Goal: Task Accomplishment & Management: Complete application form

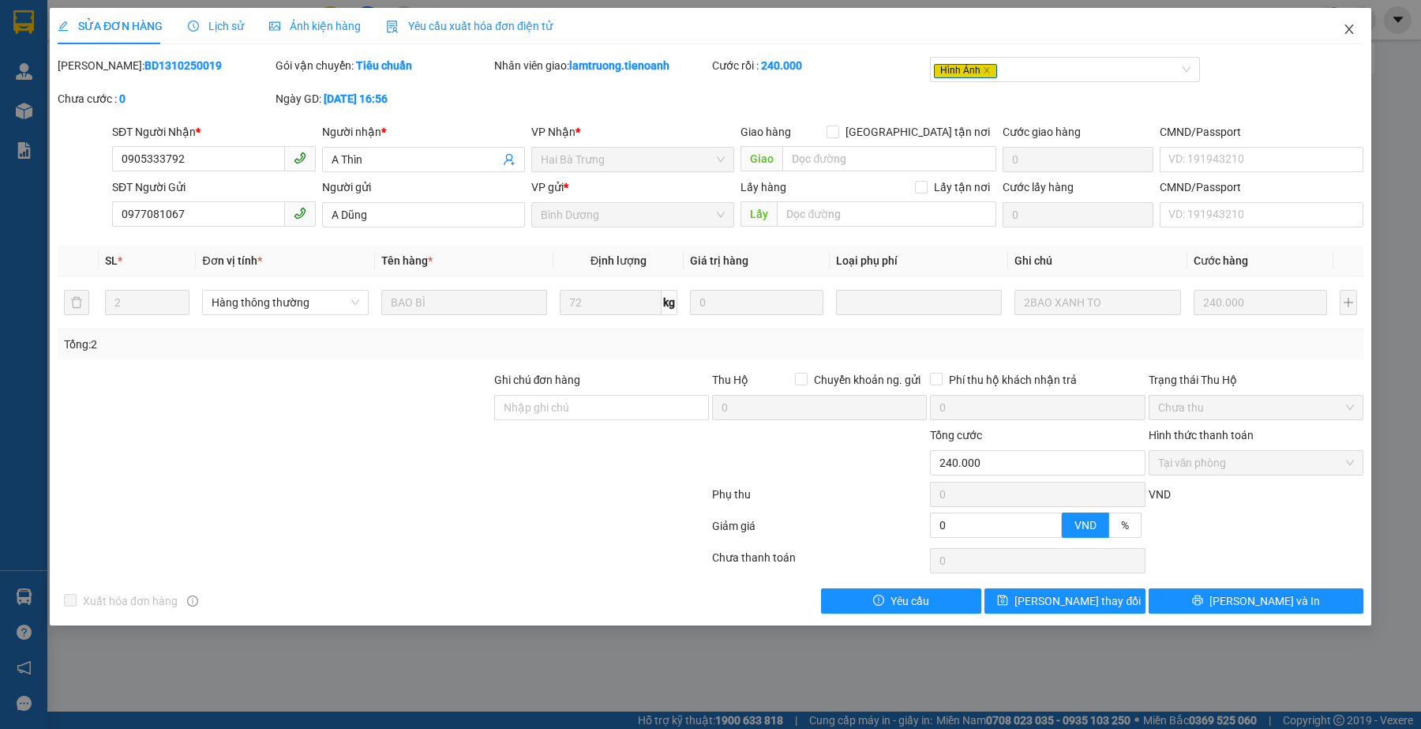
click at [1351, 30] on icon "close" at bounding box center [1349, 29] width 13 height 13
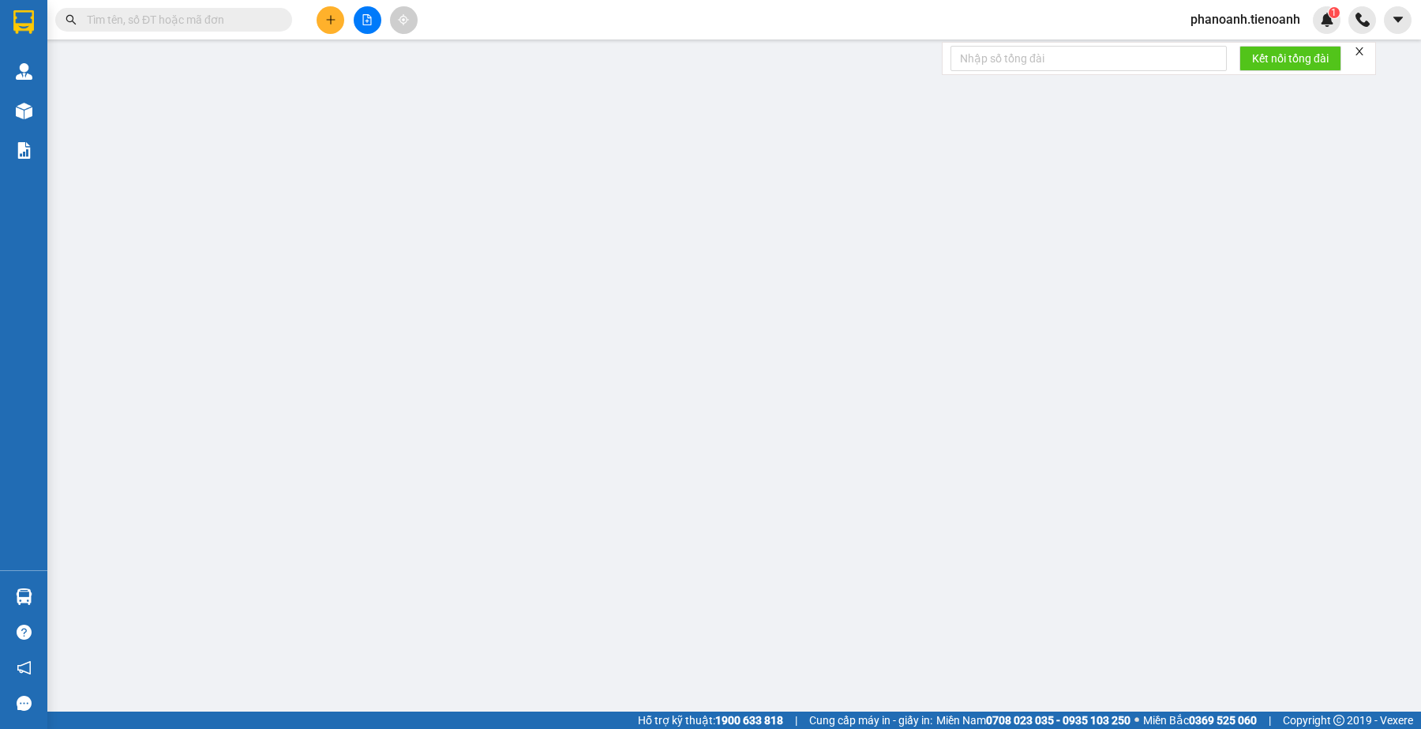
click at [230, 25] on input "text" at bounding box center [180, 19] width 186 height 17
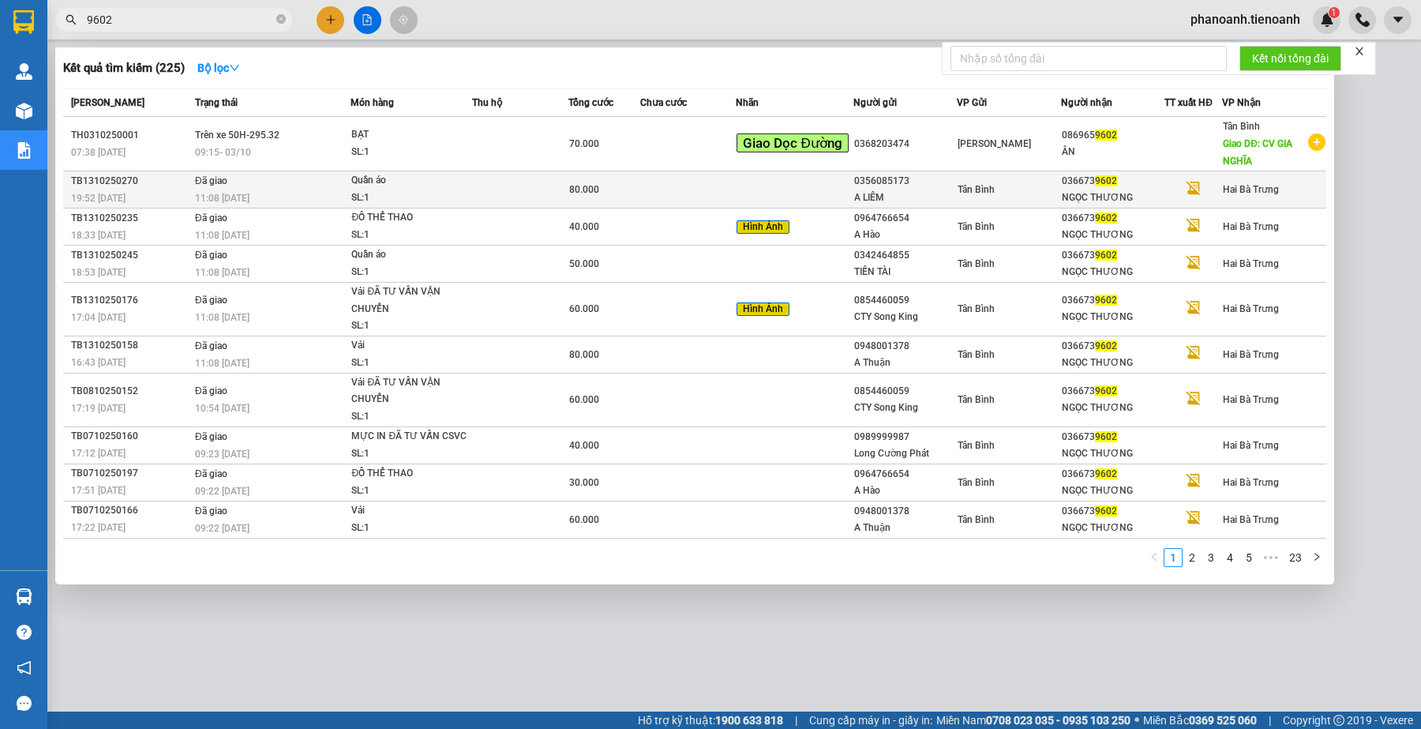
type input "9602"
click at [1044, 186] on div "Tân Bình" at bounding box center [1009, 189] width 103 height 17
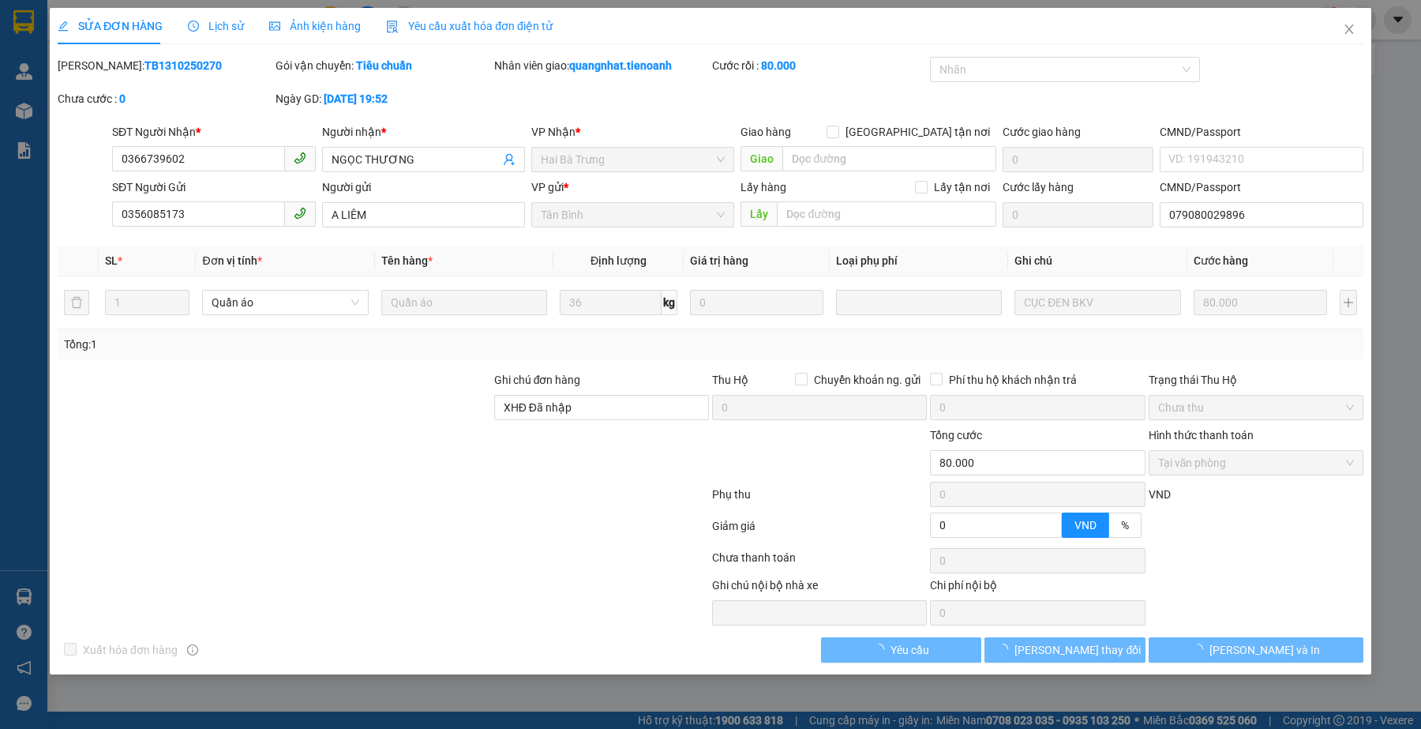
type input "0366739602"
type input "NGỌC THƯƠNG"
type input "0356085173"
type input "A LIÊM"
type input "079080029896"
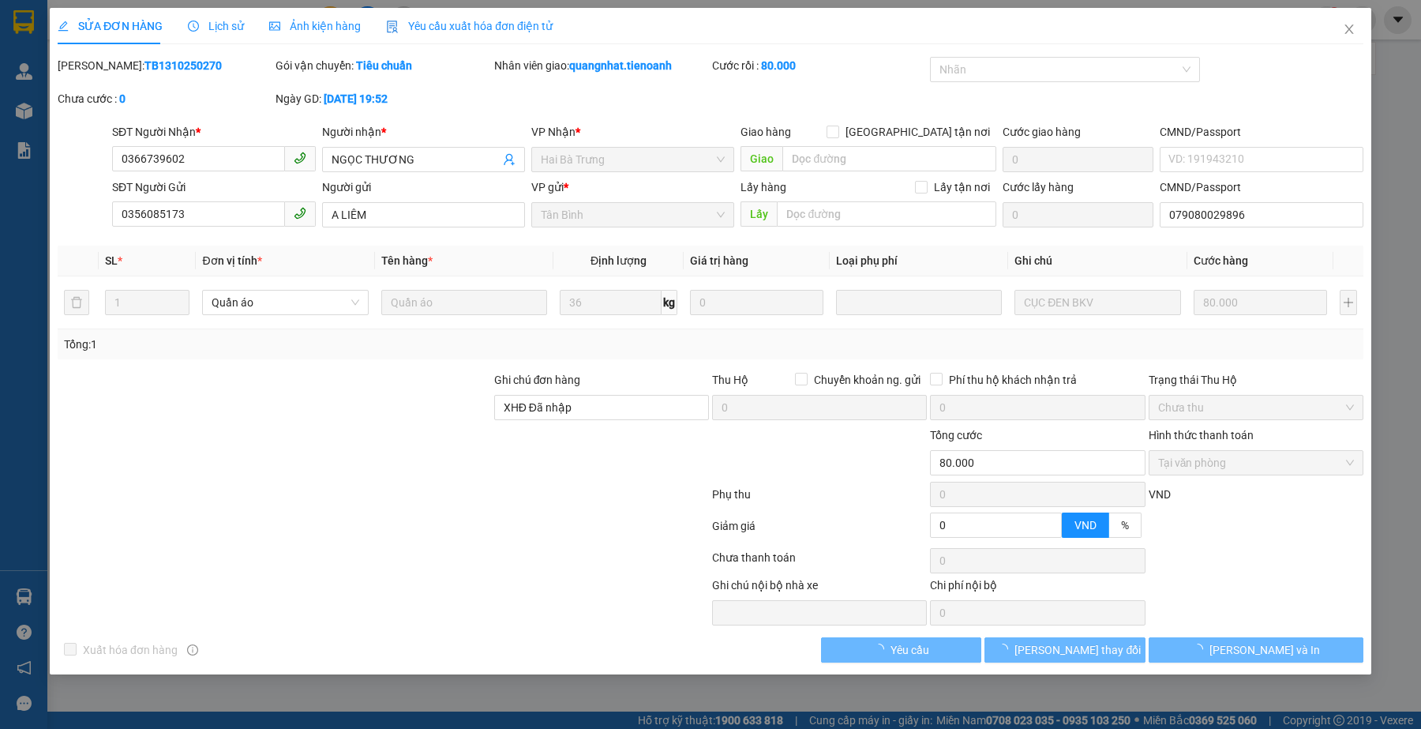
type input "XHĐ Đã nhập"
type input "0"
type input "80.000"
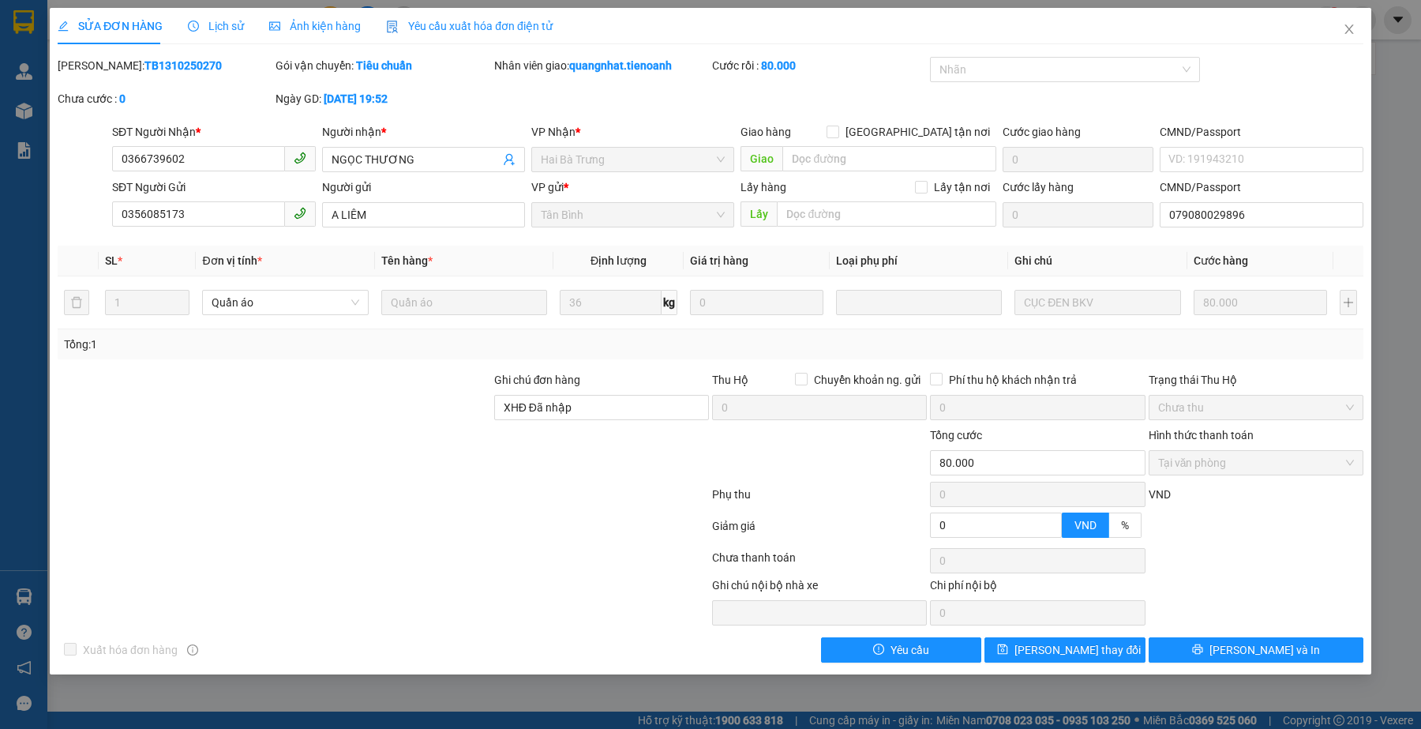
click at [285, 408] on div at bounding box center [274, 398] width 437 height 55
click at [211, 32] on span "Lịch sử" at bounding box center [216, 26] width 56 height 13
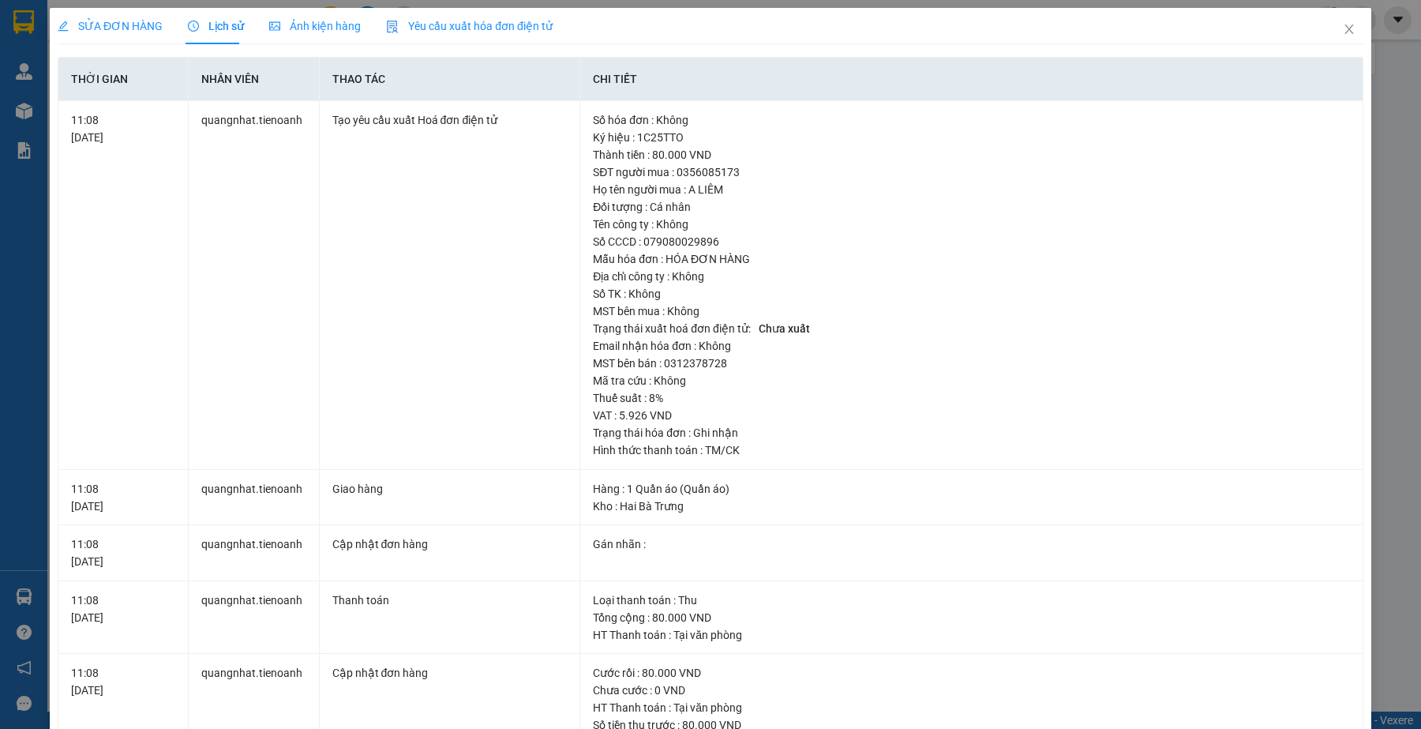
click at [117, 34] on div "SỬA ĐƠN HÀNG" at bounding box center [110, 25] width 105 height 17
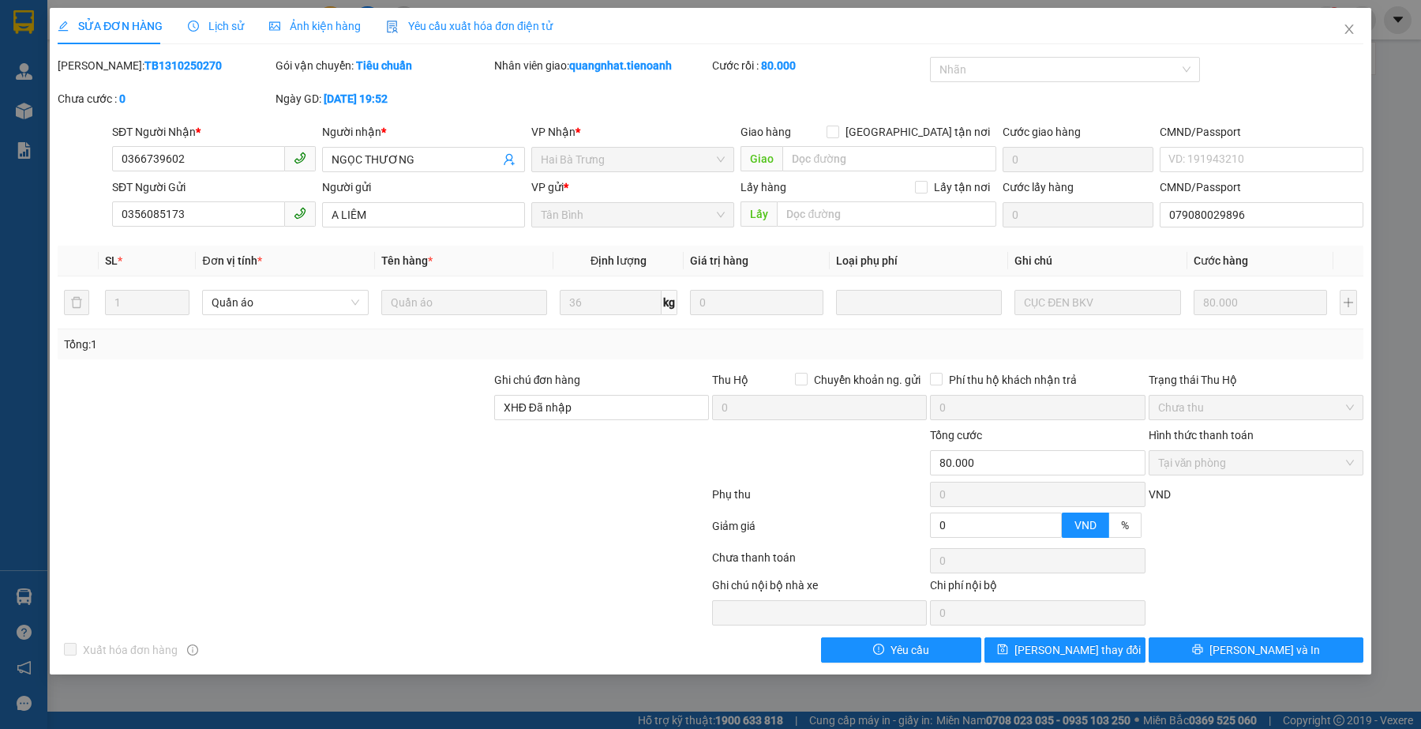
click at [229, 33] on div "Lịch sử" at bounding box center [216, 25] width 56 height 17
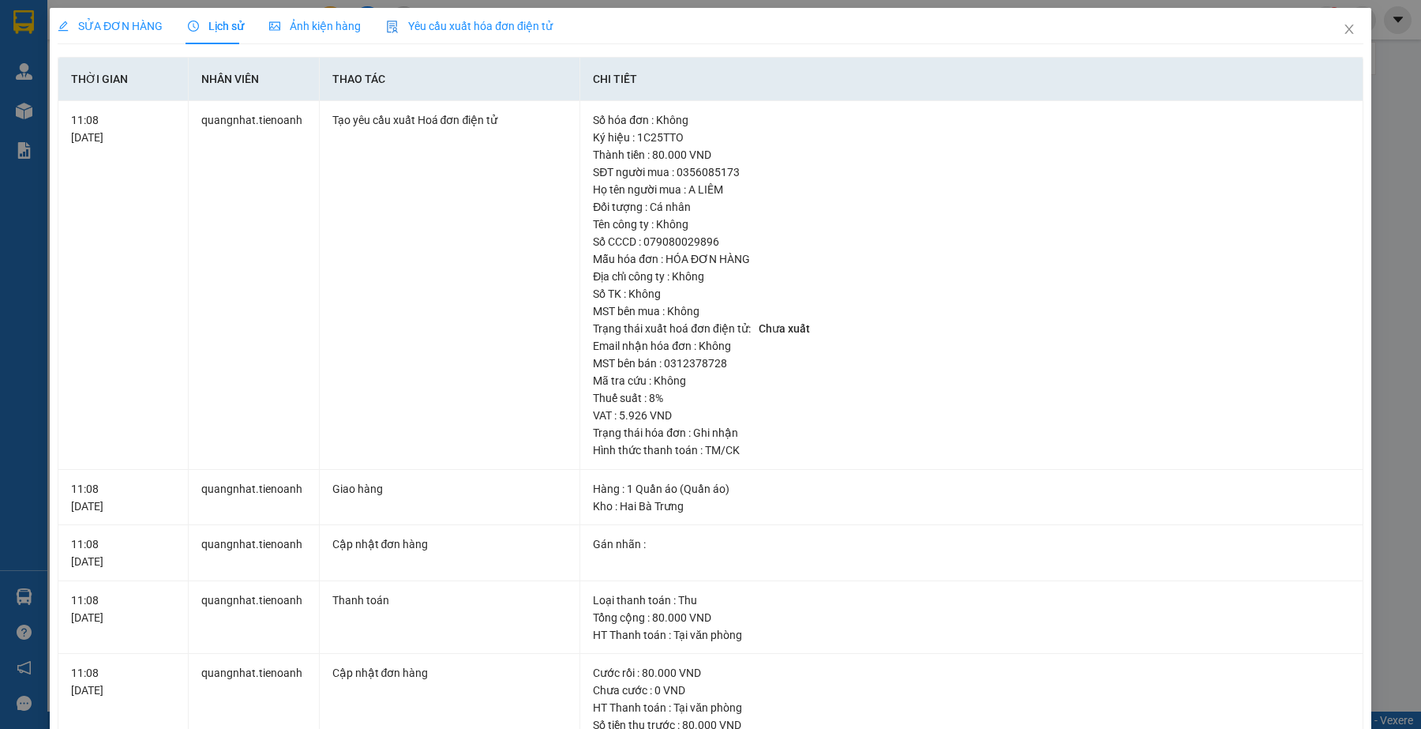
click at [88, 37] on div "SỬA ĐƠN HÀNG" at bounding box center [110, 26] width 105 height 36
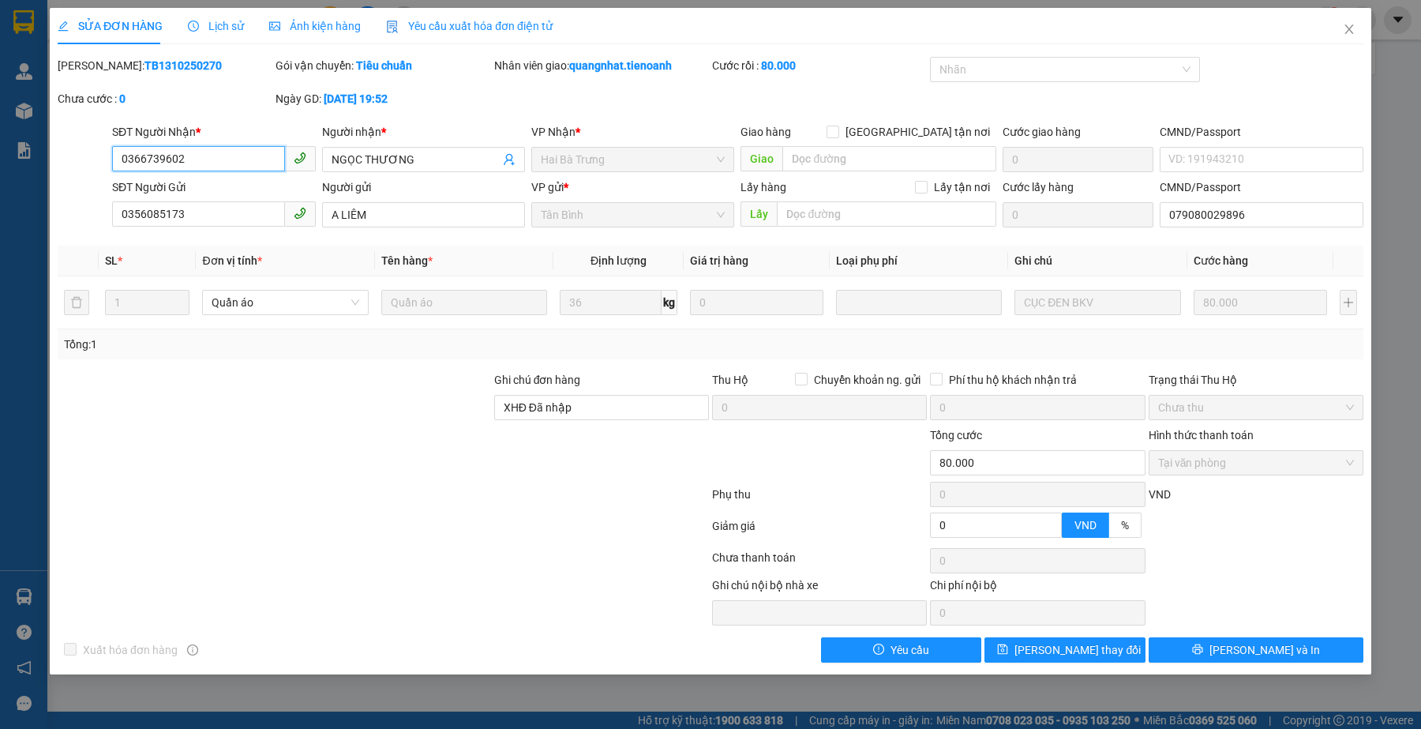
click at [227, 162] on input "0366739602" at bounding box center [198, 158] width 172 height 25
paste input "934335758"
type input "0934335758"
click at [1351, 33] on icon "close" at bounding box center [1349, 29] width 13 height 13
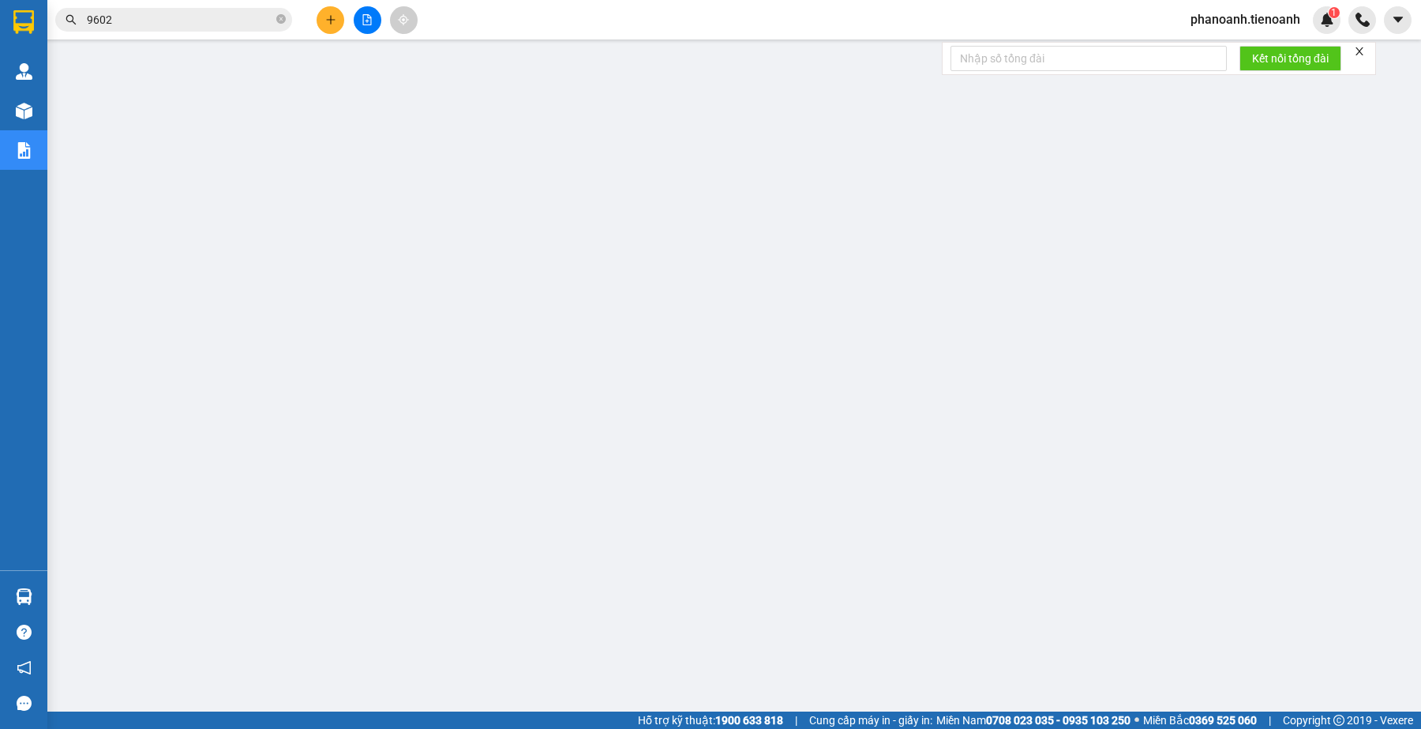
click at [136, 18] on input "9602" at bounding box center [180, 19] width 186 height 17
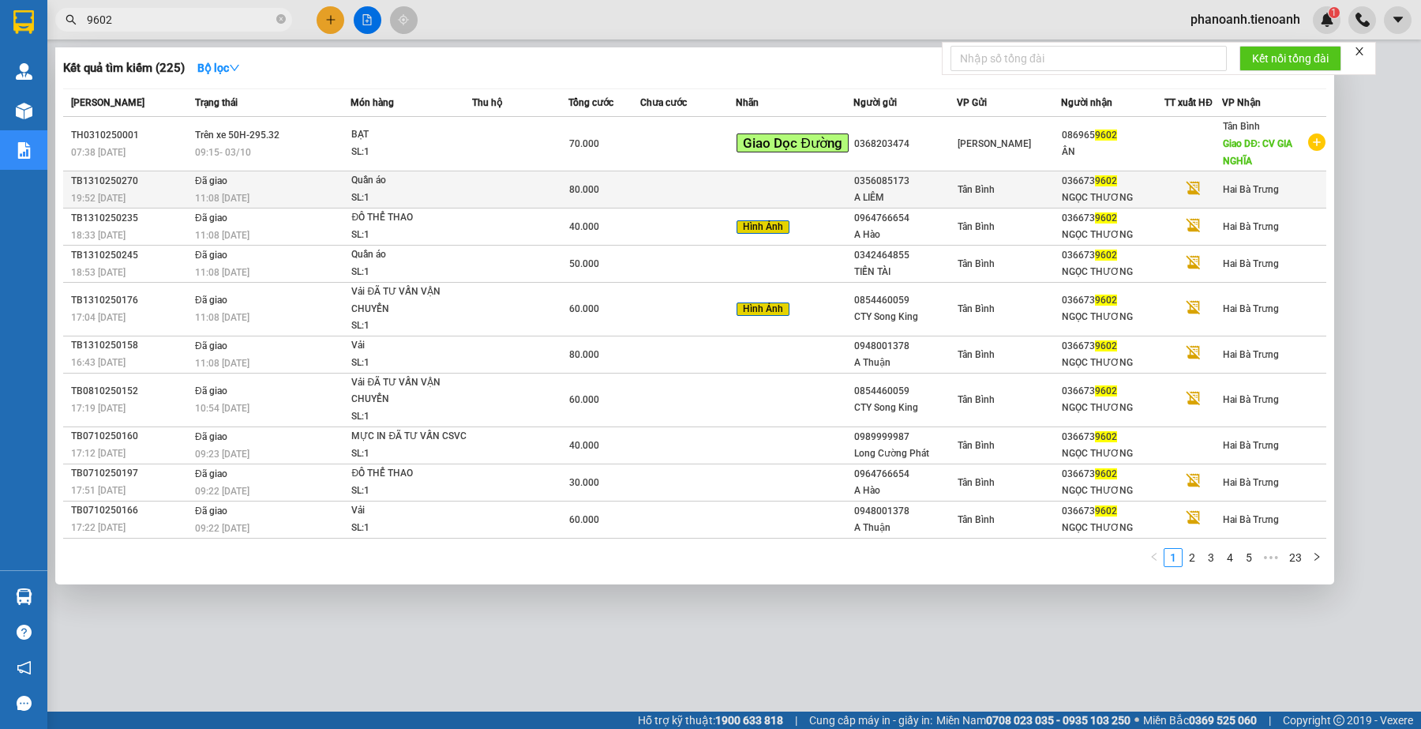
click at [1062, 180] on div "036673 9602" at bounding box center [1113, 181] width 103 height 17
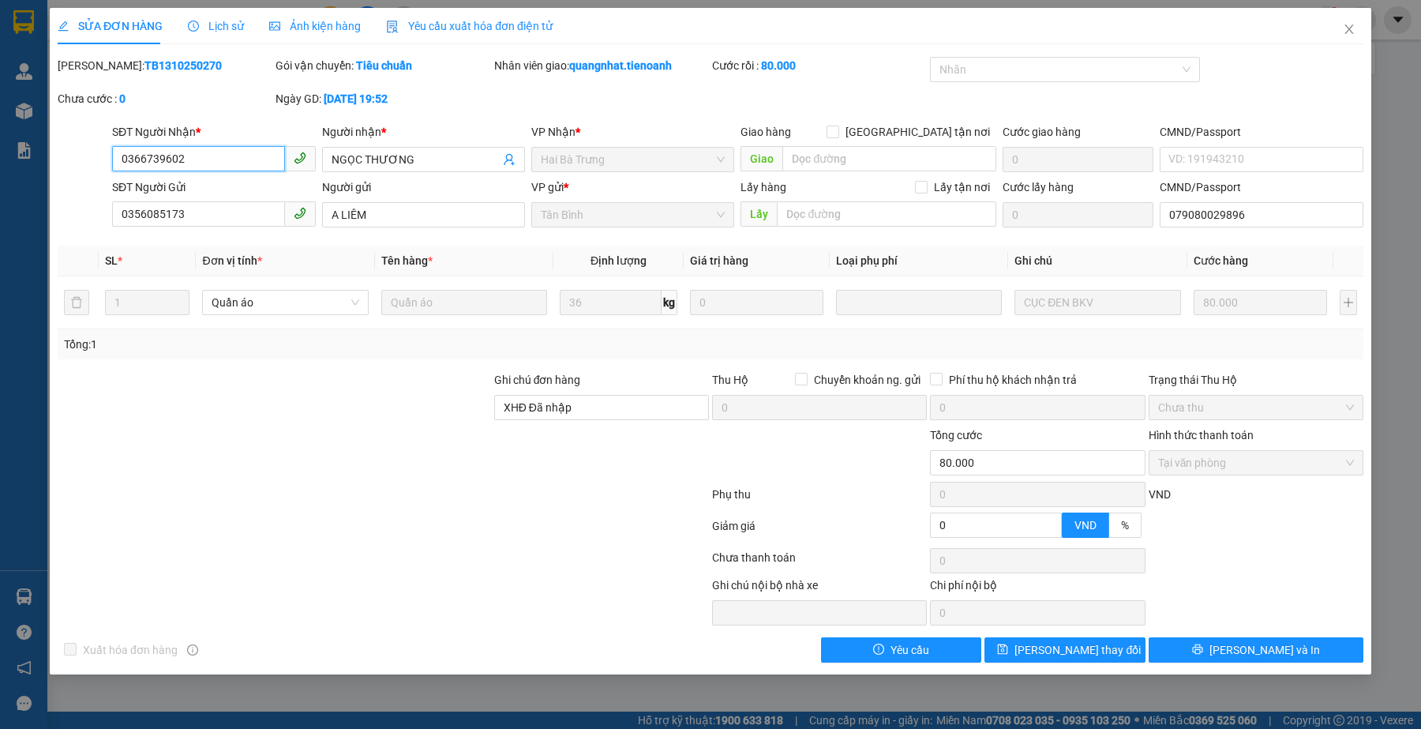
click at [222, 162] on input "0366739602" at bounding box center [198, 158] width 172 height 25
click at [1350, 29] on icon "close" at bounding box center [1348, 28] width 9 height 9
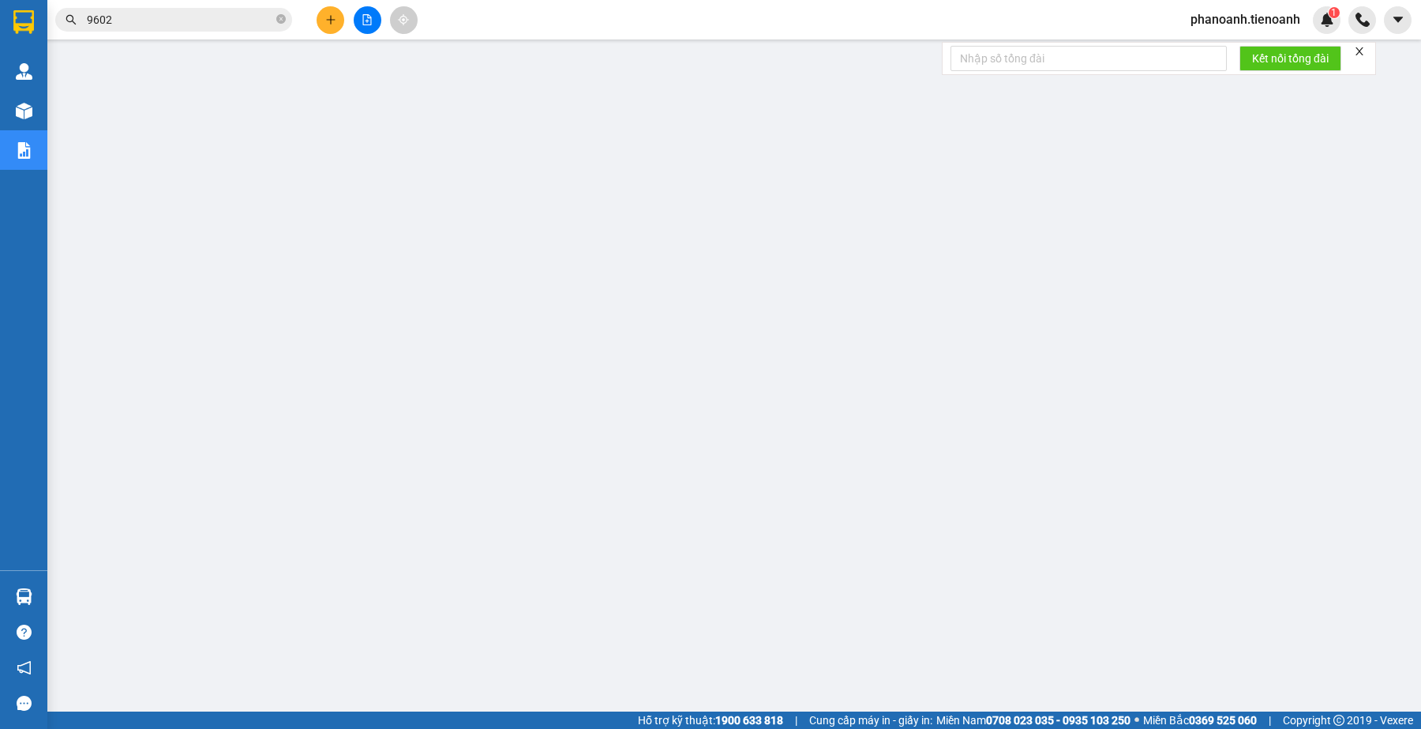
click at [202, 26] on input "9602" at bounding box center [180, 19] width 186 height 17
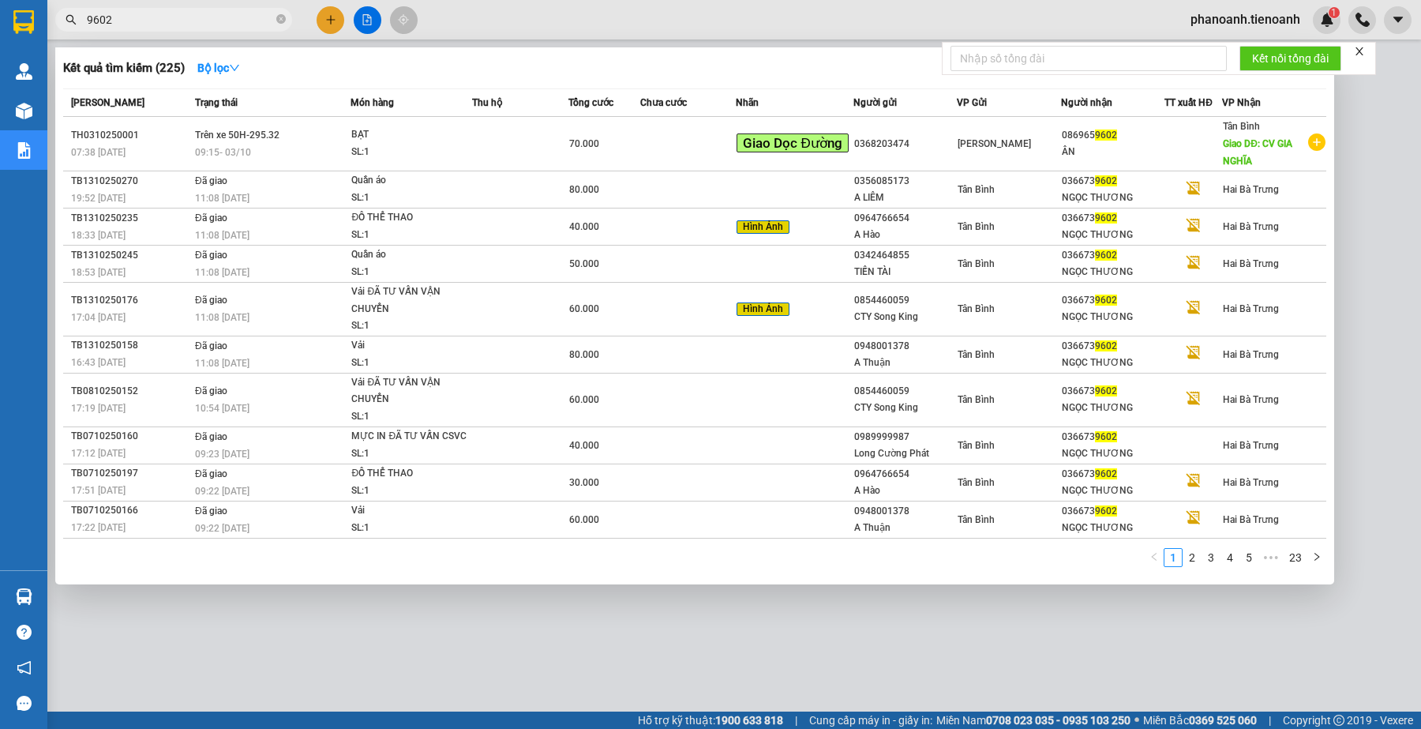
click at [202, 26] on input "9602" at bounding box center [180, 19] width 186 height 17
paste input "036673"
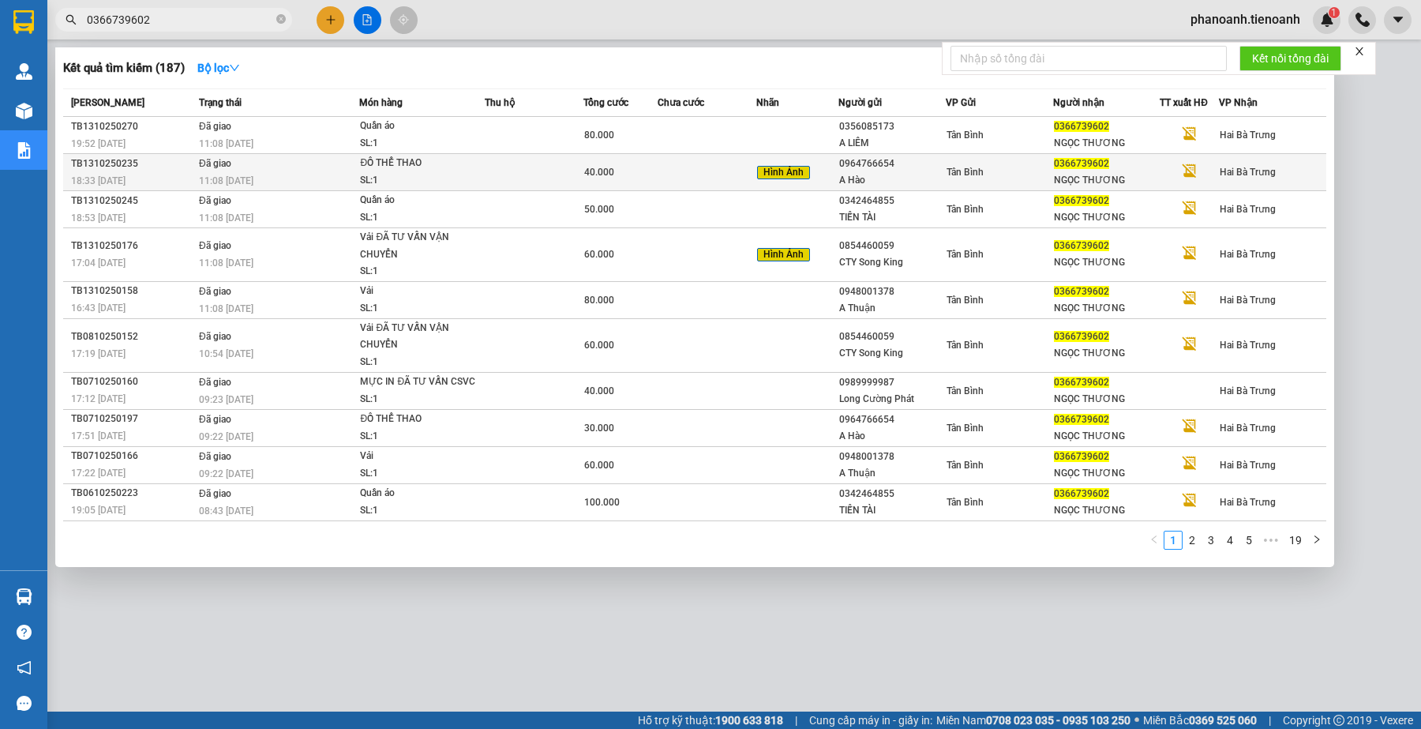
type input "0366739602"
click at [486, 168] on td at bounding box center [534, 172] width 99 height 37
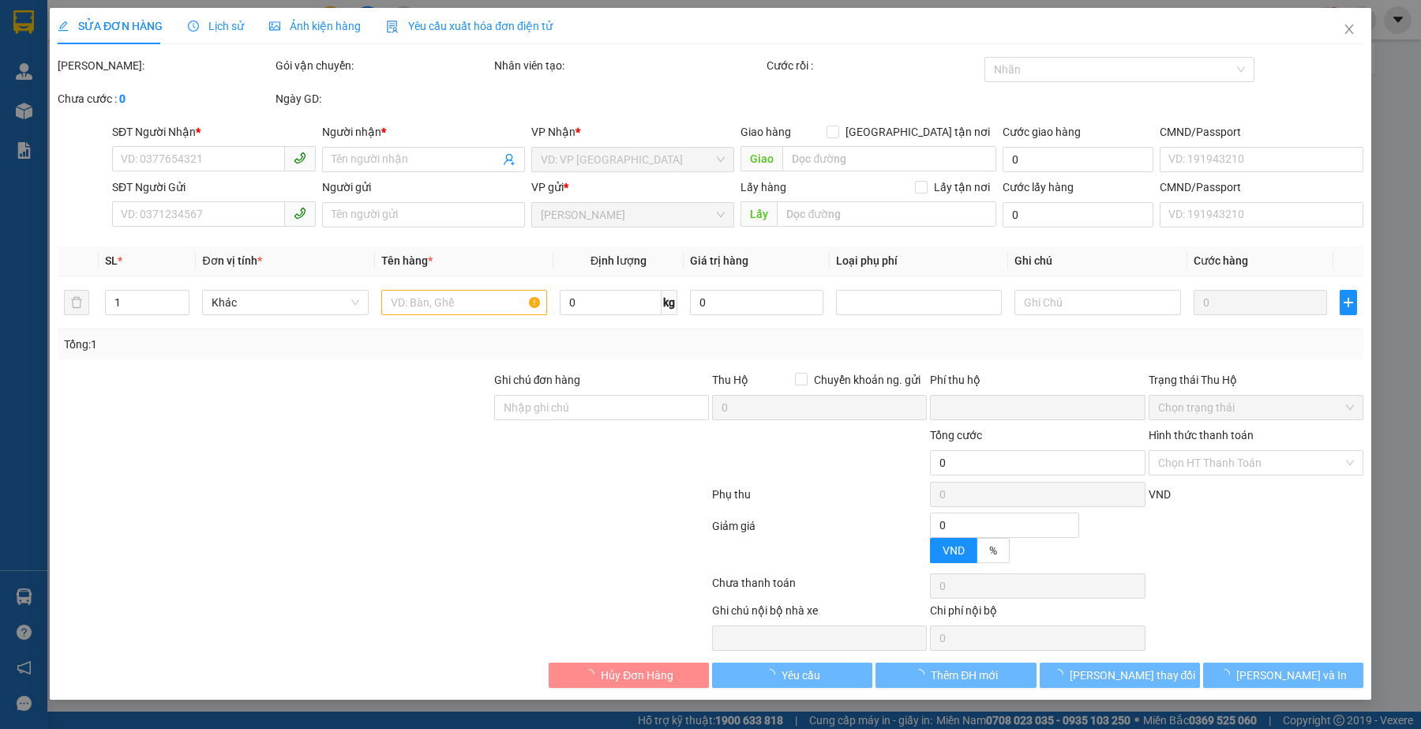
type input "0366739602"
type input "NGỌC THƯƠNG"
type input "0964766654"
type input "A Hào"
type input "XHĐ Đã nhập"
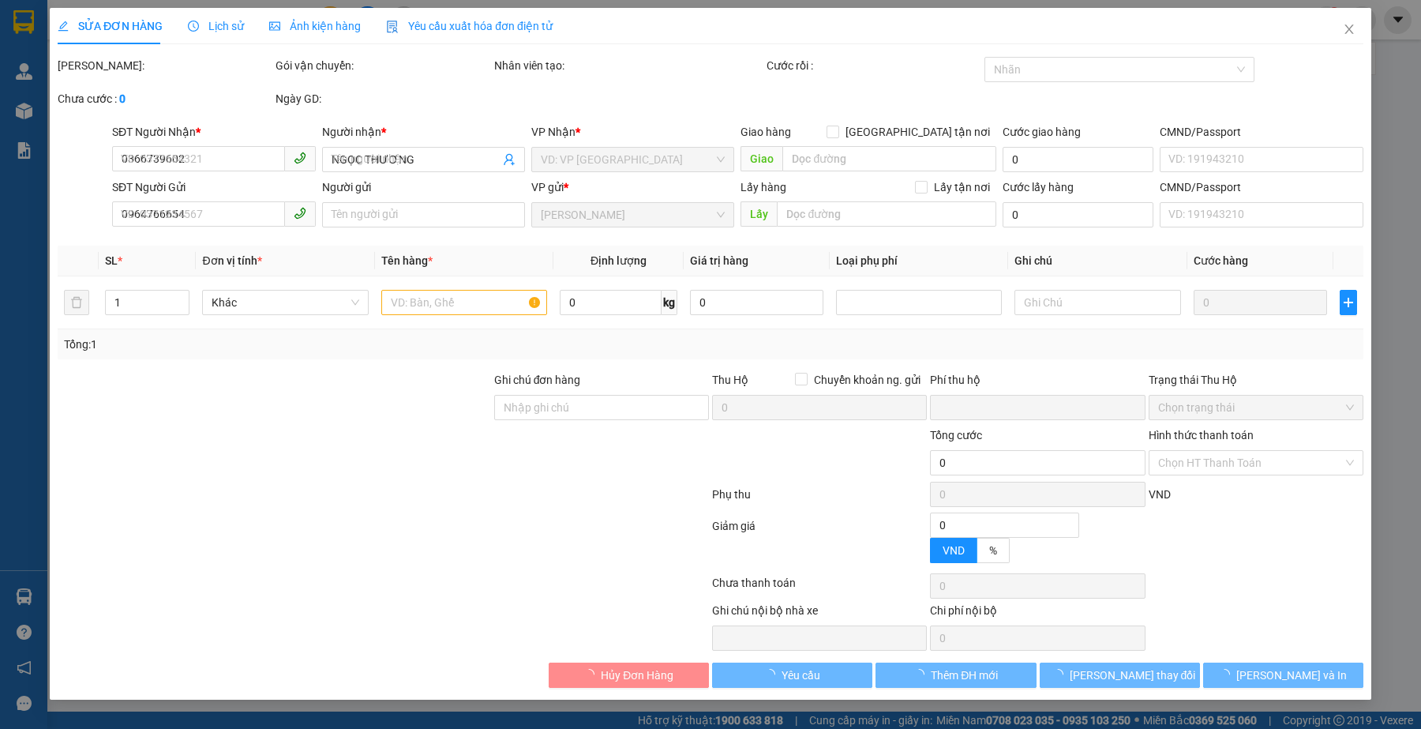
type input "0"
type input "40.000"
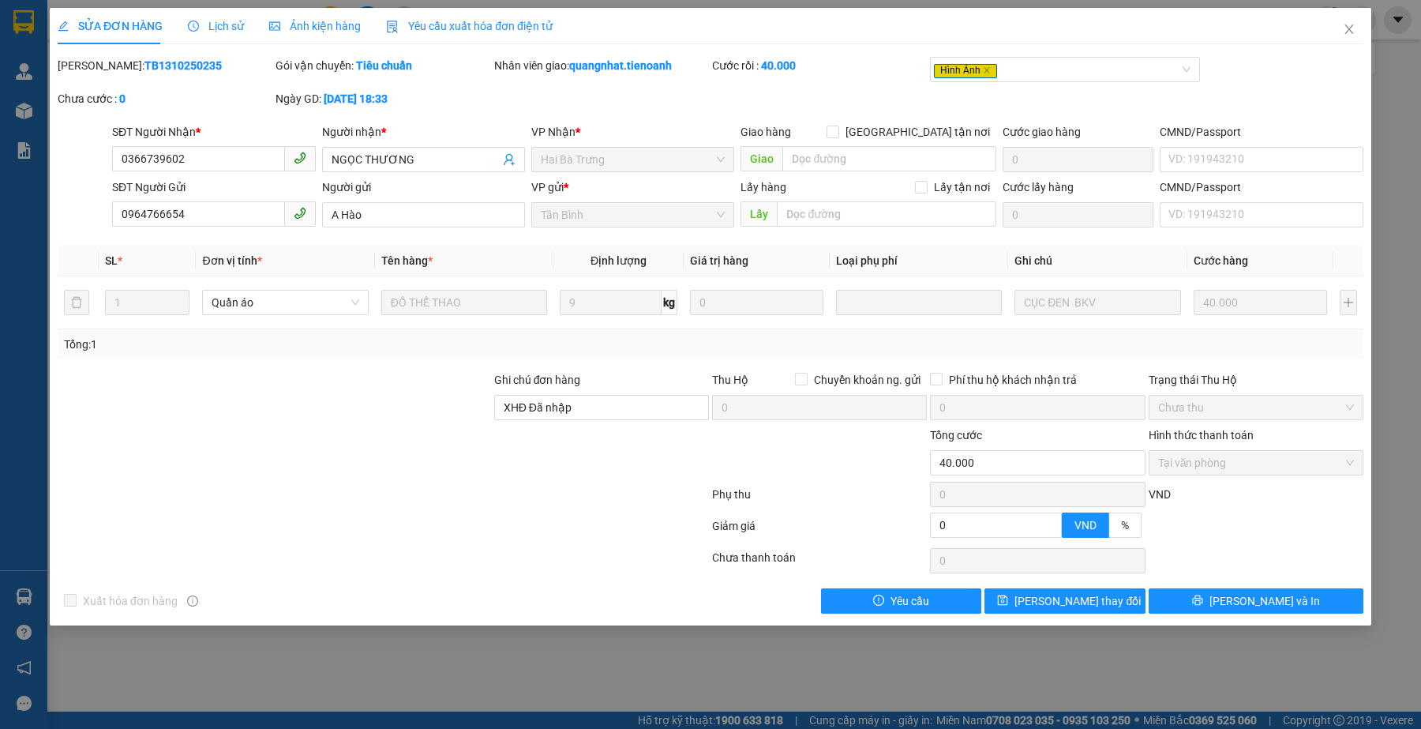
click at [211, 34] on div "Lịch sử" at bounding box center [216, 25] width 56 height 17
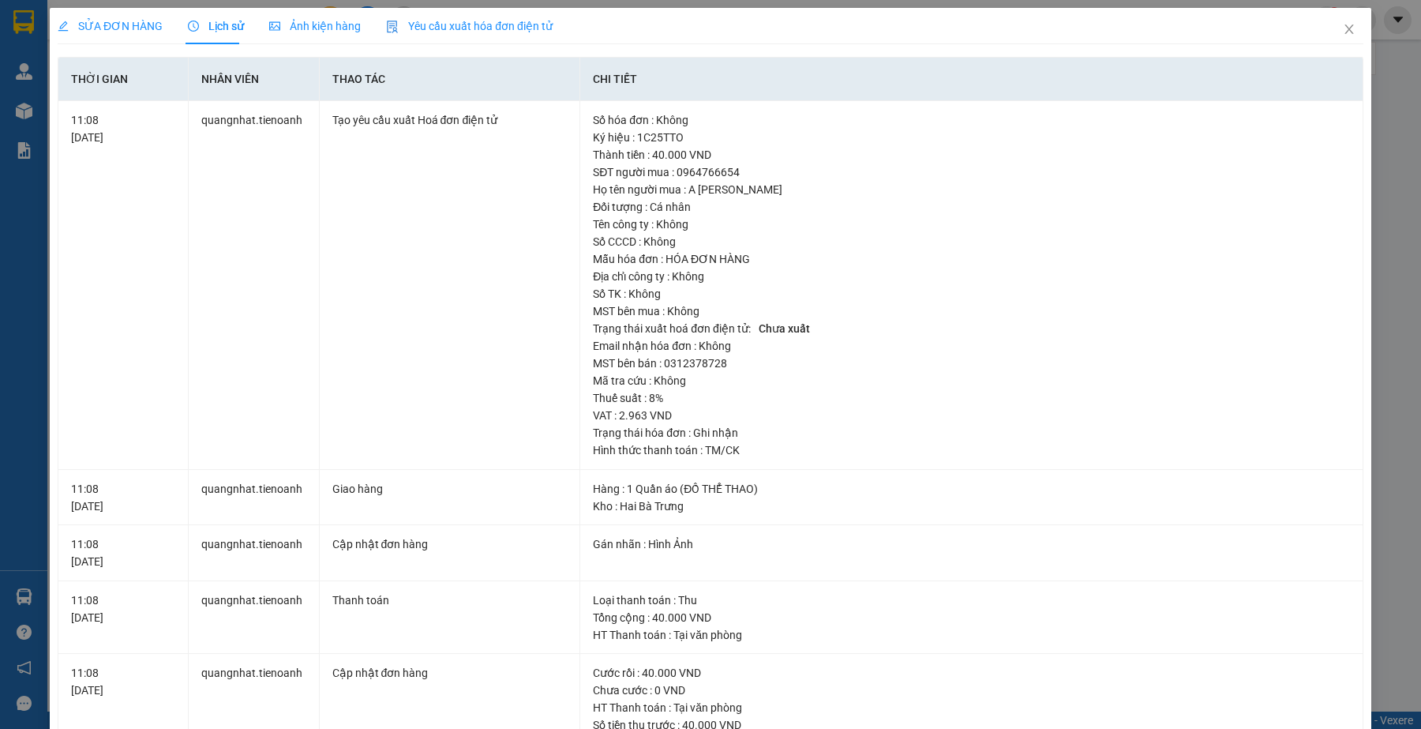
click at [388, 25] on img at bounding box center [392, 27] width 13 height 13
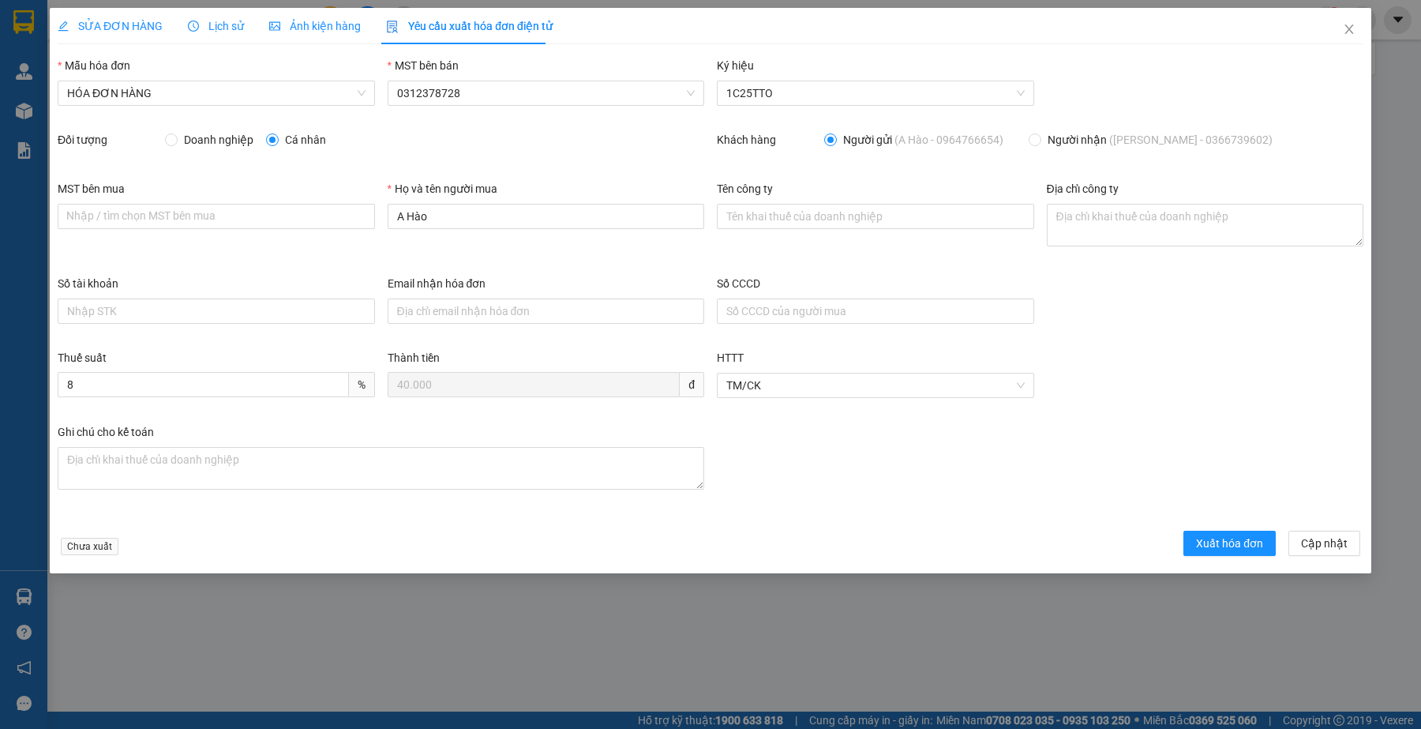
click at [128, 28] on span "SỬA ĐƠN HÀNG" at bounding box center [110, 26] width 105 height 13
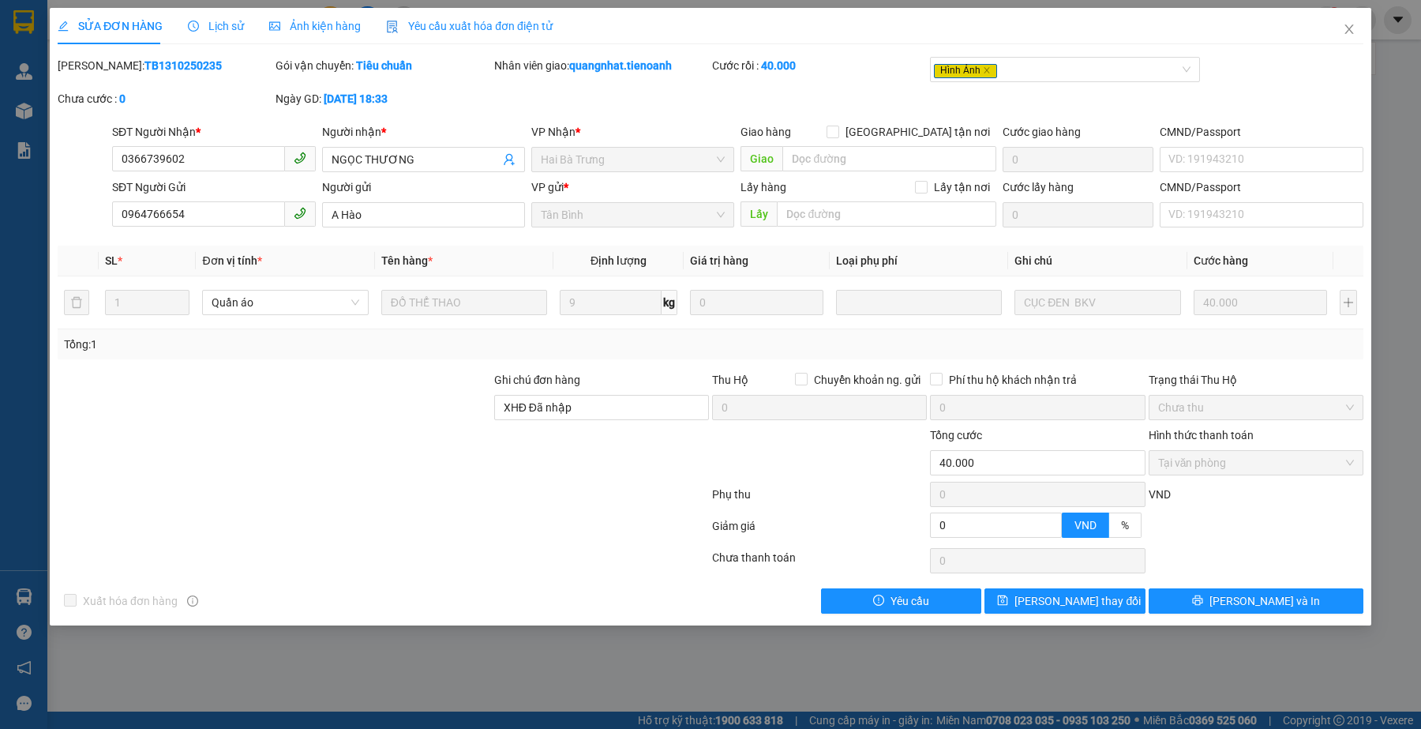
click at [353, 25] on span "Ảnh kiện hàng" at bounding box center [315, 26] width 92 height 13
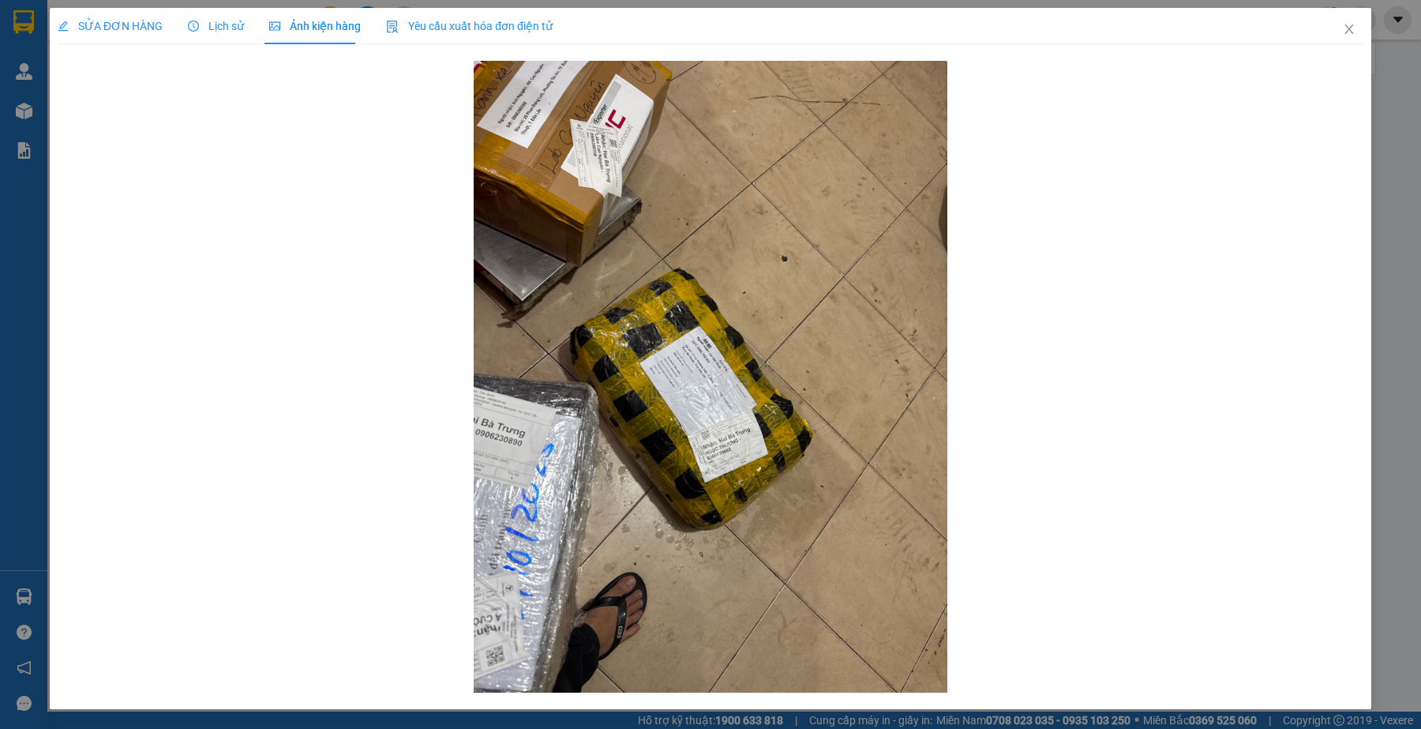
click at [482, 40] on div "Yêu cầu xuất hóa đơn điện tử" at bounding box center [469, 26] width 167 height 36
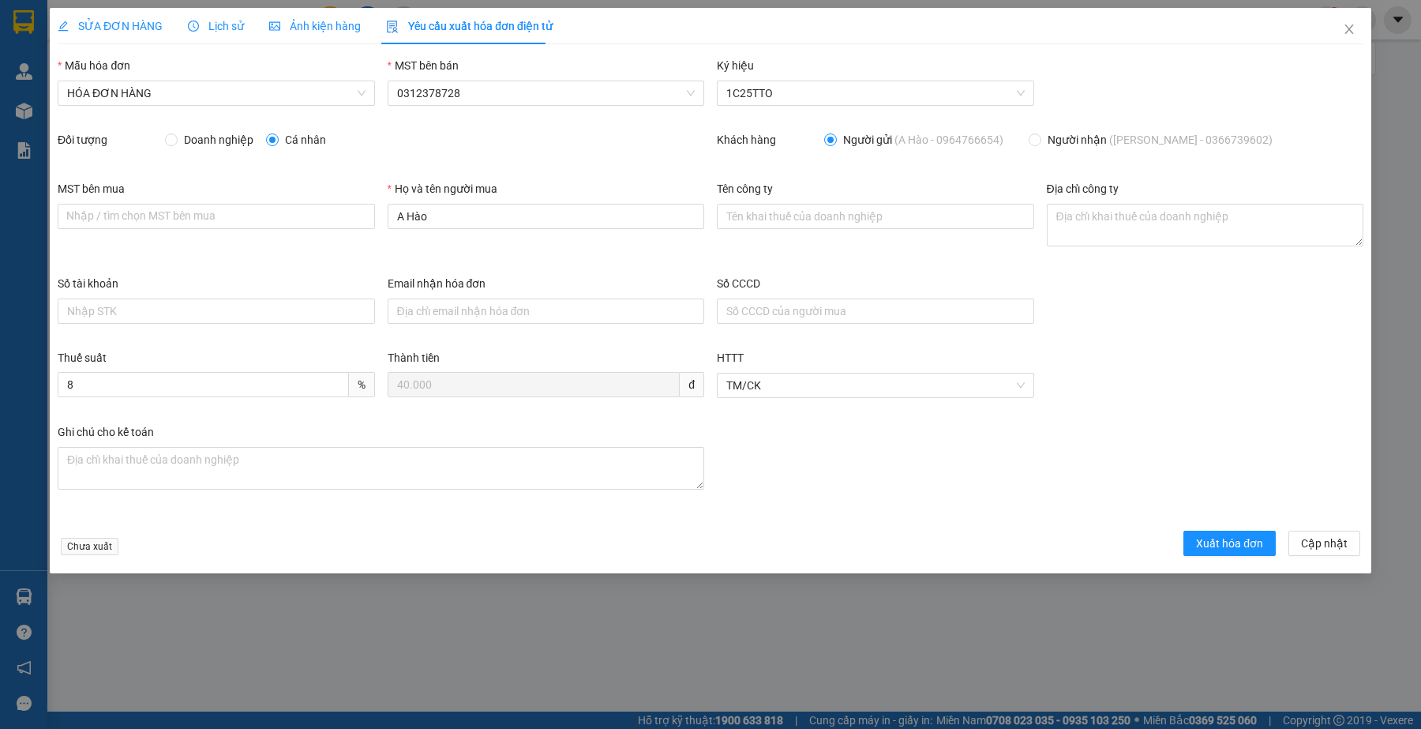
click at [129, 20] on span "SỬA ĐƠN HÀNG" at bounding box center [110, 26] width 105 height 13
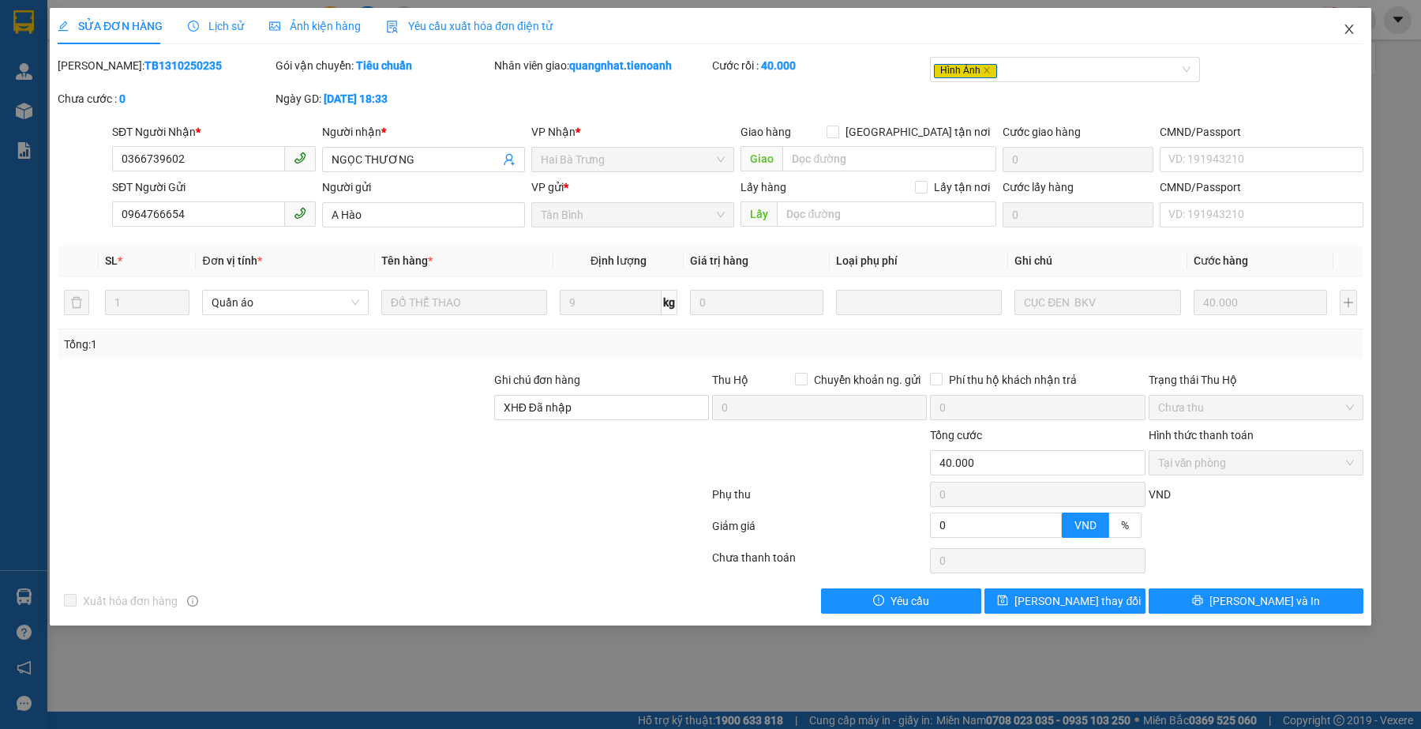
click at [1355, 32] on icon "close" at bounding box center [1349, 29] width 13 height 13
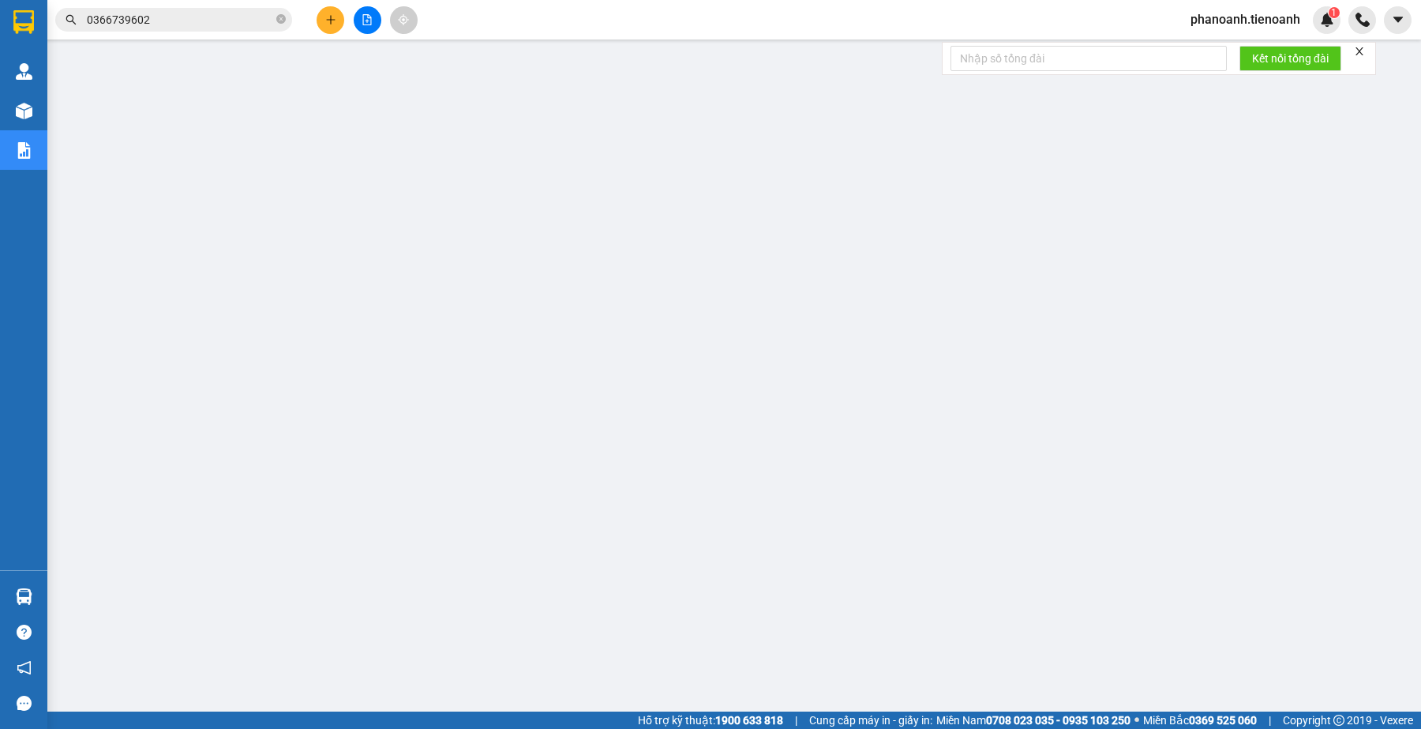
click at [172, 22] on input "0366739602" at bounding box center [180, 19] width 186 height 17
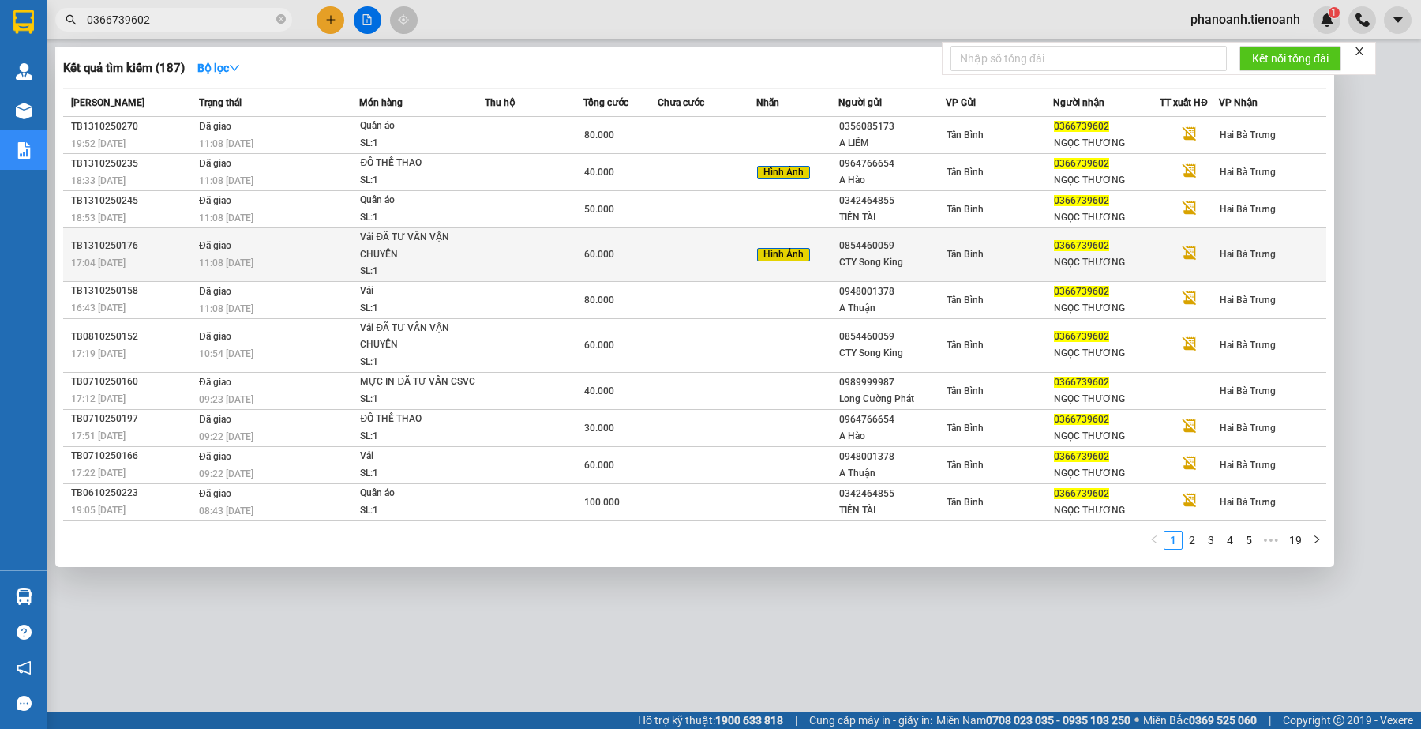
click at [431, 254] on div "Vải ĐÃ TƯ VẤN VẬN CHUYỂN" at bounding box center [419, 246] width 118 height 34
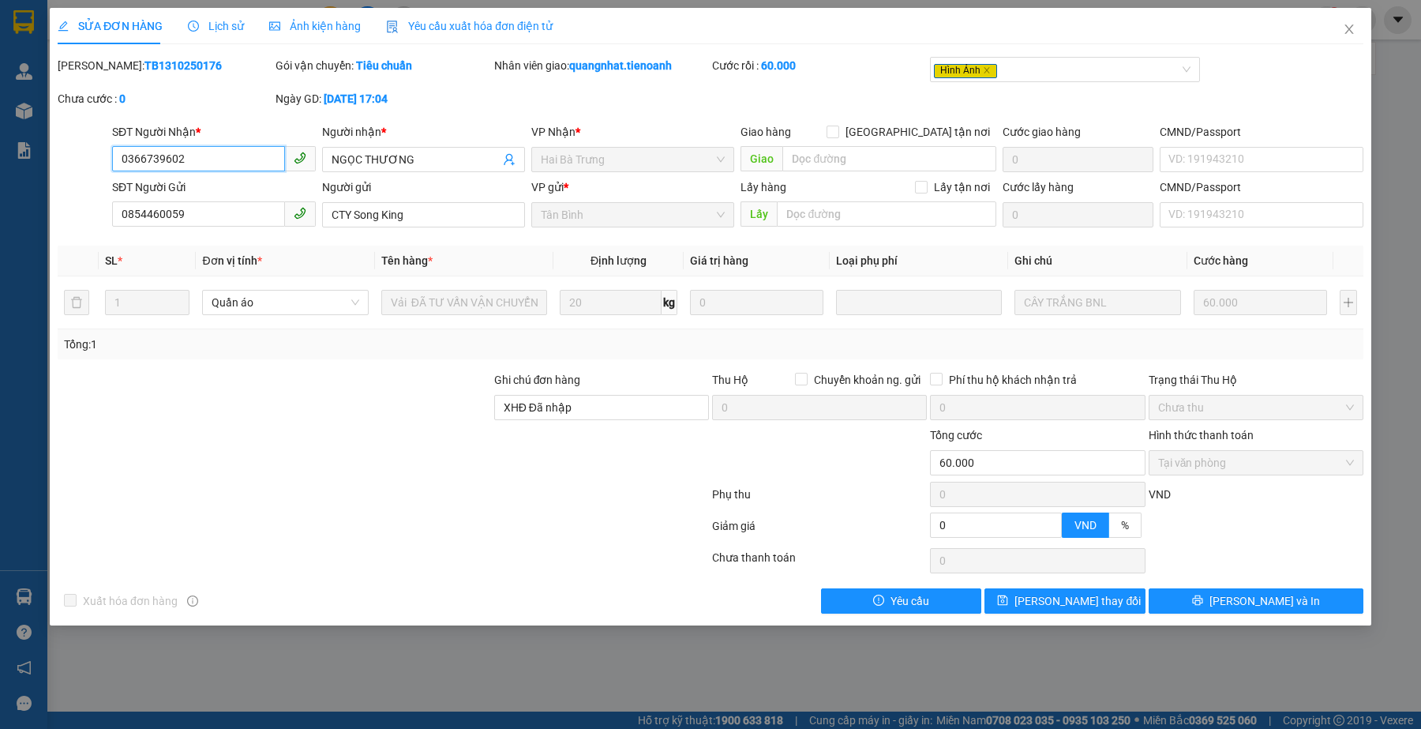
type input "0366739602"
type input "NGỌC THƯƠNG"
type input "0854460059"
type input "CTY Song King"
type input "XHĐ Đã nhập"
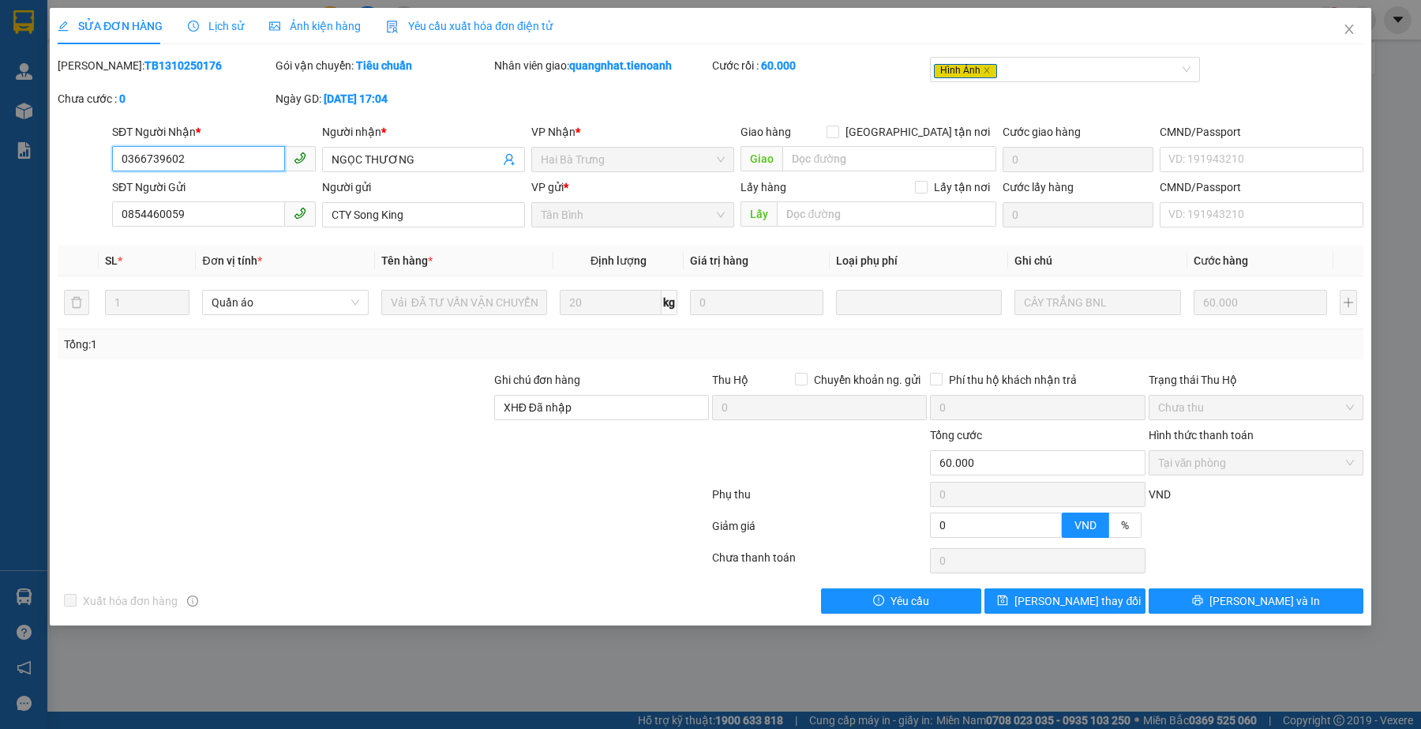
type input "0"
type input "60.000"
click at [434, 28] on span "Yêu cầu xuất hóa đơn điện tử" at bounding box center [469, 26] width 167 height 13
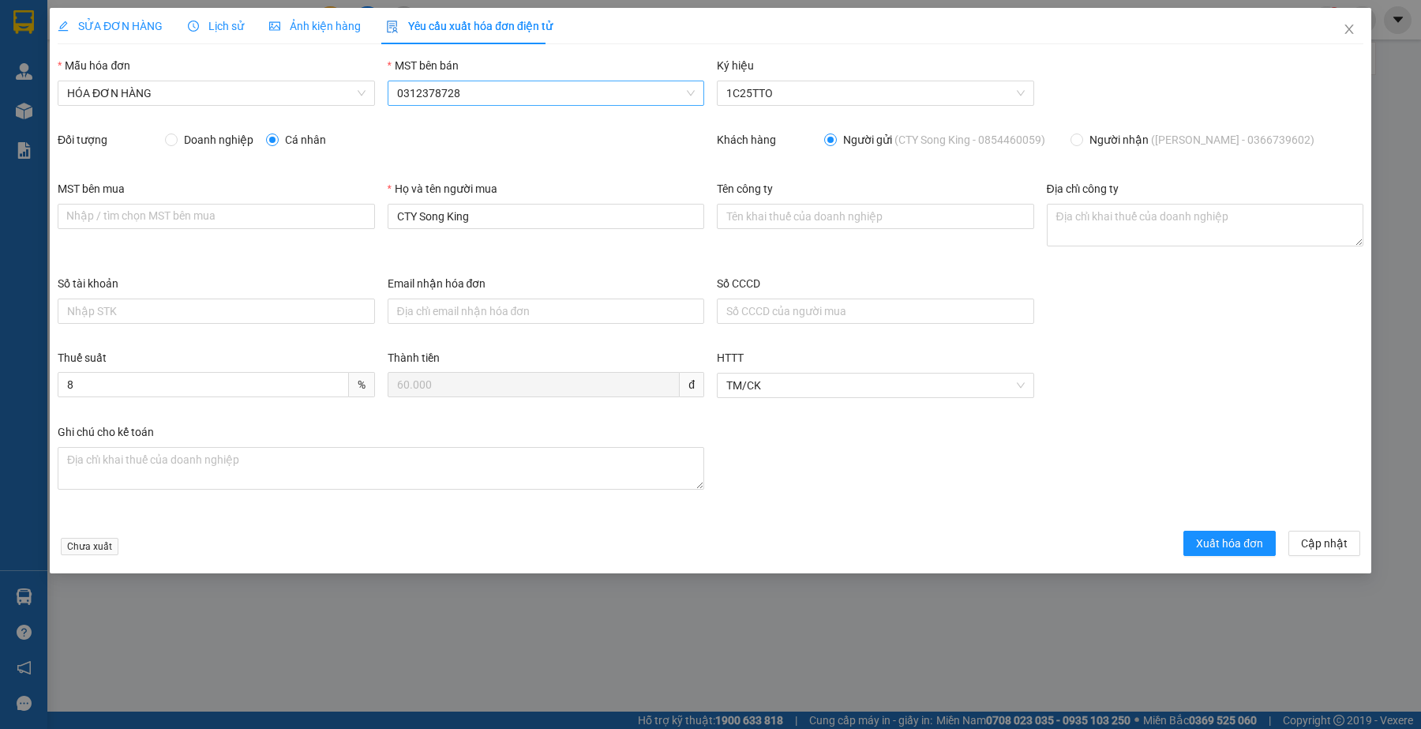
click at [463, 89] on span "0312378728" at bounding box center [546, 93] width 298 height 24
click at [463, 91] on span "0312378728" at bounding box center [546, 93] width 298 height 24
click at [467, 96] on span "0312378728" at bounding box center [546, 93] width 298 height 24
click at [555, 152] on div "Doanh nghiệp Cá nhân" at bounding box center [434, 143] width 539 height 24
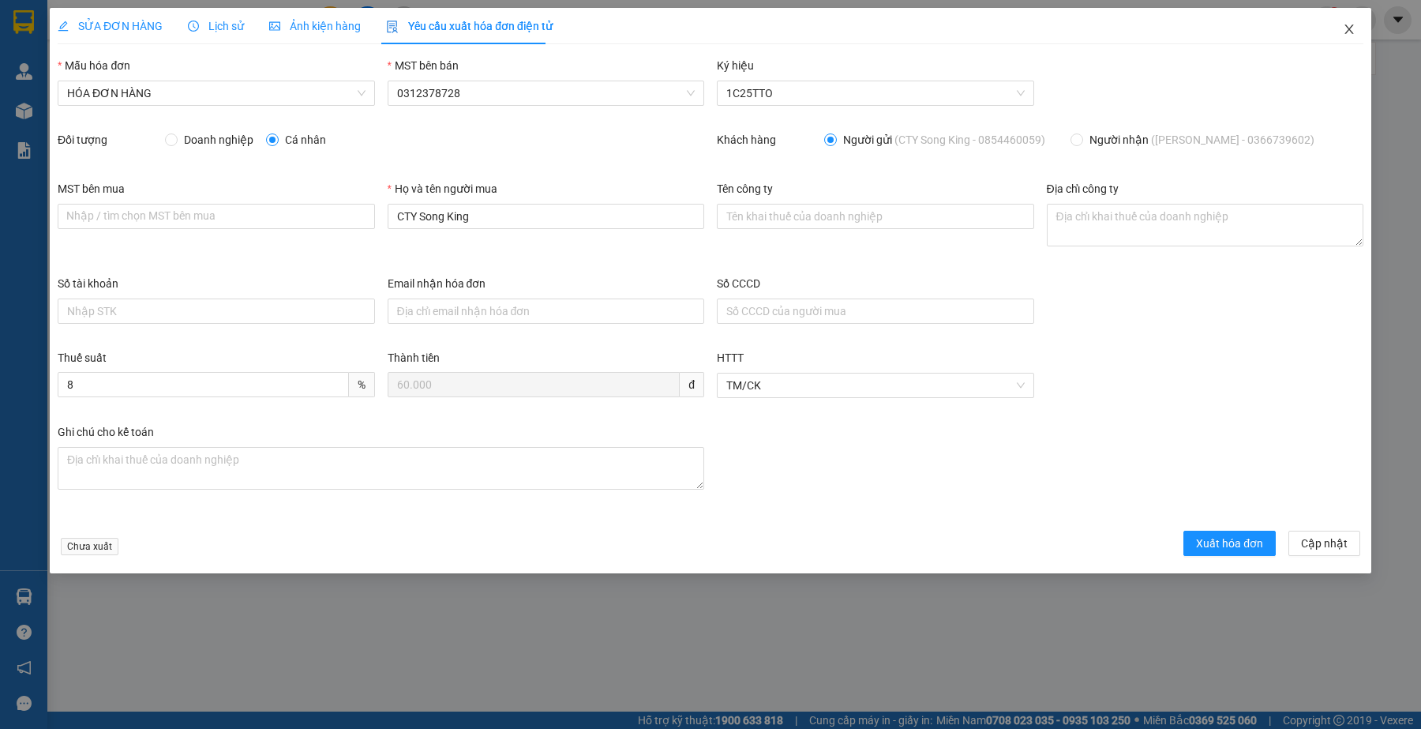
click at [1347, 32] on icon "close" at bounding box center [1348, 28] width 9 height 9
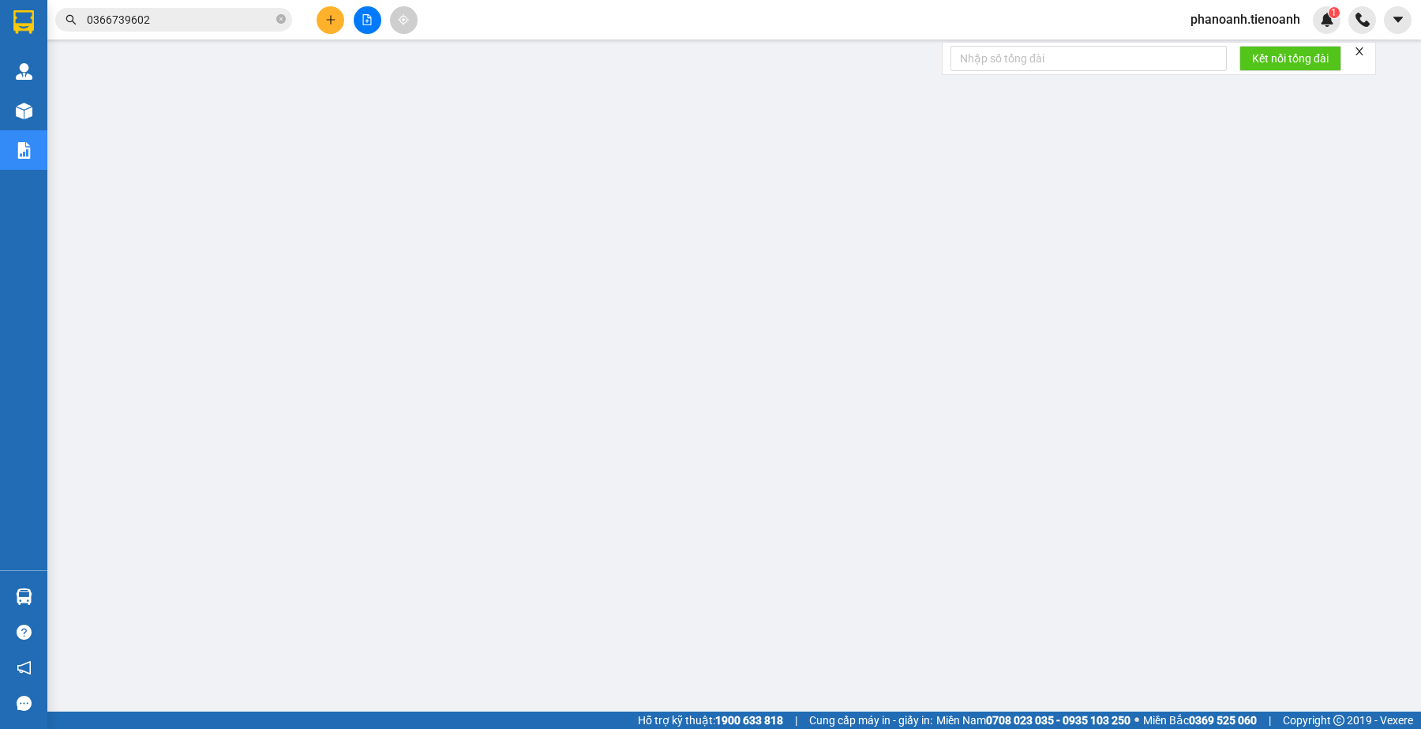
click at [200, 11] on input "0366739602" at bounding box center [180, 19] width 186 height 17
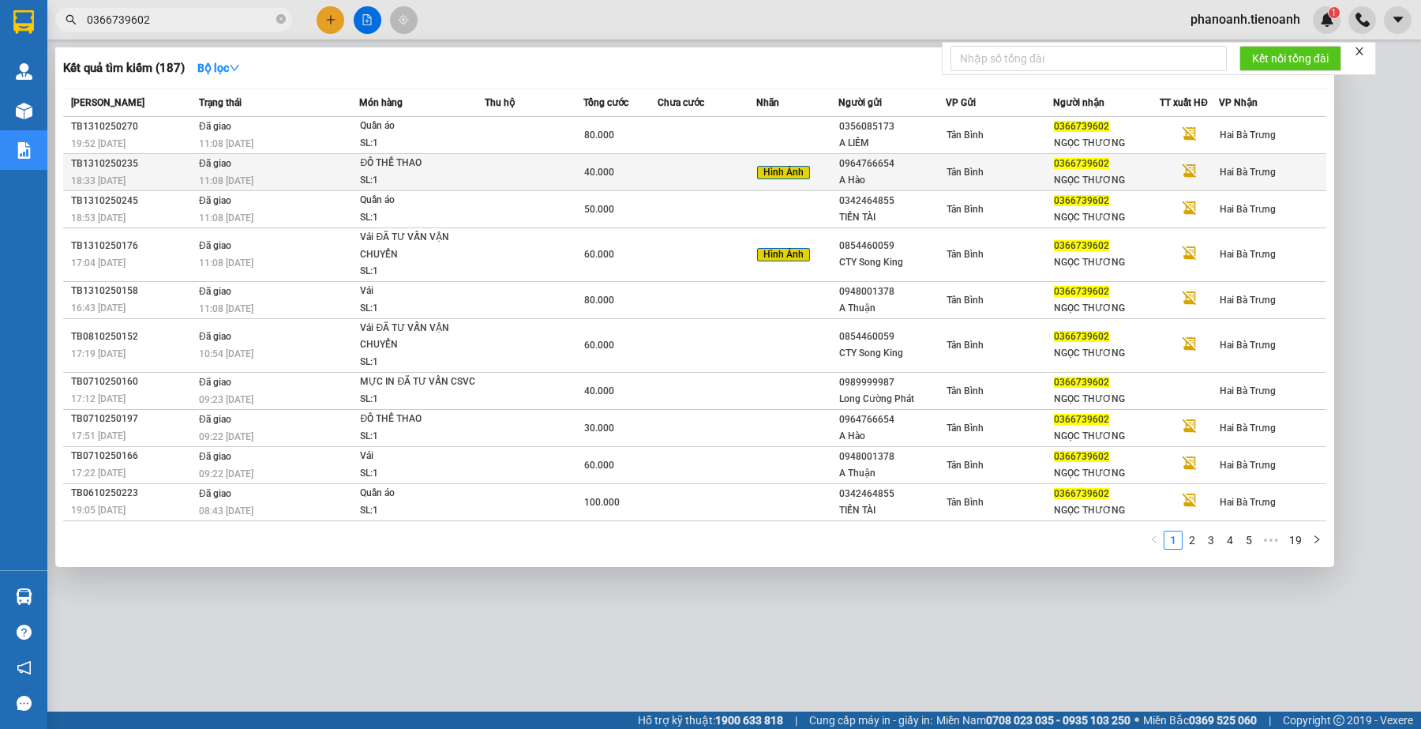
click at [526, 160] on td at bounding box center [534, 172] width 99 height 37
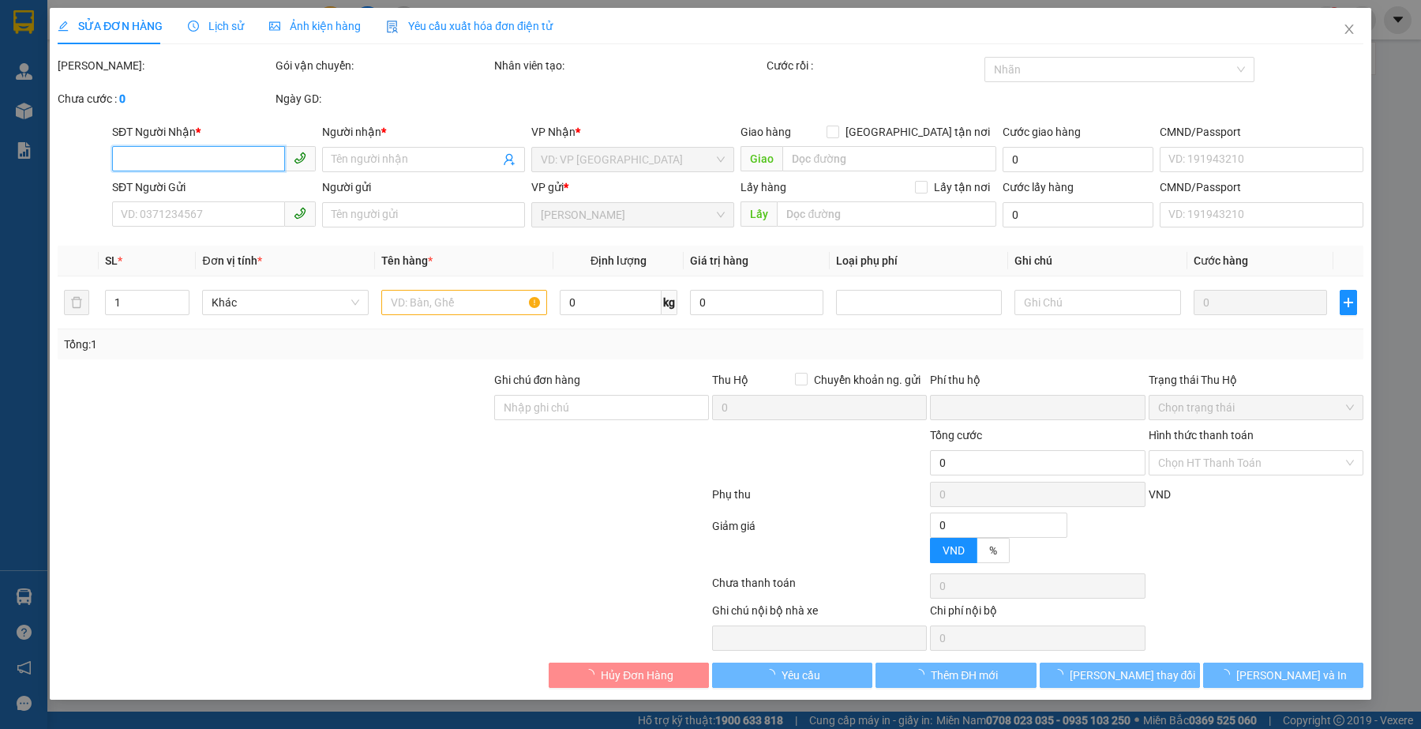
type input "0366739602"
type input "NGỌC THƯƠNG"
type input "0964766654"
type input "A Hào"
type input "XHĐ Đã nhập"
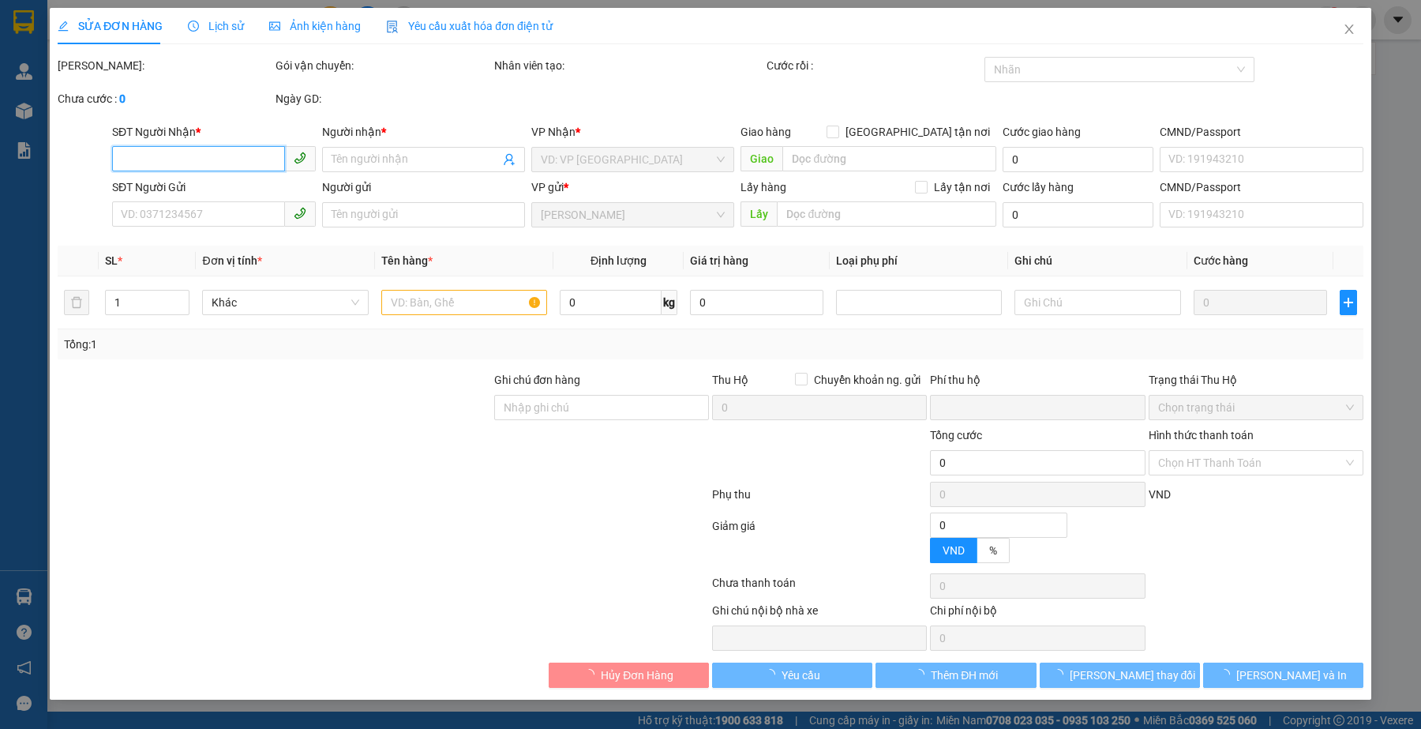
type input "0"
type input "40.000"
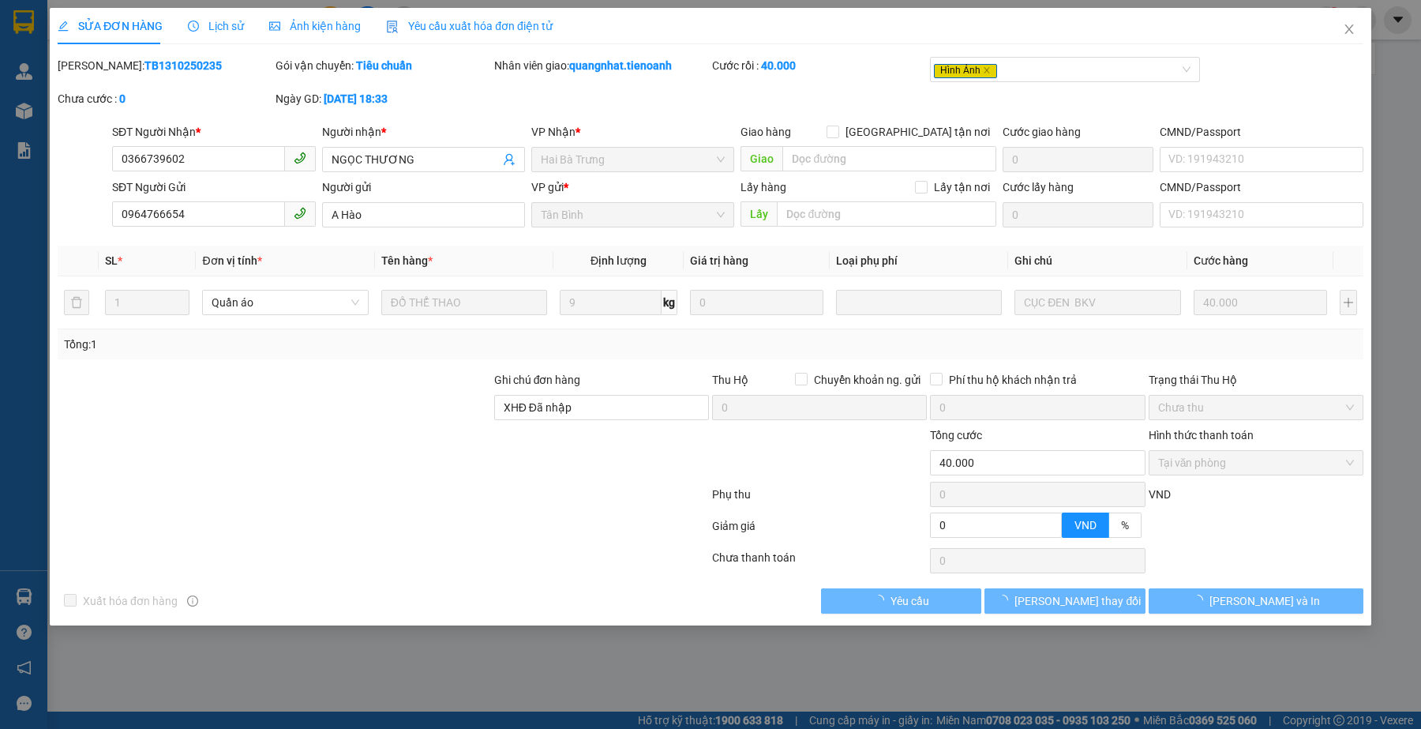
click at [413, 25] on span "Yêu cầu xuất hóa đơn điện tử" at bounding box center [469, 26] width 167 height 13
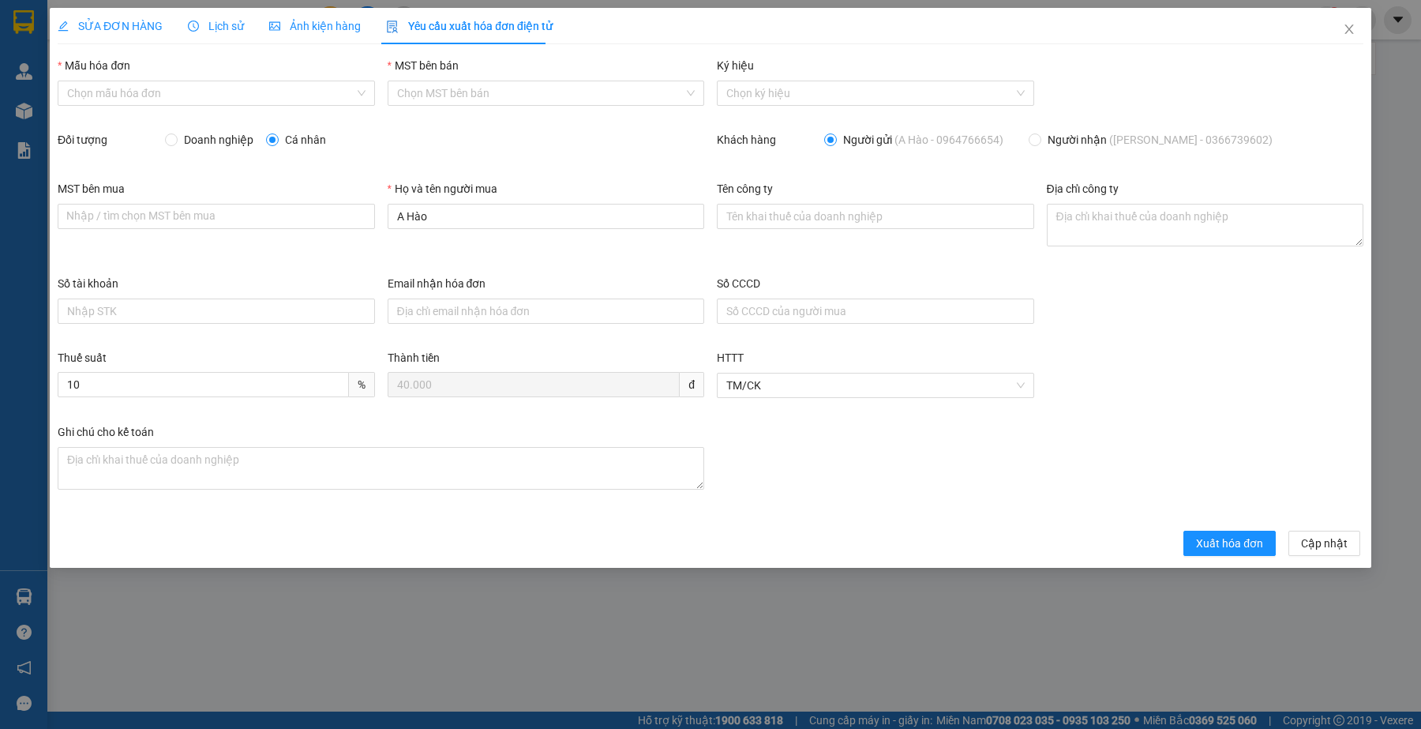
type input "8"
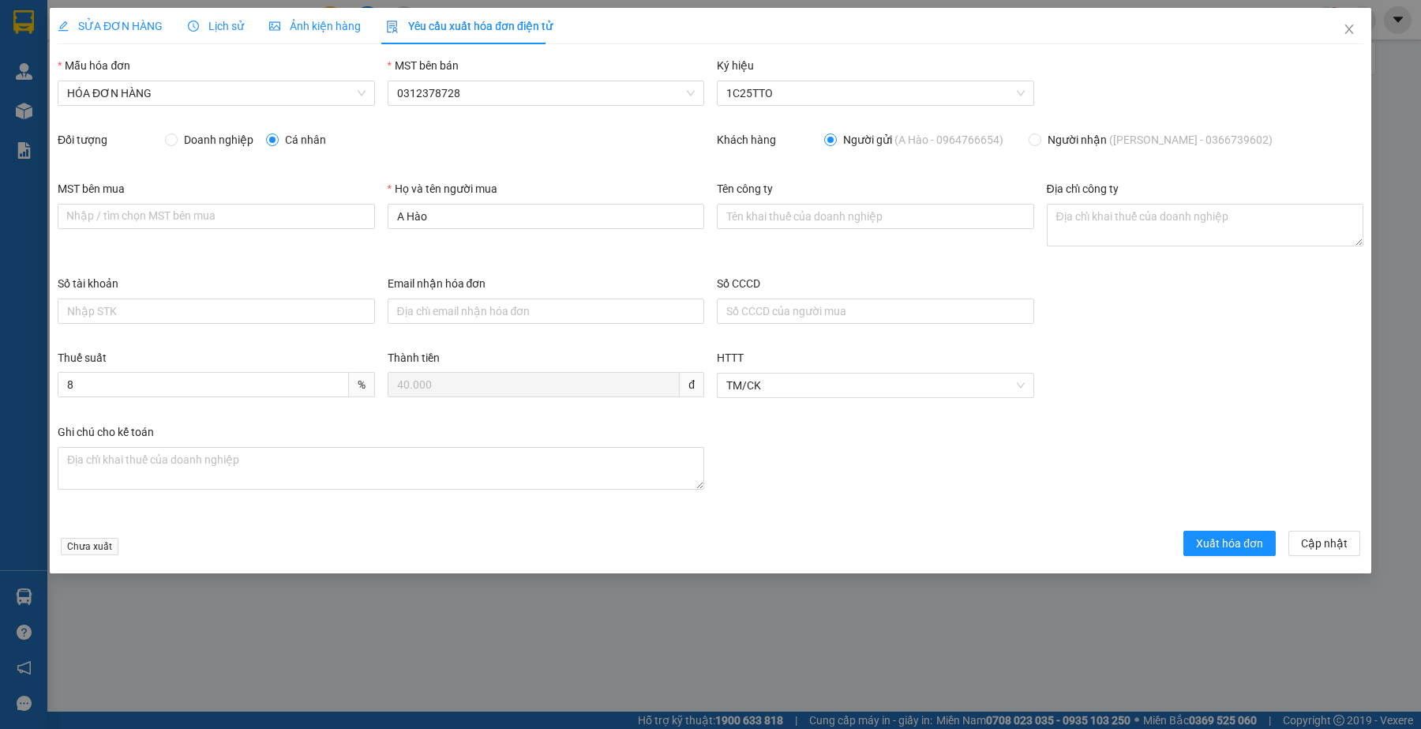
click at [141, 30] on span "SỬA ĐƠN HÀNG" at bounding box center [110, 26] width 105 height 13
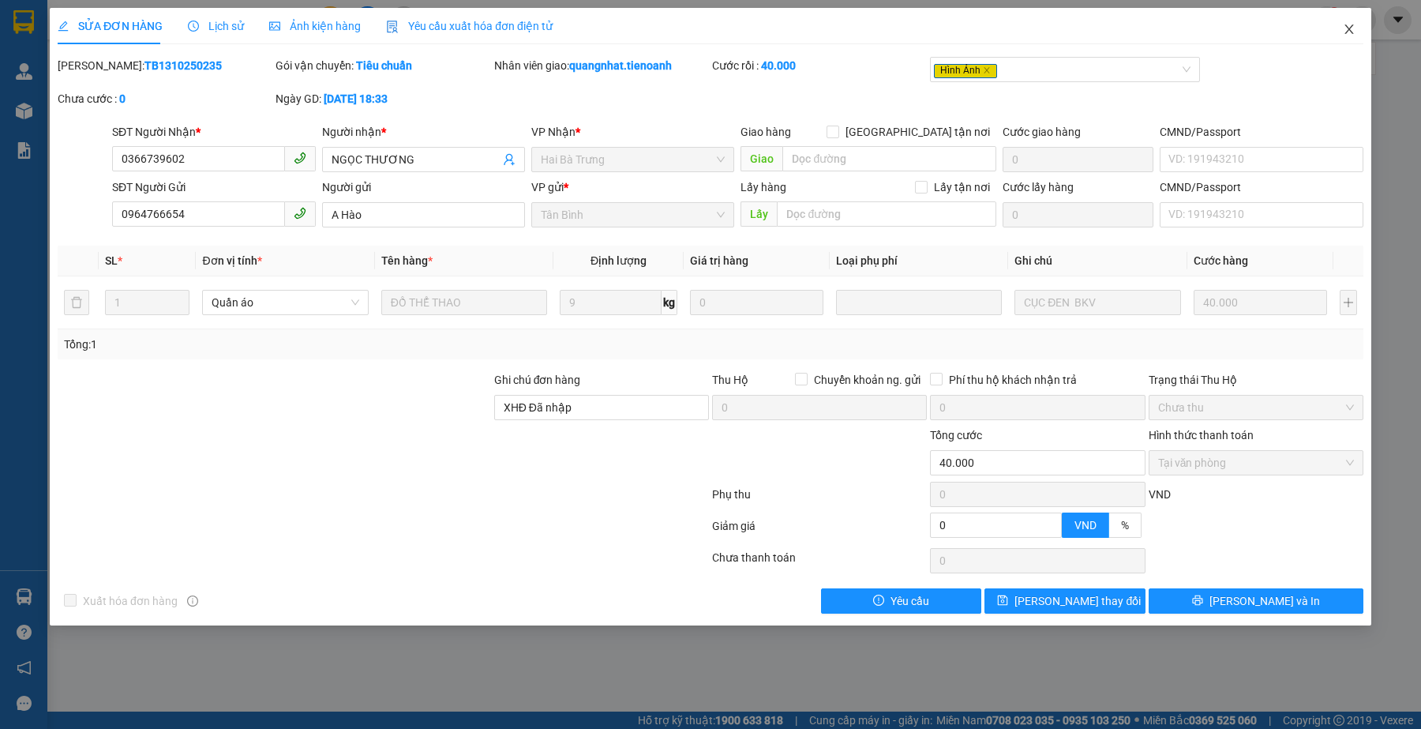
click at [1347, 30] on icon "close" at bounding box center [1349, 29] width 13 height 13
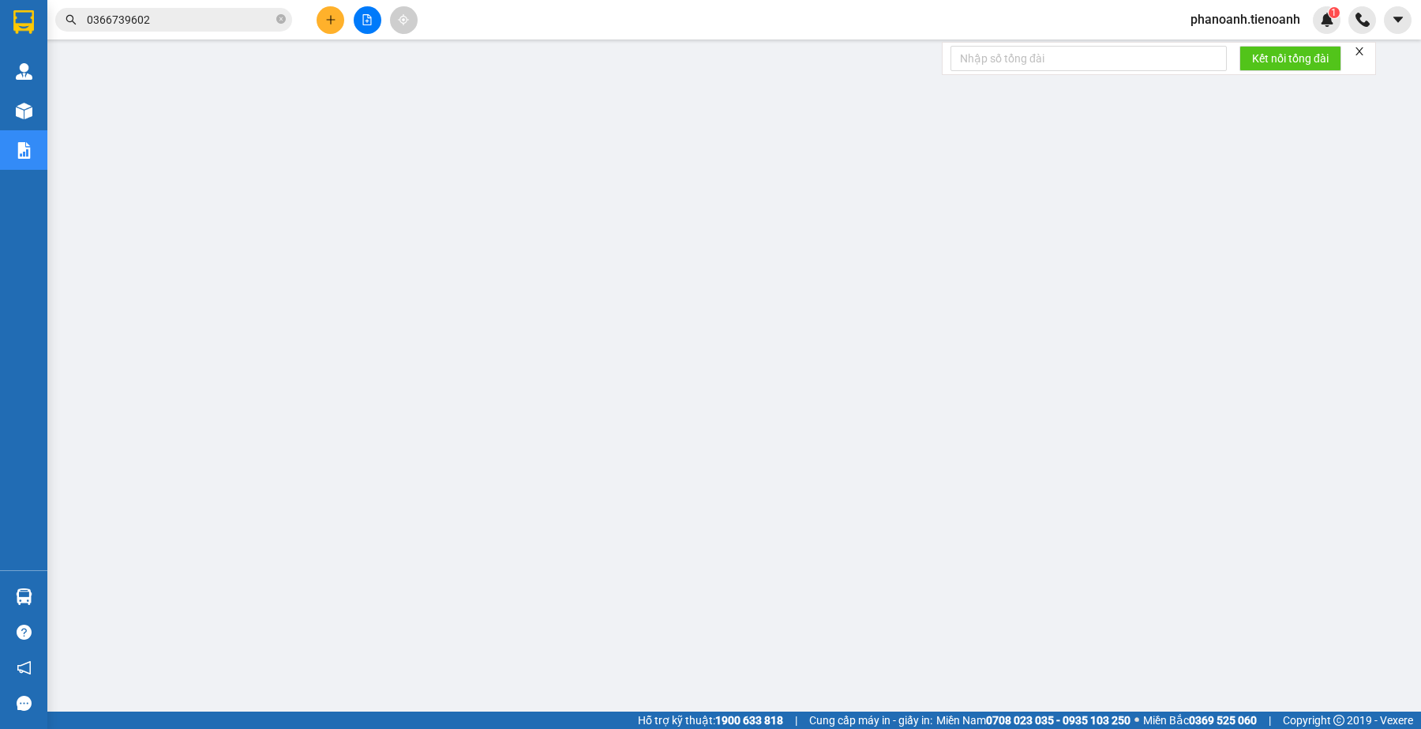
click at [229, 25] on input "0366739602" at bounding box center [180, 19] width 186 height 17
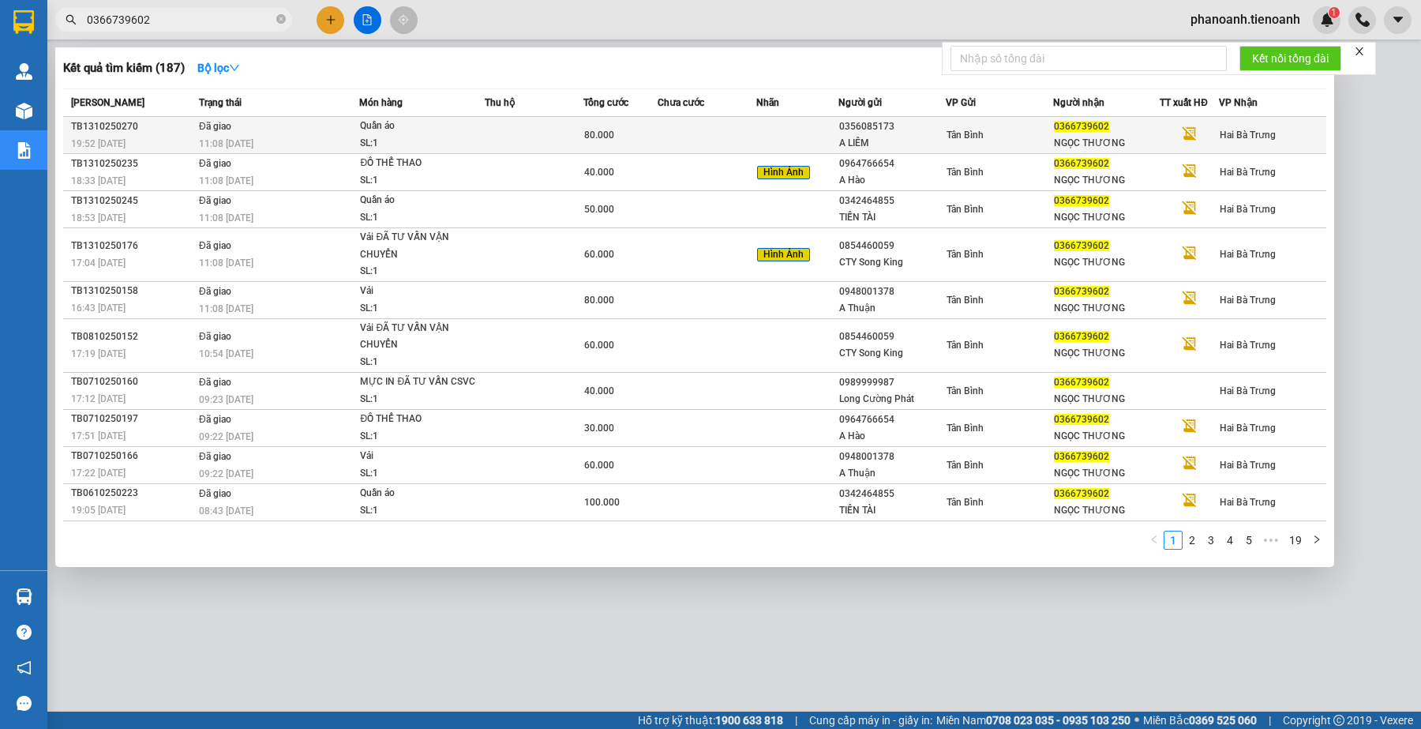
click at [547, 121] on td at bounding box center [534, 135] width 99 height 37
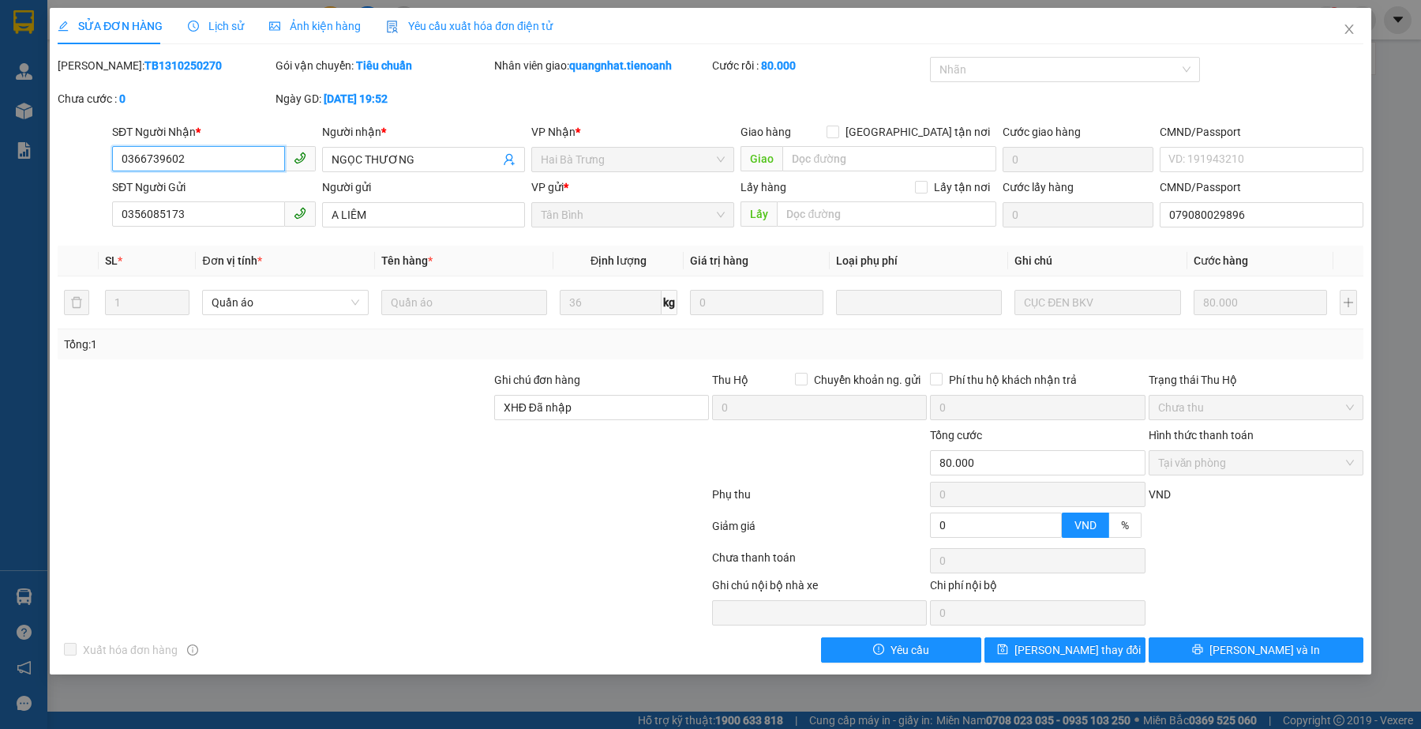
type input "0366739602"
type input "NGỌC THƯƠNG"
type input "0356085173"
type input "A LIÊM"
type input "079080029896"
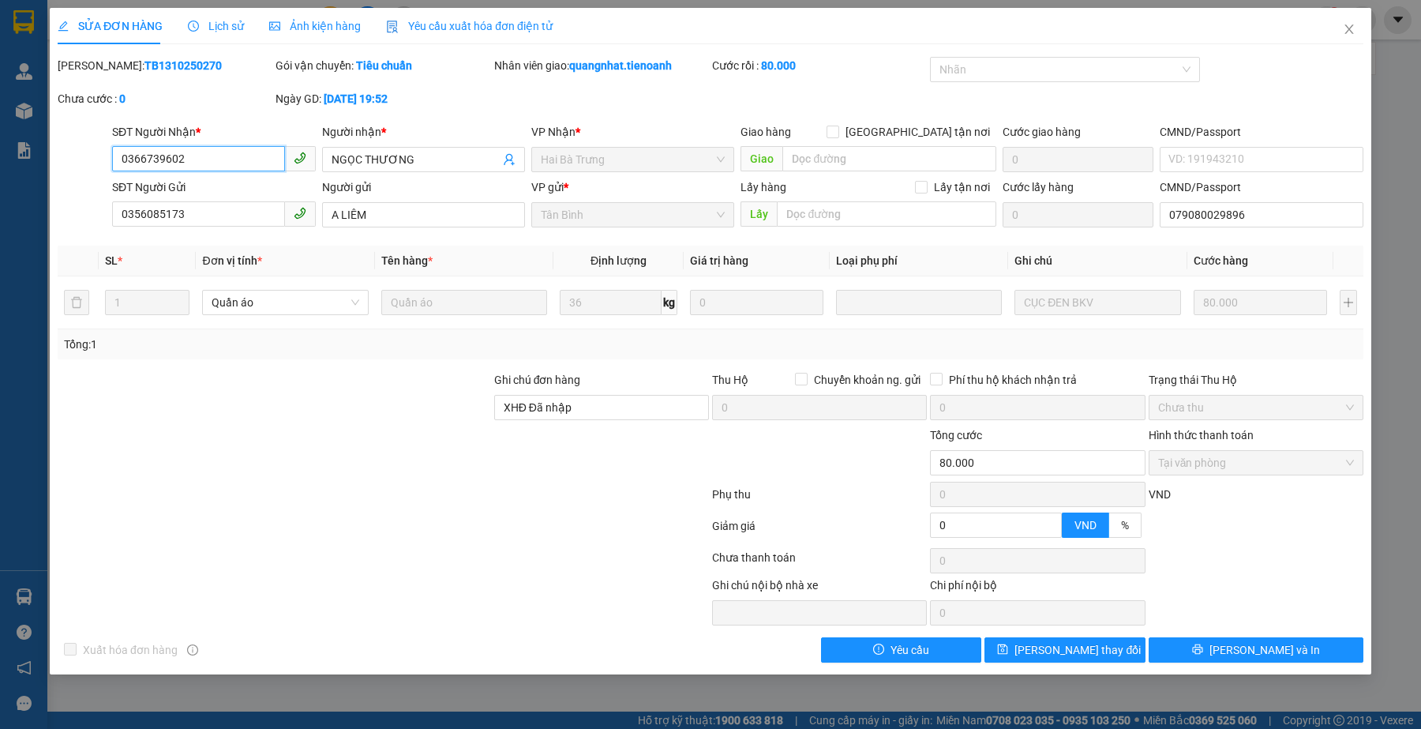
type input "XHĐ Đã nhập"
type input "0"
type input "80.000"
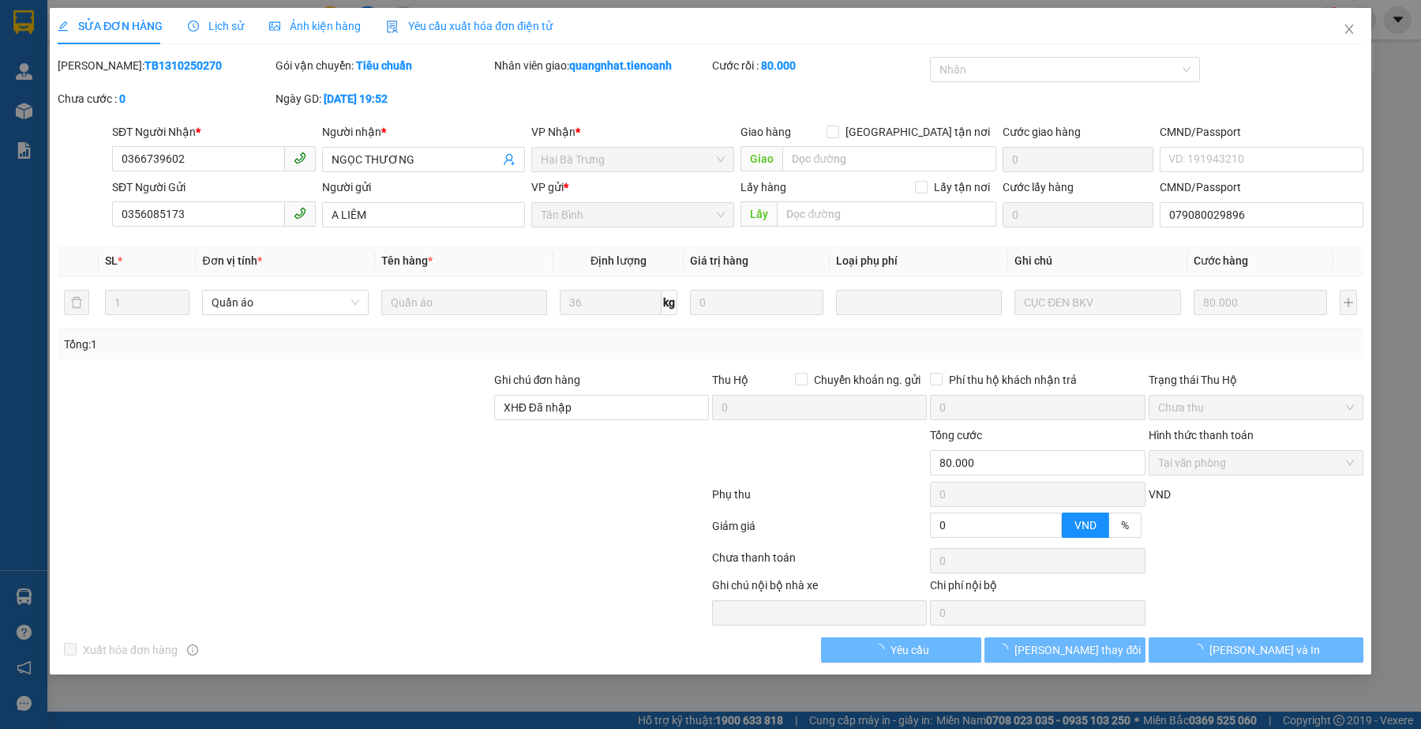
click at [466, 28] on span "Yêu cầu xuất hóa đơn điện tử" at bounding box center [469, 26] width 167 height 13
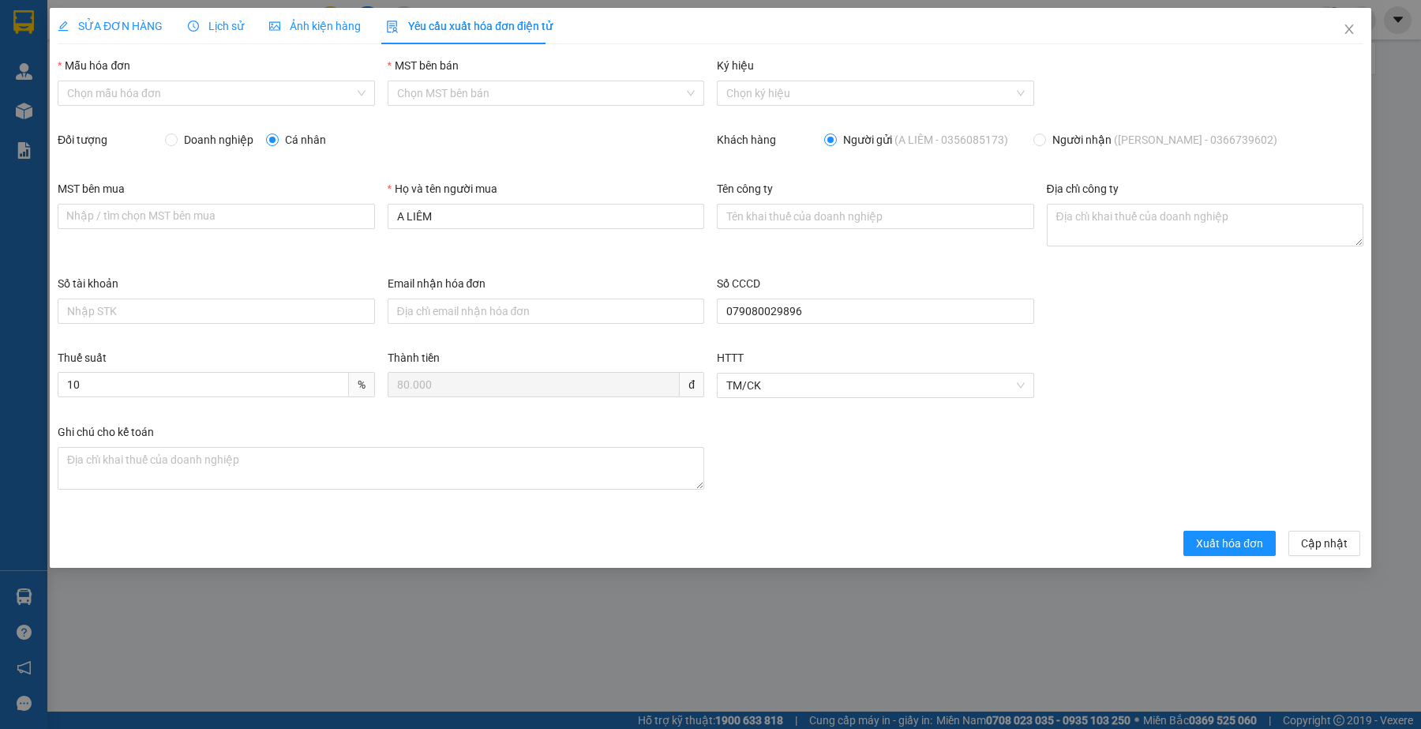
type input "8"
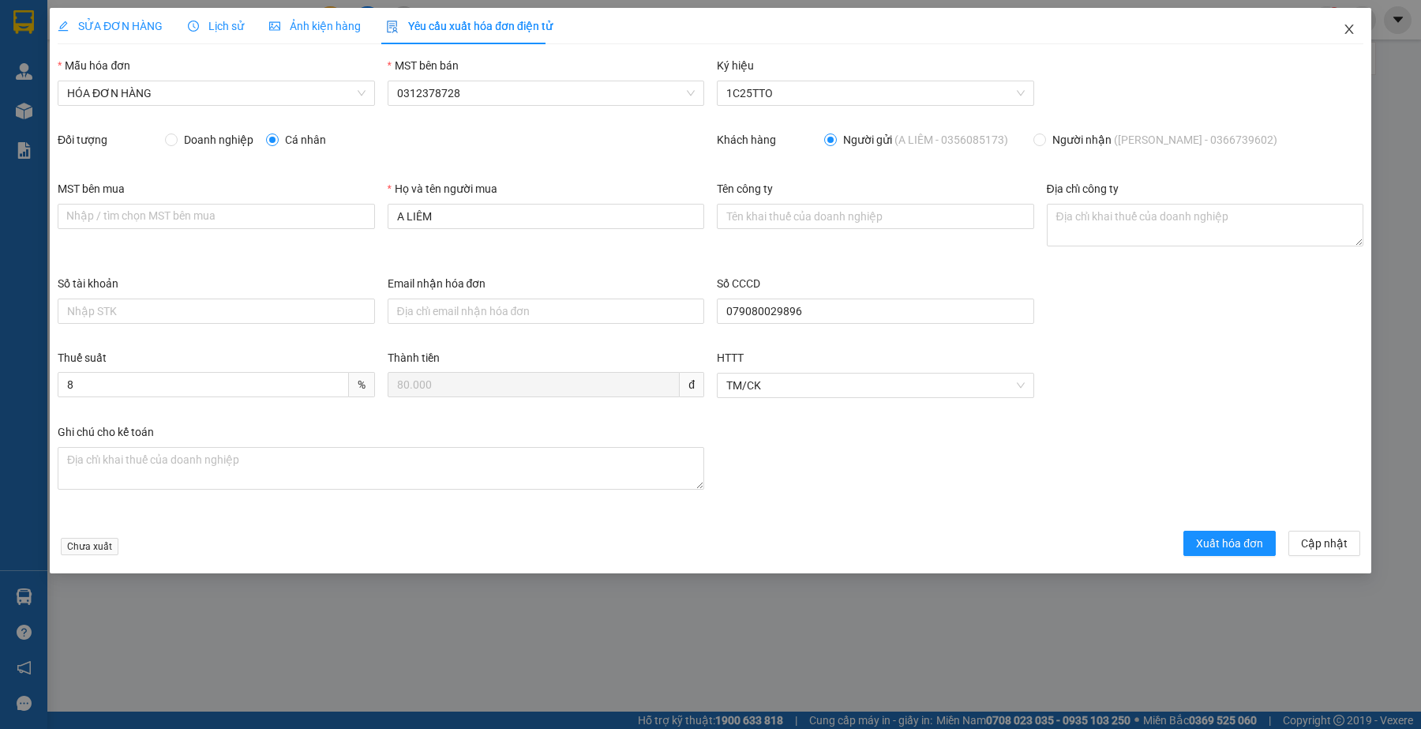
click at [1351, 24] on icon "close" at bounding box center [1349, 29] width 13 height 13
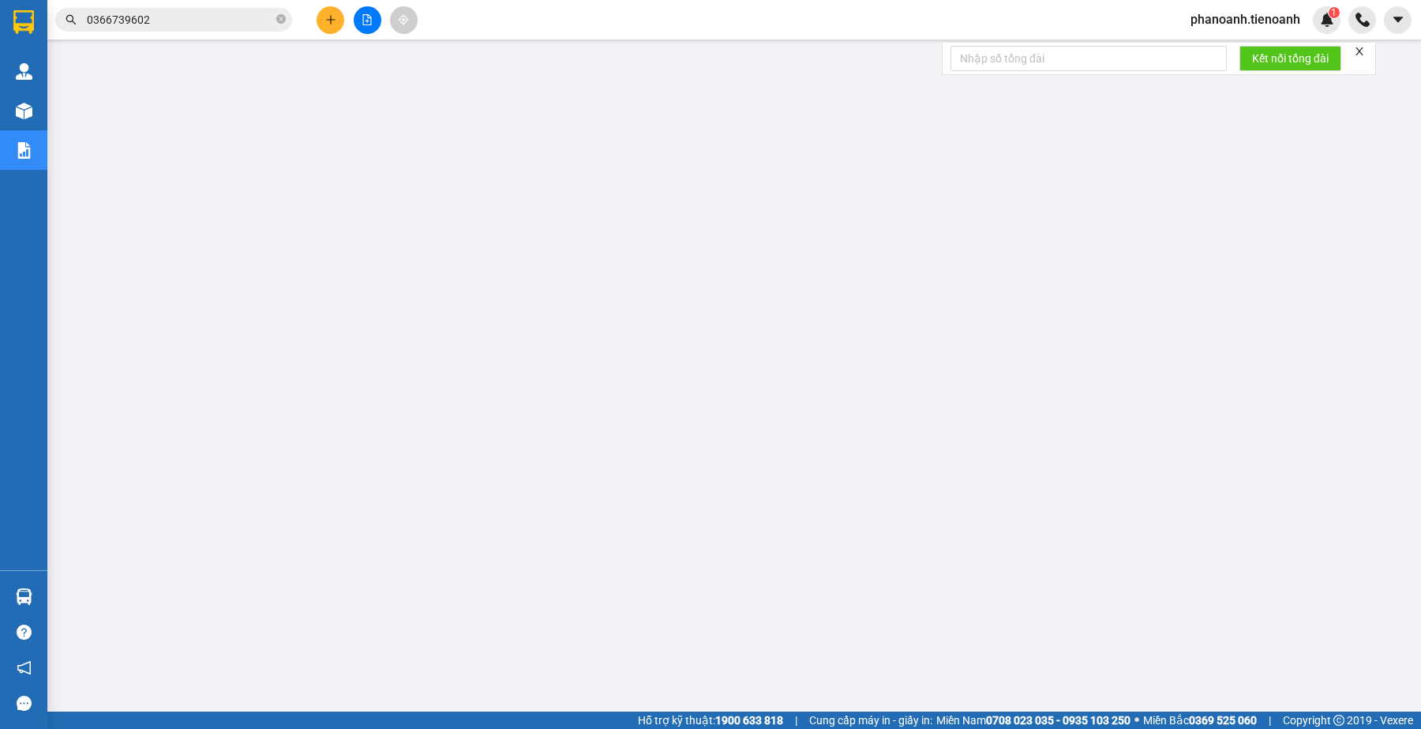
click at [193, 24] on input "0366739602" at bounding box center [180, 19] width 186 height 17
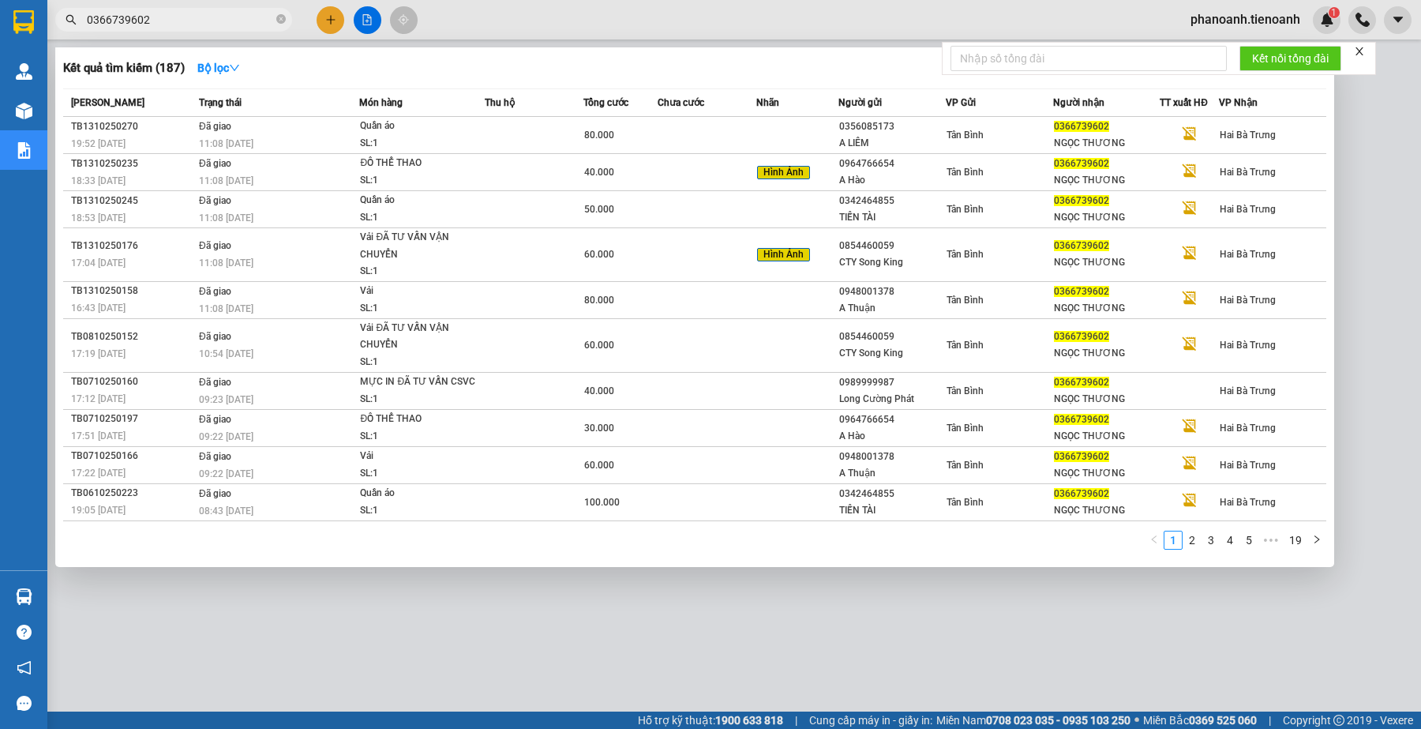
click at [193, 24] on input "0366739602" at bounding box center [180, 19] width 186 height 17
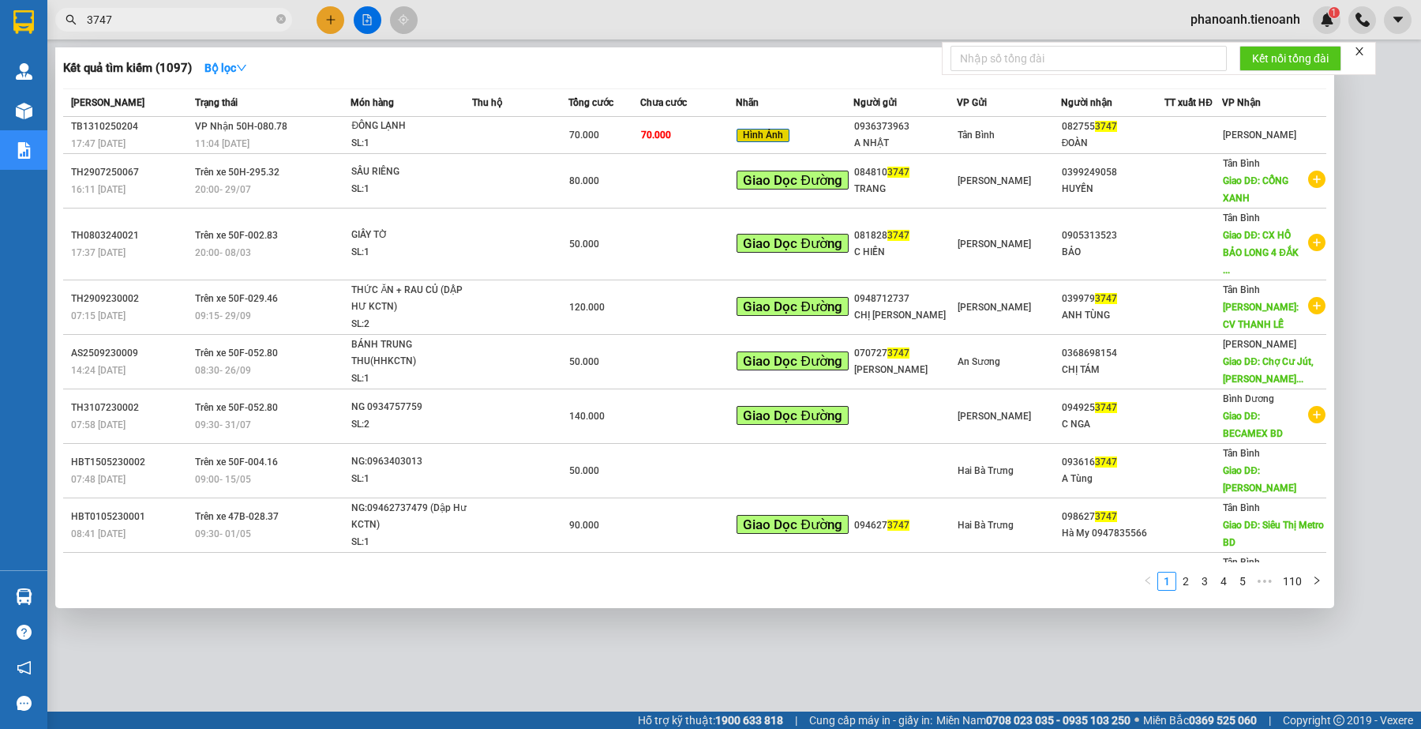
type input "3747"
click at [463, 13] on div at bounding box center [710, 364] width 1421 height 729
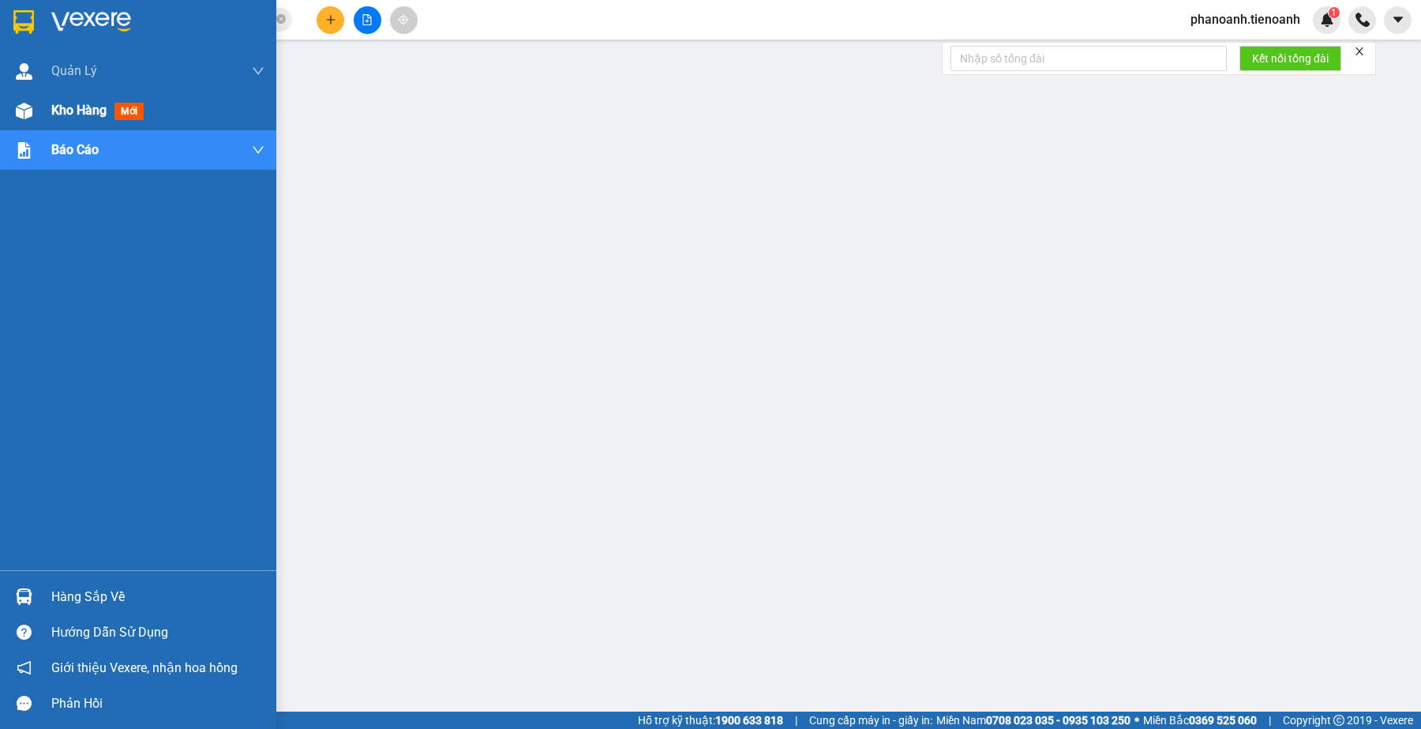
click at [72, 112] on span "Kho hàng" at bounding box center [78, 110] width 55 height 15
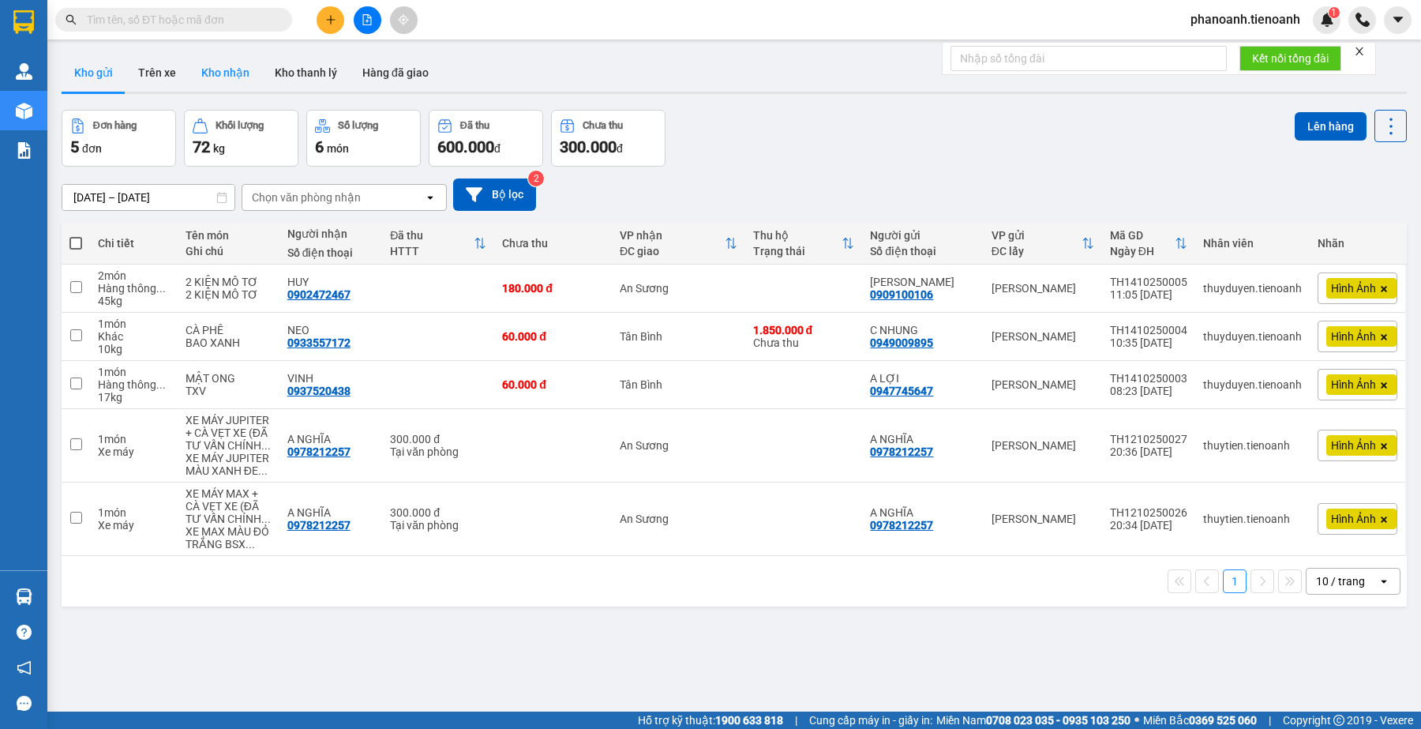
click at [231, 79] on button "Kho nhận" at bounding box center [225, 73] width 73 height 38
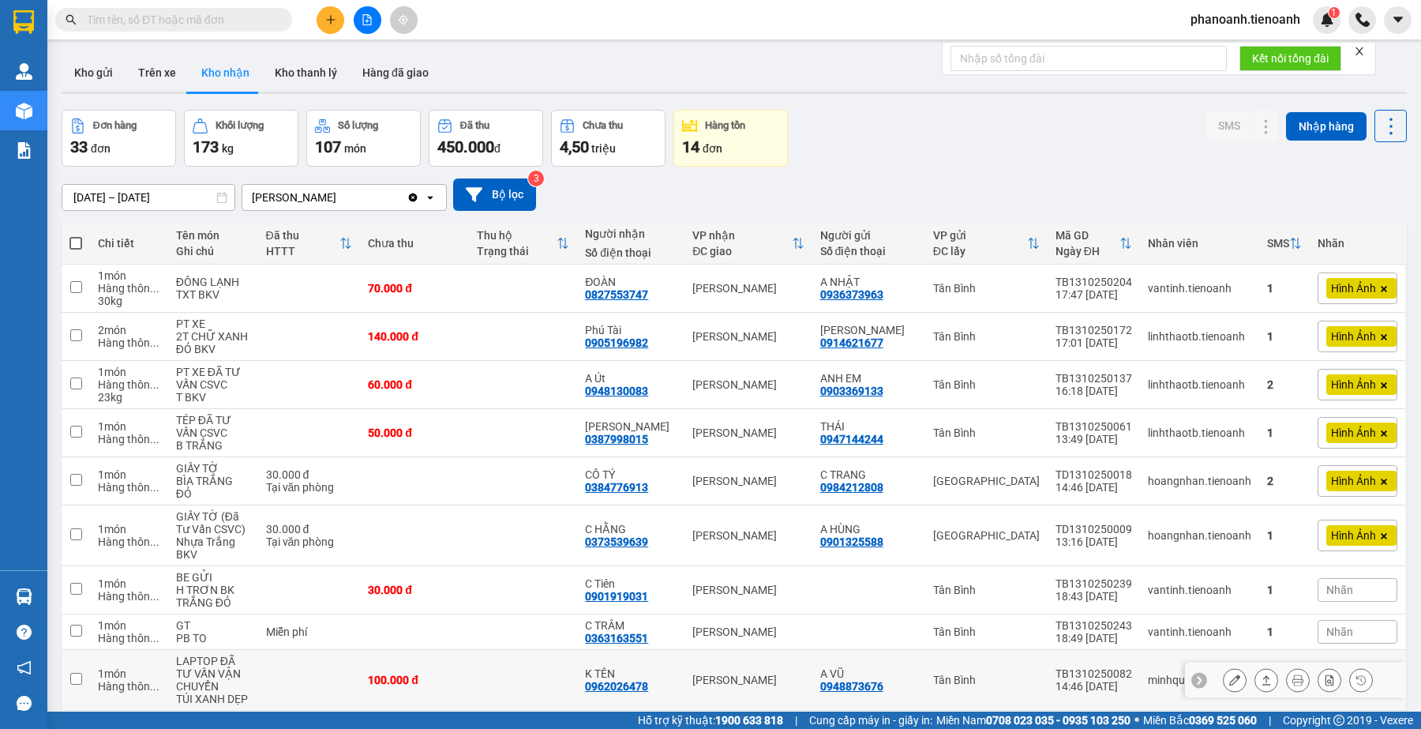
scroll to position [132, 0]
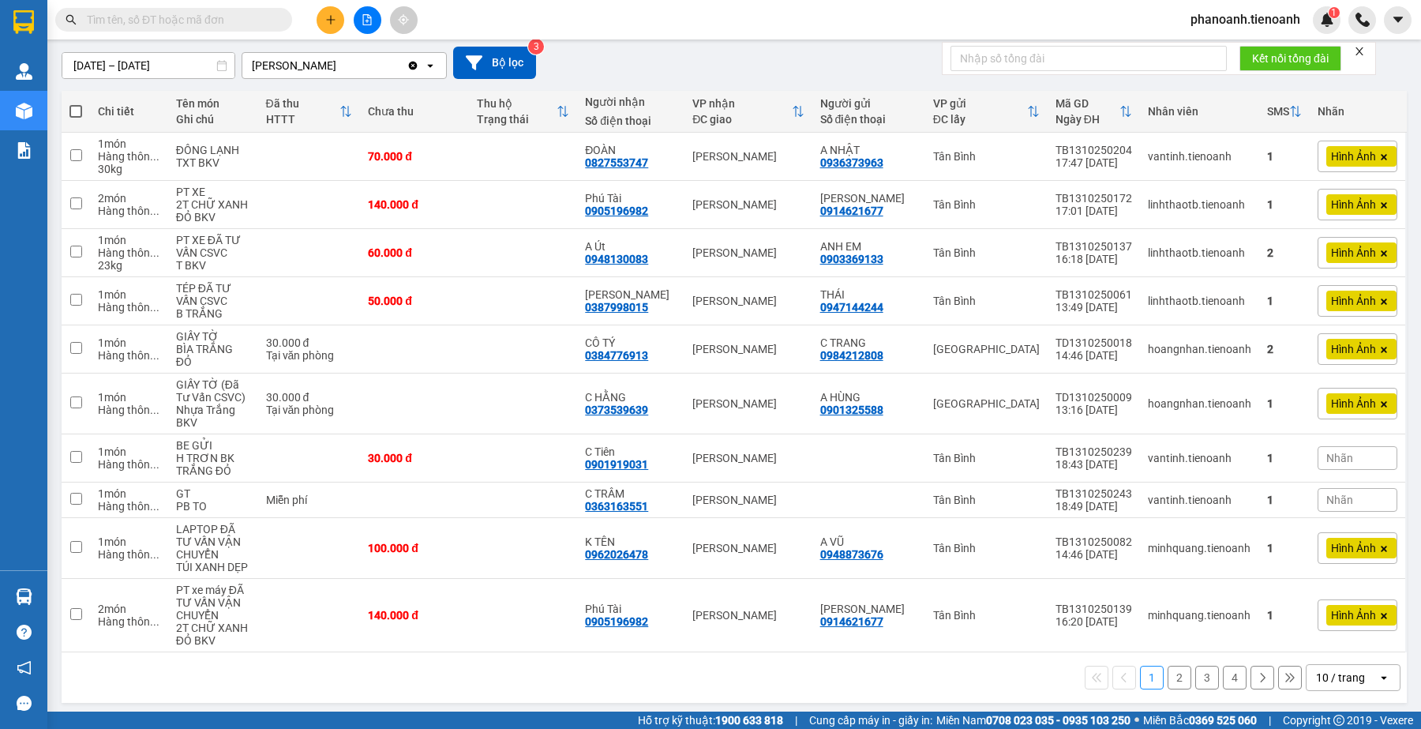
click at [1168, 672] on button "2" at bounding box center [1180, 677] width 24 height 24
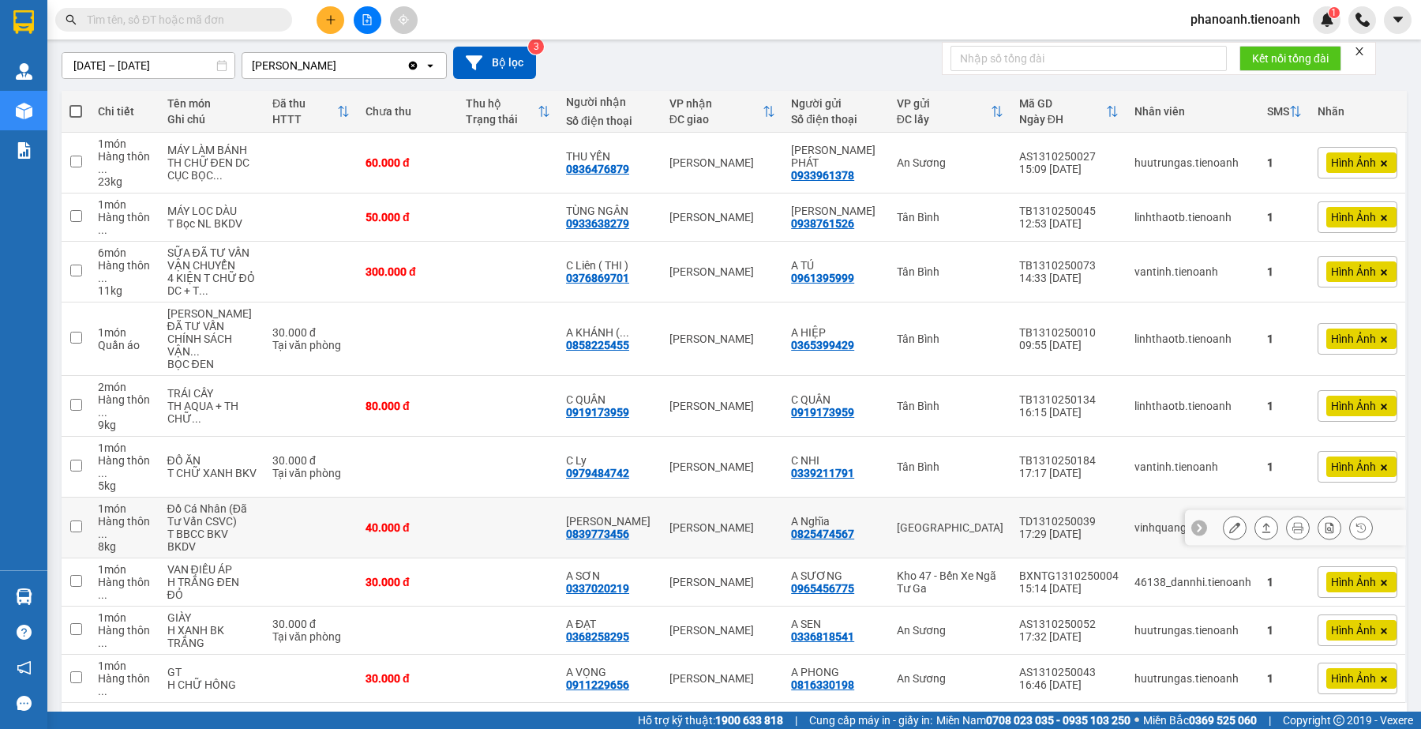
scroll to position [171, 0]
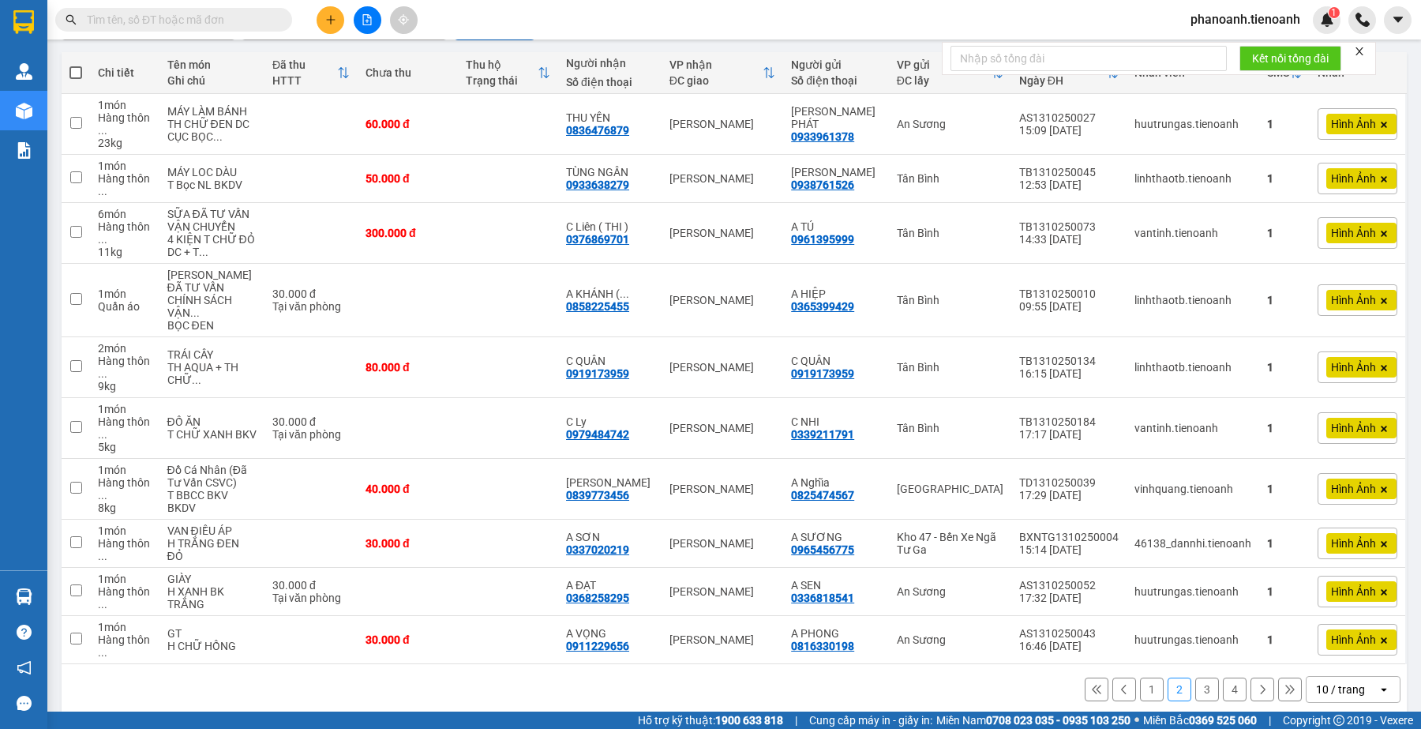
click at [1195, 677] on button "3" at bounding box center [1207, 689] width 24 height 24
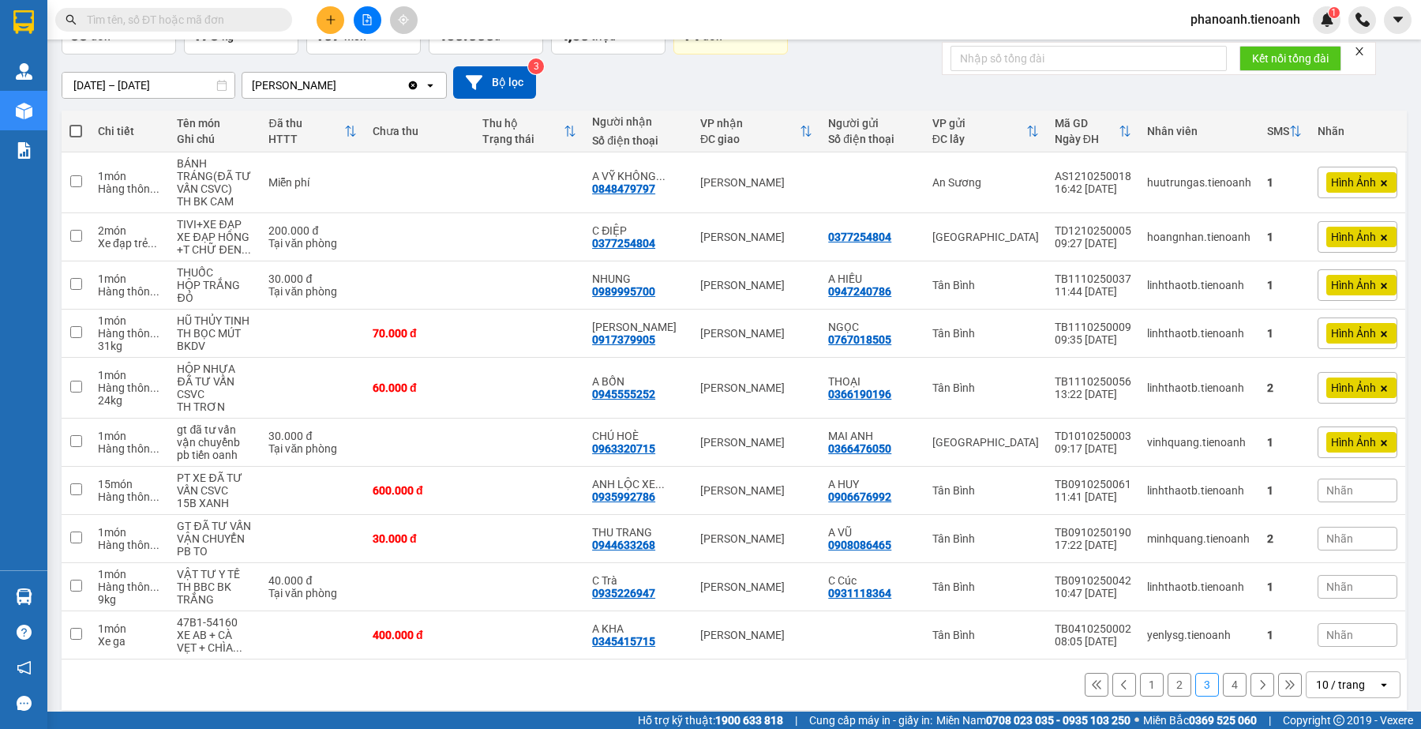
scroll to position [114, 0]
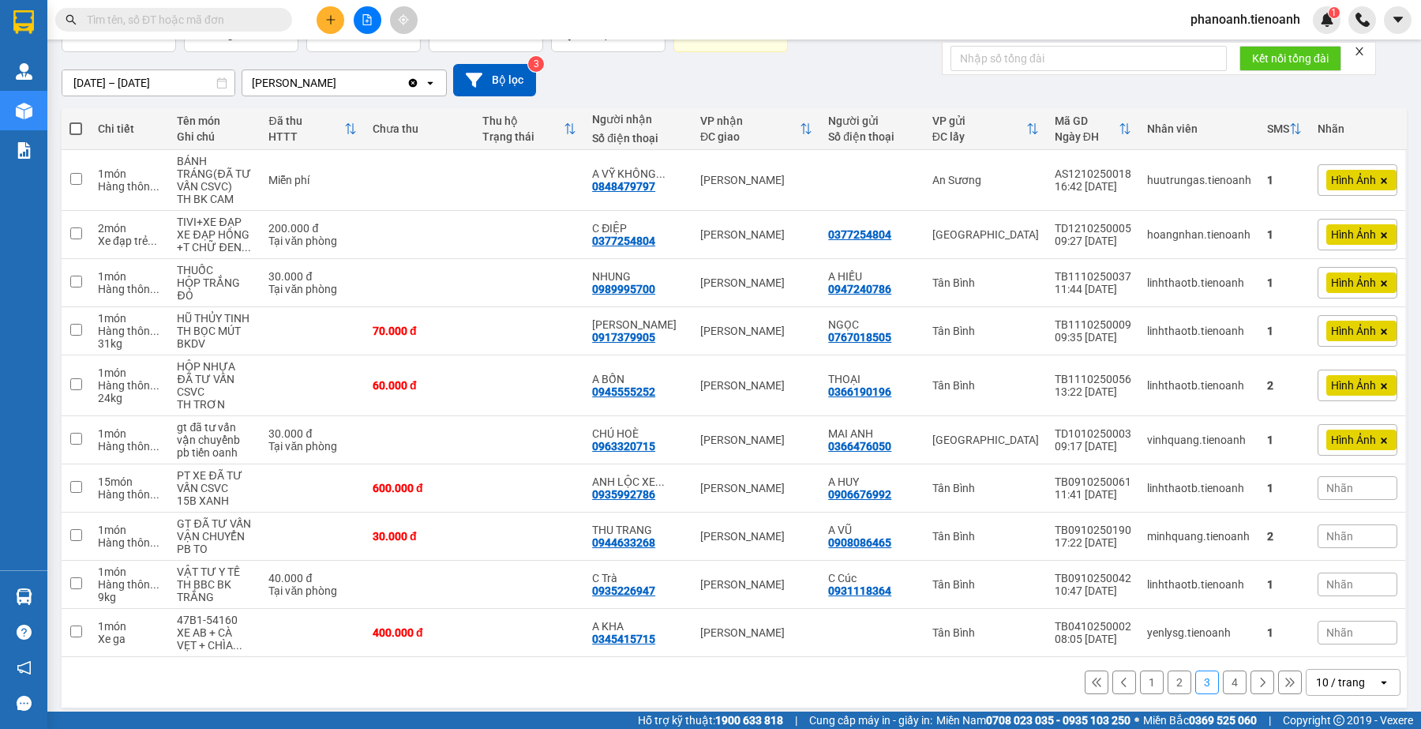
click at [1140, 673] on button "1" at bounding box center [1152, 682] width 24 height 24
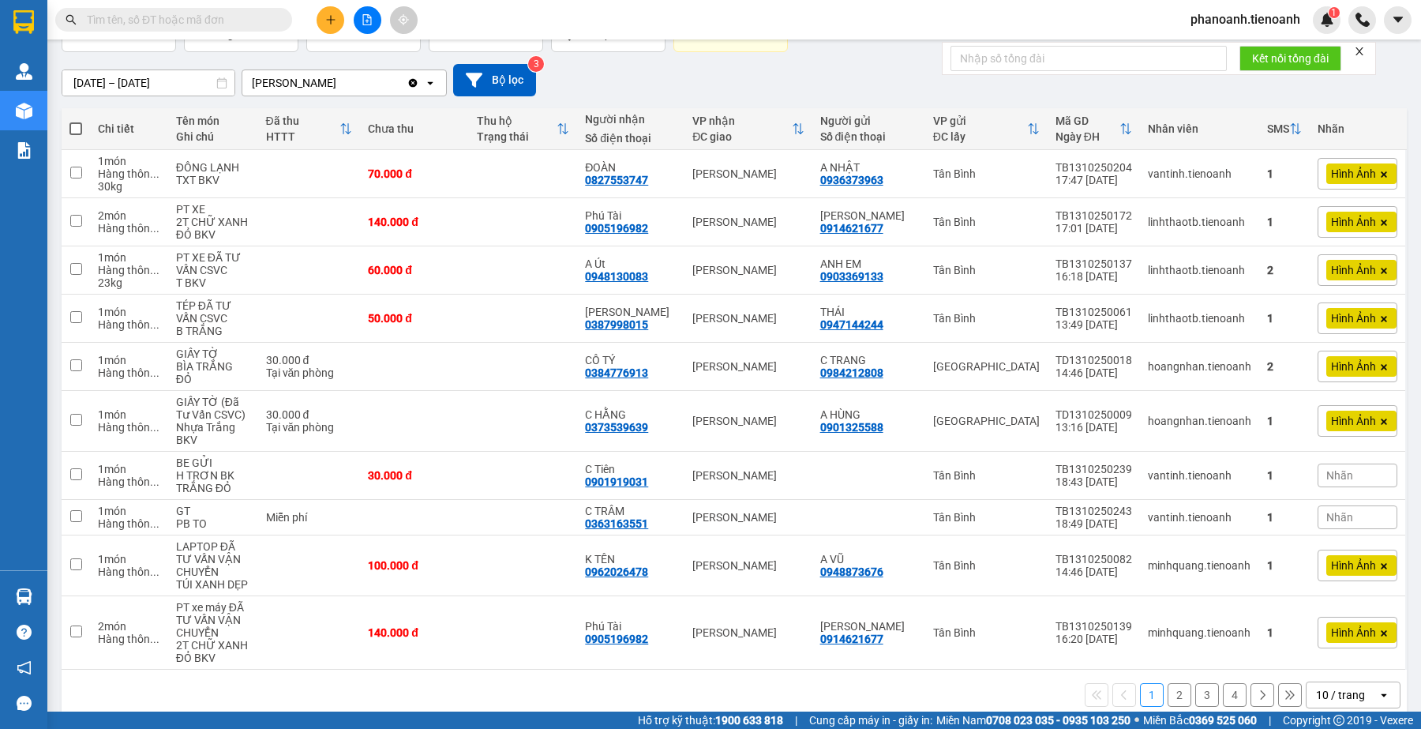
click at [1172, 692] on button "2" at bounding box center [1180, 695] width 24 height 24
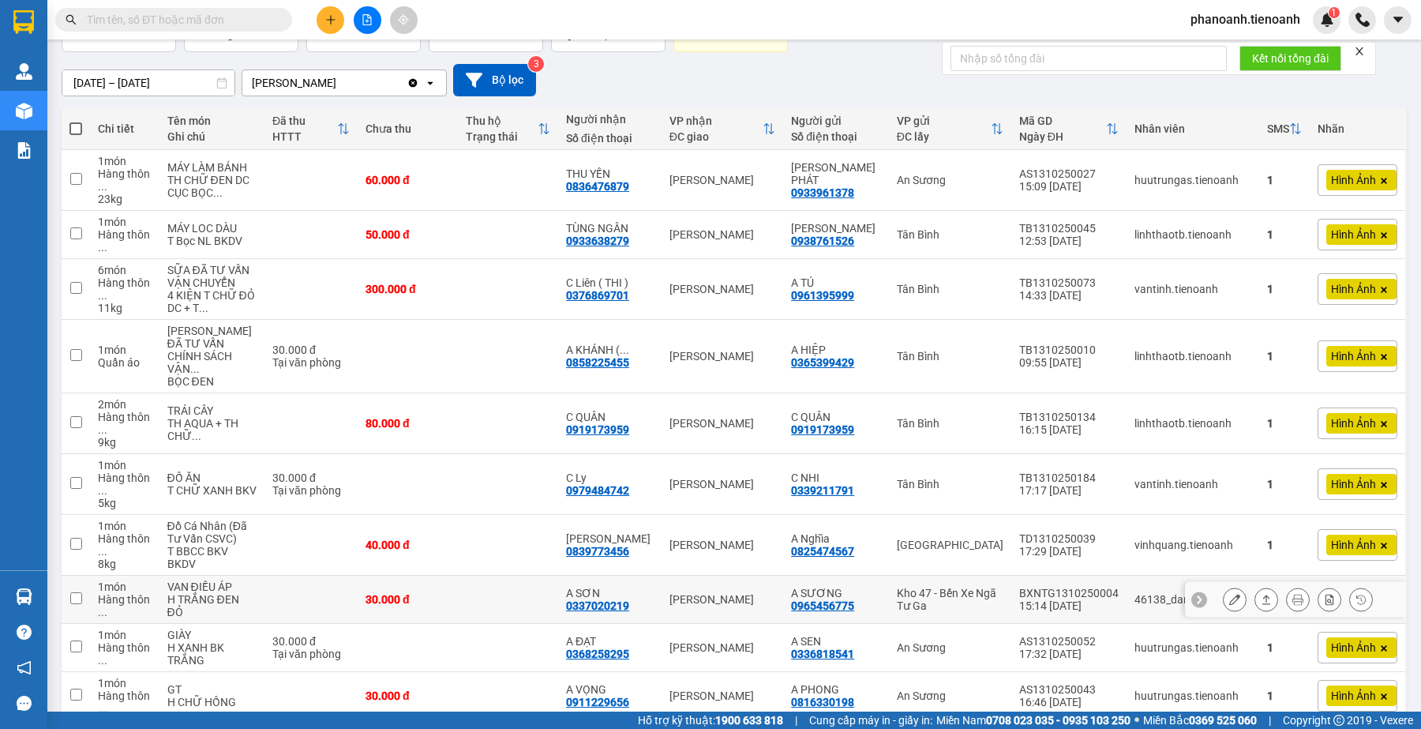
scroll to position [171, 0]
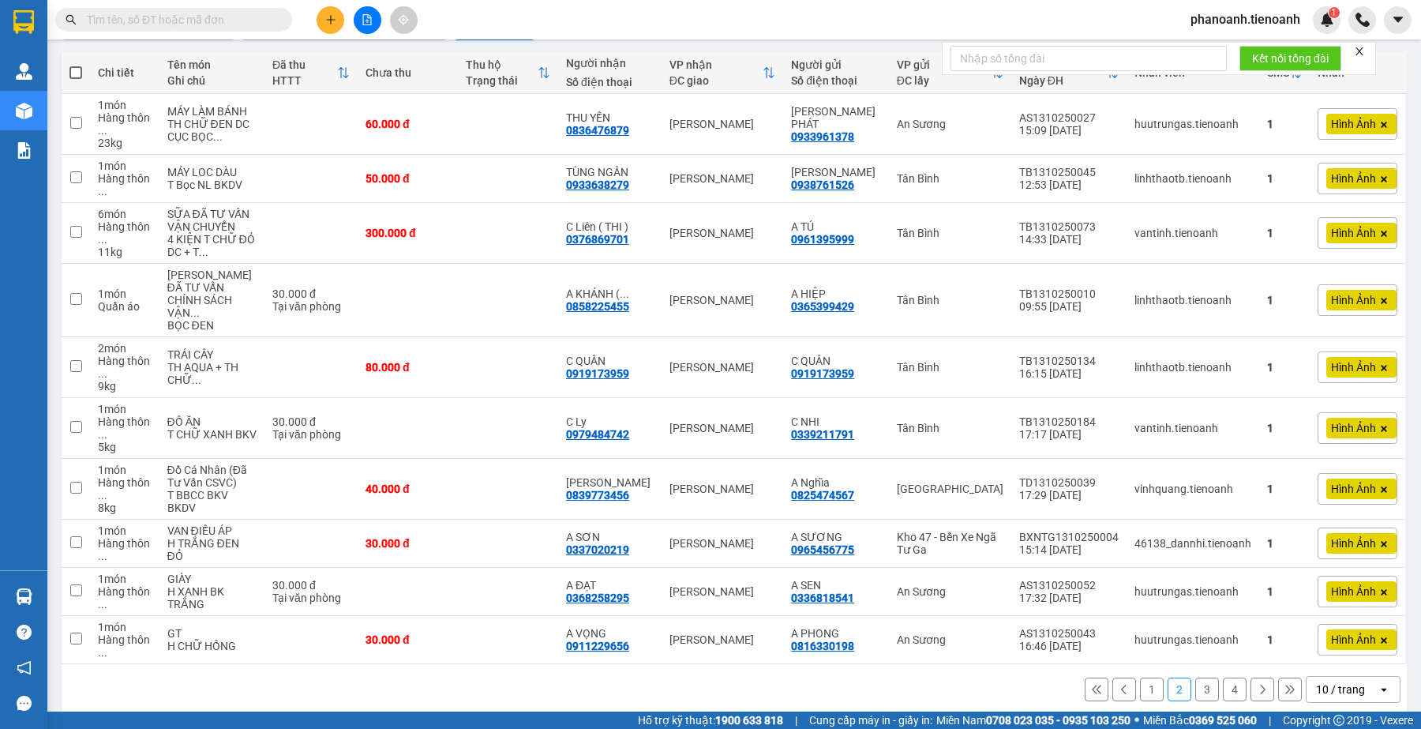
click at [1140, 677] on button "1" at bounding box center [1152, 689] width 24 height 24
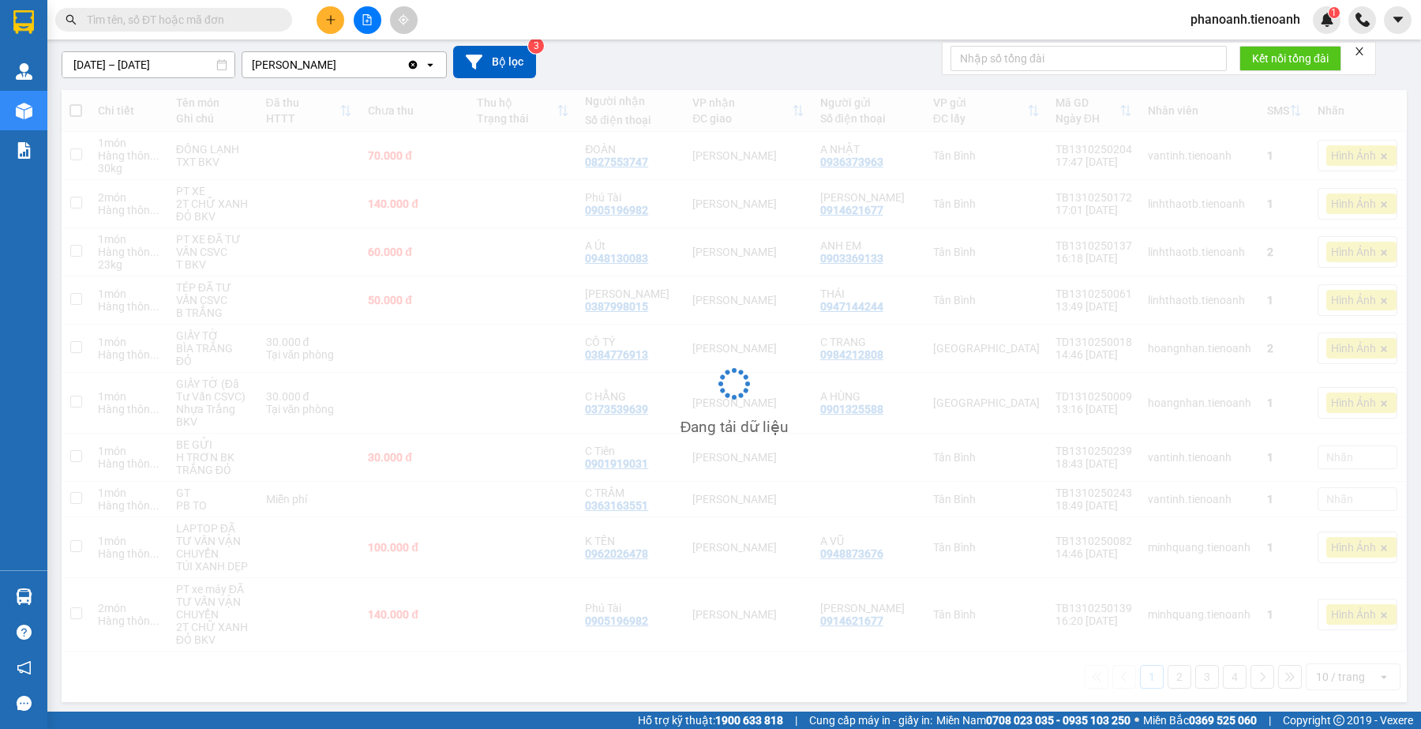
scroll to position [132, 0]
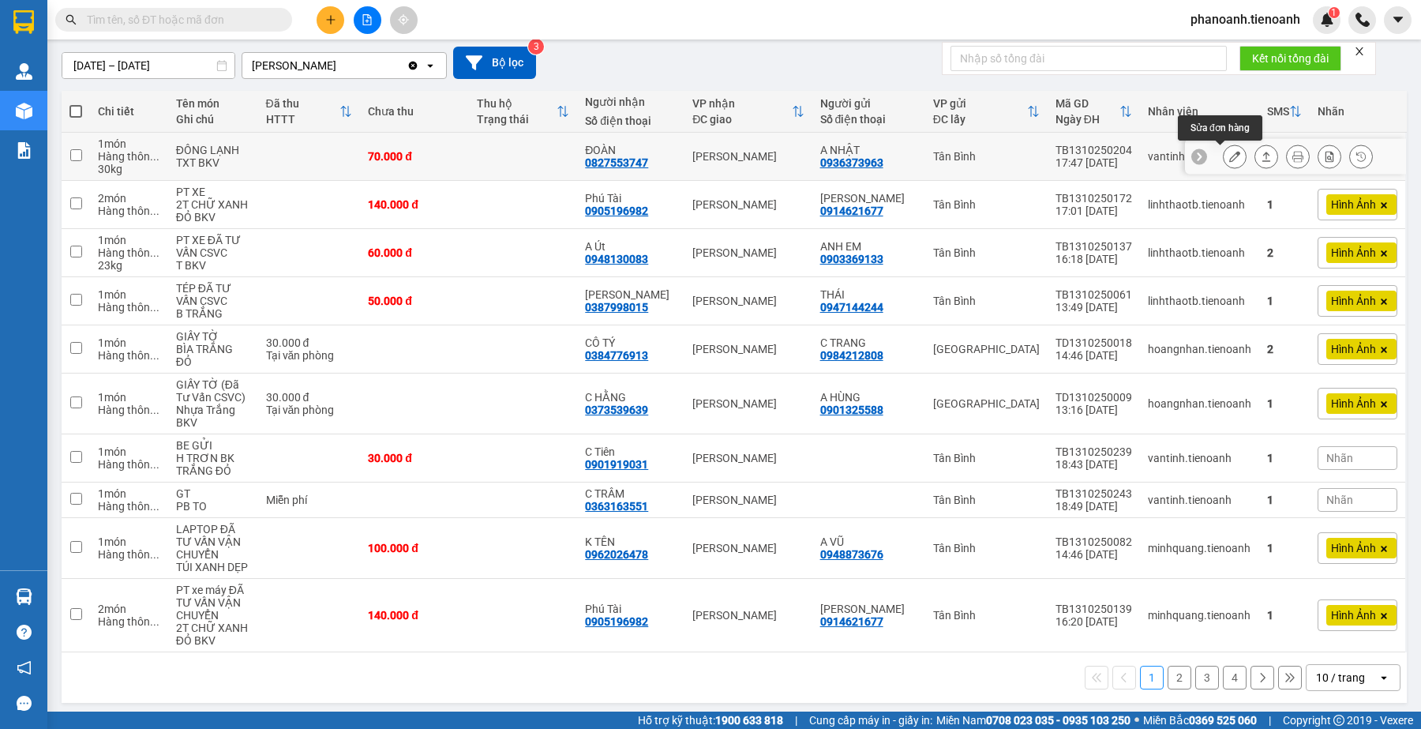
click at [1229, 158] on button at bounding box center [1235, 157] width 22 height 28
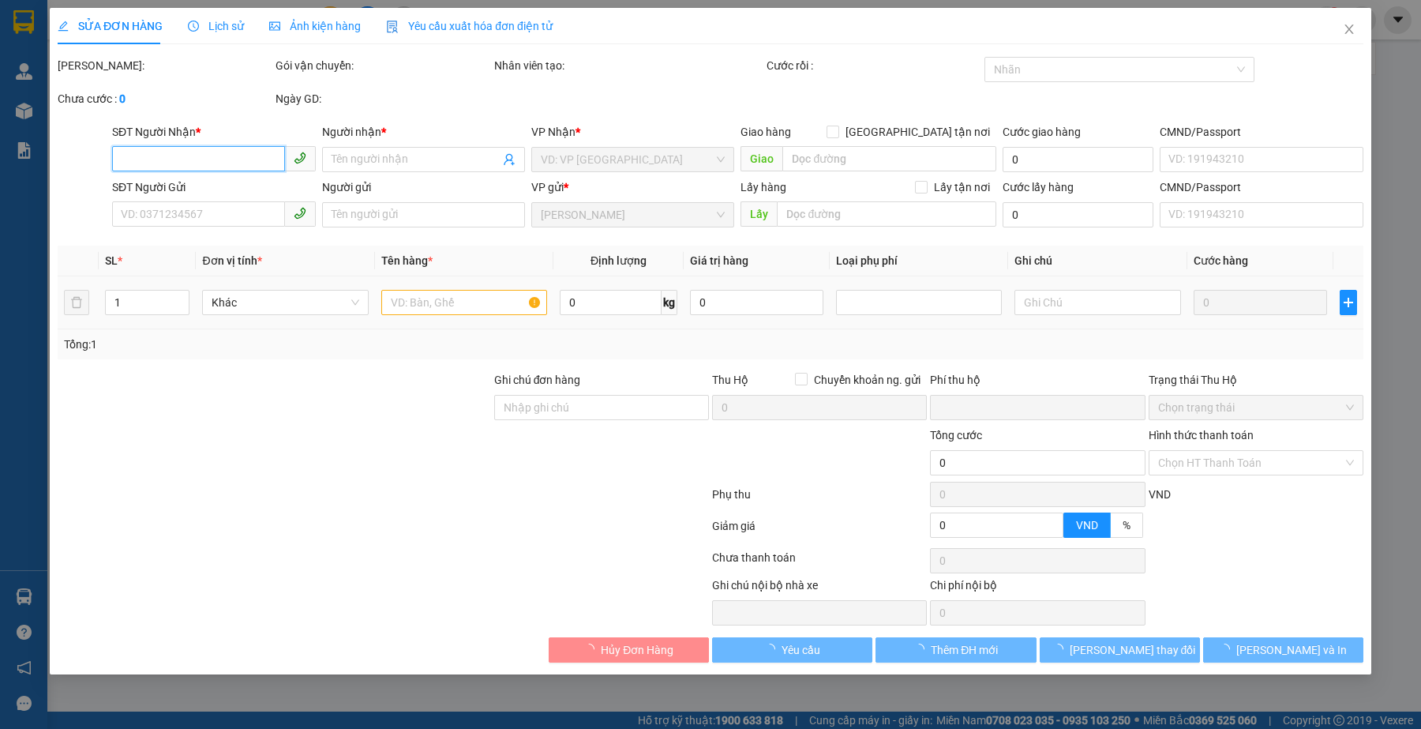
type input "0827553747"
type input "ĐOÀN"
type input "0936373963"
type input "A NHẬT"
type input "0"
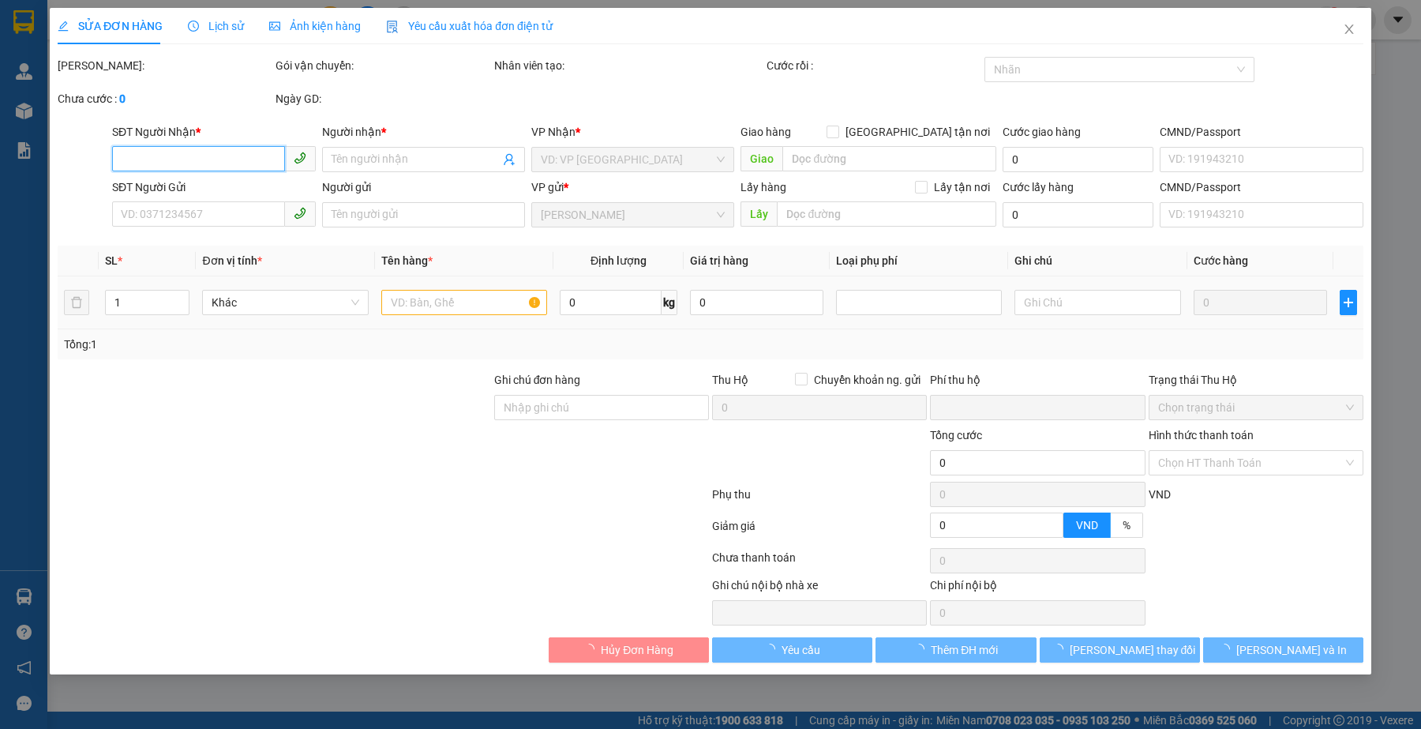
type input "70.000"
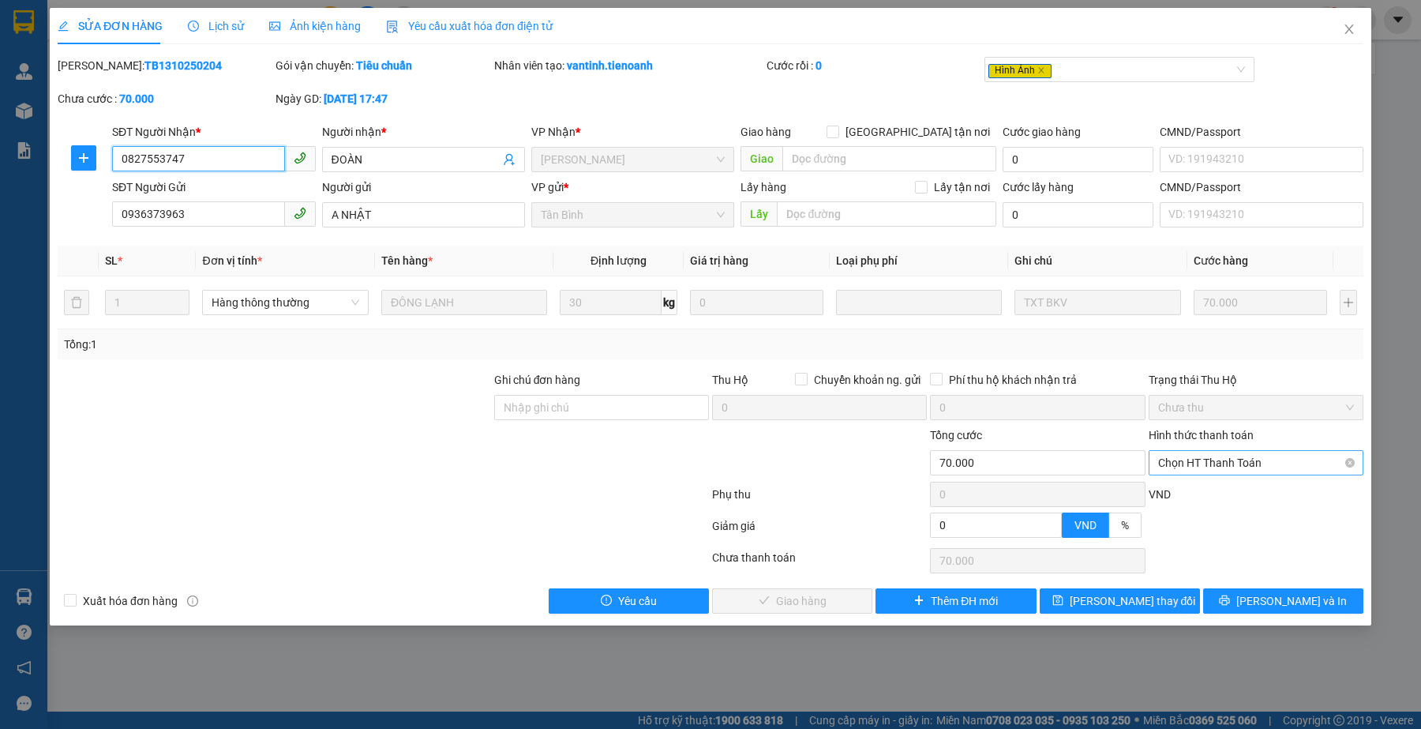
click at [1250, 455] on span "Chọn HT Thanh Toán" at bounding box center [1256, 463] width 196 height 24
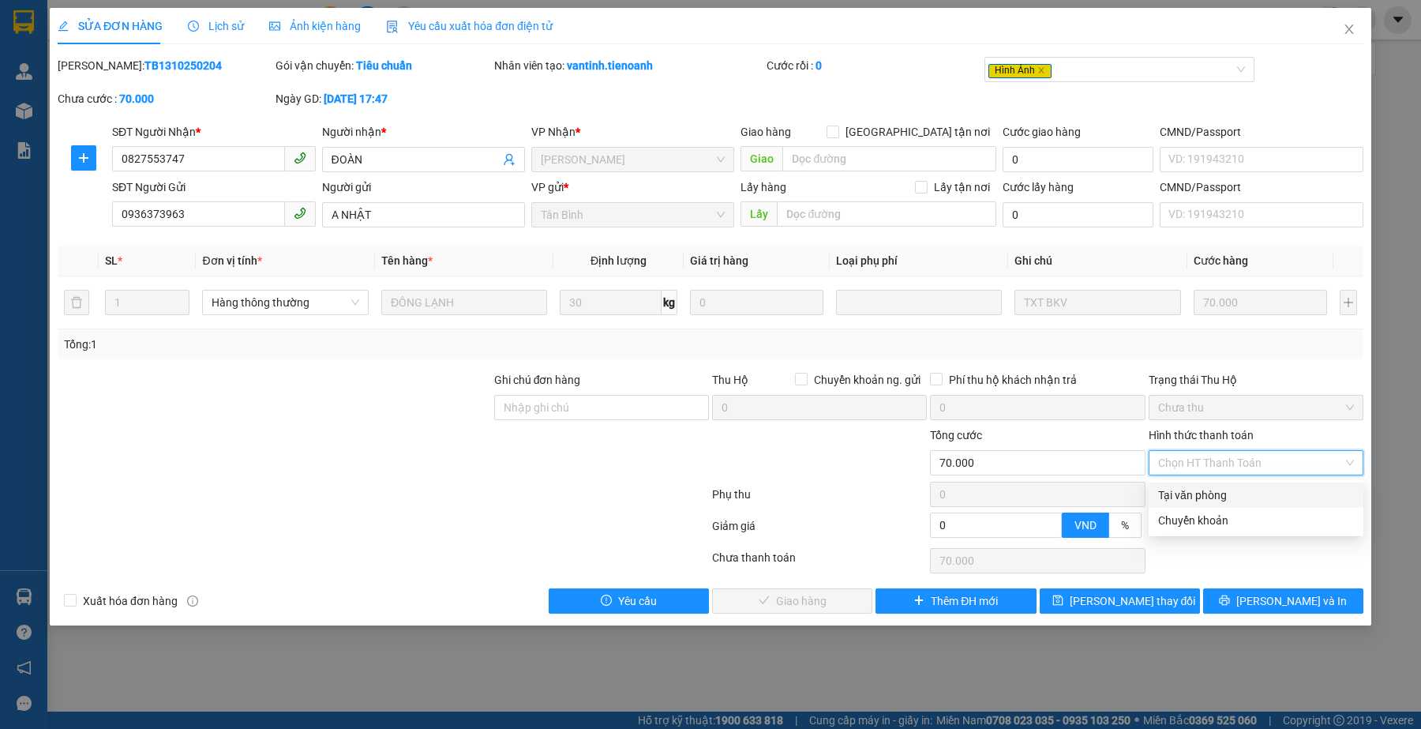
click at [1229, 488] on div "Tại văn phòng" at bounding box center [1256, 494] width 196 height 17
type input "0"
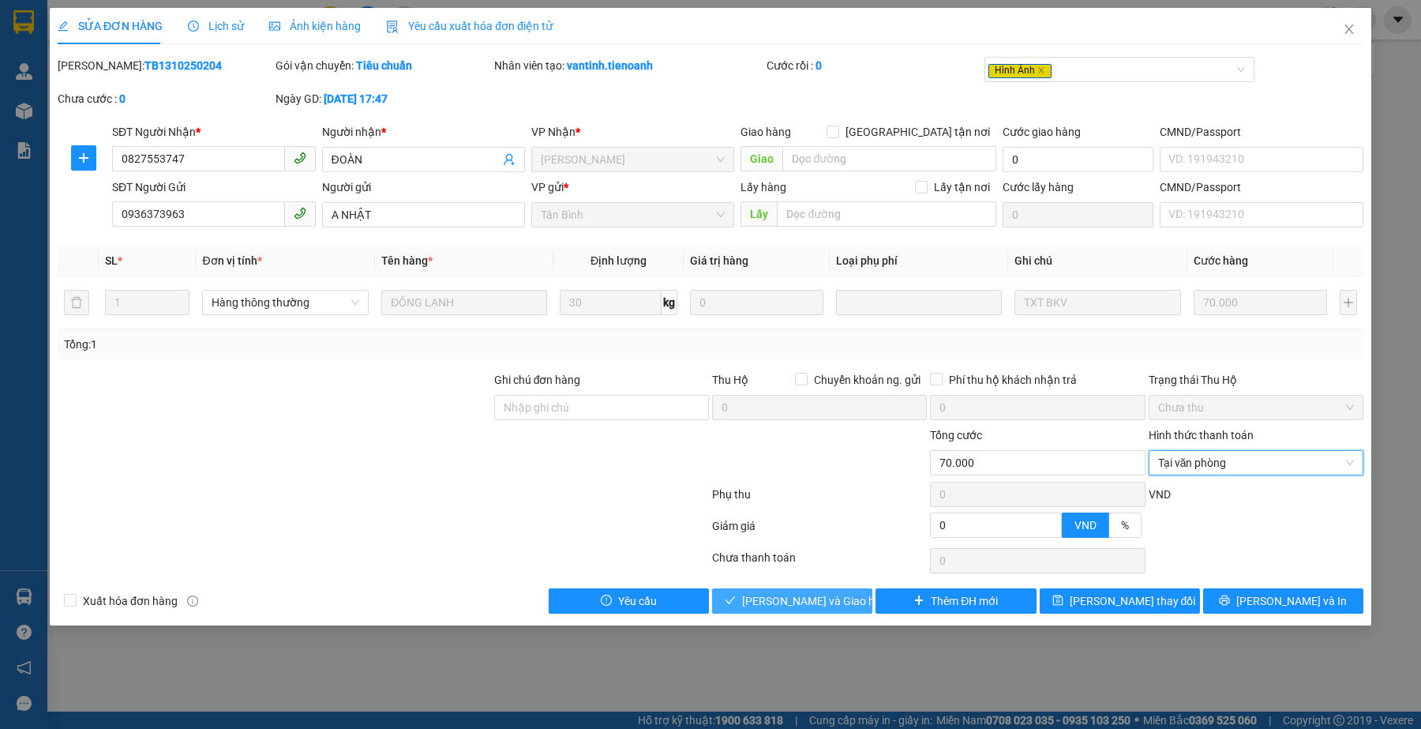
click at [814, 598] on span "Lưu và Giao hàng" at bounding box center [818, 600] width 152 height 17
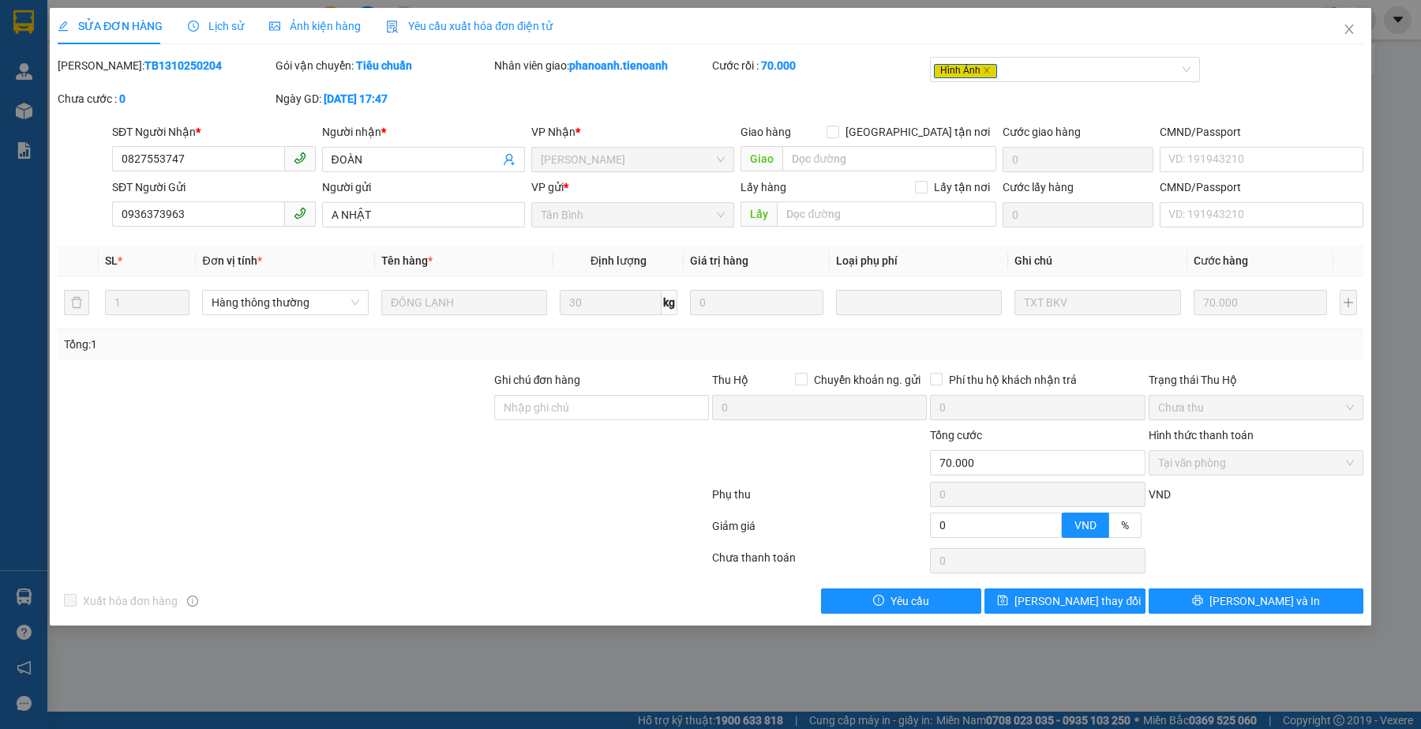
click at [480, 439] on div at bounding box center [274, 453] width 437 height 55
click at [1354, 33] on icon "close" at bounding box center [1349, 29] width 13 height 13
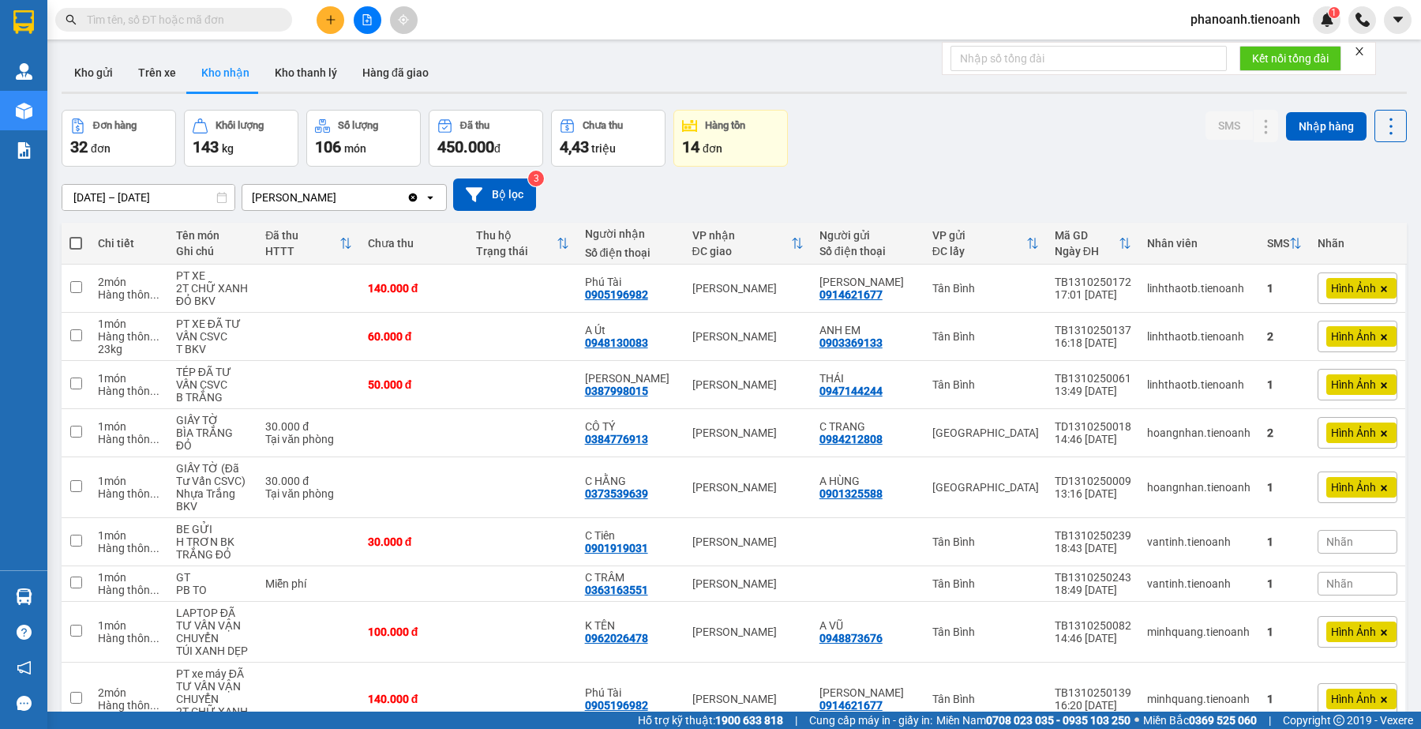
click at [261, 20] on input "text" at bounding box center [180, 19] width 186 height 17
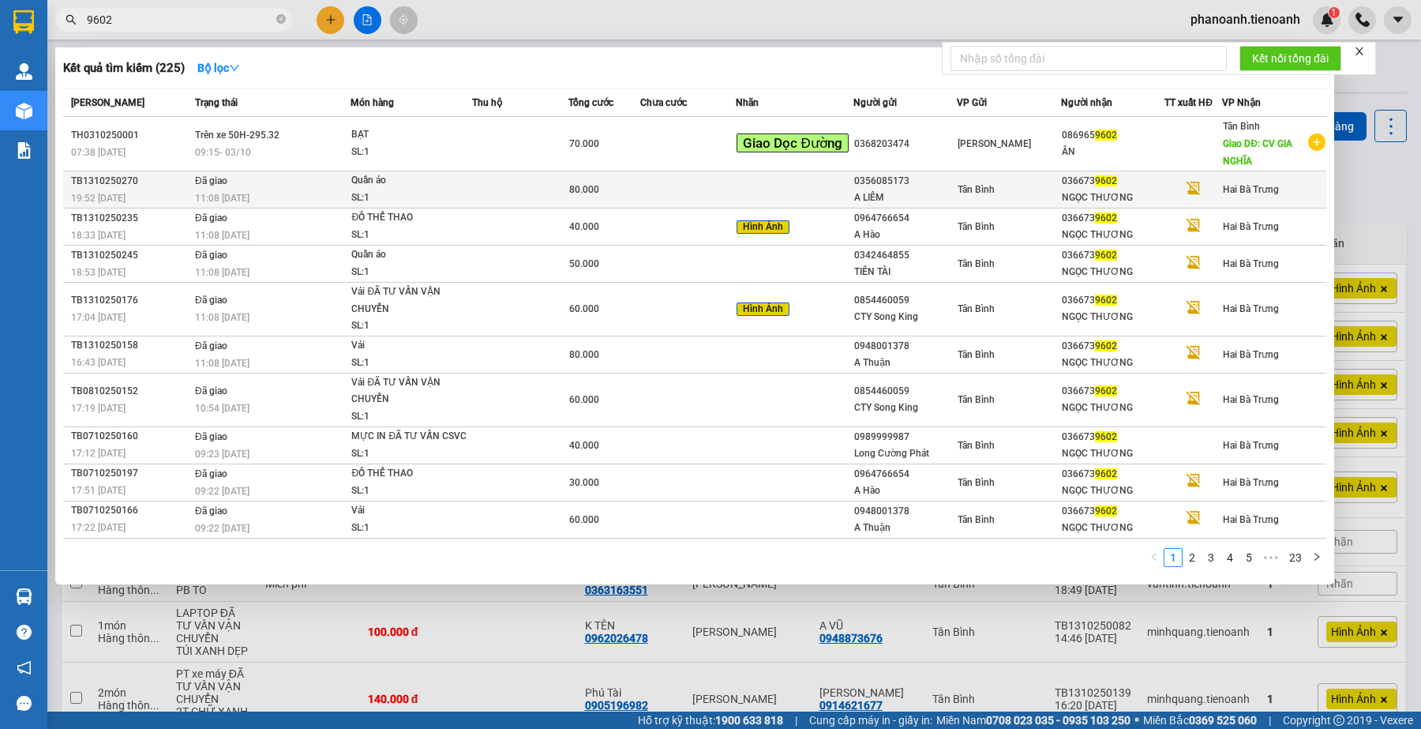
type input "9602"
click at [869, 183] on div "0356085173" at bounding box center [905, 181] width 103 height 17
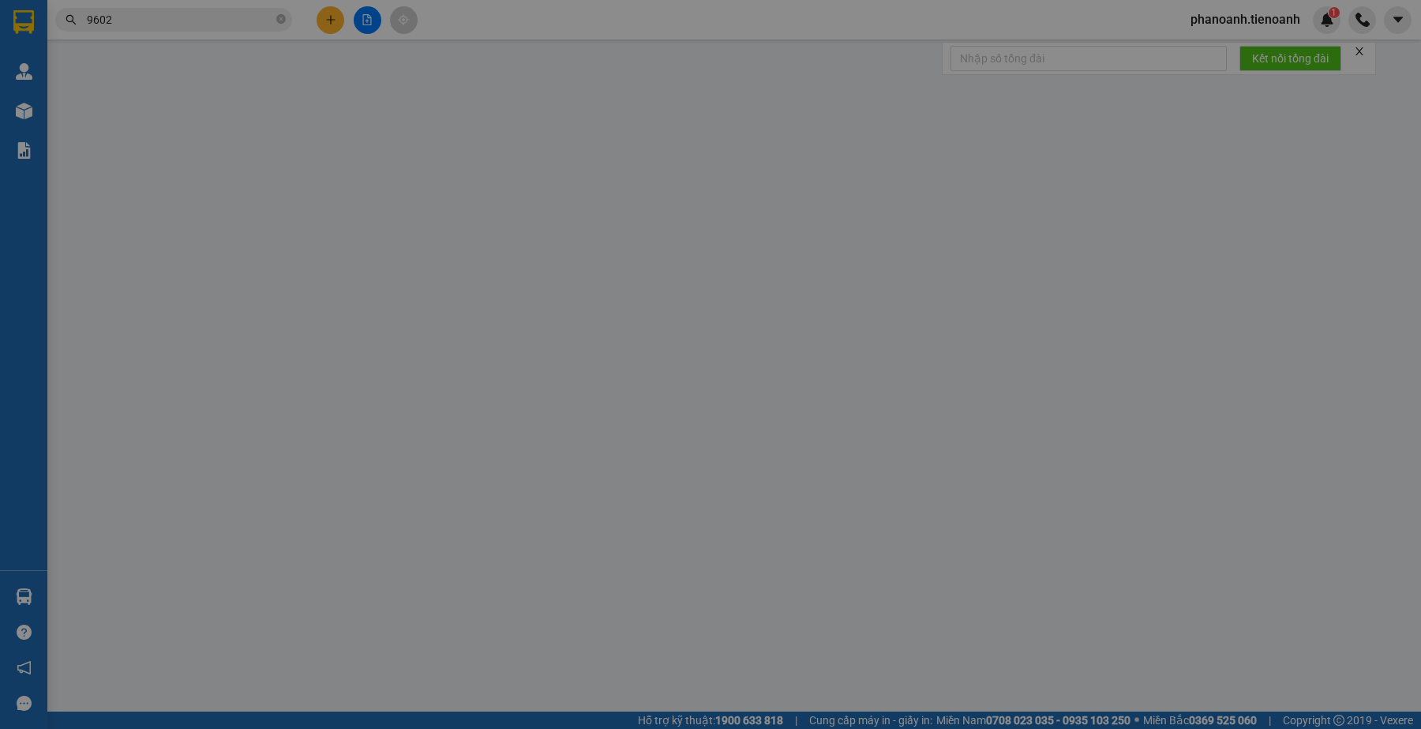
type input "0366739602"
type input "NGỌC THƯƠNG"
type input "0356085173"
type input "A LIÊM"
type input "079080029896"
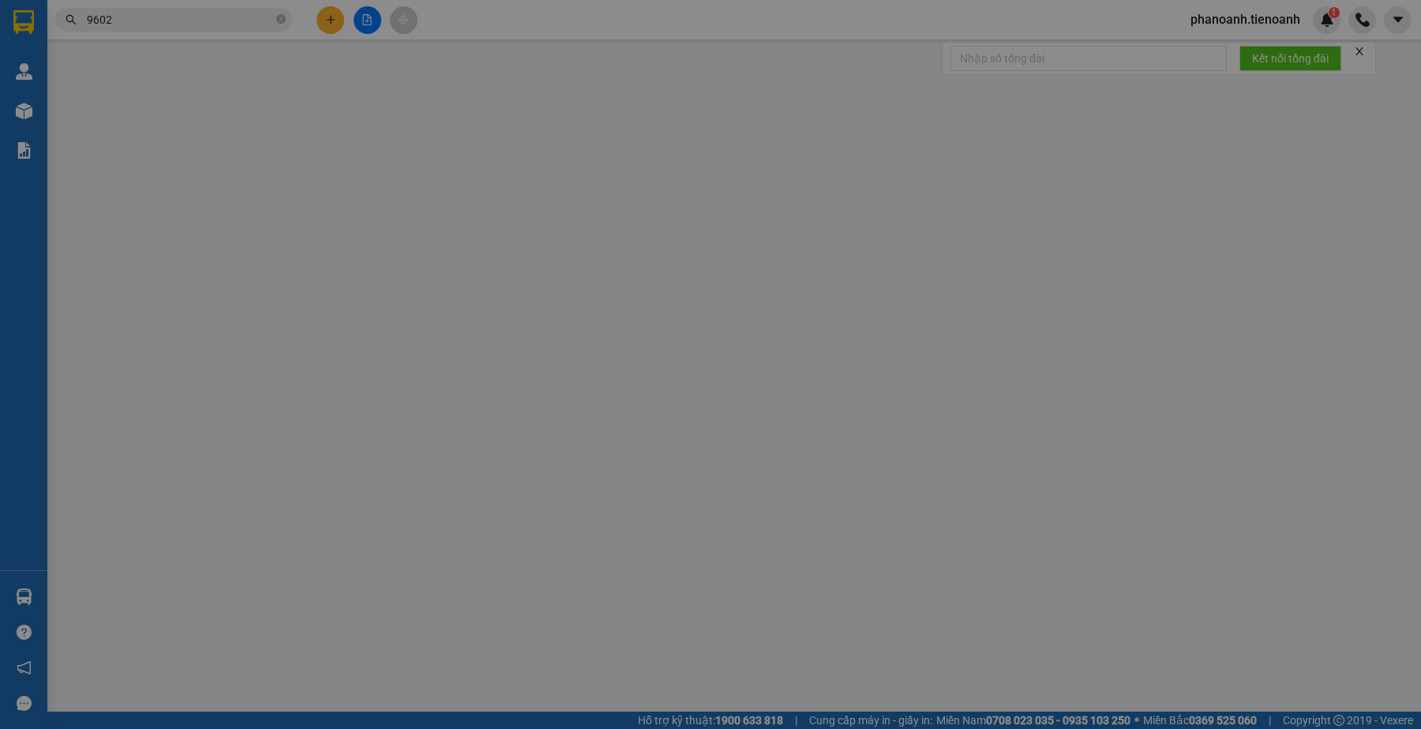
type input "XHĐ Đã nhập"
type input "0"
type input "80.000"
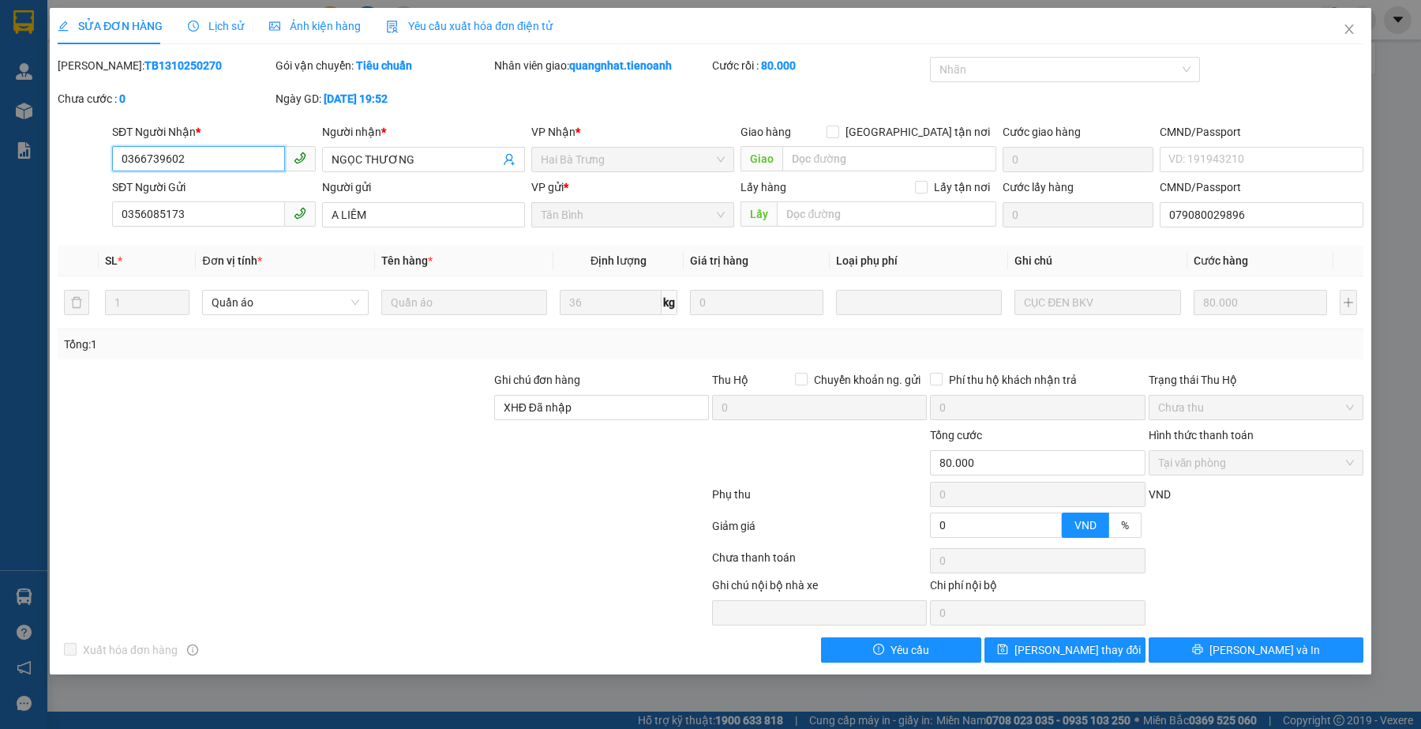
click at [212, 163] on input "0366739602" at bounding box center [198, 158] width 172 height 25
click at [1344, 32] on icon "close" at bounding box center [1349, 29] width 13 height 13
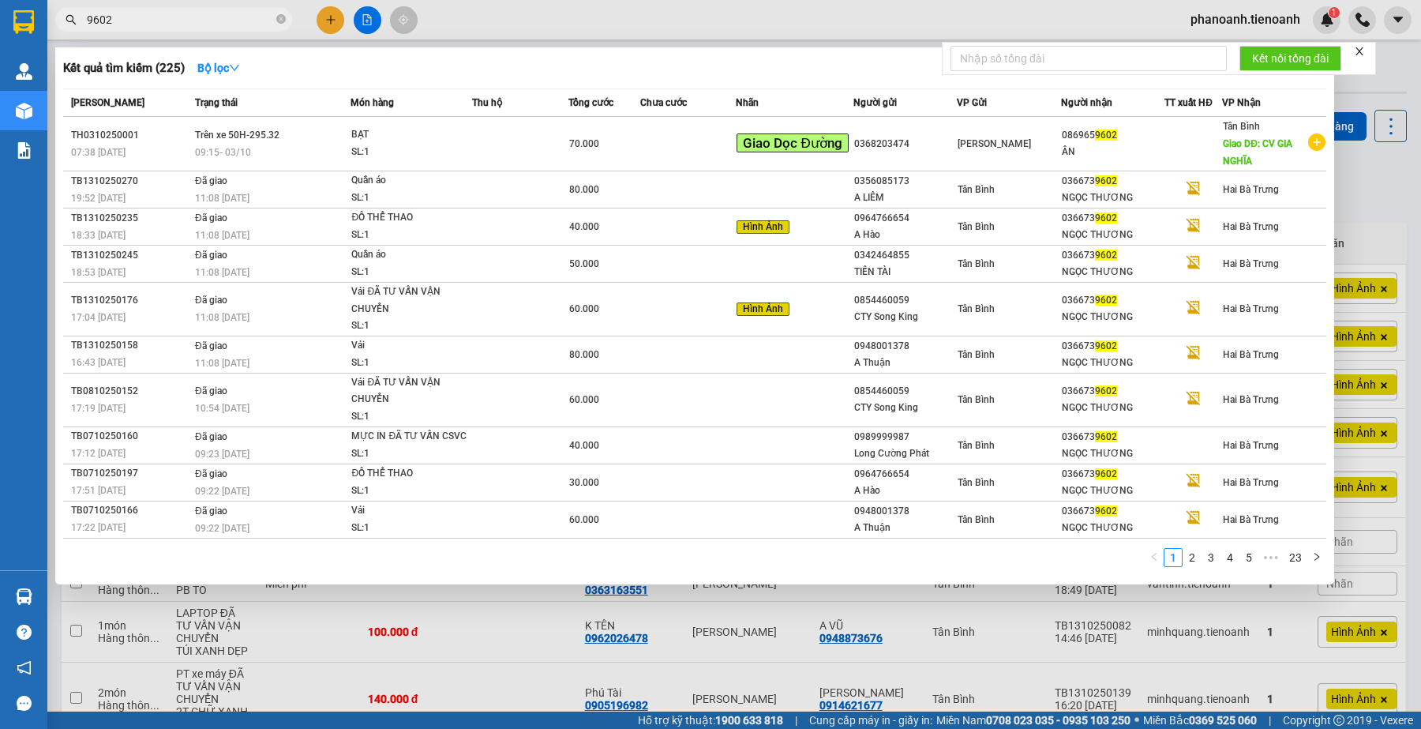
click at [201, 21] on input "9602" at bounding box center [180, 19] width 186 height 17
paste input "036673"
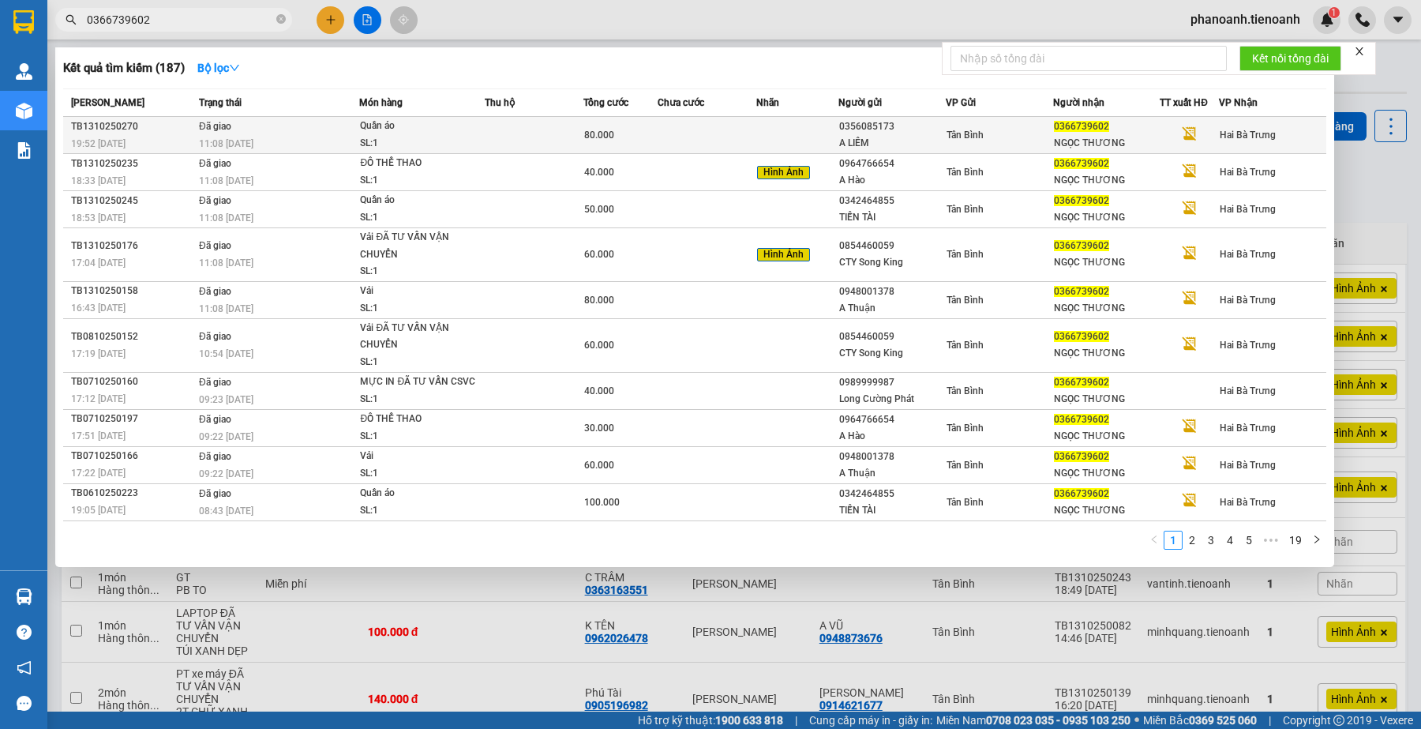
type input "0366739602"
click at [867, 136] on div "A LIÊM" at bounding box center [892, 143] width 106 height 17
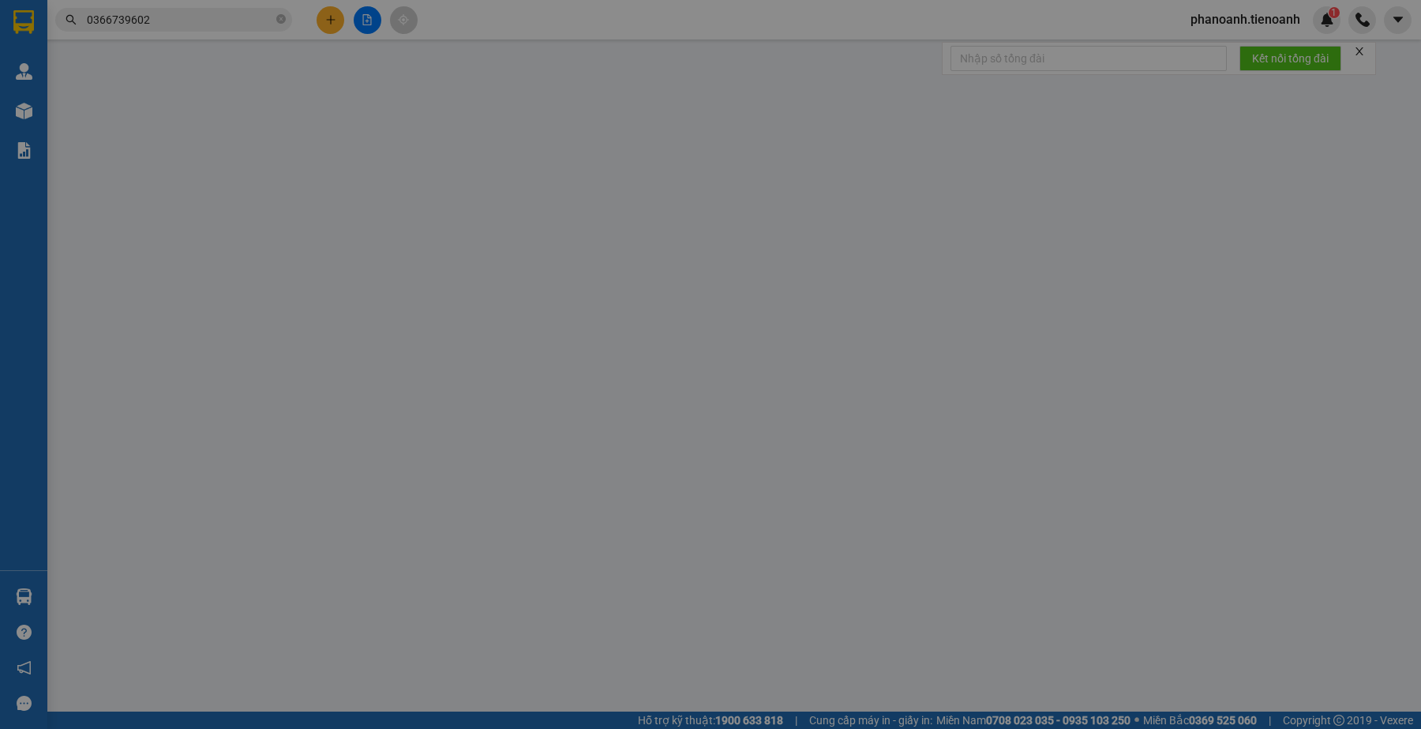
type input "0366739602"
type input "NGỌC THƯƠNG"
type input "0356085173"
type input "A LIÊM"
type input "079080029896"
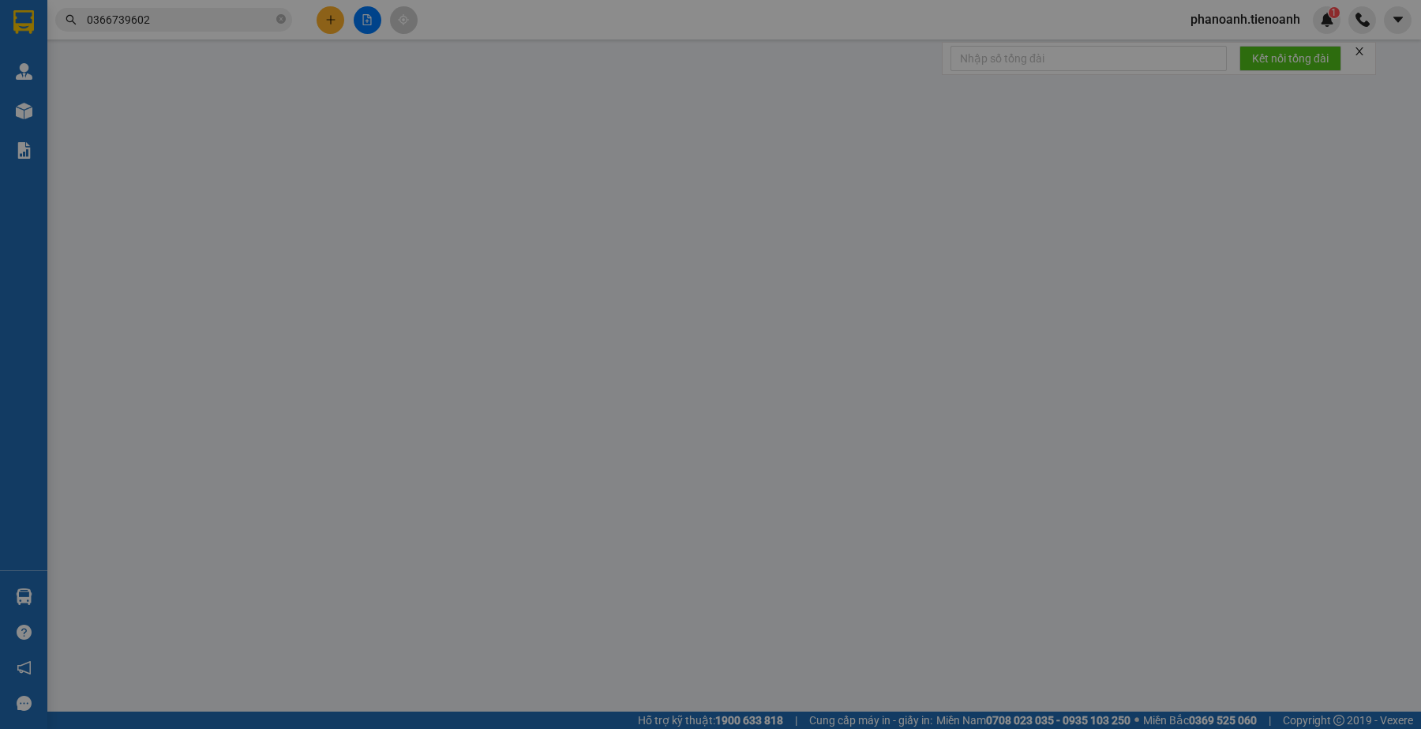
type input "XHĐ Đã nhập"
type input "0"
type input "80.000"
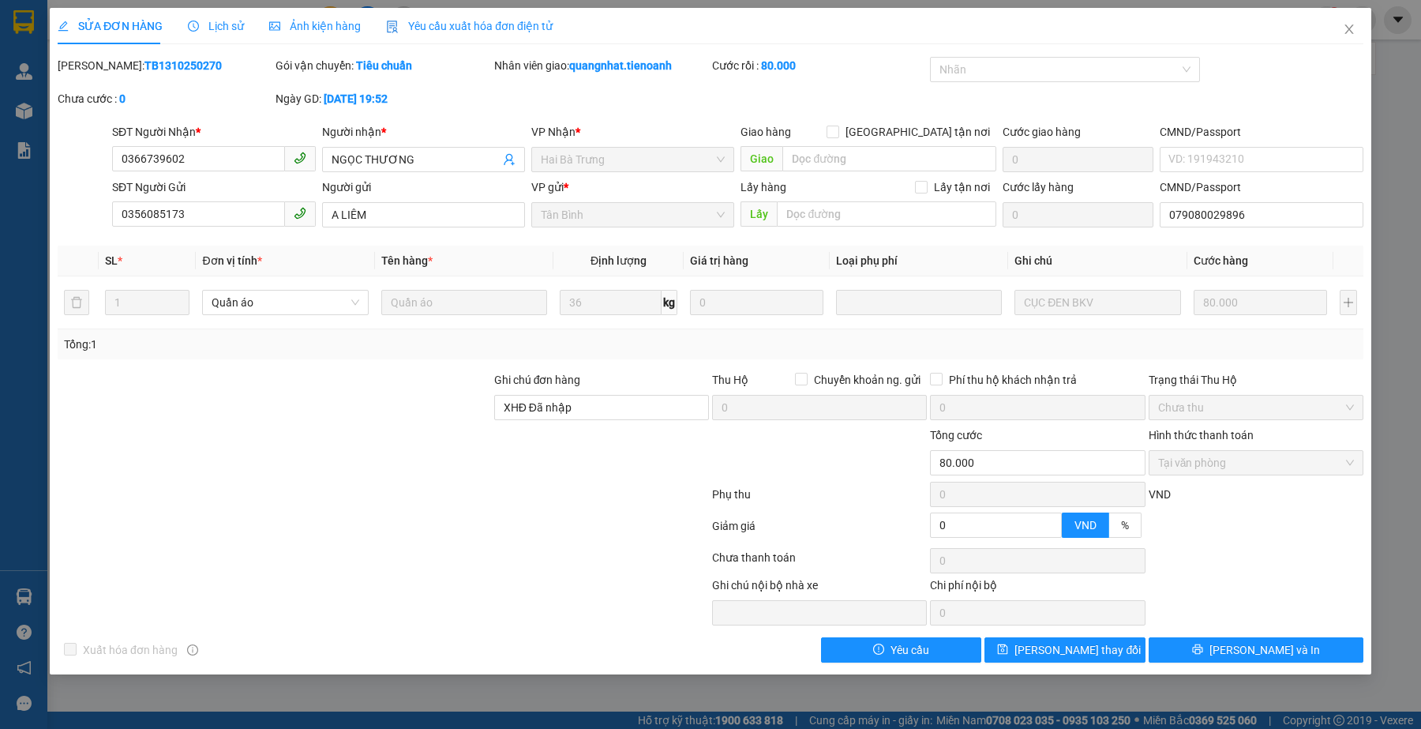
click at [470, 25] on span "Yêu cầu xuất hóa đơn điện tử" at bounding box center [469, 26] width 167 height 13
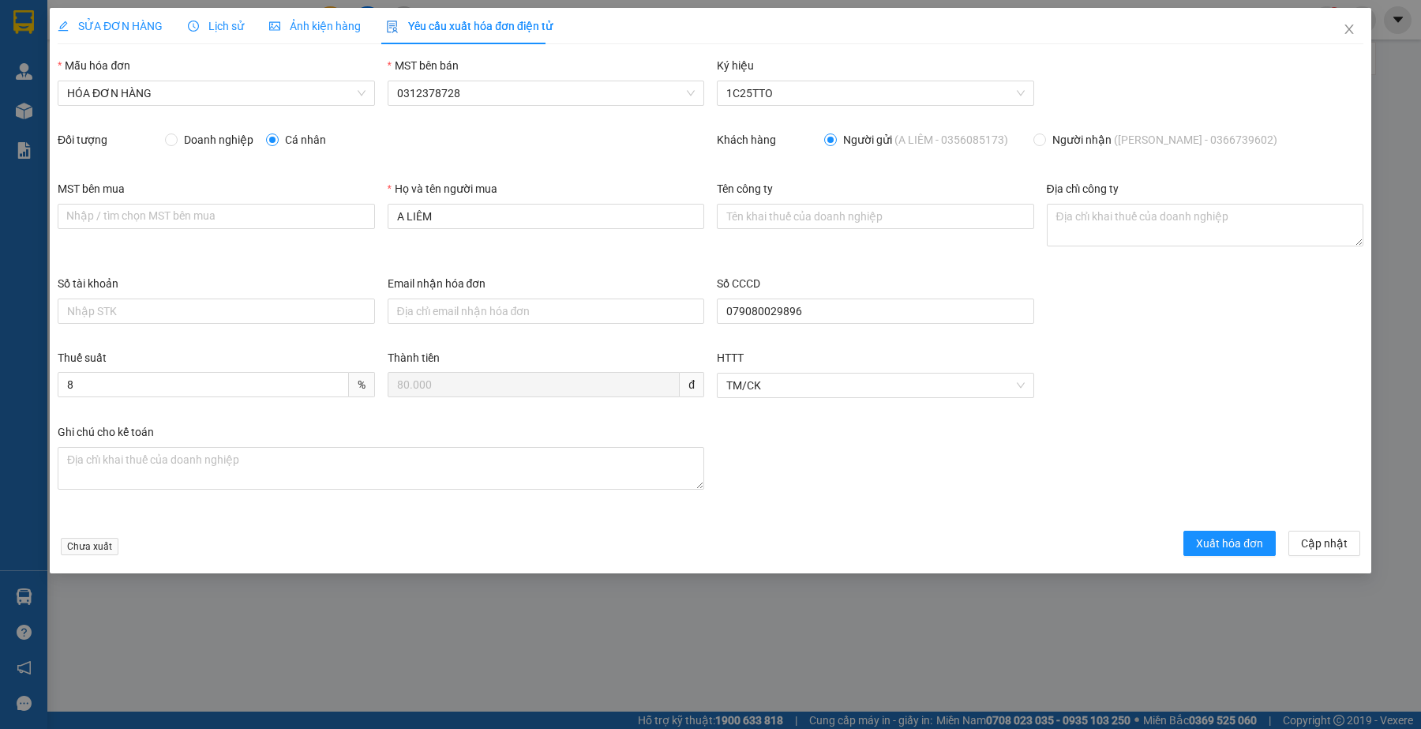
click at [1079, 344] on div "Số tài khoản Email nhận hóa đơn Số CCCD 079080029896" at bounding box center [710, 312] width 1318 height 74
click at [195, 213] on input "MST bên mua" at bounding box center [216, 216] width 317 height 25
paste input "6001774141"
type input "6001774141"
click at [766, 213] on input "Tên công ty" at bounding box center [875, 216] width 317 height 25
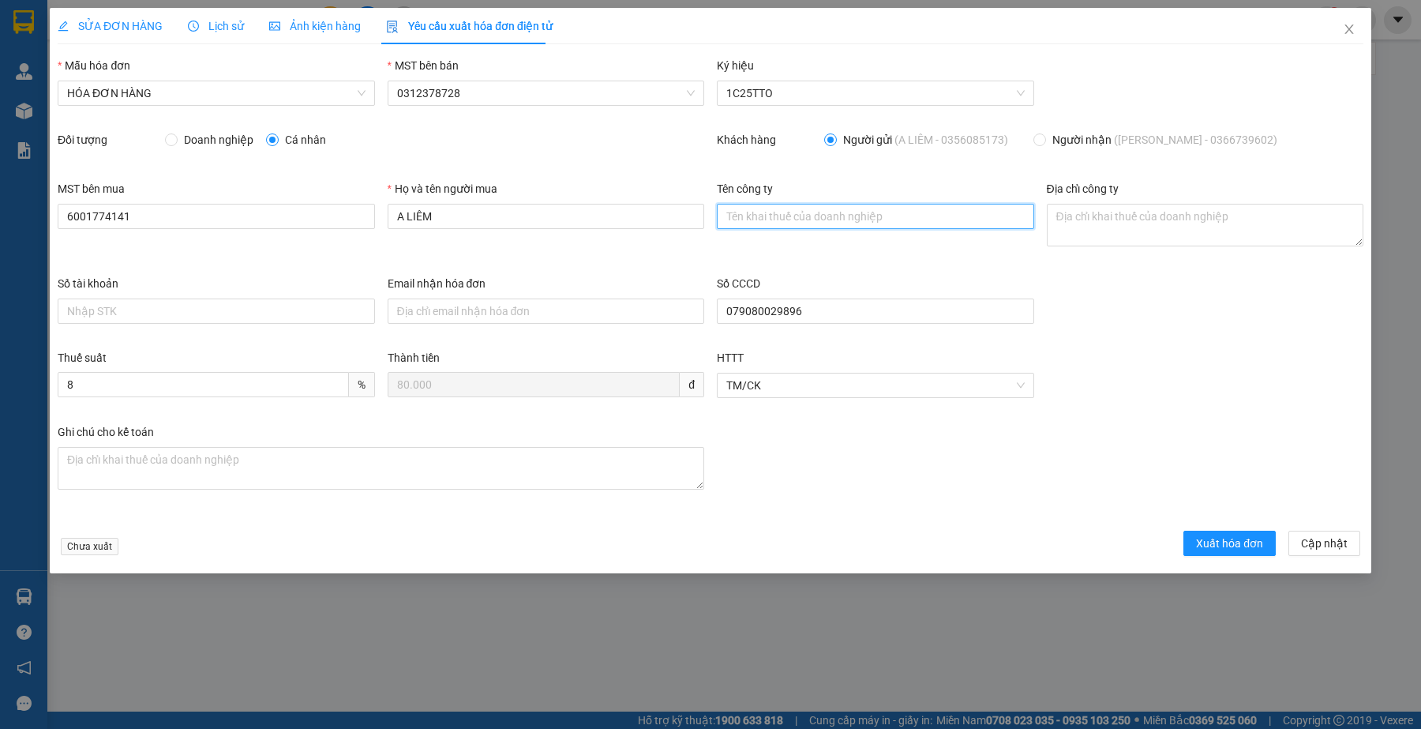
paste input "CÔNG TY TNHH TM VÀ DV ĐỒNG PHỤC VINH PHÁT"
type input "CÔNG TY TNHH TM VÀ DV ĐỒNG PHỤC VINH PHÁT"
click at [135, 24] on span "SỬA ĐƠN HÀNG" at bounding box center [110, 26] width 105 height 13
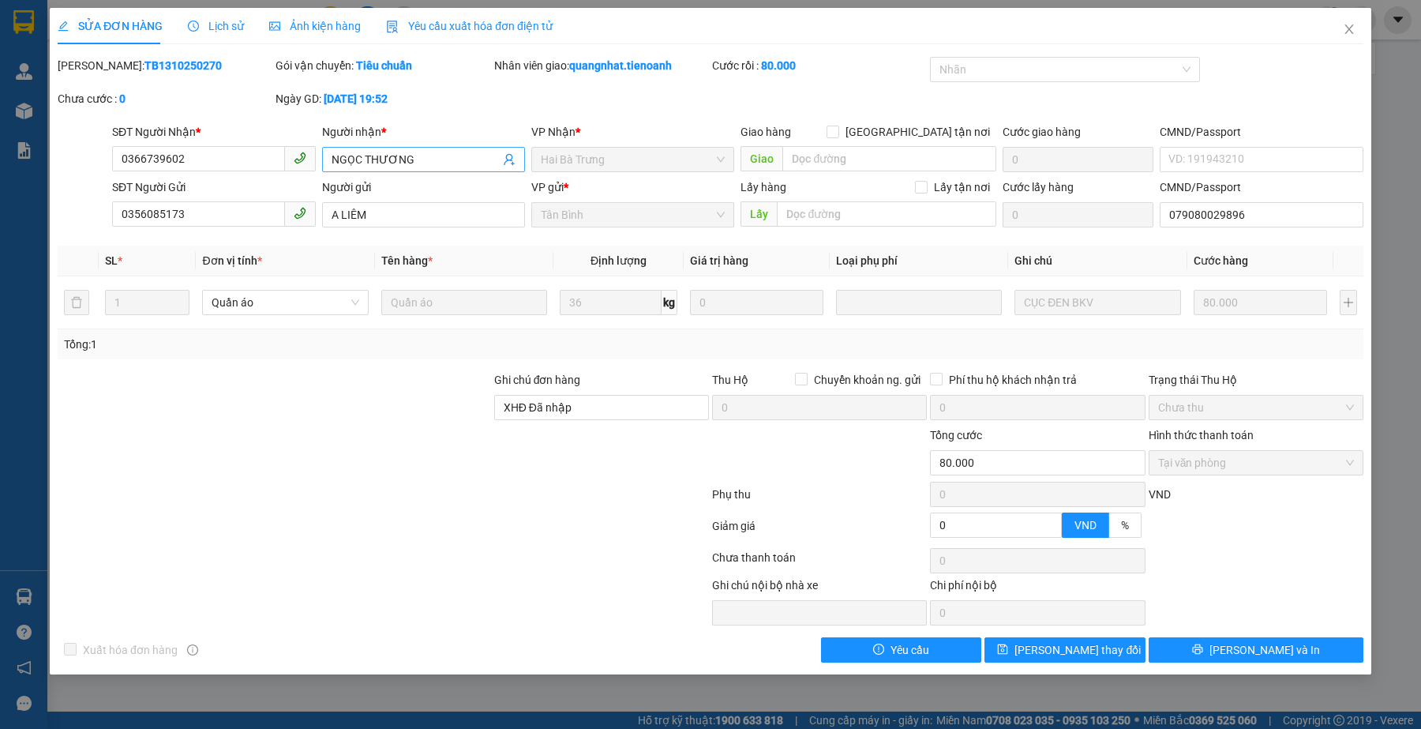
click at [425, 162] on input "NGỌC THƯƠNG" at bounding box center [416, 159] width 168 height 17
click at [403, 26] on span "Yêu cầu xuất hóa đơn điện tử" at bounding box center [469, 26] width 167 height 13
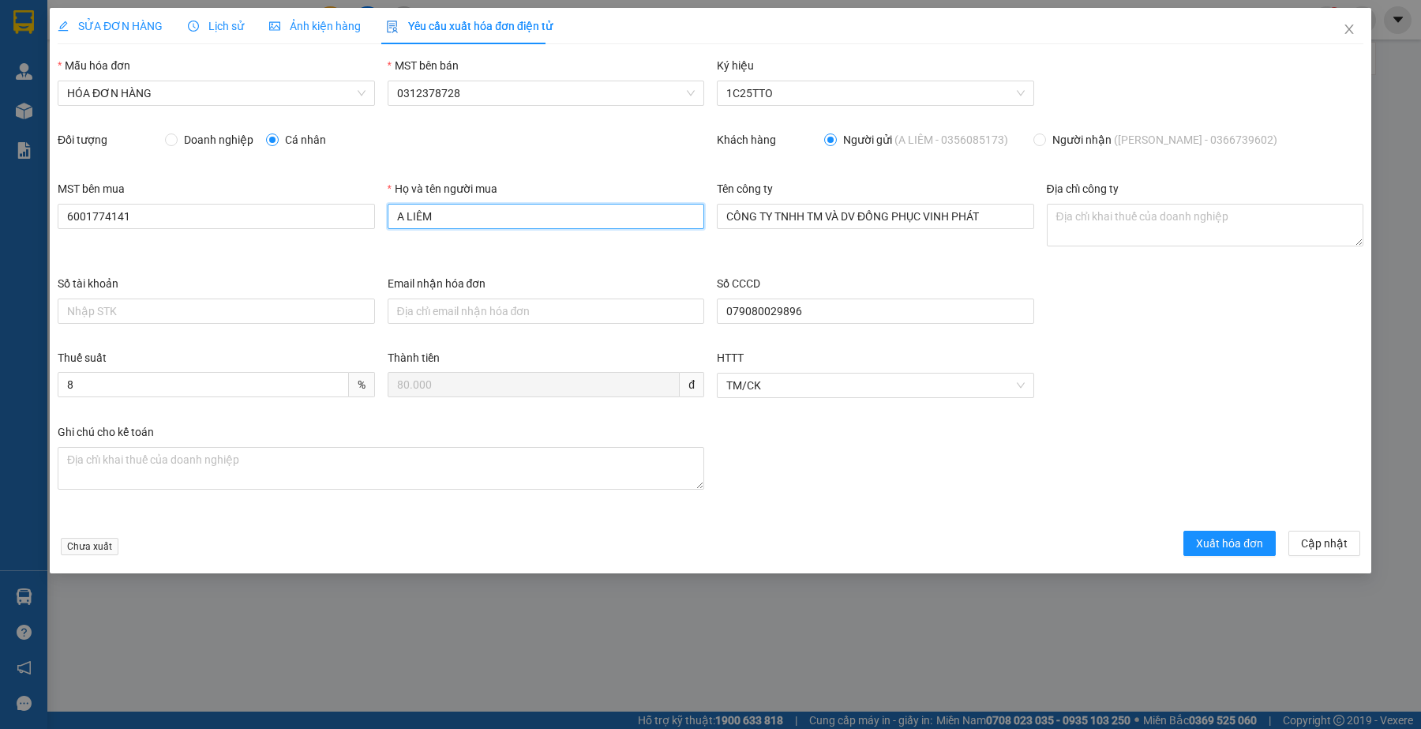
click at [486, 217] on input "A LIÊM" at bounding box center [546, 216] width 317 height 25
paste input "NGỌC THƯƠNG"
type input "NGỌC THƯƠNG"
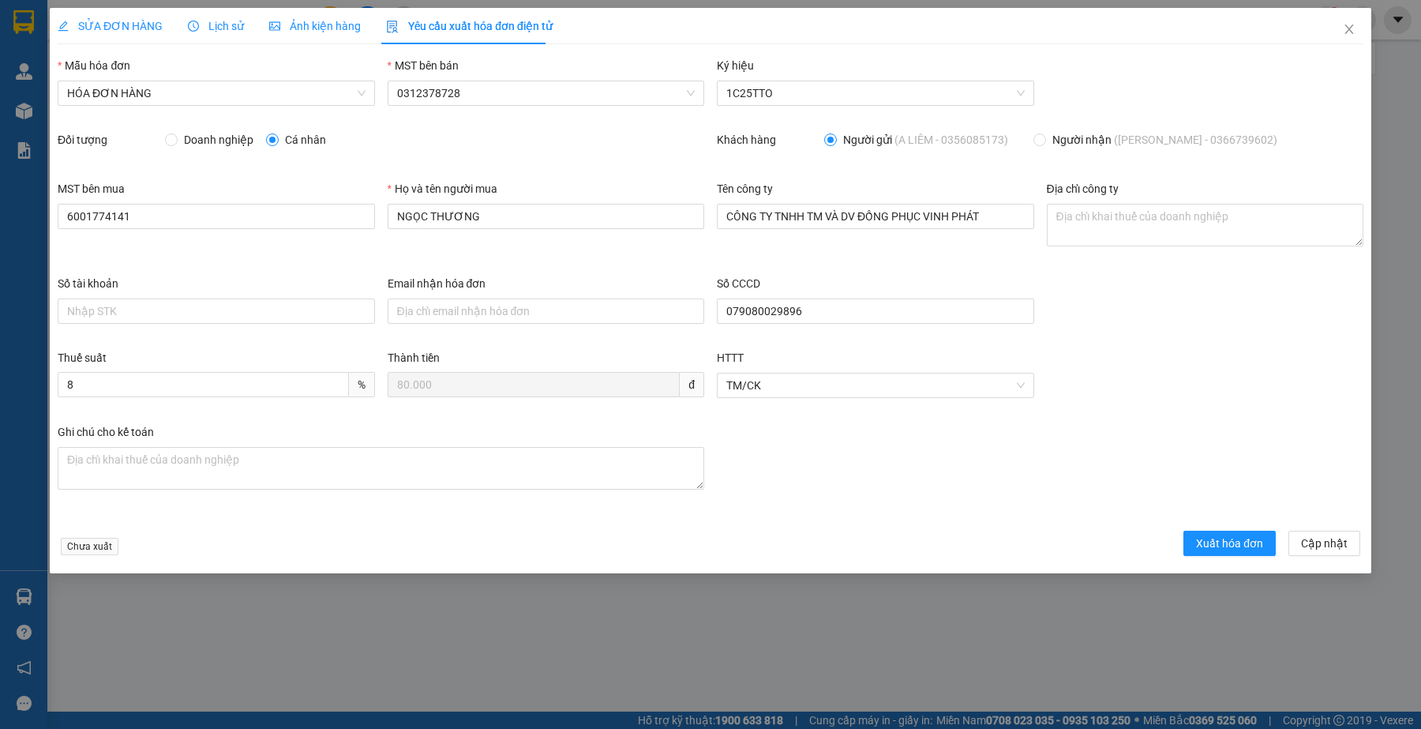
click at [1187, 326] on div "Số tài khoản Email nhận hóa đơn Số CCCD 079080029896" at bounding box center [710, 312] width 1318 height 74
click at [1206, 99] on div "Mẫu hóa đơn HÓA ĐƠN HÀNG MST bên bán 0312378728 Ký hiệu 1C25TTO" at bounding box center [710, 94] width 1318 height 74
click at [1097, 219] on textarea "Địa chỉ công ty" at bounding box center [1205, 225] width 317 height 43
paste textarea "Số 117 Lý Thường Kiệt, Phường Buôn Ma Thuột, Tỉnh Đắk Lắk, Việt Nam"
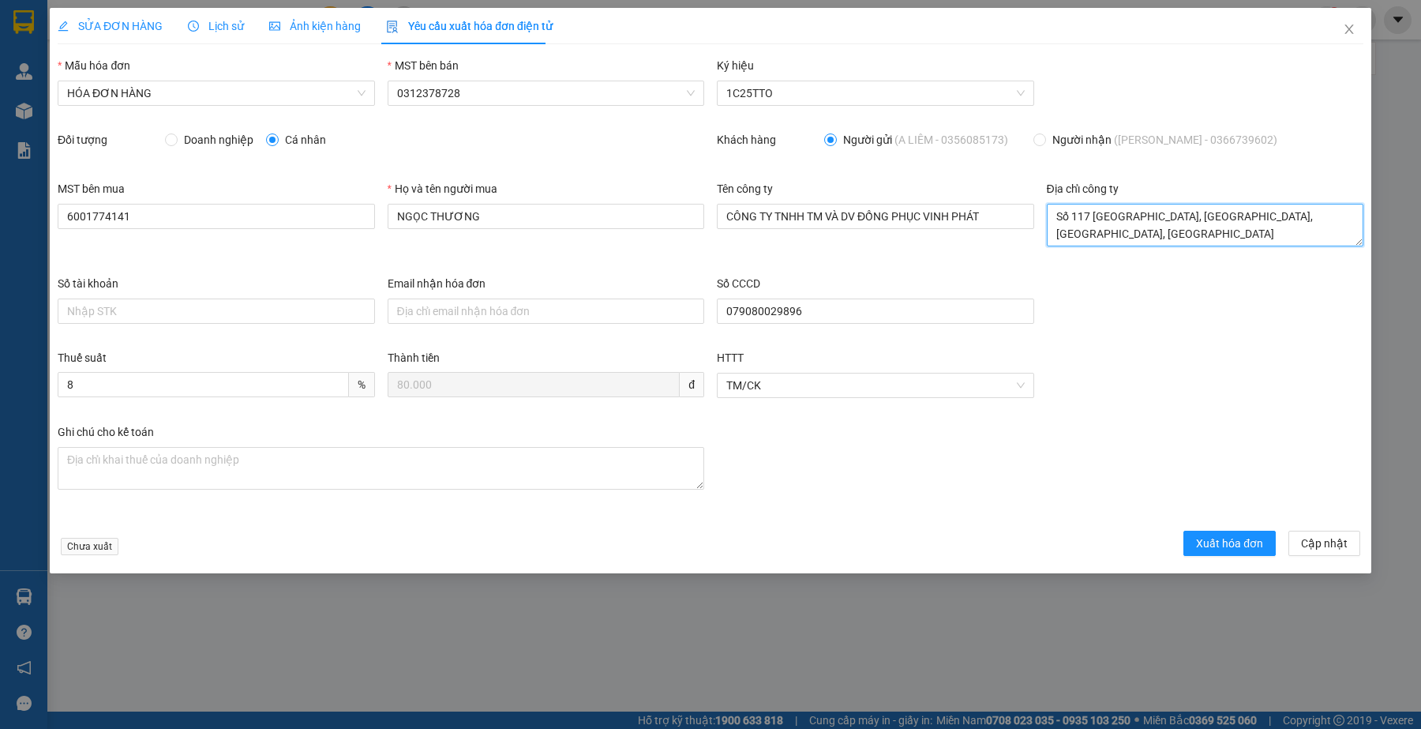
type textarea "Số 117 Lý Thường Kiệt, Phường Buôn Ma Thuột, Tỉnh Đắk Lắk, Việt Nam"
click at [1228, 405] on div "Thuế suất 8 % Thành tiền 80.000 đ HTTT TM/CK" at bounding box center [710, 386] width 1318 height 74
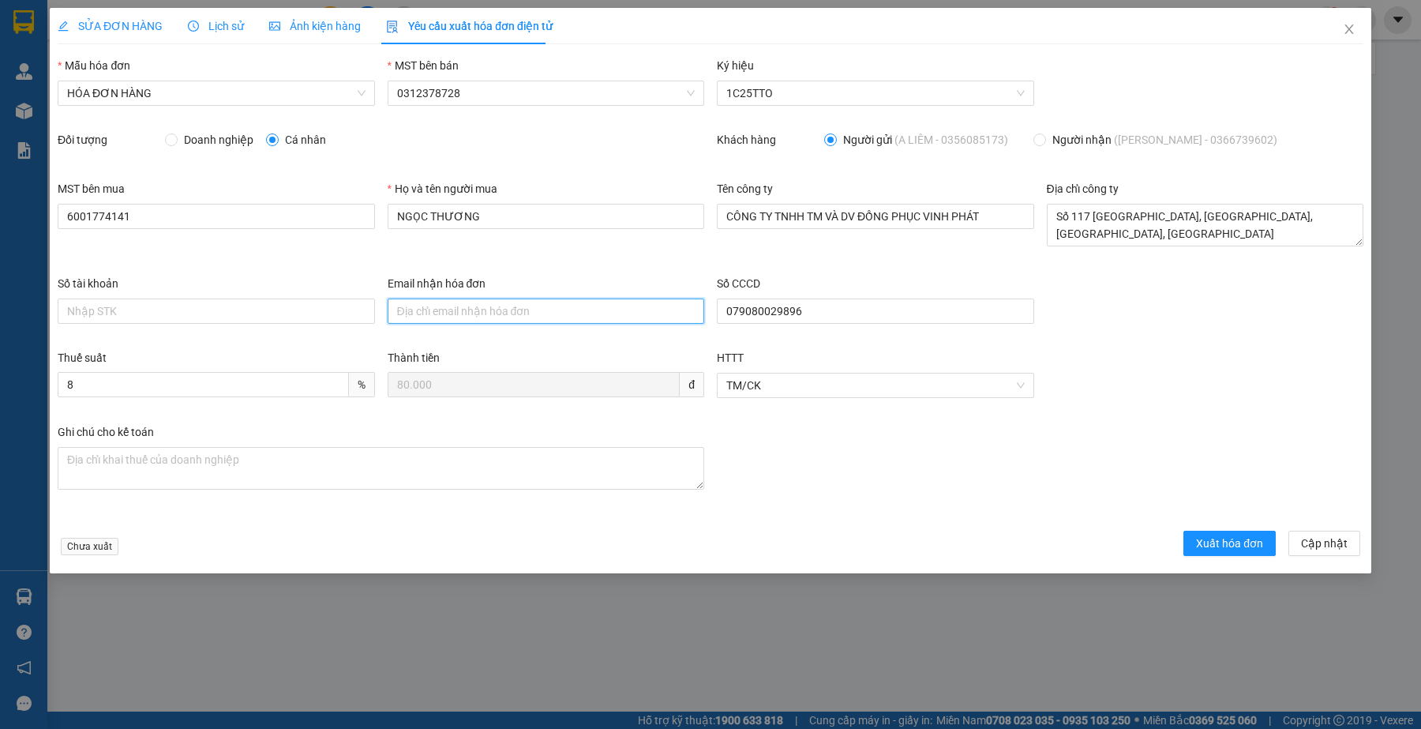
click at [456, 317] on input "Email nhận hóa đơn" at bounding box center [546, 310] width 317 height 25
paste input "hoadondongphucvinhphat86@gmail.com"
type input "hoadondongphucvinhphat86@gmail.com"
click at [1166, 317] on div "Số tài khoản Email nhận hóa đơn hoadondongphucvinhphat86@gmail.com Số CCCD 0790…" at bounding box center [710, 312] width 1318 height 74
click at [1281, 346] on div "Số tài khoản Email nhận hóa đơn hoadondongphucvinhphat86@gmail.com Số CCCD 0790…" at bounding box center [710, 312] width 1318 height 74
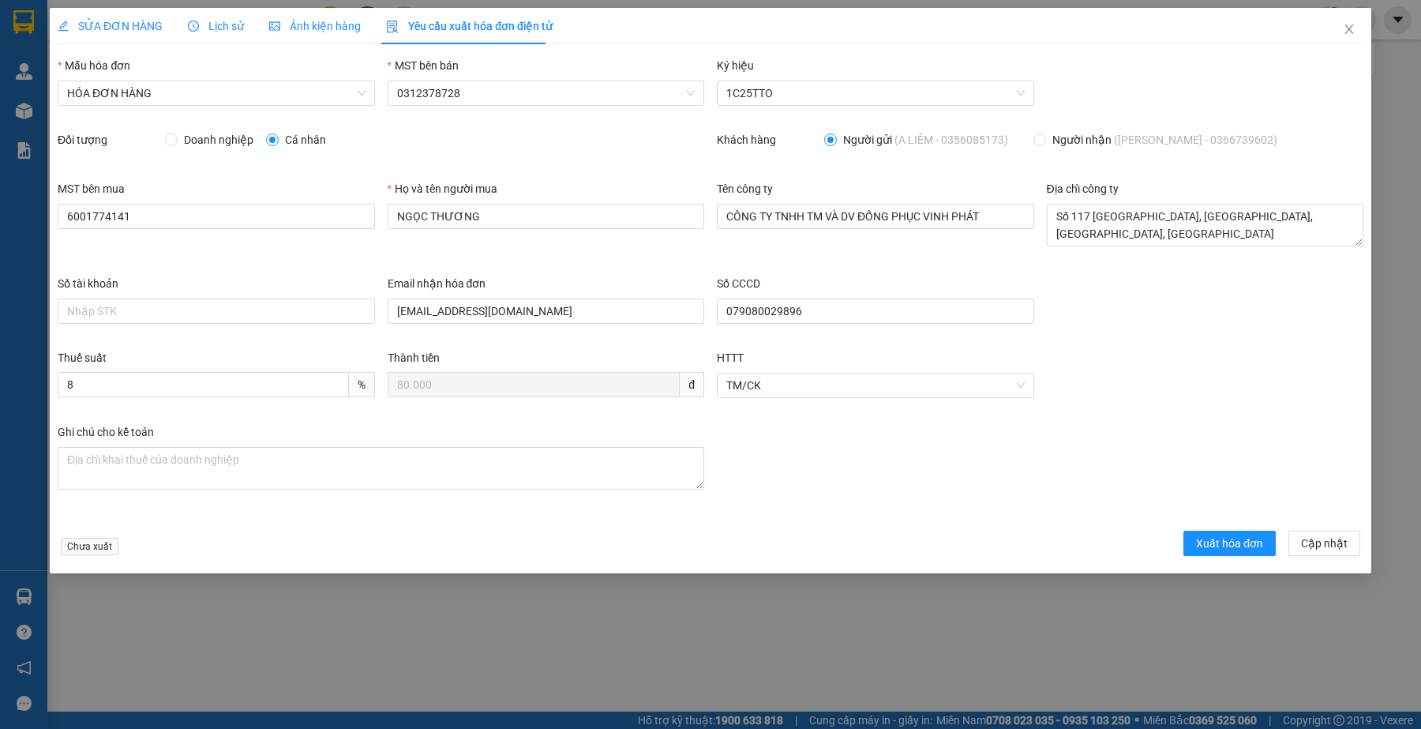
click at [1155, 423] on div "Ghi chú cho kế toán" at bounding box center [710, 470] width 1318 height 95
click at [217, 148] on span "Doanh nghiệp" at bounding box center [219, 139] width 82 height 17
click at [176, 144] on input "Doanh nghiệp" at bounding box center [170, 138] width 11 height 11
radio input "true"
radio input "false"
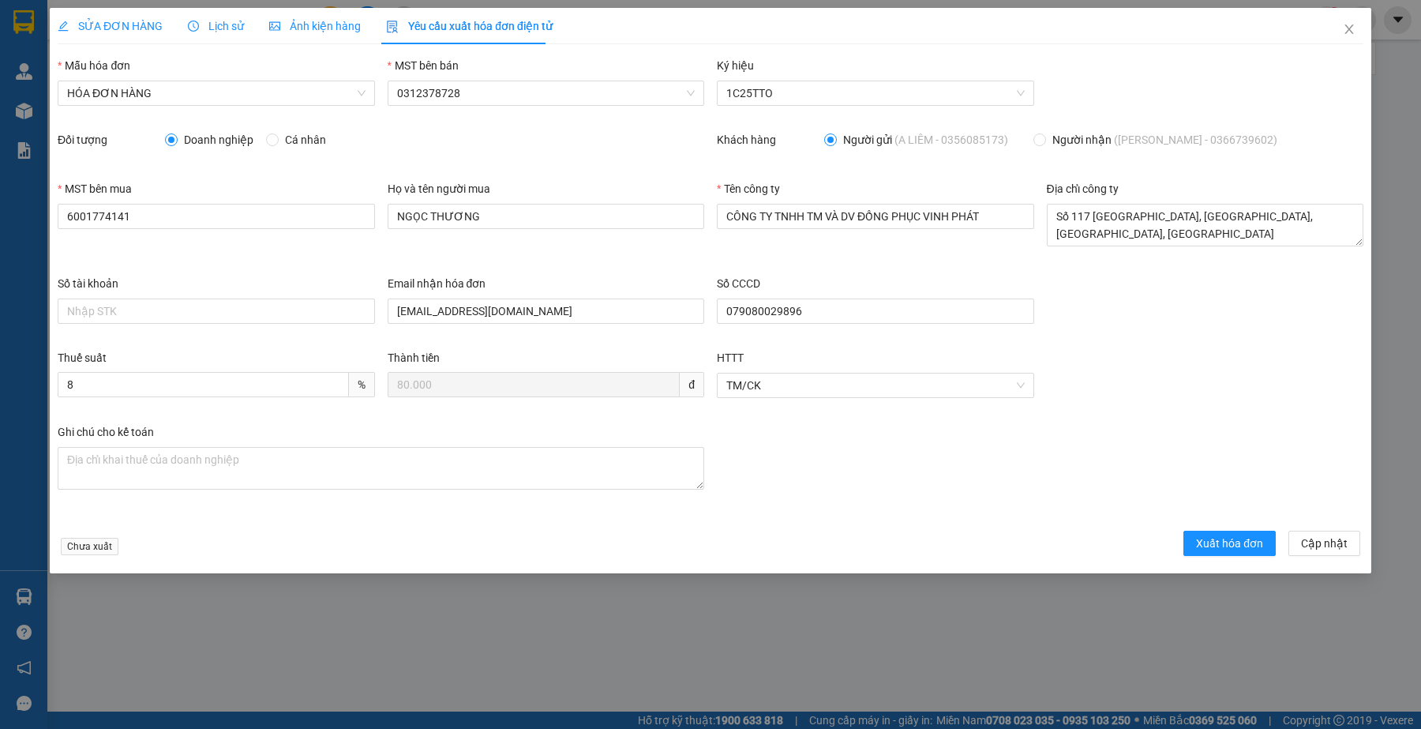
click at [1074, 137] on span "Người nhận (NGỌC THƯƠNG - 0366739602)" at bounding box center [1165, 139] width 238 height 17
click at [1044, 137] on input "Người nhận (NGỌC THƯƠNG - 0366739602)" at bounding box center [1038, 138] width 11 height 11
radio input "true"
radio input "false"
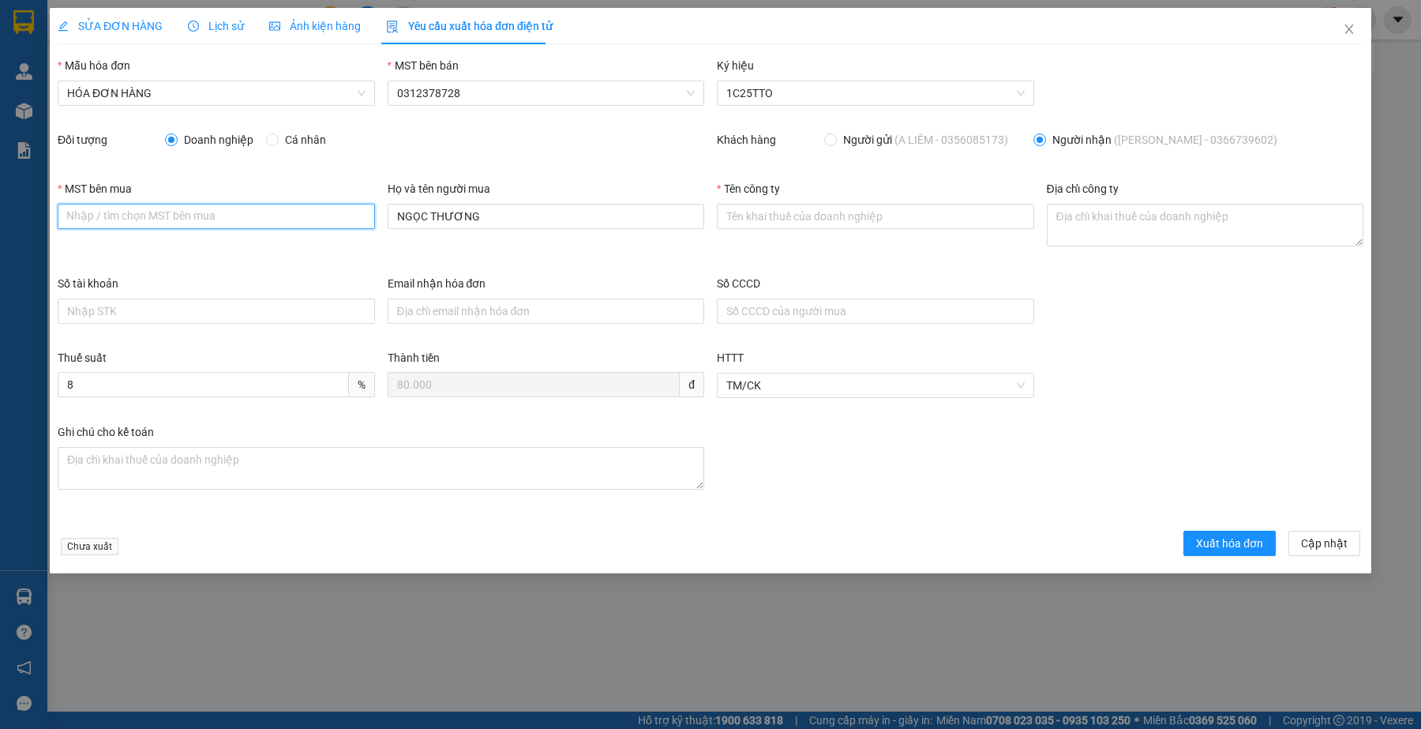
click at [171, 216] on input "MST bên mua" at bounding box center [216, 216] width 317 height 25
click at [1226, 401] on div "Thuế suất 8 % Thành tiền 80.000 đ HTTT TM/CK" at bounding box center [710, 386] width 1318 height 74
click at [443, 301] on input "Email nhận hóa đơn" at bounding box center [546, 310] width 317 height 25
paste input "hoadondongphucvinhphat86@gmail.com"
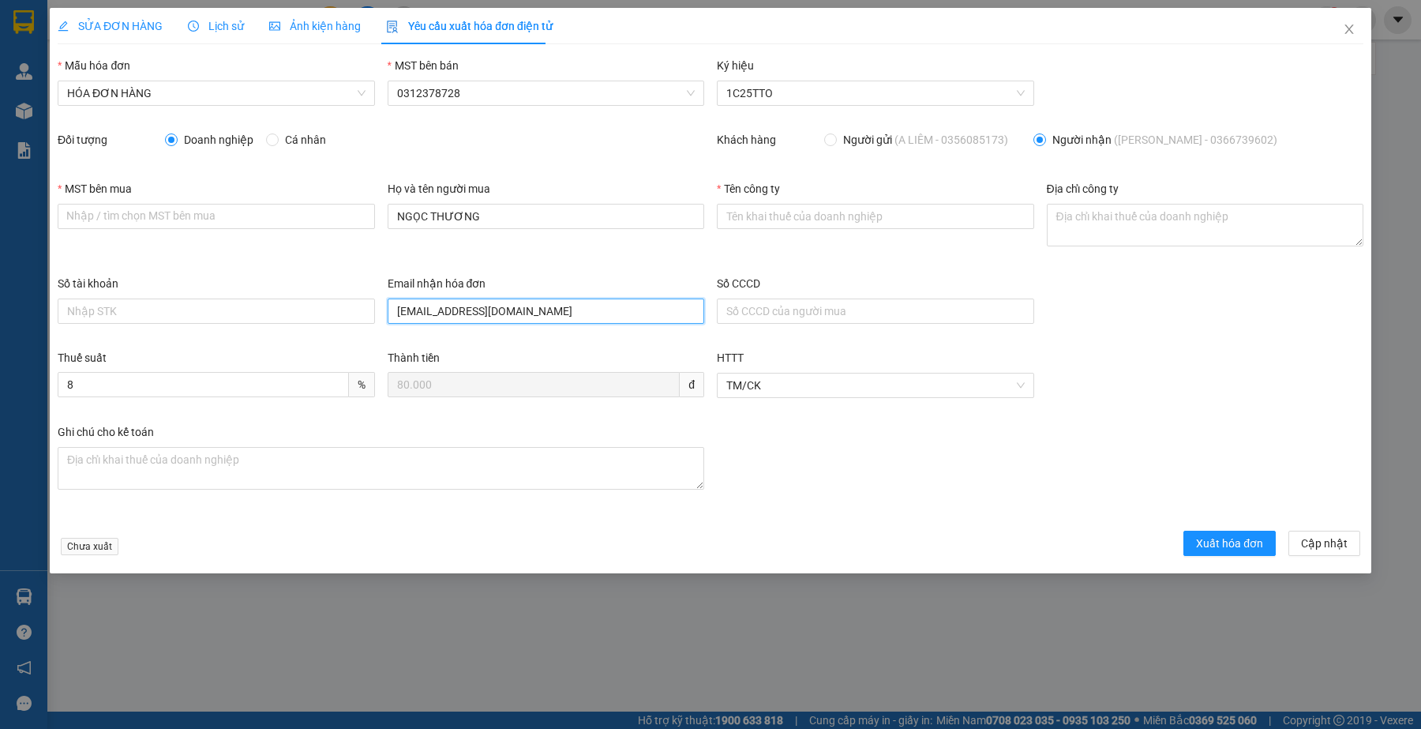
type input "hoadondongphucvinhphat86@gmail.com"
drag, startPoint x: 1114, startPoint y: 321, endPoint x: 1037, endPoint y: 316, distance: 77.5
click at [1110, 321] on div "Số tài khoản Email nhận hóa đơn hoadondongphucvinhphat86@gmail.com Số CCCD" at bounding box center [710, 312] width 1318 height 74
click at [125, 204] on input "MST bên mua" at bounding box center [216, 216] width 317 height 25
click at [1192, 297] on div "Số tài khoản Email nhận hóa đơn hoadondongphucvinhphat86@gmail.com Số CCCD" at bounding box center [710, 312] width 1318 height 74
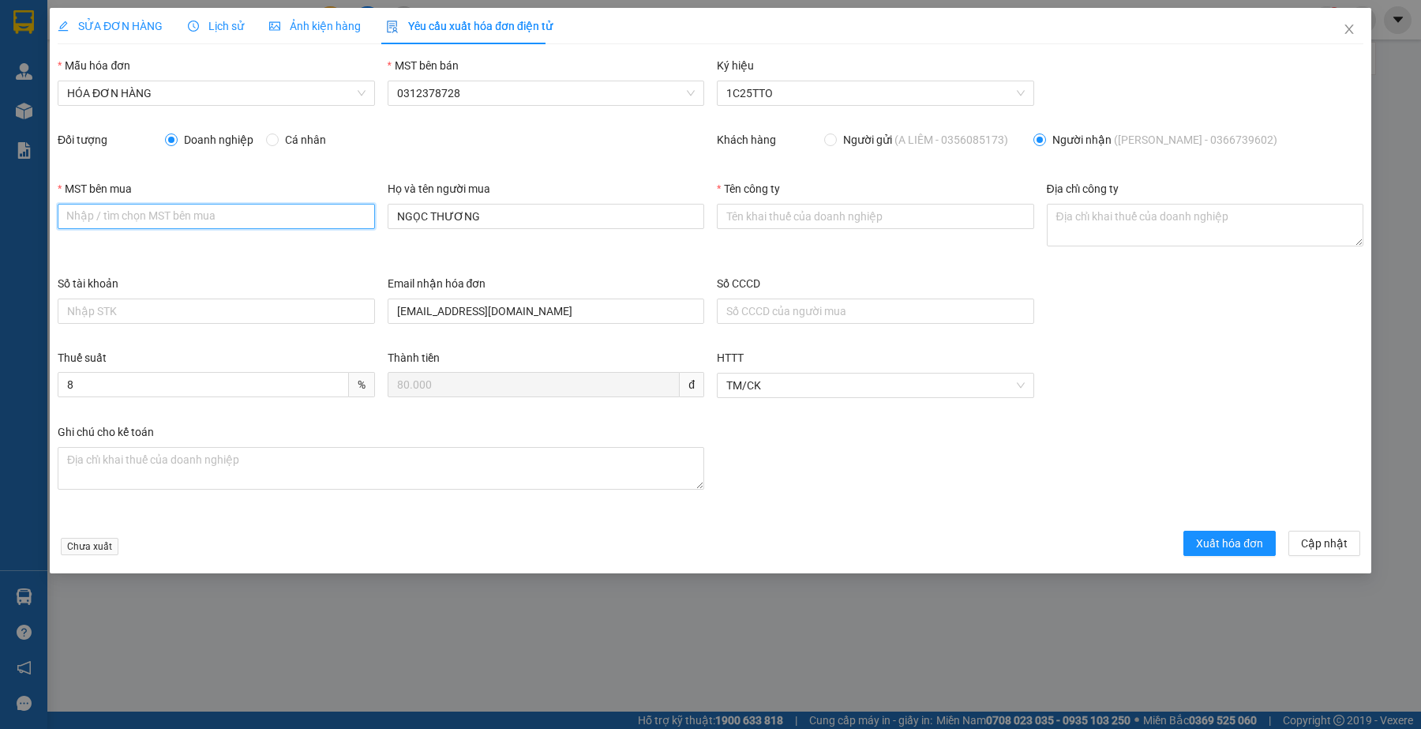
click at [176, 218] on input "MST bên mua" at bounding box center [216, 216] width 317 height 25
paste input "6001774141"
type input "6001774141"
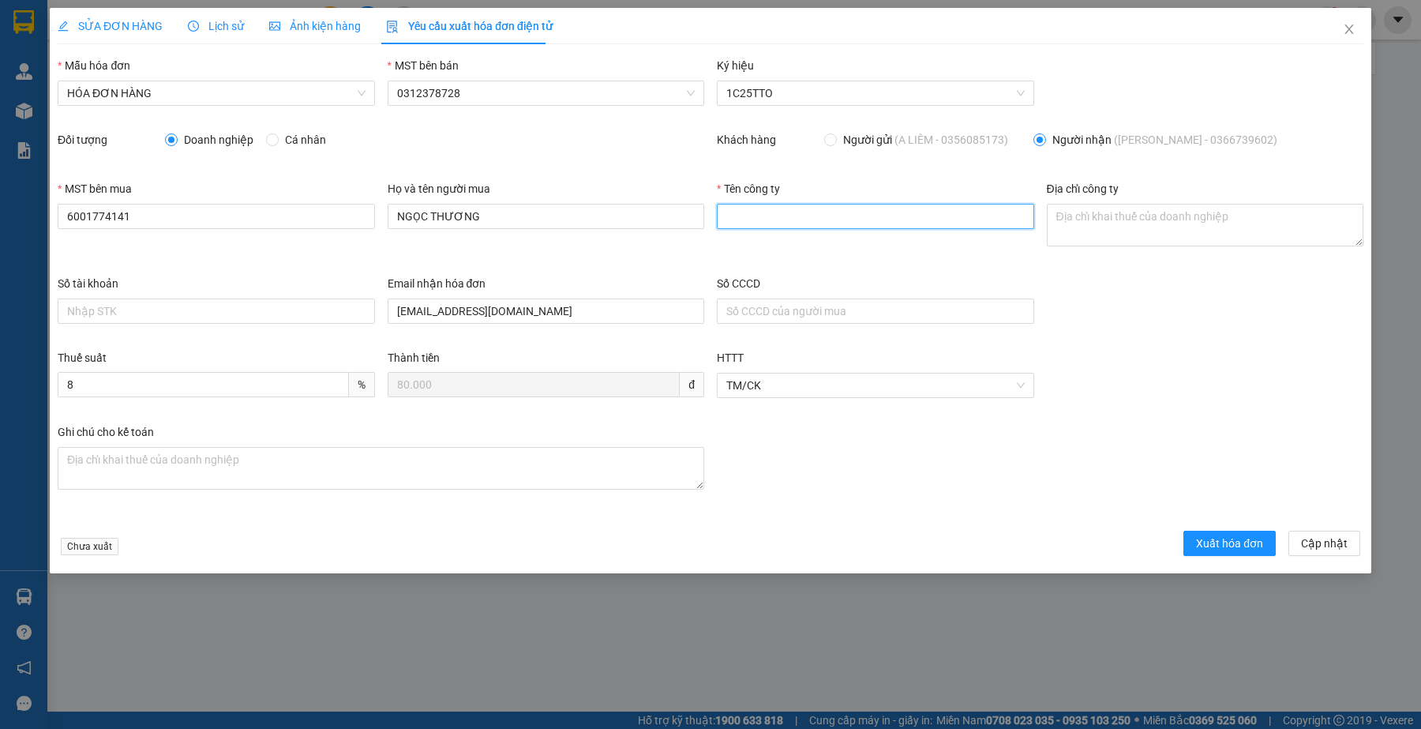
click at [823, 213] on input "Tên công ty" at bounding box center [875, 216] width 317 height 25
paste input "CÔNG TY TNHH TM VÀ DV ĐỒNG PHỤC VINH PHÁT"
type input "CÔNG TY TNHH TM VÀ DV ĐỒNG PHỤC VINH PHÁT"
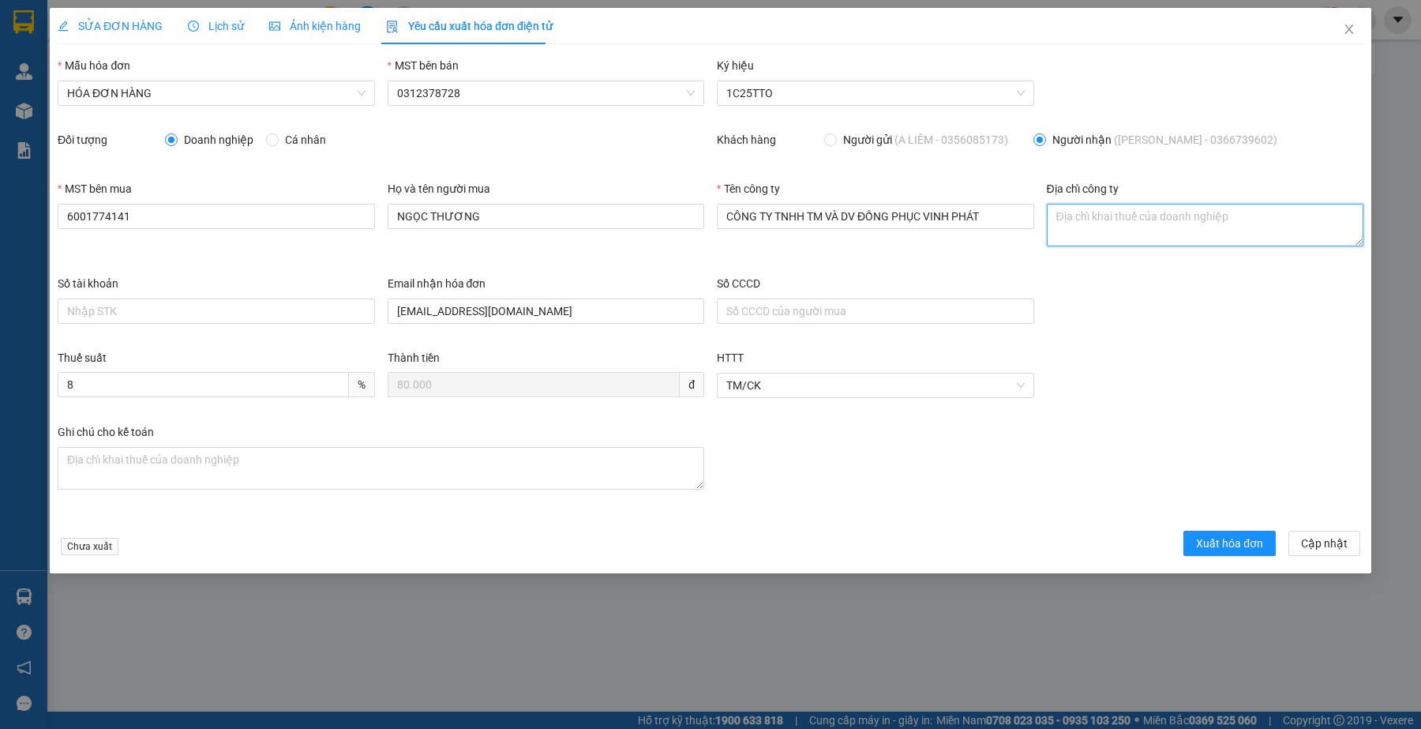
paste textarea "Số 117 Lý Thường Kiệt, Phường Buôn Ma Thuột, Tỉnh Đắk Lắk, Việt Nam"
type textarea "Số 117 Lý Thường Kiệt, Phường Buôn Ma Thuột, Tỉnh Đắk Lắk, Việt Nam"
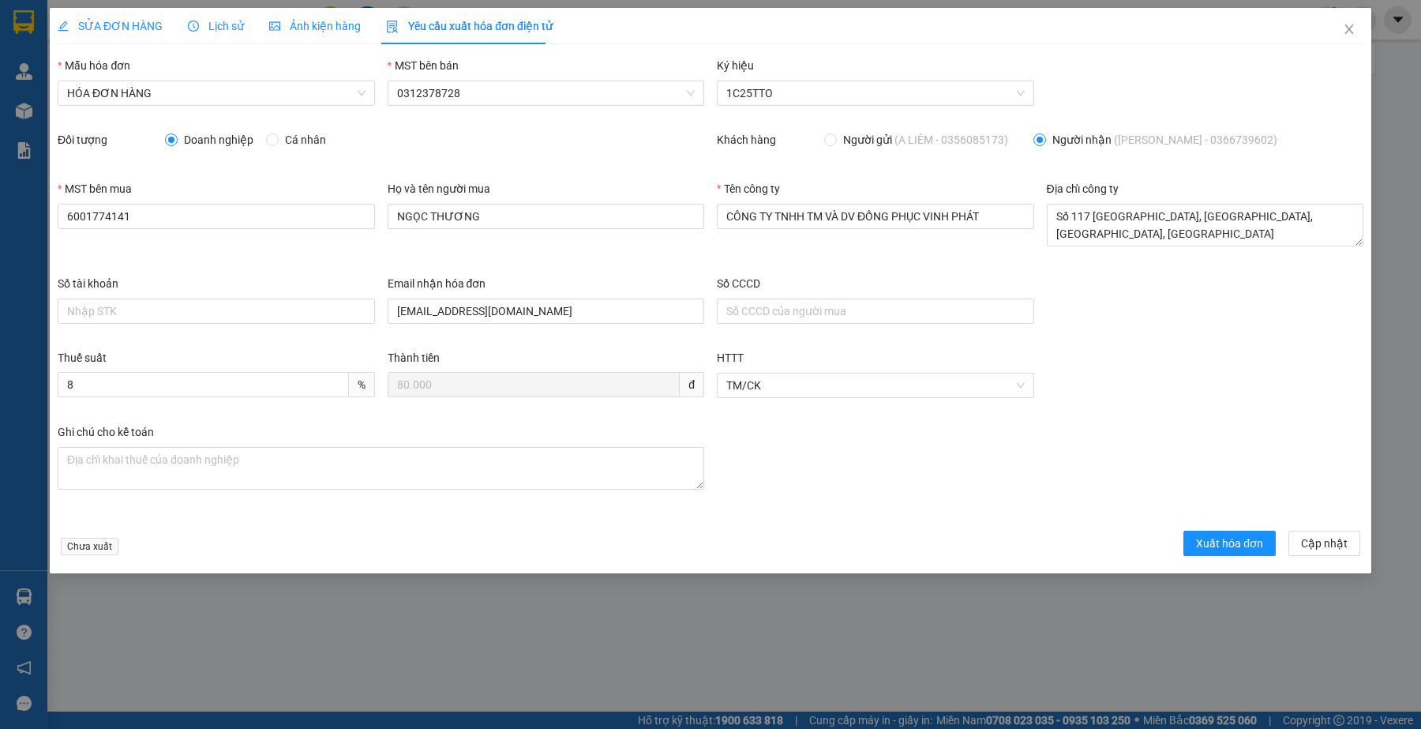
click at [1210, 313] on div "Số tài khoản Email nhận hóa đơn hoadondongphucvinhphat86@gmail.com Số CCCD" at bounding box center [710, 312] width 1318 height 74
drag, startPoint x: 1208, startPoint y: 140, endPoint x: 1262, endPoint y: 148, distance: 54.3
click at [1262, 148] on span "Người nhận (NGỌC THƯƠNG - 0366739602)" at bounding box center [1165, 139] width 238 height 17
copy span "0366739602"
click at [1287, 316] on div "Số tài khoản Email nhận hóa đơn hoadondongphucvinhphat86@gmail.com Số CCCD" at bounding box center [710, 312] width 1318 height 74
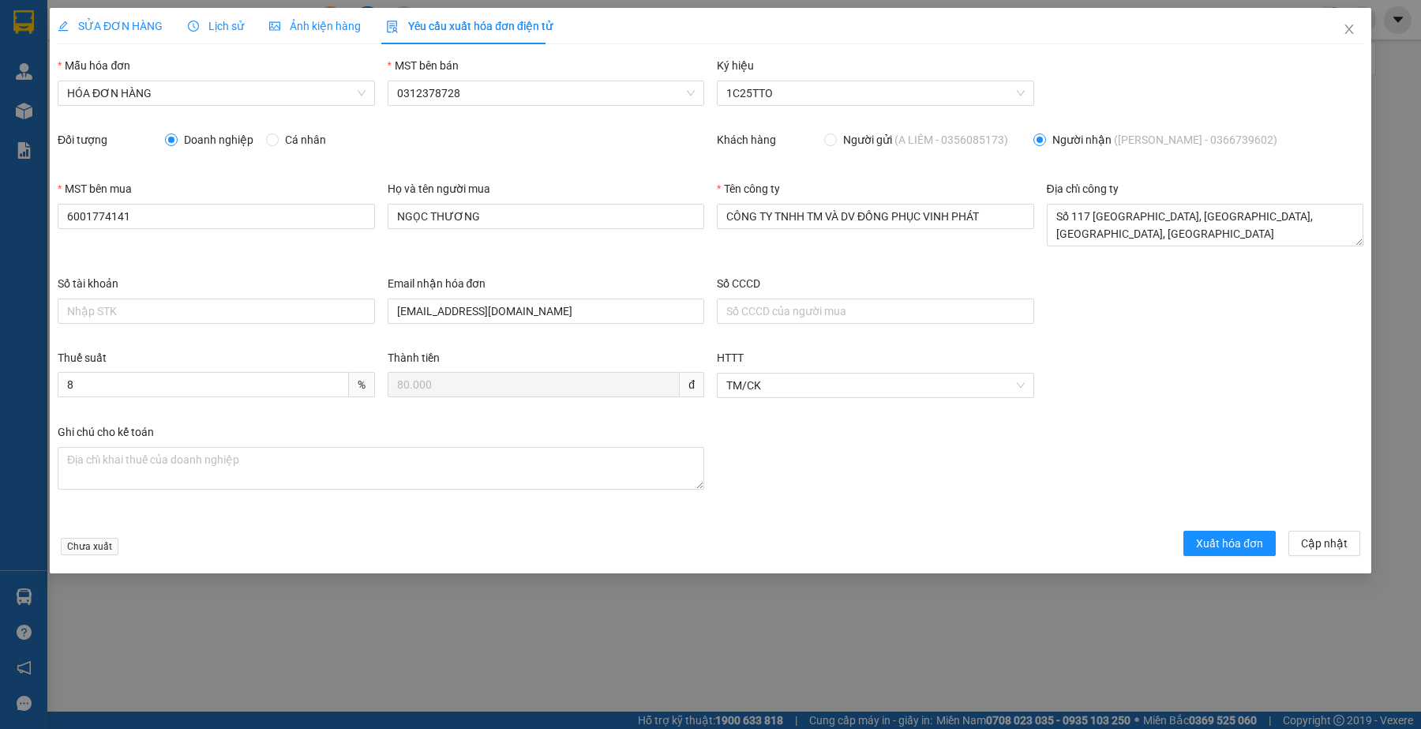
click at [1246, 286] on div "Số tài khoản Email nhận hóa đơn hoadondongphucvinhphat86@gmail.com Số CCCD" at bounding box center [710, 312] width 1318 height 74
click at [1127, 325] on div "Số tài khoản Email nhận hóa đơn hoadondongphucvinhphat86@gmail.com Số CCCD" at bounding box center [710, 312] width 1318 height 74
click at [517, 218] on input "NGỌC THƯƠNG" at bounding box center [546, 216] width 317 height 25
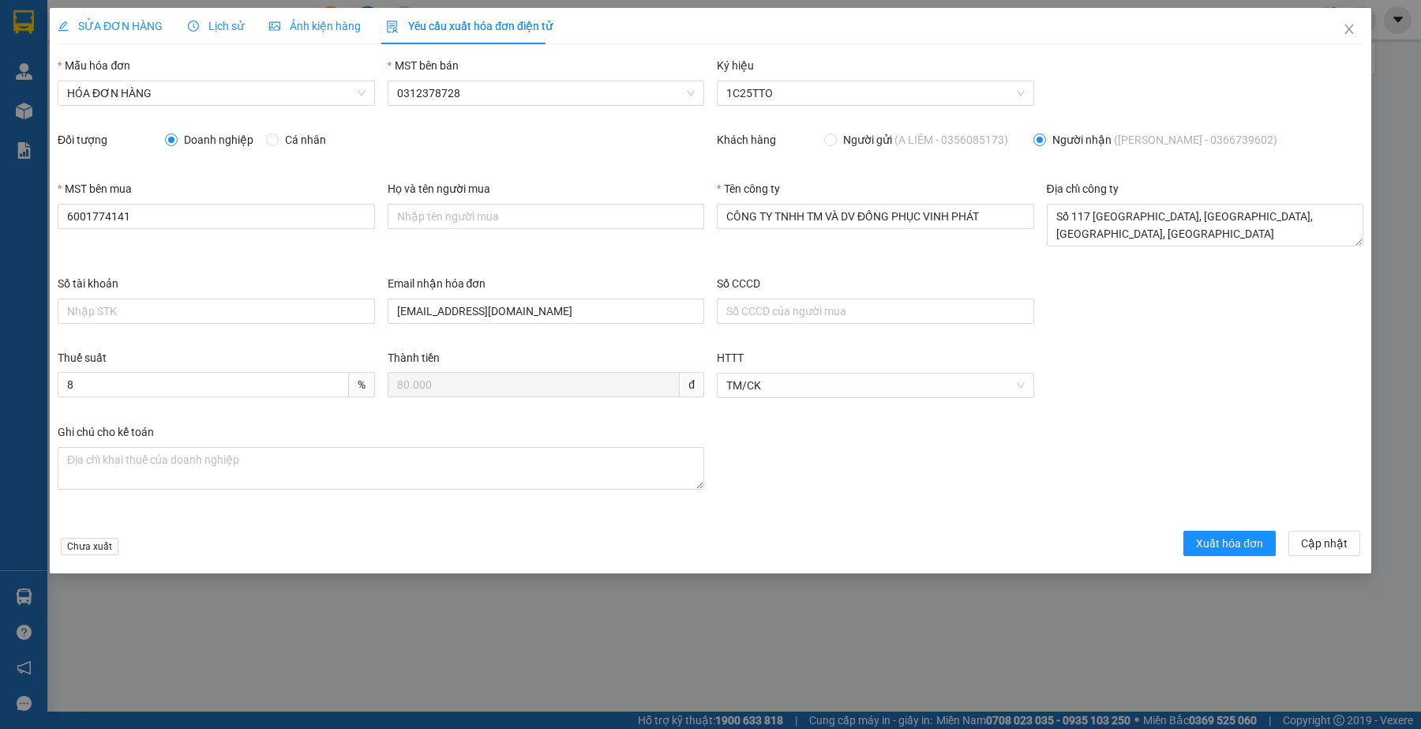
click at [1109, 334] on div "Số tài khoản Email nhận hóa đơn hoadondongphucvinhphat86@gmail.com Số CCCD" at bounding box center [710, 312] width 1318 height 74
click at [492, 158] on div "Đối tượng Doanh nghiệp Cá nhân" at bounding box center [381, 146] width 647 height 30
click at [1114, 373] on div "Thuế suất 8 % Thành tiền 80.000 đ HTTT TM/CK" at bounding box center [710, 386] width 1318 height 74
click at [179, 211] on input "6001774141" at bounding box center [216, 216] width 317 height 25
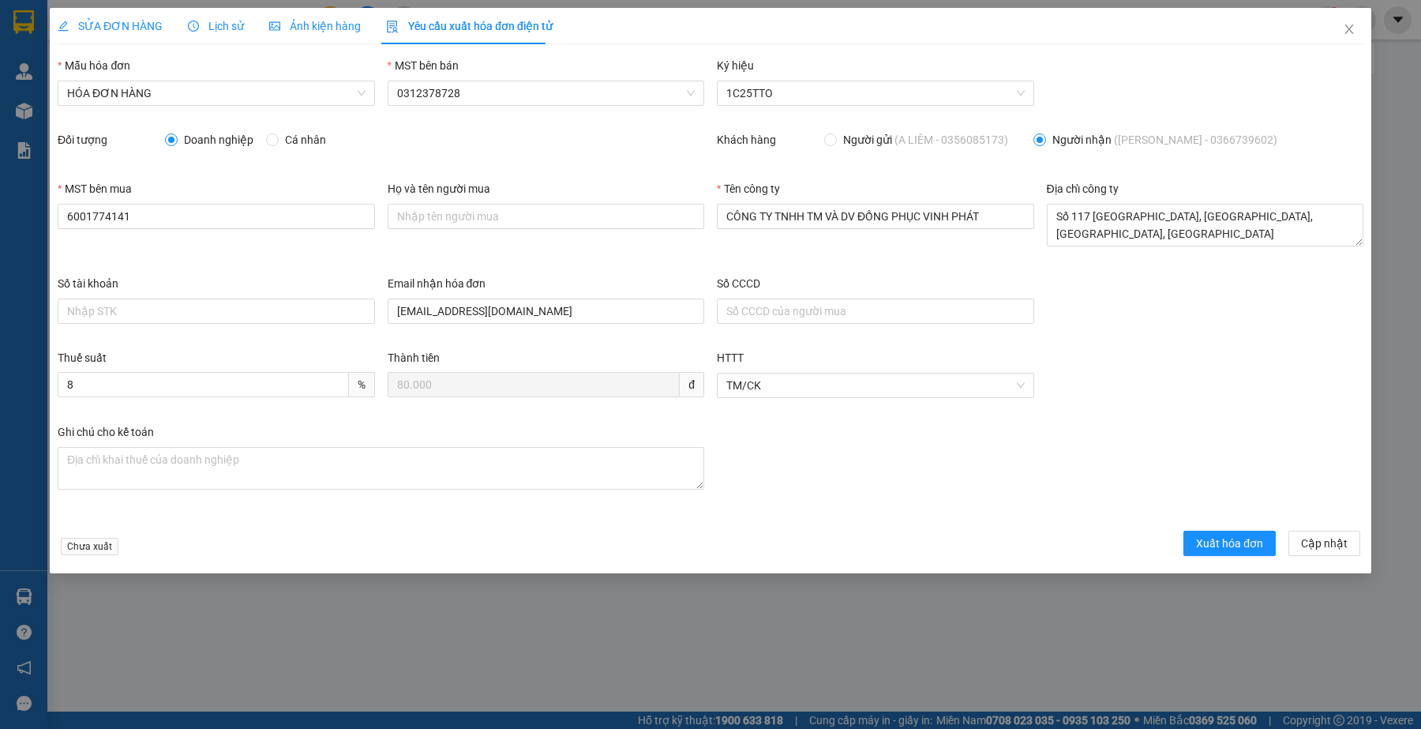
click at [1235, 324] on div "Số tài khoản Email nhận hóa đơn hoadondongphucvinhphat86@gmail.com Số CCCD" at bounding box center [710, 312] width 1318 height 74
drag, startPoint x: 1309, startPoint y: 545, endPoint x: 1279, endPoint y: 562, distance: 34.3
click at [1310, 545] on span "Cập nhật" at bounding box center [1324, 542] width 47 height 17
type input "079080029896"
click at [227, 24] on span "Lịch sử" at bounding box center [216, 26] width 56 height 13
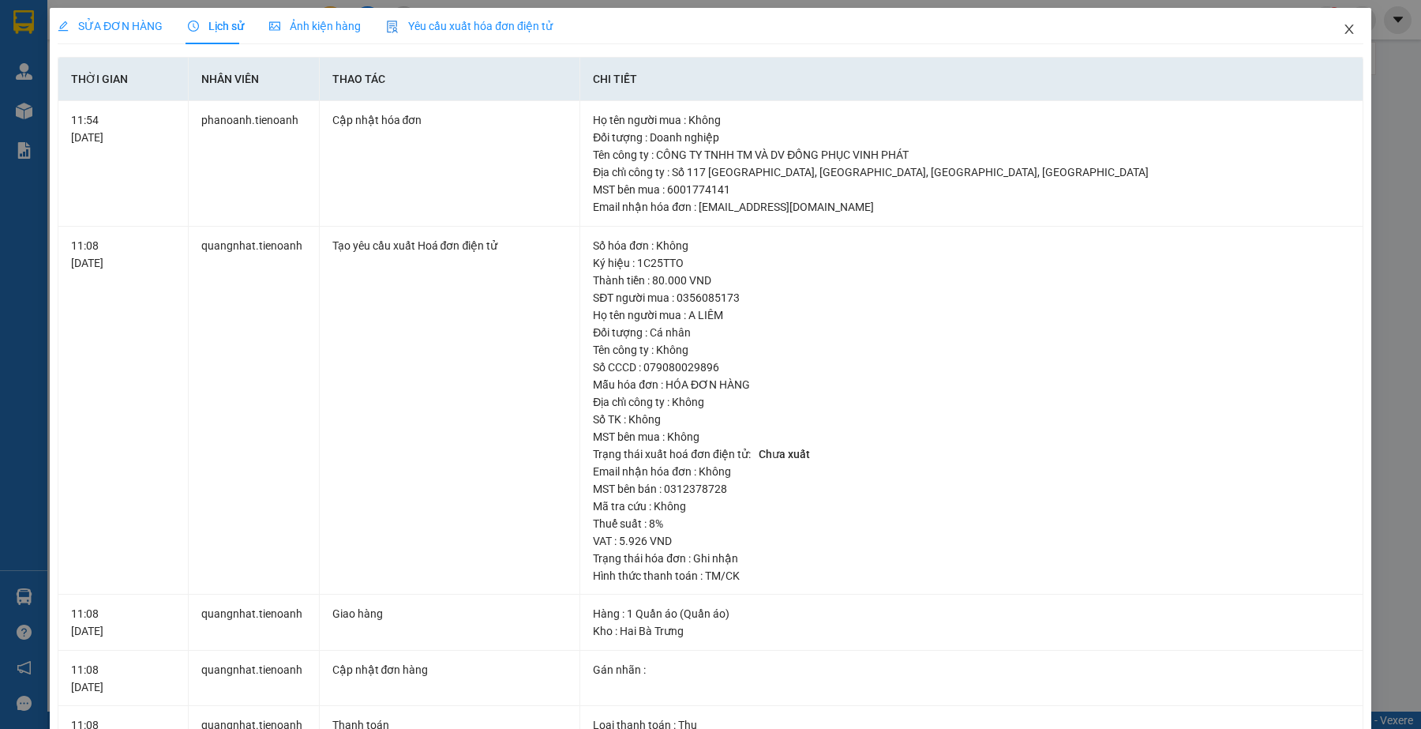
click at [1344, 29] on icon "close" at bounding box center [1348, 28] width 9 height 9
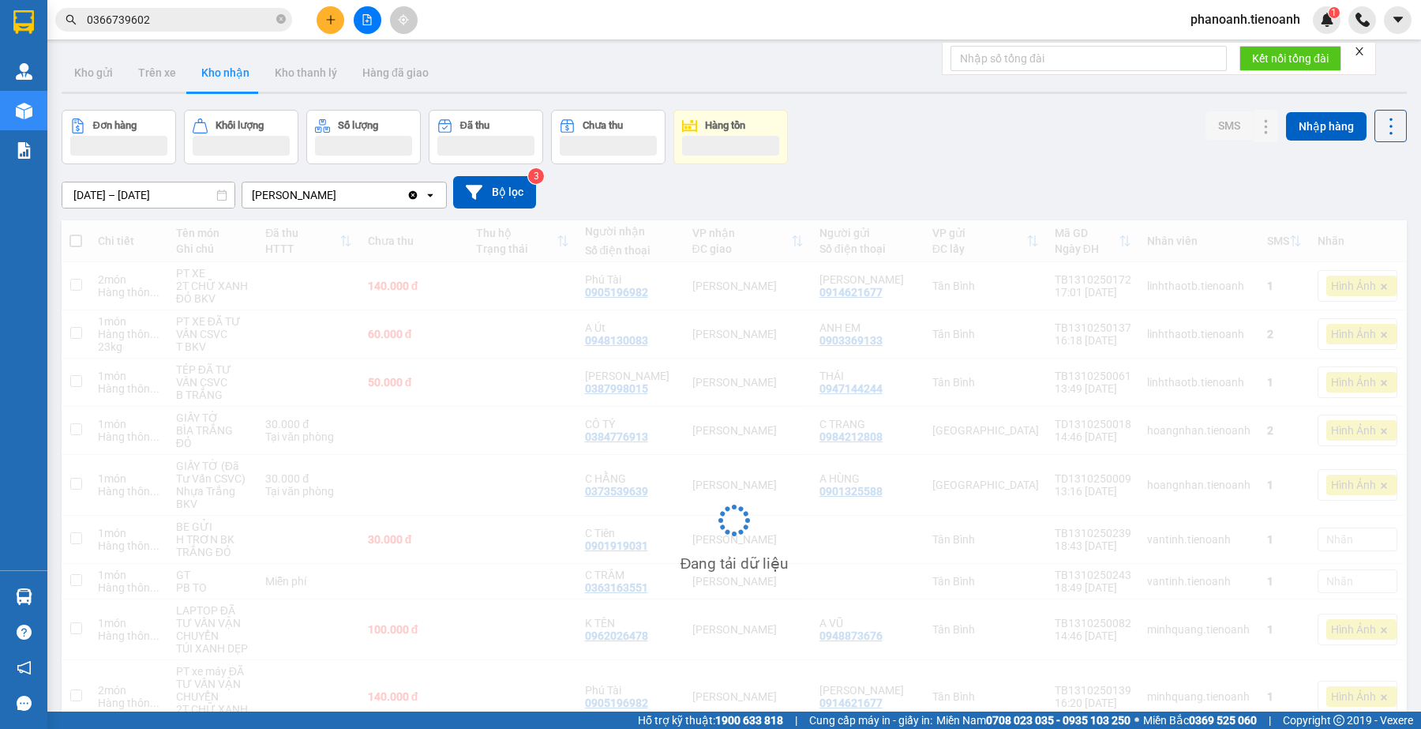
click at [171, 20] on input "0366739602" at bounding box center [180, 19] width 186 height 17
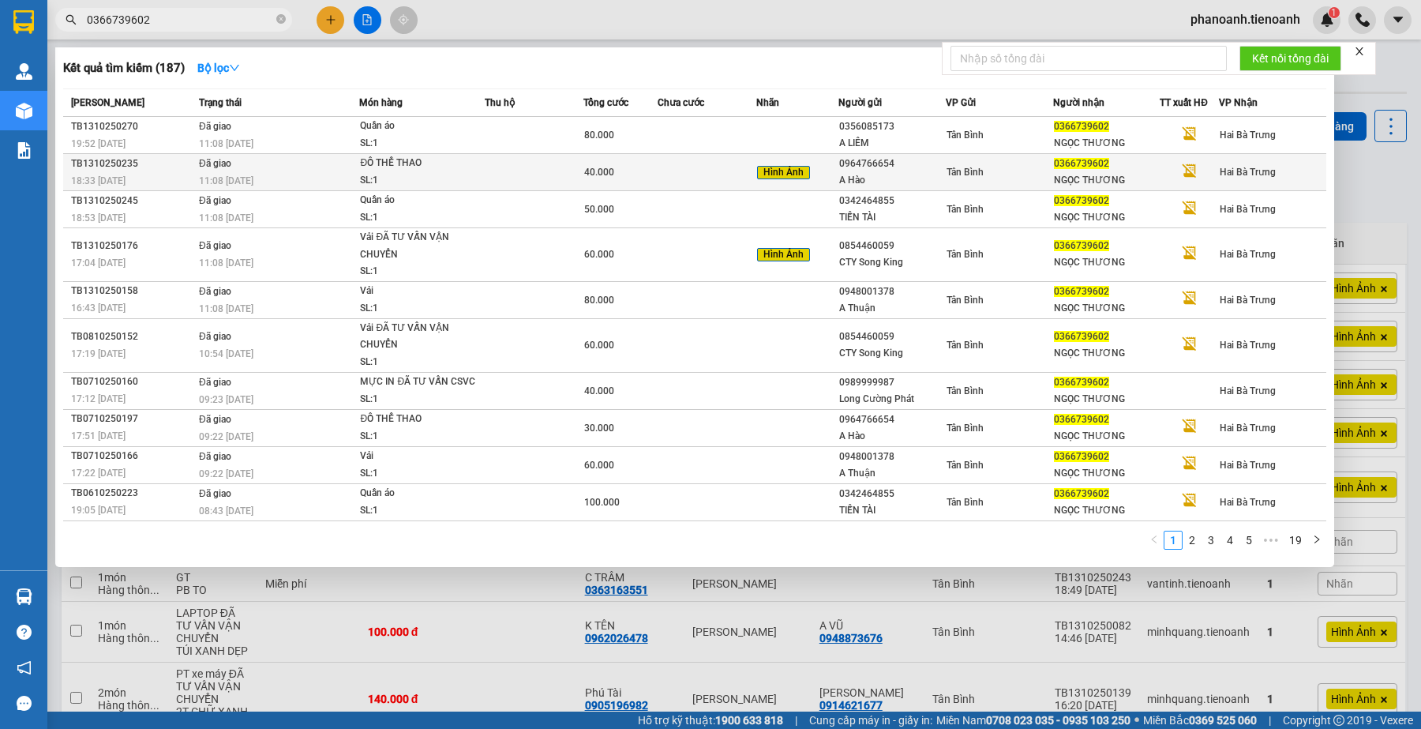
click at [942, 180] on div "A Hào" at bounding box center [892, 180] width 106 height 17
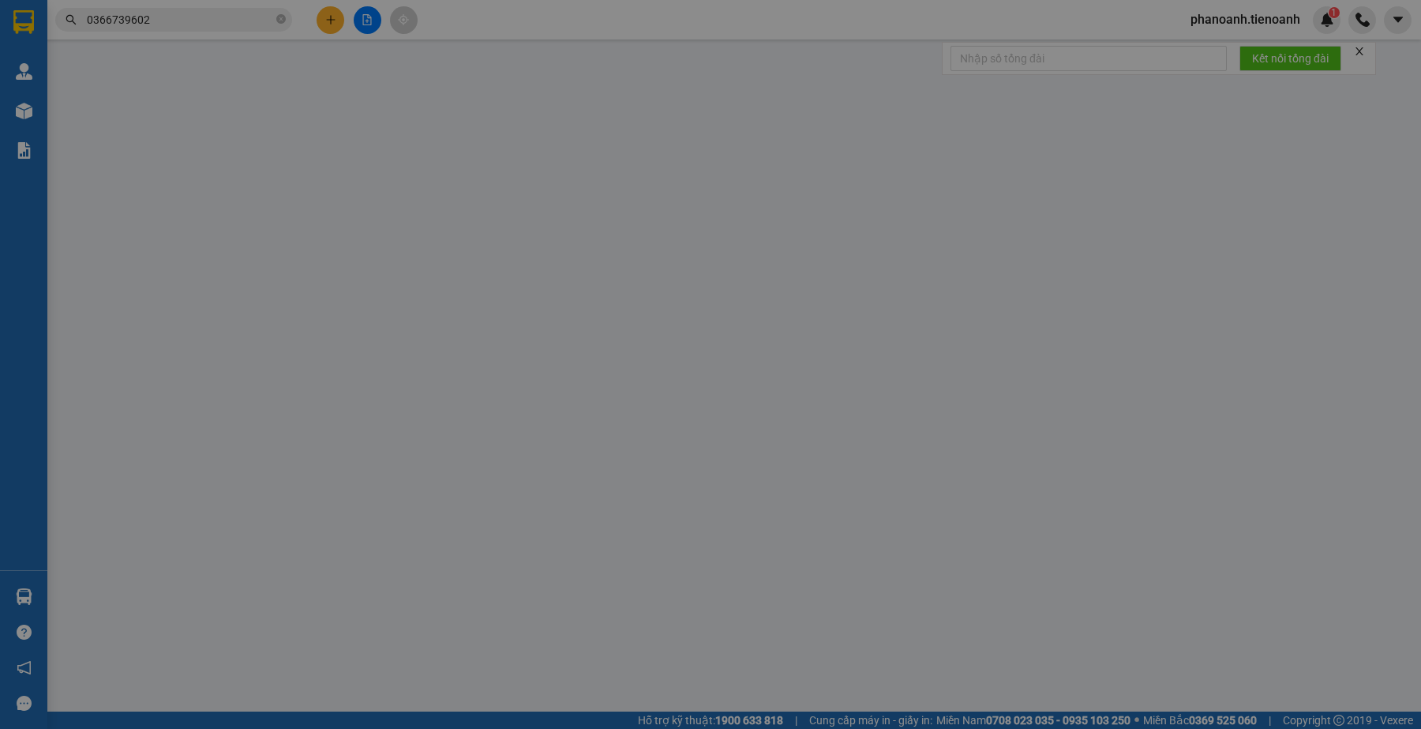
type input "0366739602"
type input "NGỌC THƯƠNG"
type input "0964766654"
type input "A Hào"
type input "XHĐ Đã nhập"
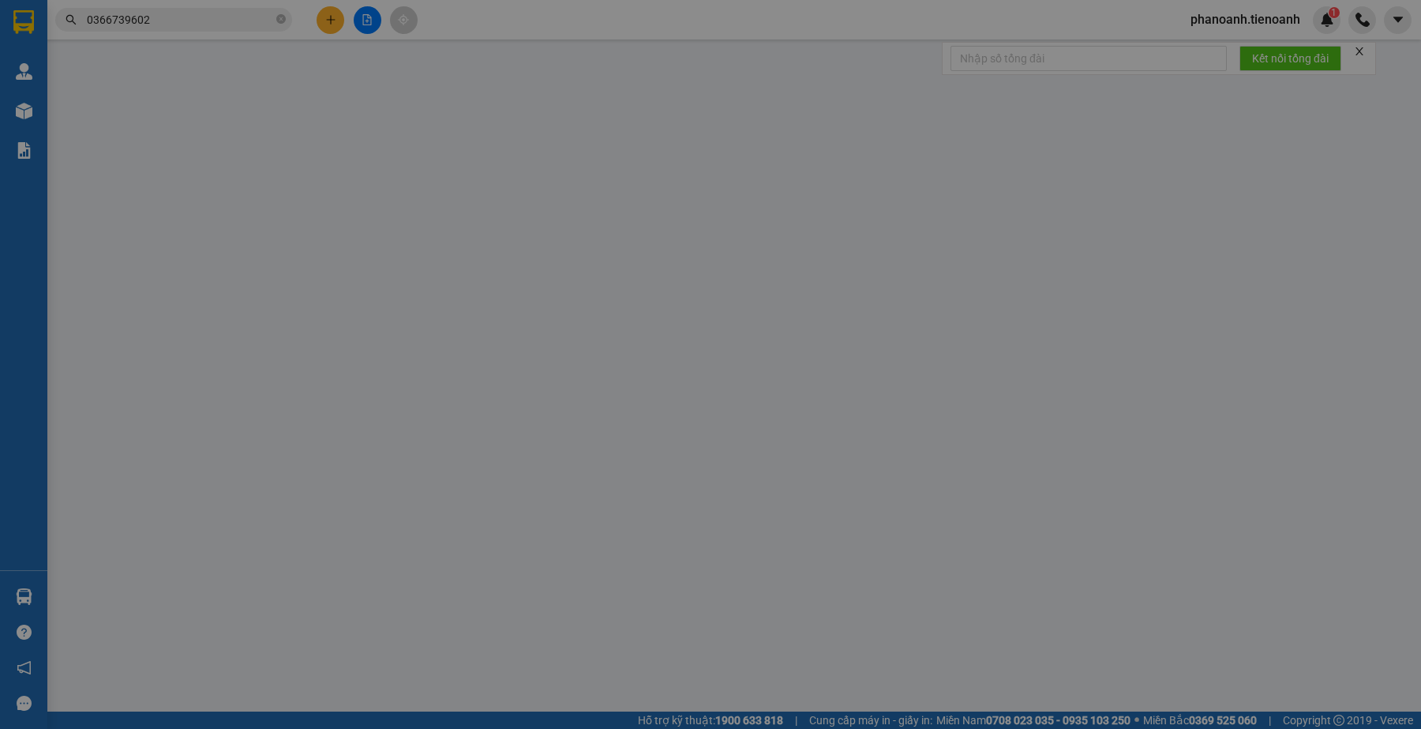
type input "0"
type input "40.000"
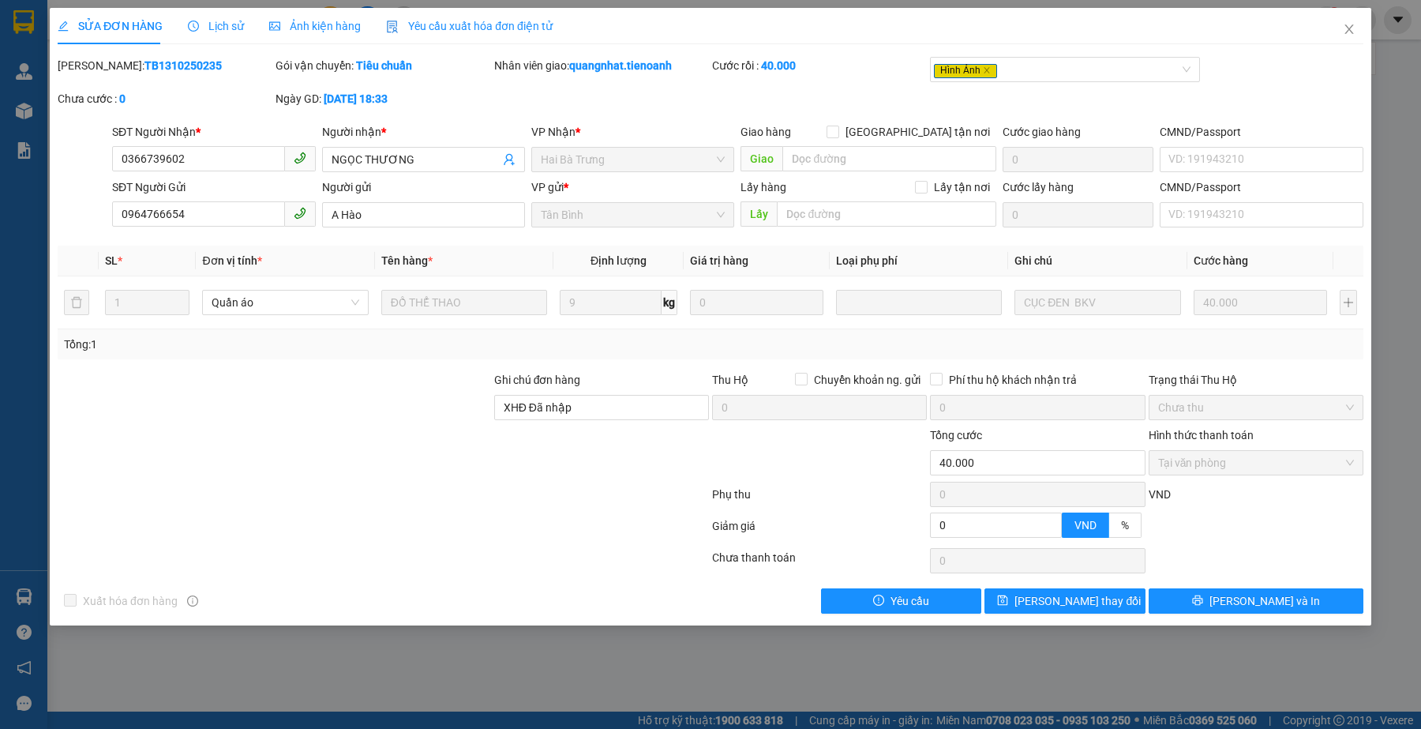
click at [421, 22] on span "Yêu cầu xuất hóa đơn điện tử" at bounding box center [469, 26] width 167 height 13
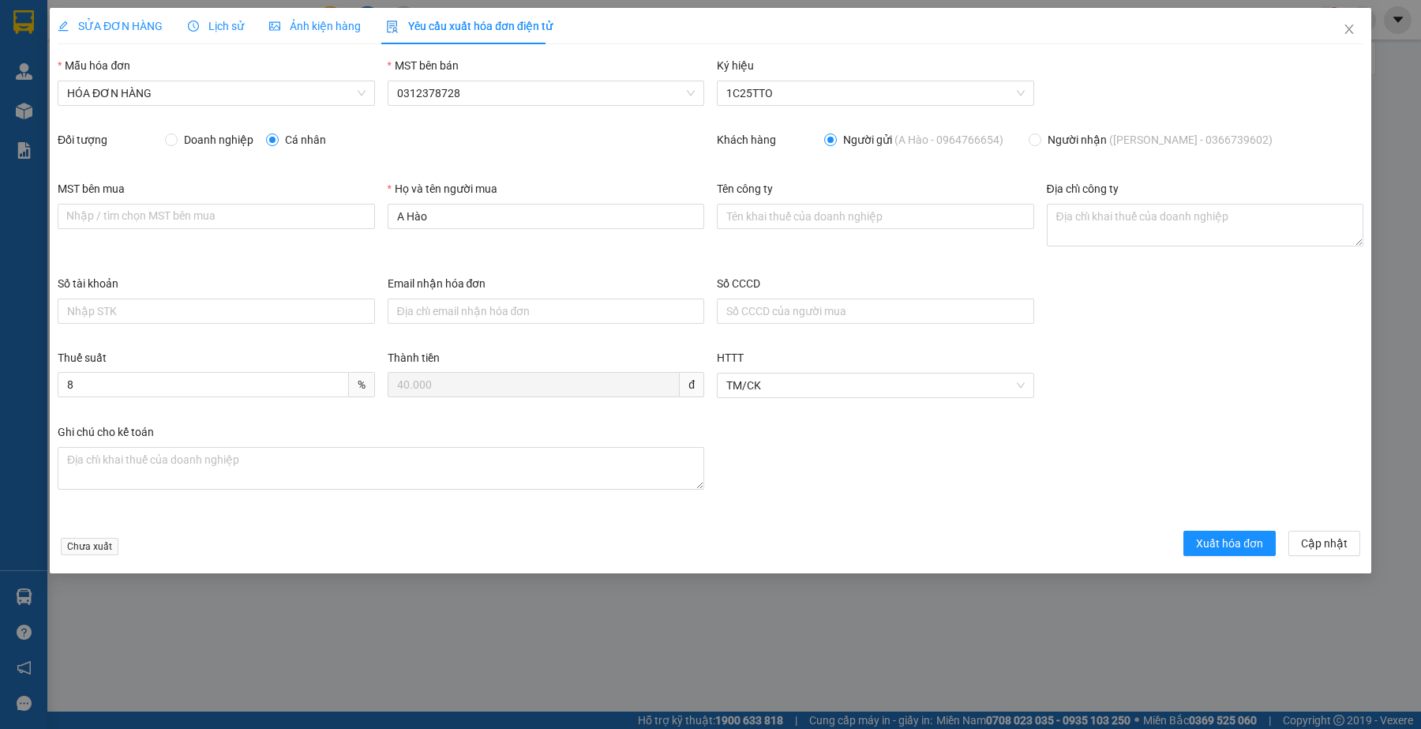
click at [1092, 137] on span "Người nhận (NGỌC THƯƠNG - 0366739602)" at bounding box center [1160, 139] width 238 height 17
click at [1040, 137] on input "Người nhận (NGỌC THƯƠNG - 0366739602)" at bounding box center [1034, 138] width 11 height 11
radio input "true"
radio input "false"
type input "NGỌC THƯƠNG"
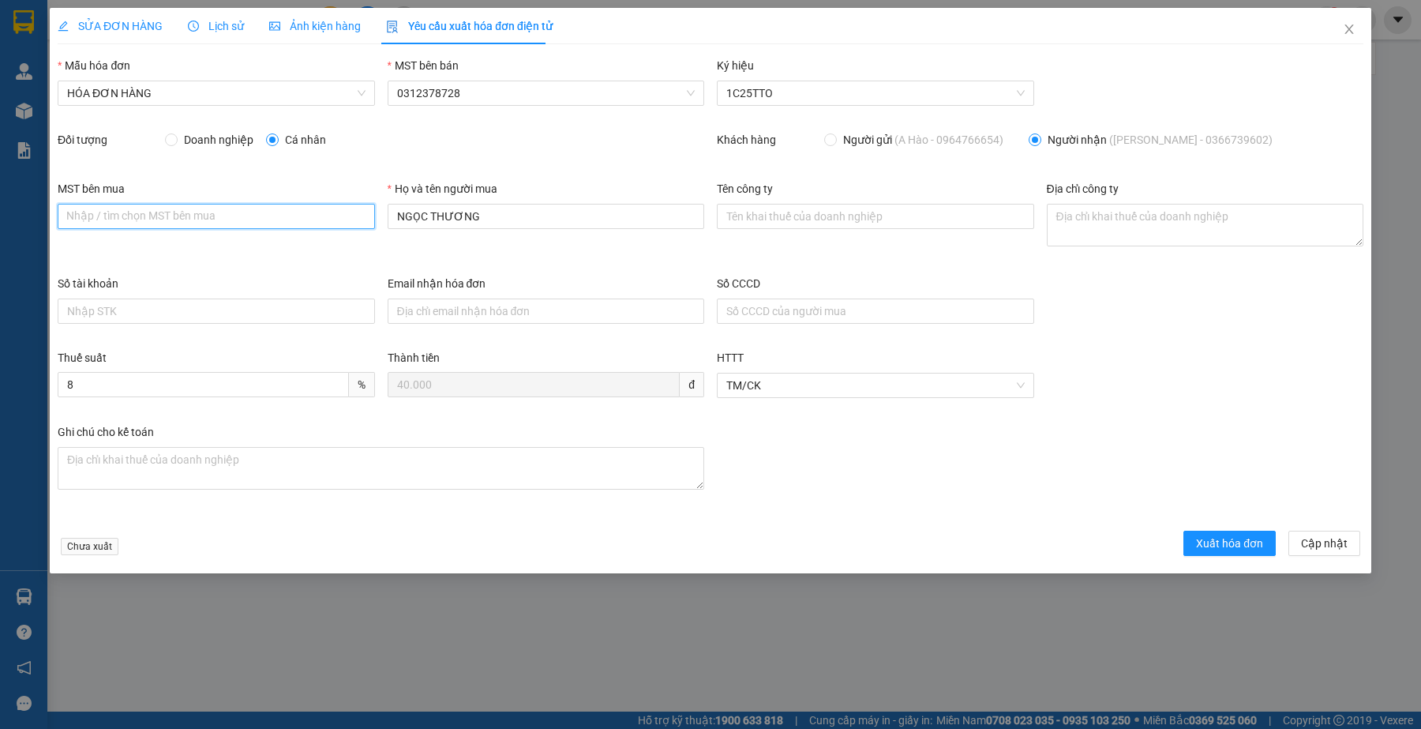
click at [221, 219] on input "MST bên mua" at bounding box center [216, 216] width 317 height 25
paste input "6001774141"
type input "6001774141"
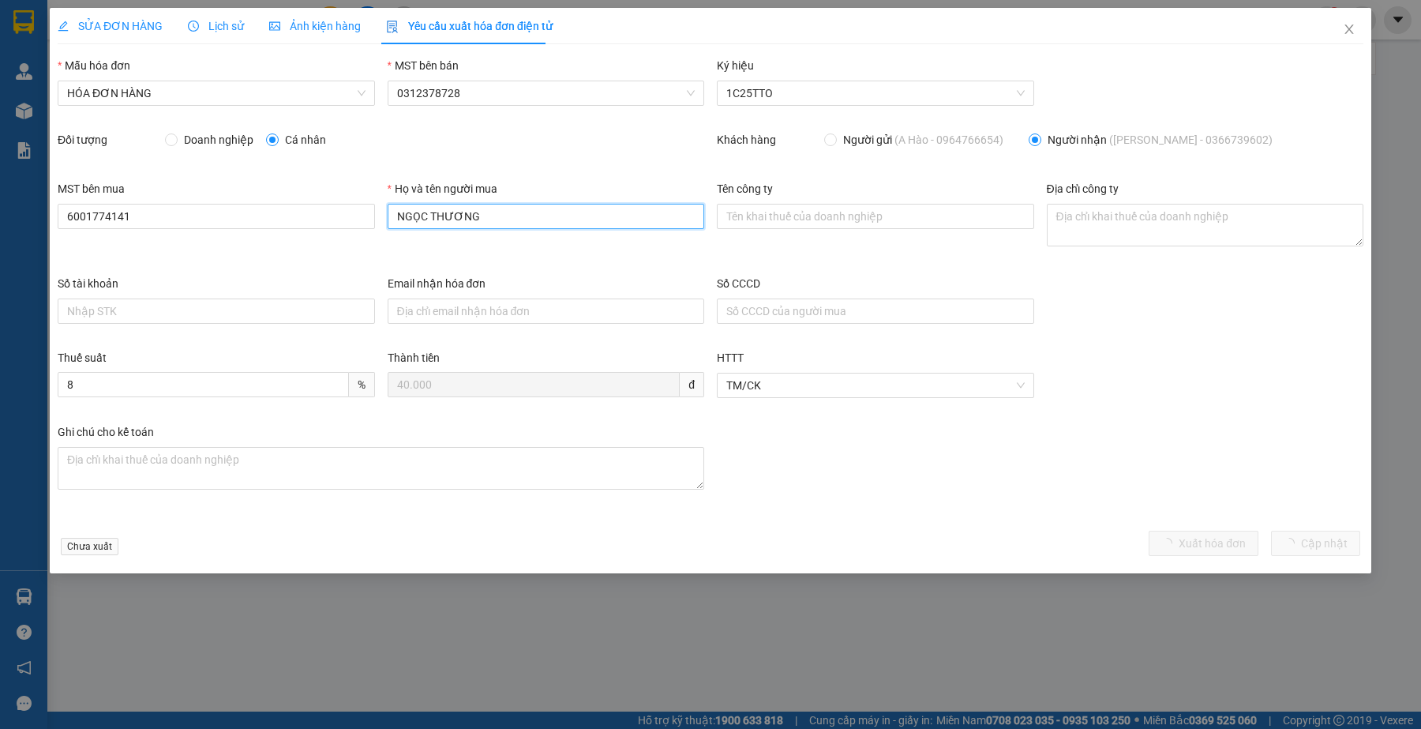
click at [497, 225] on input "NGỌC THƯƠNG" at bounding box center [546, 216] width 317 height 25
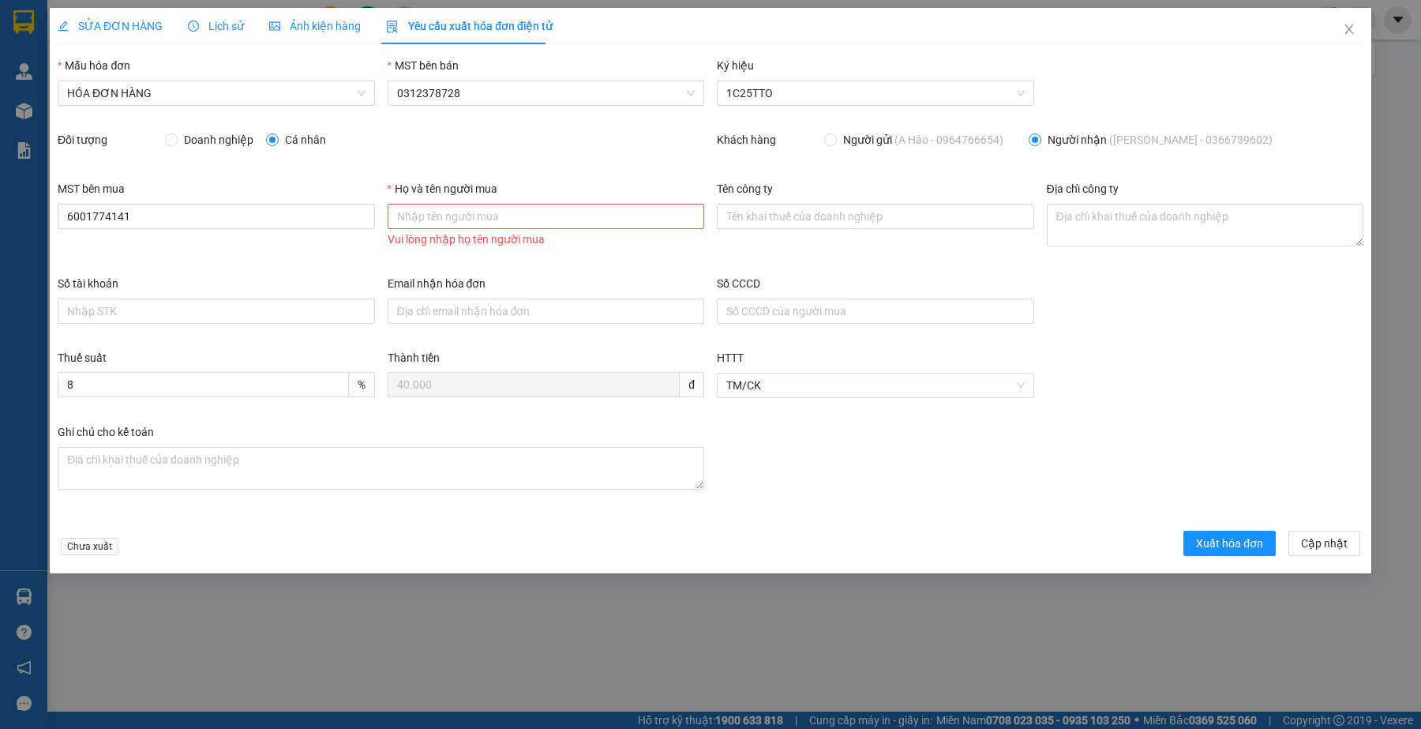
click at [1189, 322] on div "Số tài khoản Email nhận hóa đơn Số CCCD" at bounding box center [710, 312] width 1318 height 74
click at [829, 199] on div "Tên công ty" at bounding box center [875, 192] width 317 height 24
click at [830, 207] on input "Tên công ty" at bounding box center [875, 216] width 317 height 25
click at [565, 152] on div "Doanh nghiệp Cá nhân" at bounding box center [434, 143] width 539 height 24
click at [217, 139] on span "Doanh nghiệp" at bounding box center [219, 139] width 82 height 17
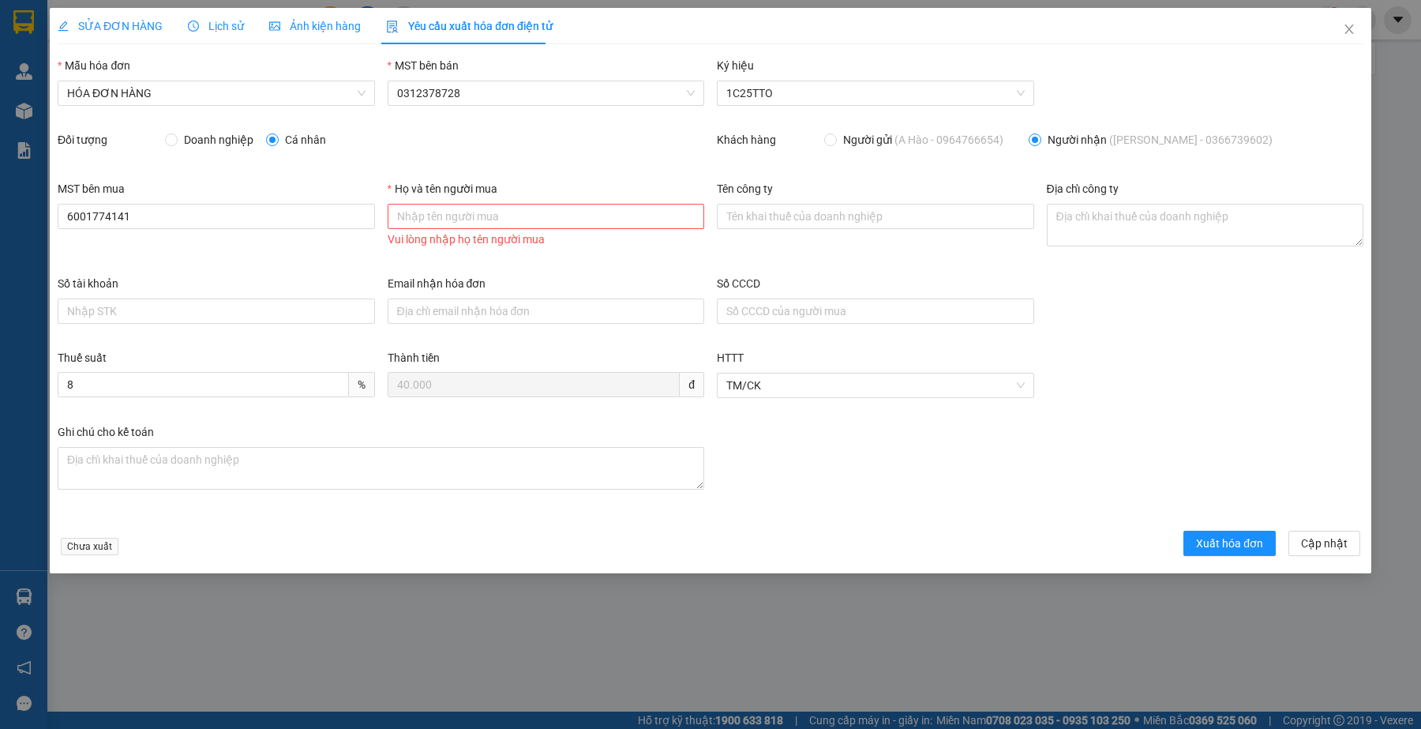
click at [176, 139] on input "Doanh nghiệp" at bounding box center [170, 138] width 11 height 11
radio input "true"
radio input "false"
click at [837, 212] on input "Tên công ty" at bounding box center [875, 216] width 317 height 25
drag, startPoint x: 1284, startPoint y: 345, endPoint x: 1187, endPoint y: 321, distance: 99.9
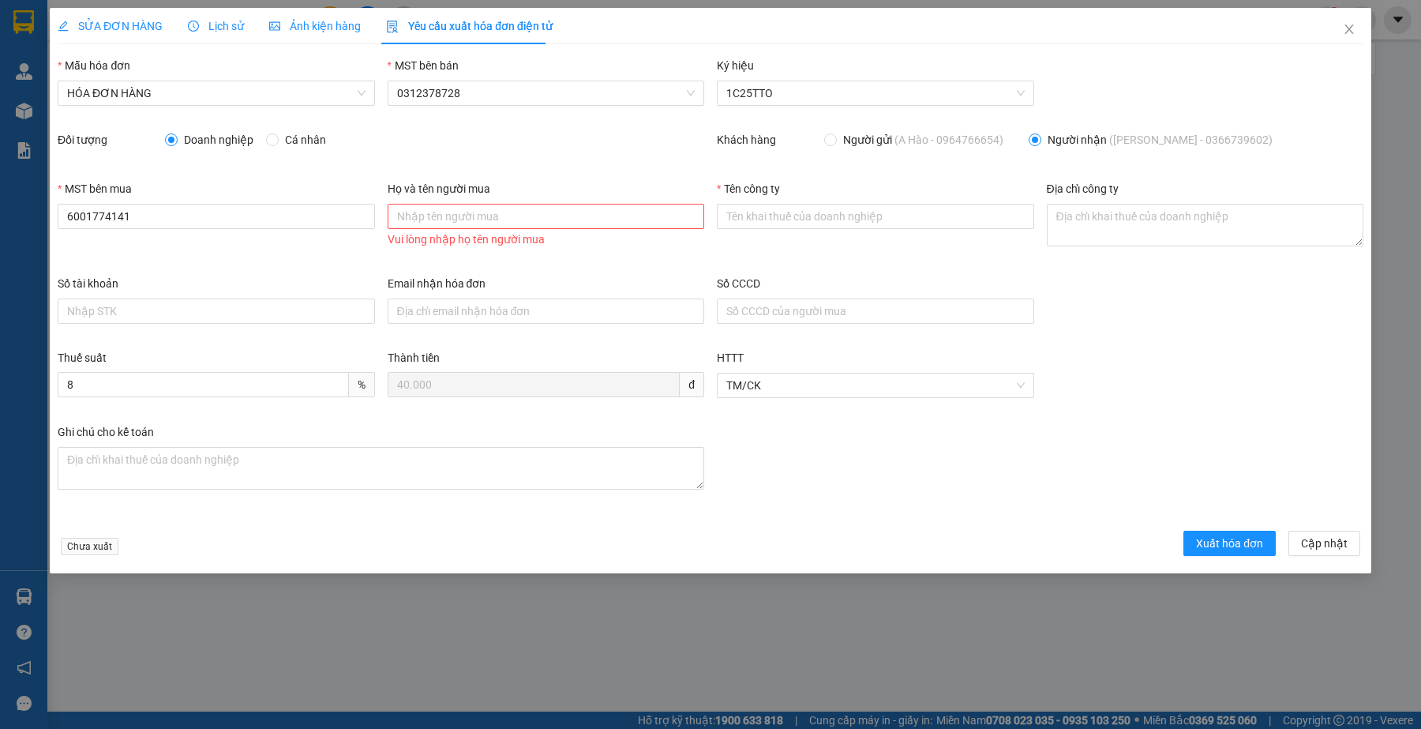
click at [1284, 344] on div "Số tài khoản Email nhận hóa đơn Số CCCD" at bounding box center [710, 312] width 1318 height 74
click at [835, 219] on input "Tên công ty" at bounding box center [875, 216] width 317 height 25
paste input "CÔNG TY TNHH TM VÀ DV ĐỒNG PHỤC VINH PHÁT"
type input "CÔNG TY TNHH TM VÀ DV ĐỒNG PHỤC VINH PHÁT"
paste textarea "Số 117 Lý Thường Kiệt, Phường Buôn Ma Thuột, Tỉnh Đắk Lắk, Việt Nam"
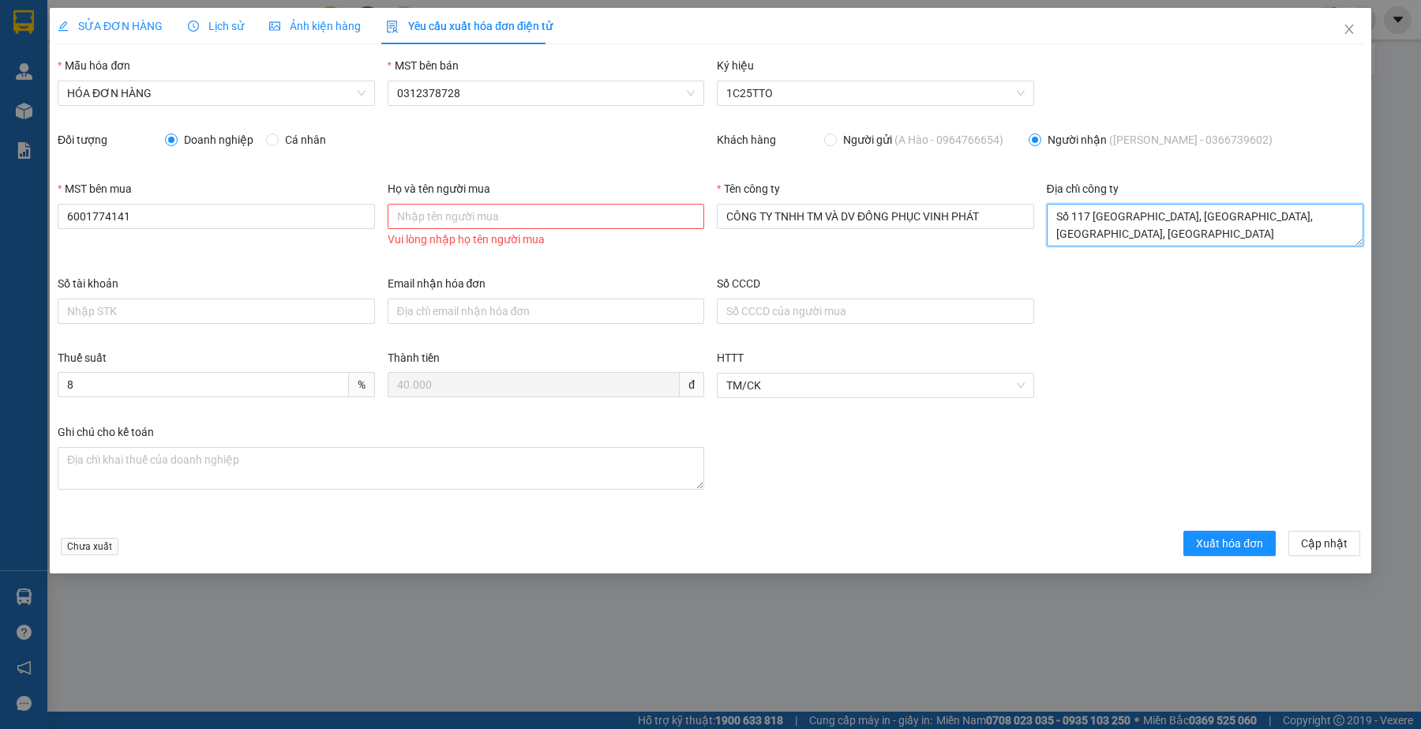
type textarea "Số 117 Lý Thường Kiệt, Phường Buôn Ma Thuột, Tỉnh Đắk Lắk, Việt Nam"
click at [459, 324] on div "Email nhận hóa đơn" at bounding box center [546, 302] width 317 height 55
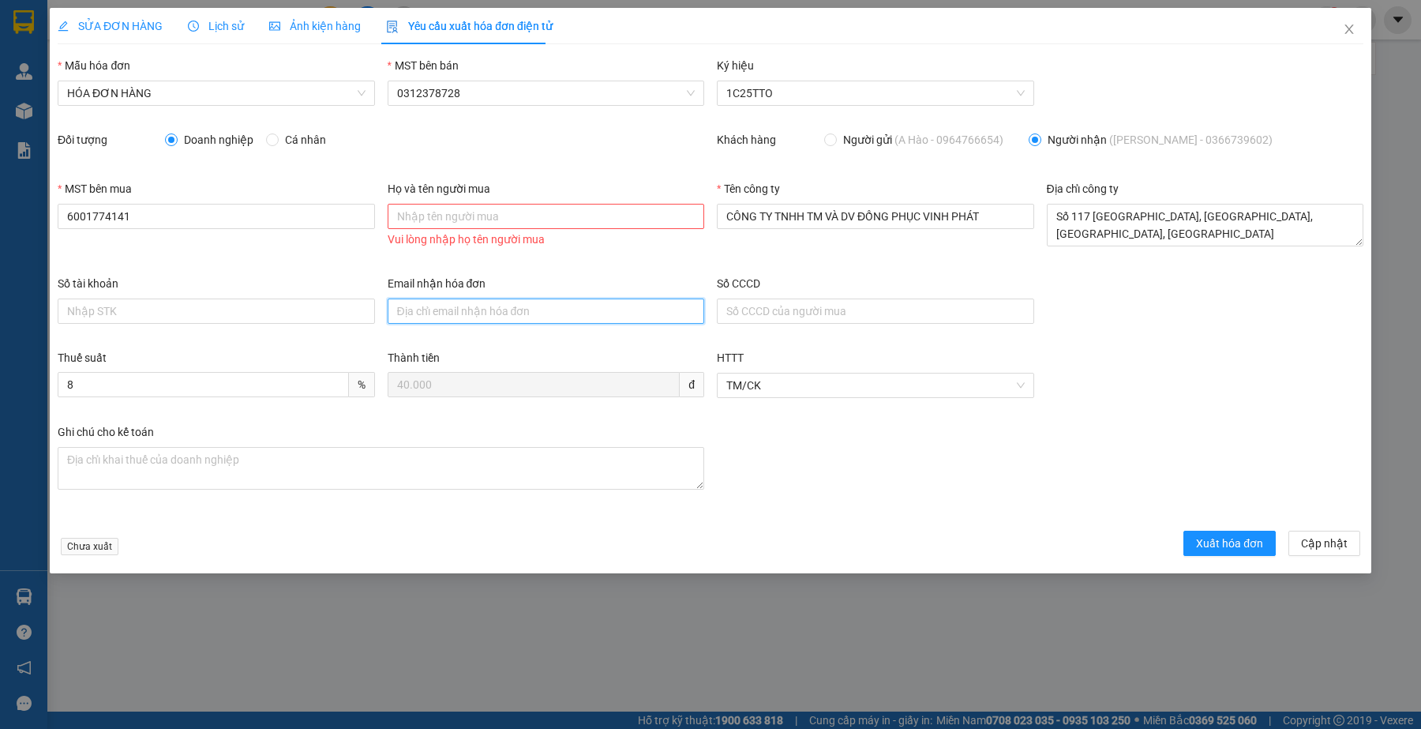
click at [470, 317] on input "Email nhận hóa đơn" at bounding box center [546, 310] width 317 height 25
paste input "hoadondongphucvinhphat86@gmail.com"
type input "hoadondongphucvinhphat86@gmail.com"
click at [1151, 309] on div "Số tài khoản Email nhận hóa đơn hoadondongphucvinhphat86@gmail.com Số CCCD" at bounding box center [710, 312] width 1318 height 74
click at [1055, 452] on div "Ghi chú cho kế toán" at bounding box center [710, 470] width 1318 height 95
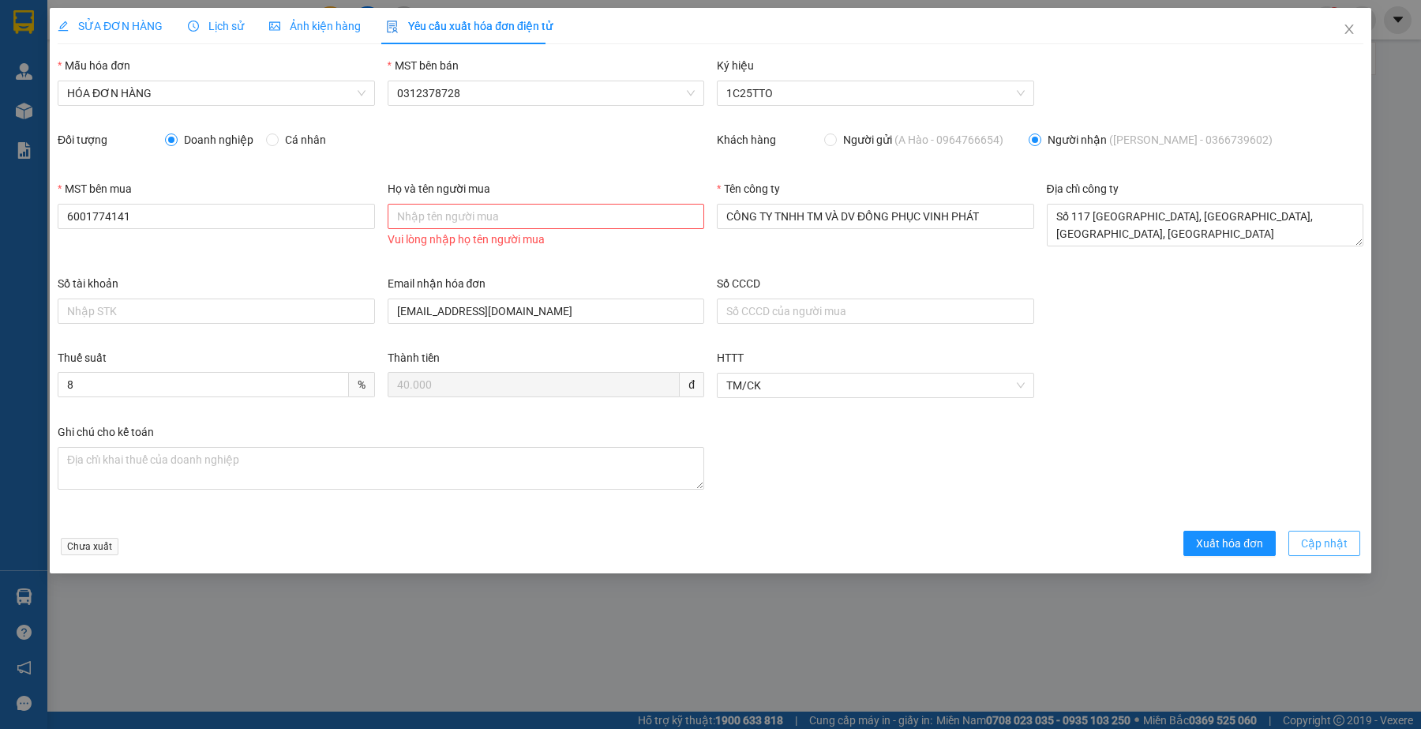
click at [1330, 545] on span "Cập nhật" at bounding box center [1324, 542] width 47 height 17
click at [210, 17] on div "Lịch sử" at bounding box center [216, 25] width 56 height 17
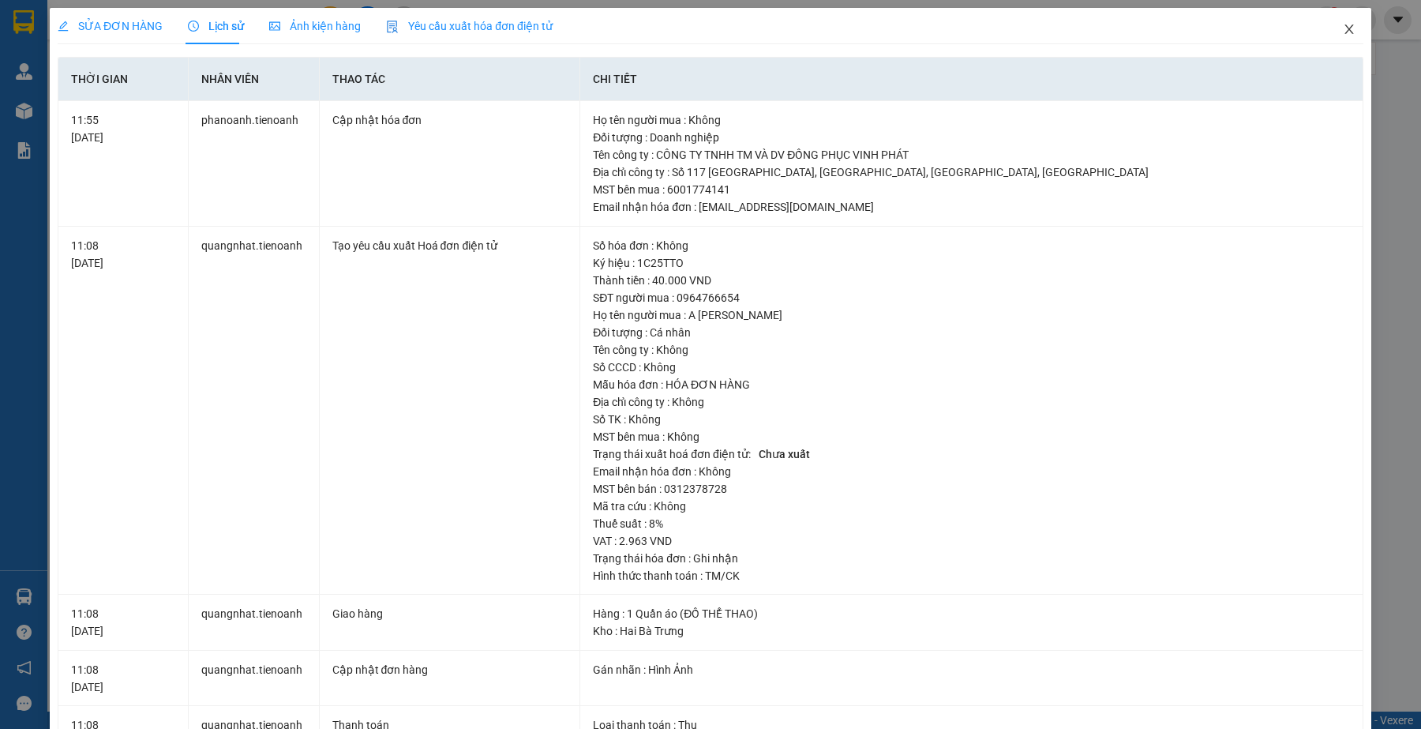
click at [1343, 32] on icon "close" at bounding box center [1349, 29] width 13 height 13
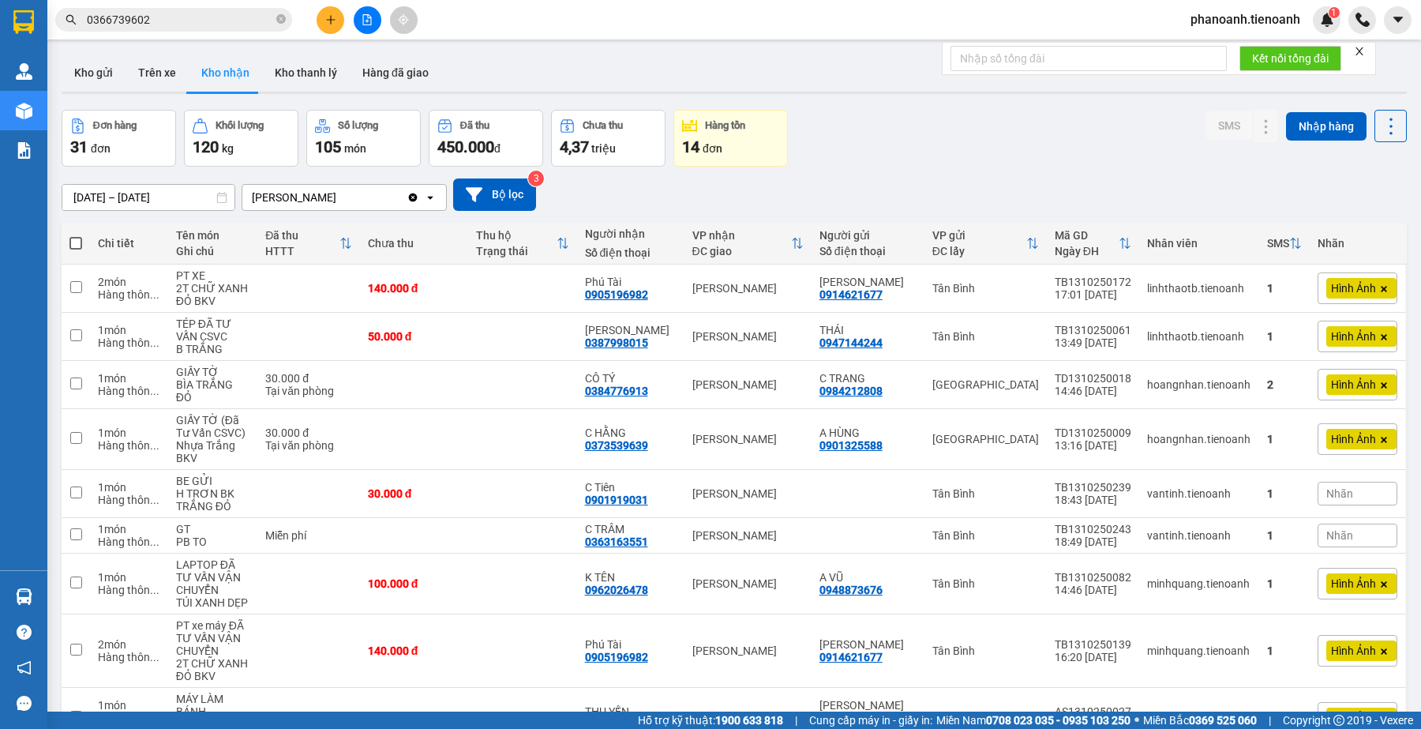
click at [231, 32] on div "Kết quả tìm kiếm ( 187 ) Bộ lọc Mã ĐH Trạng thái Món hàng Thu hộ Tổng cước Chưa…" at bounding box center [154, 20] width 308 height 28
click at [231, 22] on input "0366739602" at bounding box center [180, 19] width 186 height 17
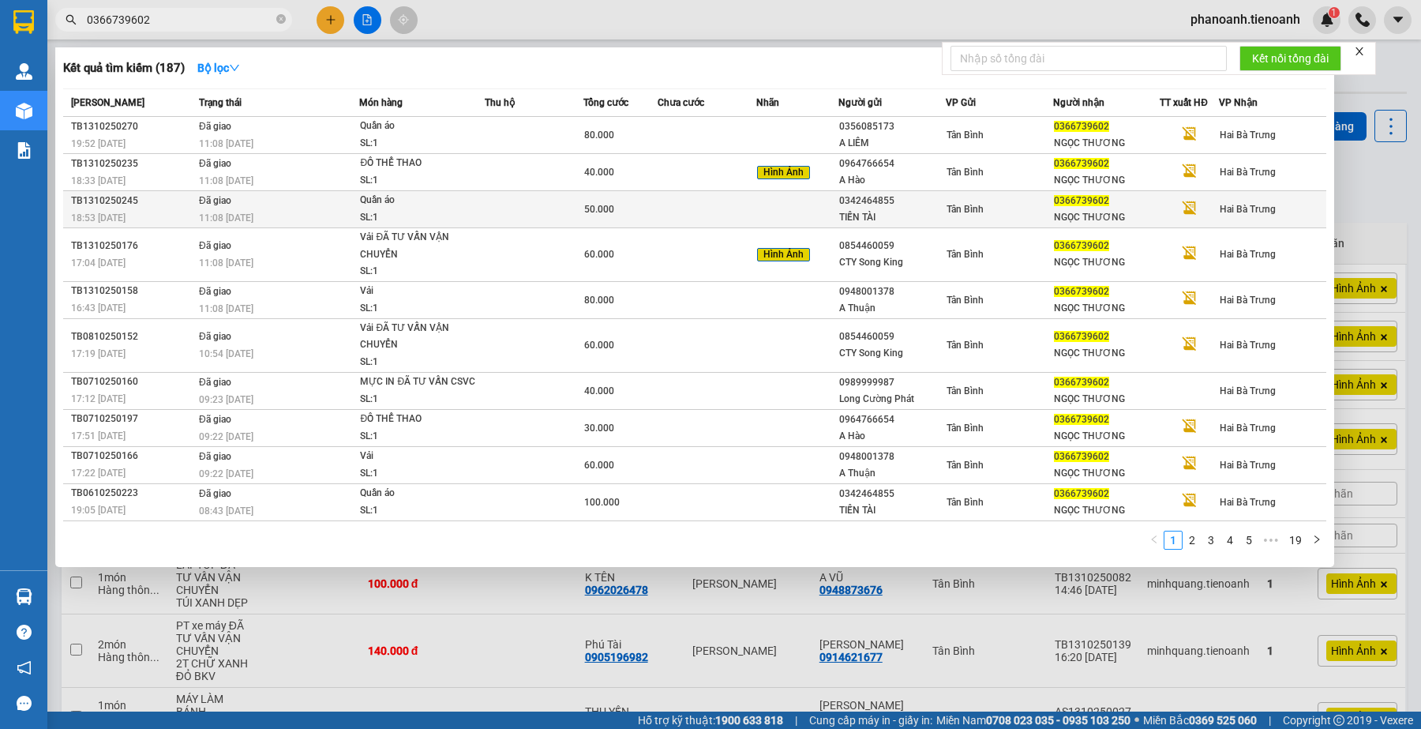
click at [869, 222] on div "TIẾN TÀI" at bounding box center [892, 217] width 106 height 17
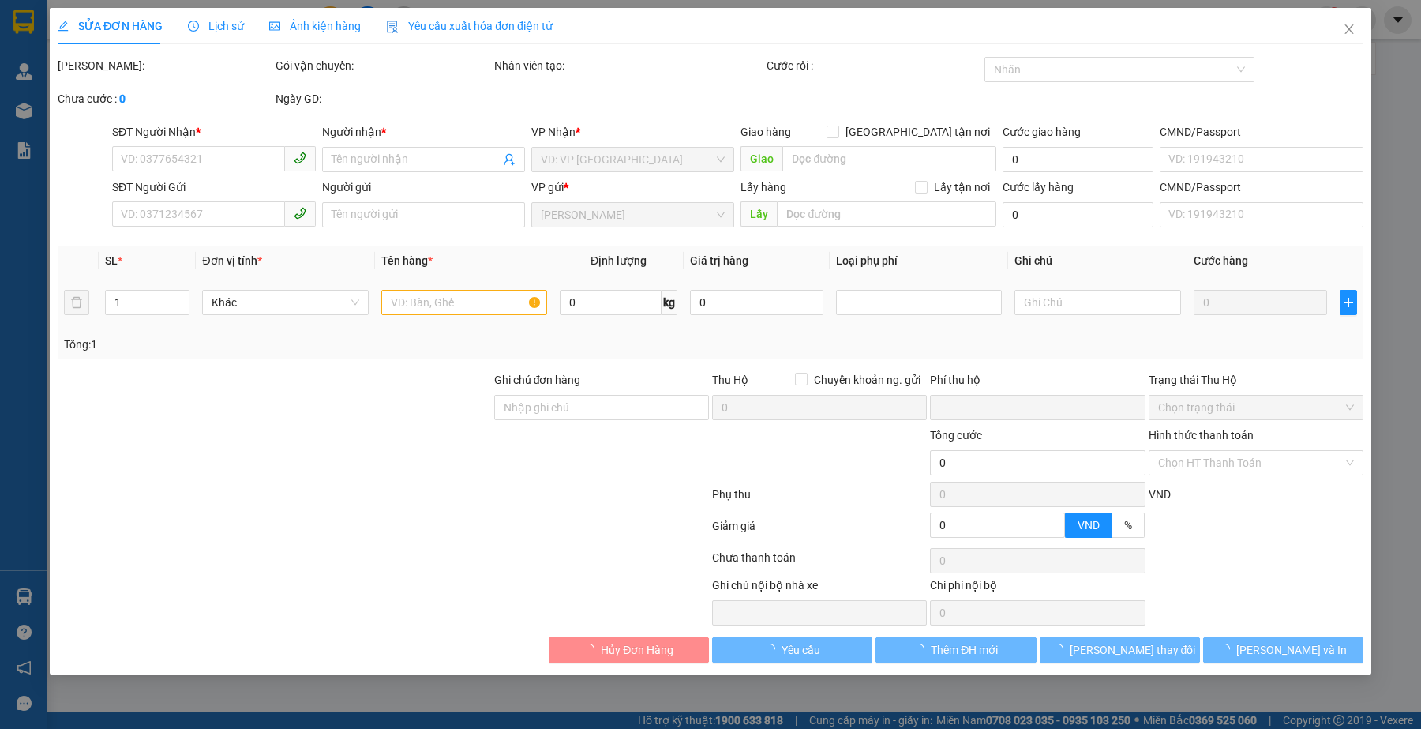
type input "0366739602"
type input "NGỌC THƯƠNG"
type input "0342464855"
type input "TIẾN TÀI"
type input "XHĐ Đã nhập"
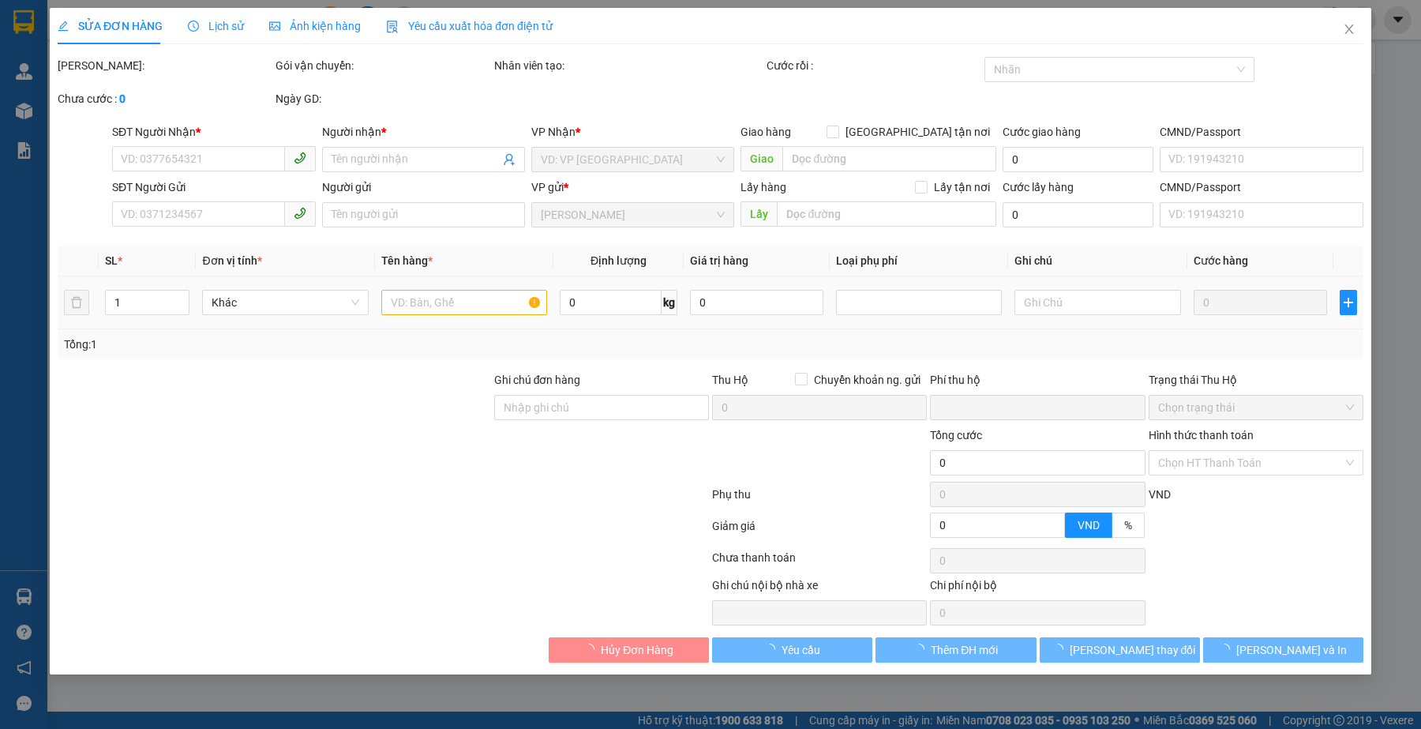
type input "0"
type input "50.000"
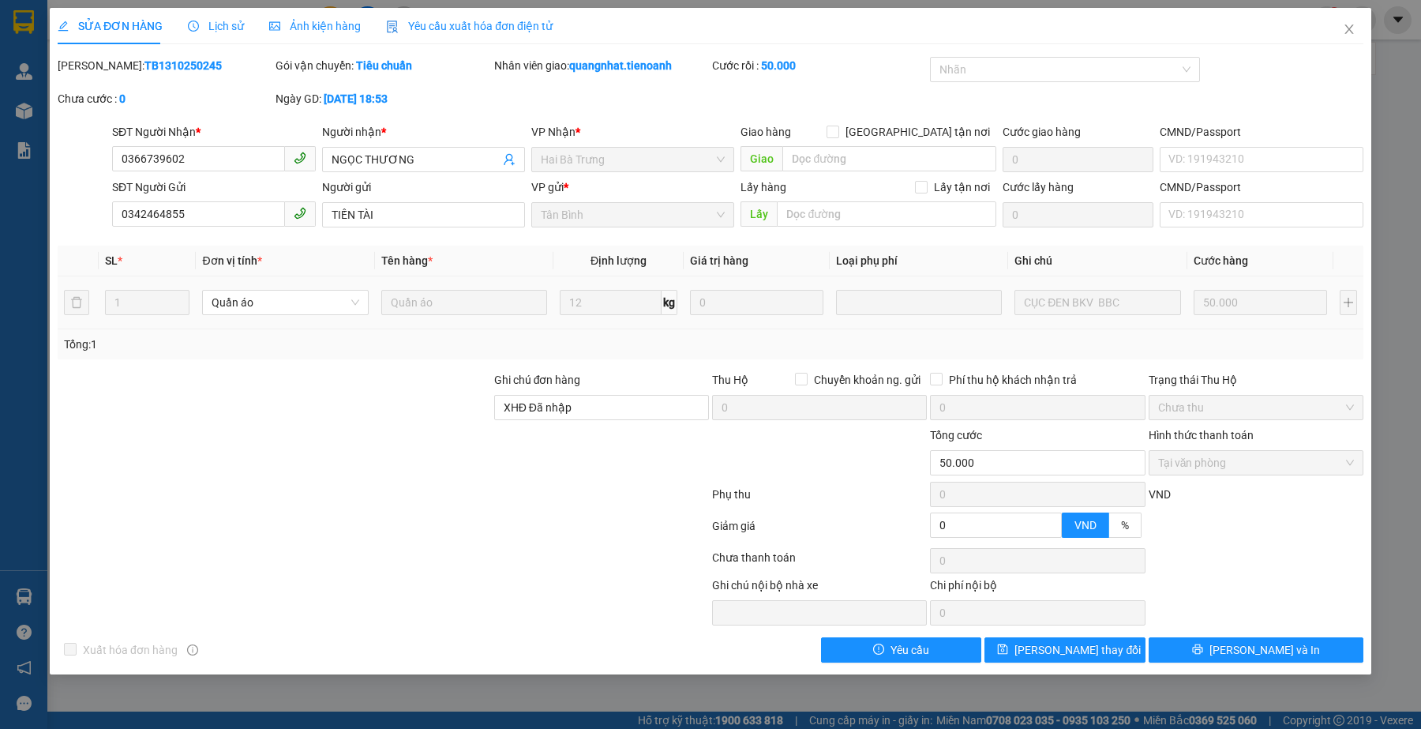
click at [437, 25] on span "Yêu cầu xuất hóa đơn điện tử" at bounding box center [469, 26] width 167 height 13
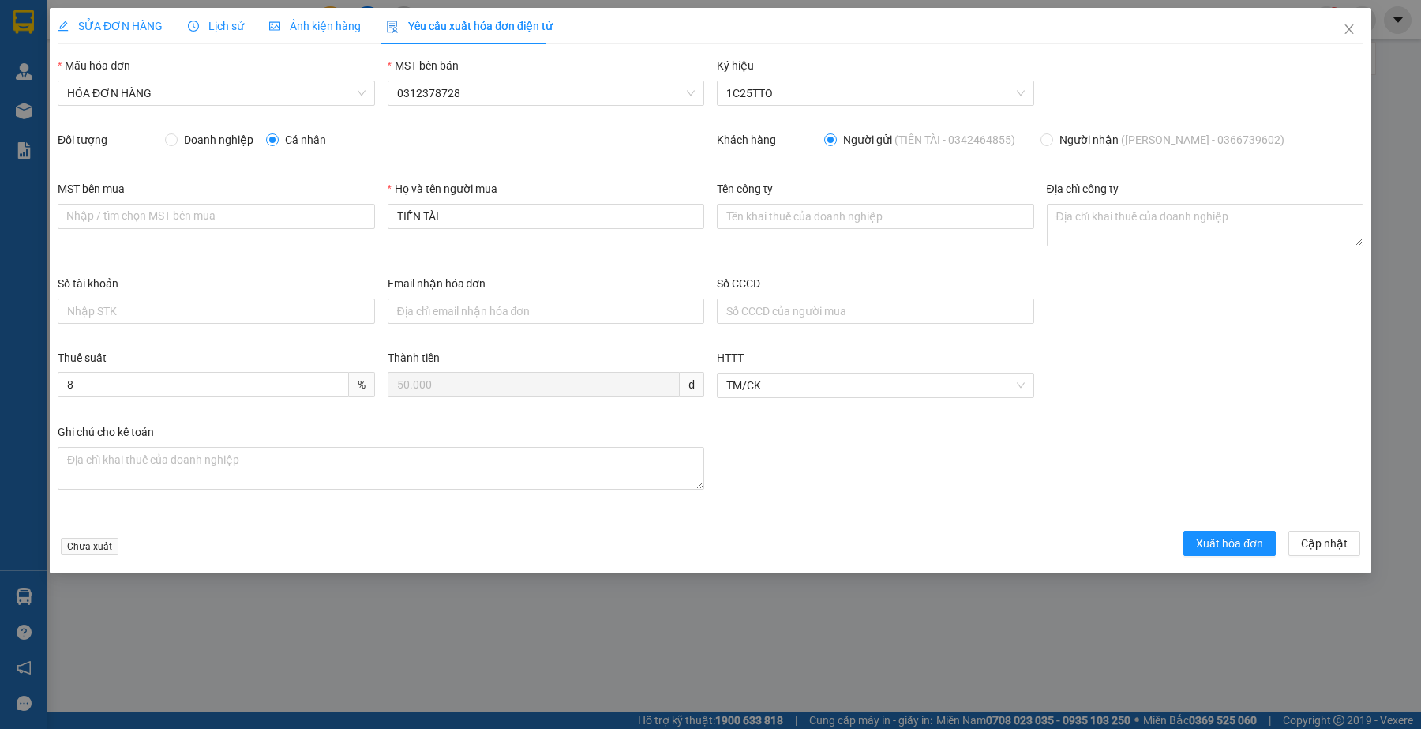
click at [208, 140] on span "Doanh nghiệp" at bounding box center [219, 139] width 82 height 17
click at [176, 140] on input "Doanh nghiệp" at bounding box center [170, 138] width 11 height 11
radio input "true"
radio input "false"
click at [1102, 143] on span "Người nhận (NGỌC THƯƠNG - 0366739602)" at bounding box center [1172, 139] width 238 height 17
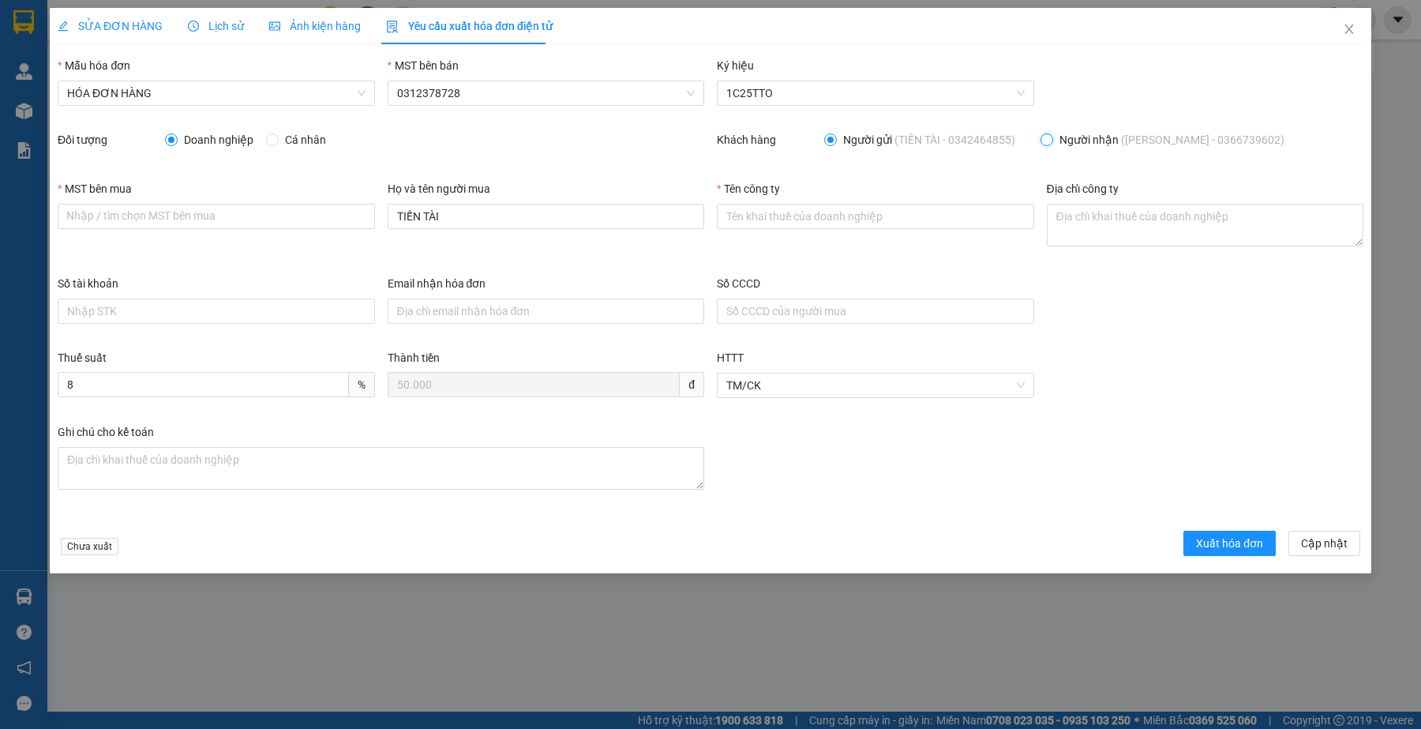
click at [1052, 143] on input "Người nhận (NGỌC THƯƠNG - 0366739602)" at bounding box center [1045, 138] width 11 height 11
radio input "true"
radio input "false"
type input "NGỌC THƯƠNG"
click at [490, 216] on input "NGỌC THƯƠNG" at bounding box center [546, 216] width 317 height 25
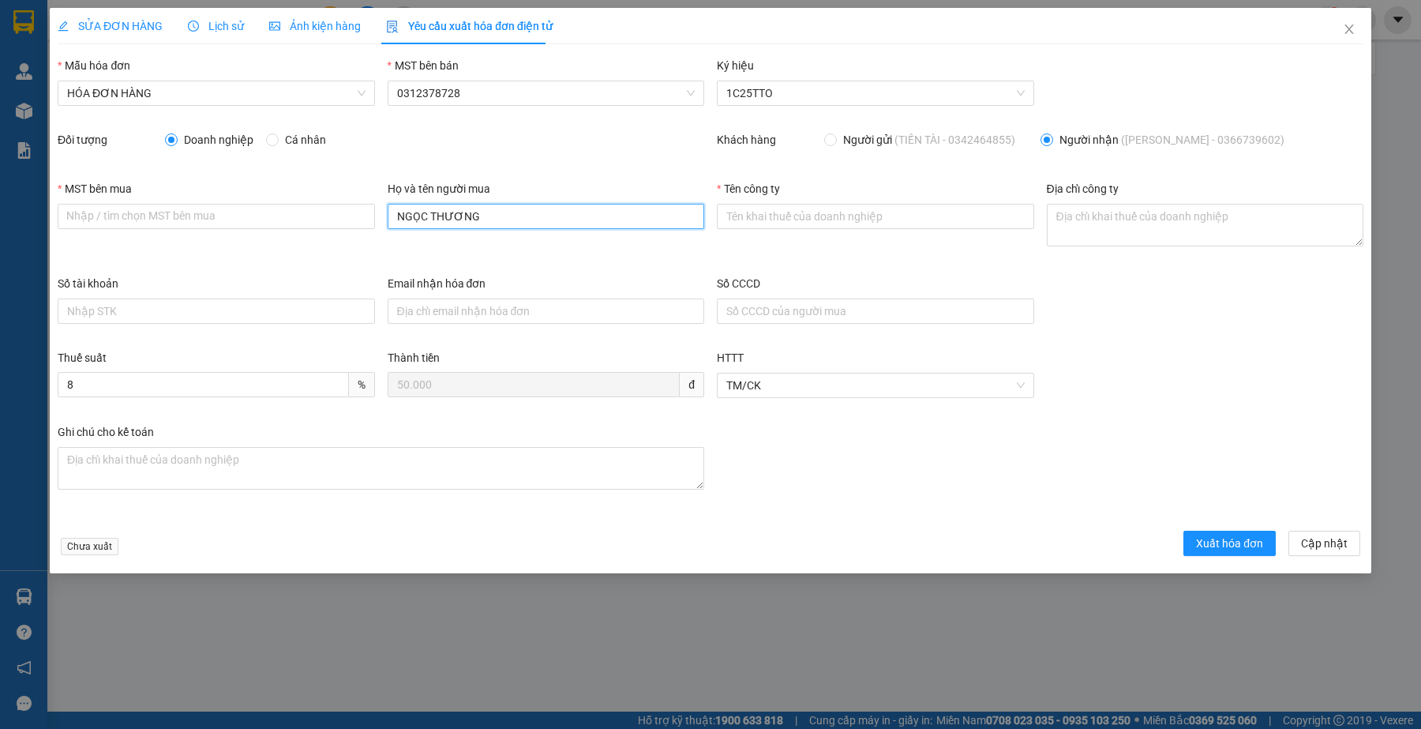
click at [490, 216] on input "NGỌC THƯƠNG" at bounding box center [546, 216] width 317 height 25
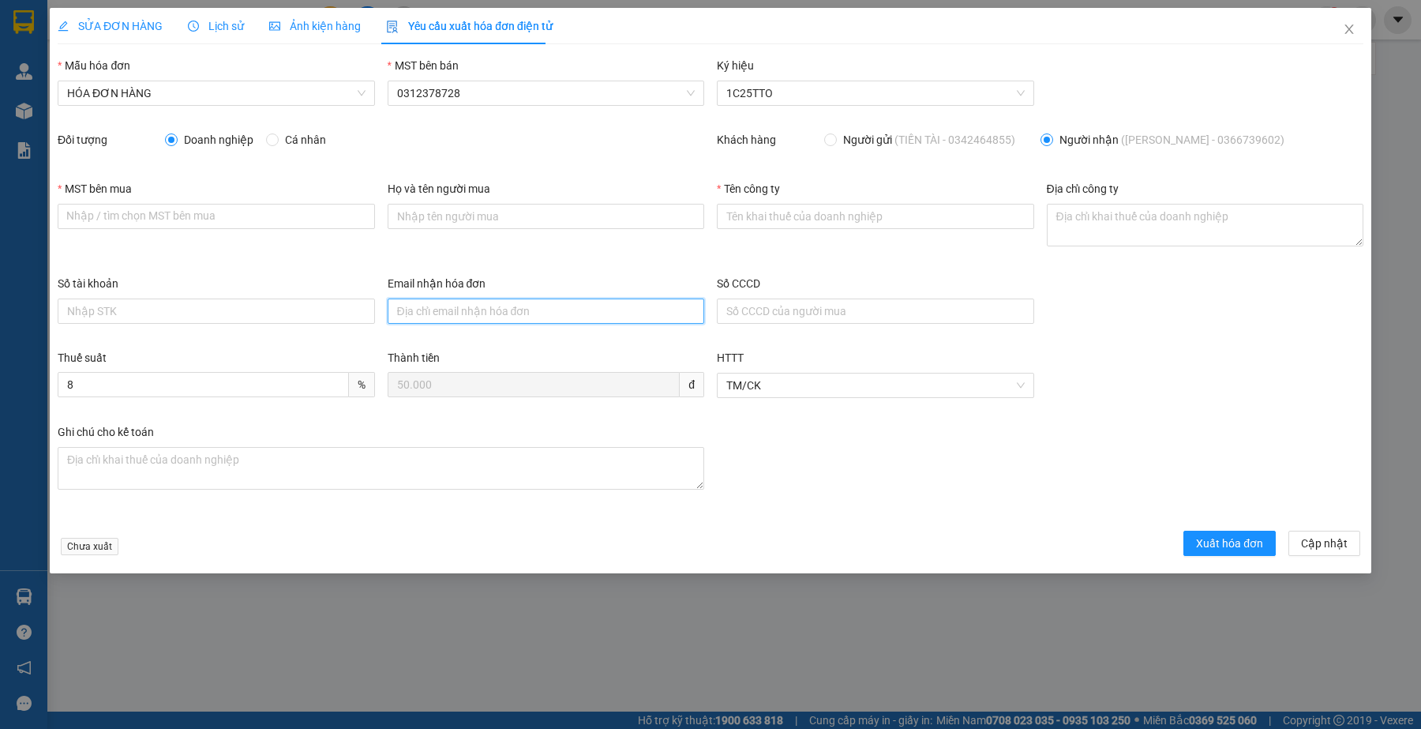
click at [480, 312] on input "Email nhận hóa đơn" at bounding box center [546, 310] width 317 height 25
paste input "hoadondongphucvinhphat86@gmail.com"
type input "hoadondongphucvinhphat86@gmail.com"
click at [1224, 322] on div "Số tài khoản Email nhận hóa đơn hoadondongphucvinhphat86@gmail.com Số CCCD" at bounding box center [710, 312] width 1318 height 74
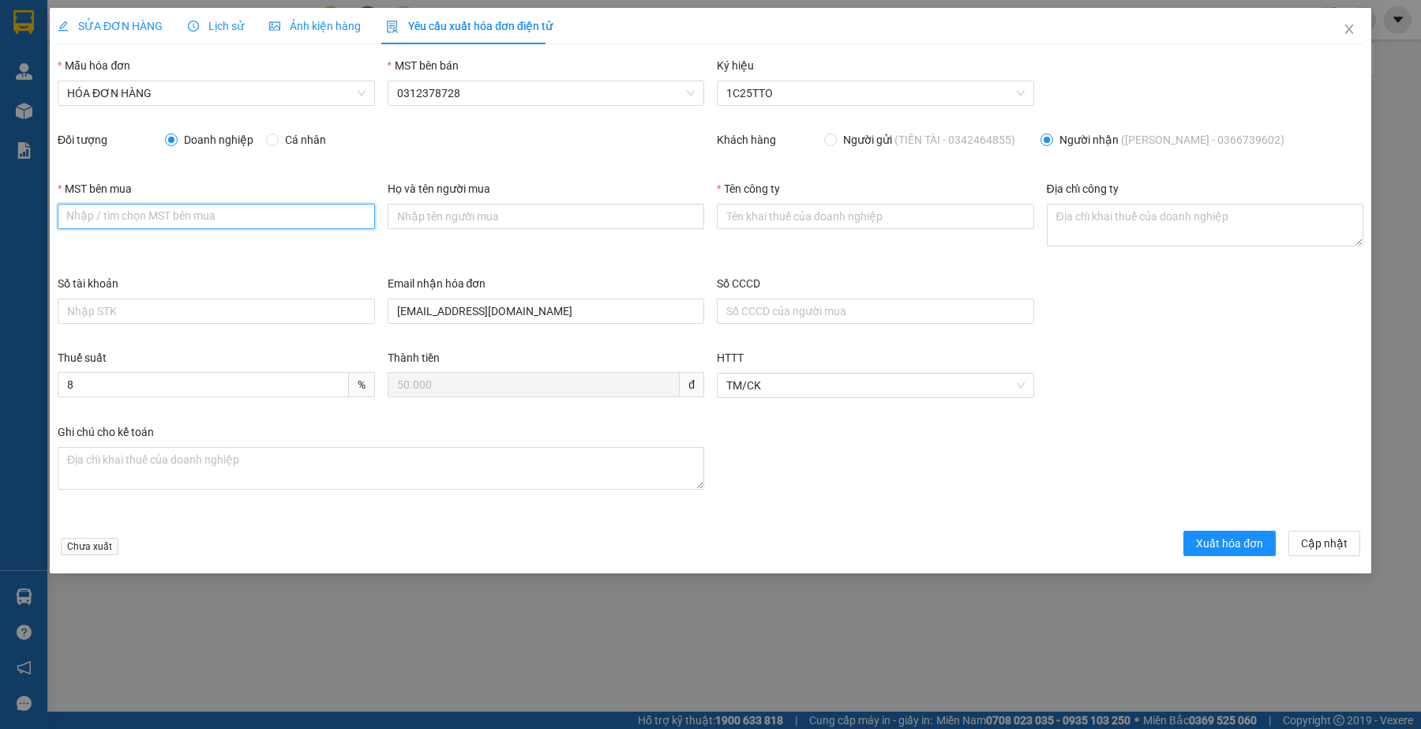
click at [238, 212] on input "MST bên mua" at bounding box center [216, 216] width 317 height 25
paste input "6001774141"
type input "6001774141"
drag, startPoint x: 1184, startPoint y: 309, endPoint x: 1141, endPoint y: 276, distance: 54.2
click at [1184, 309] on div "Số tài khoản Email nhận hóa đơn hoadondongphucvinhphat86@gmail.com Số CCCD" at bounding box center [710, 312] width 1318 height 74
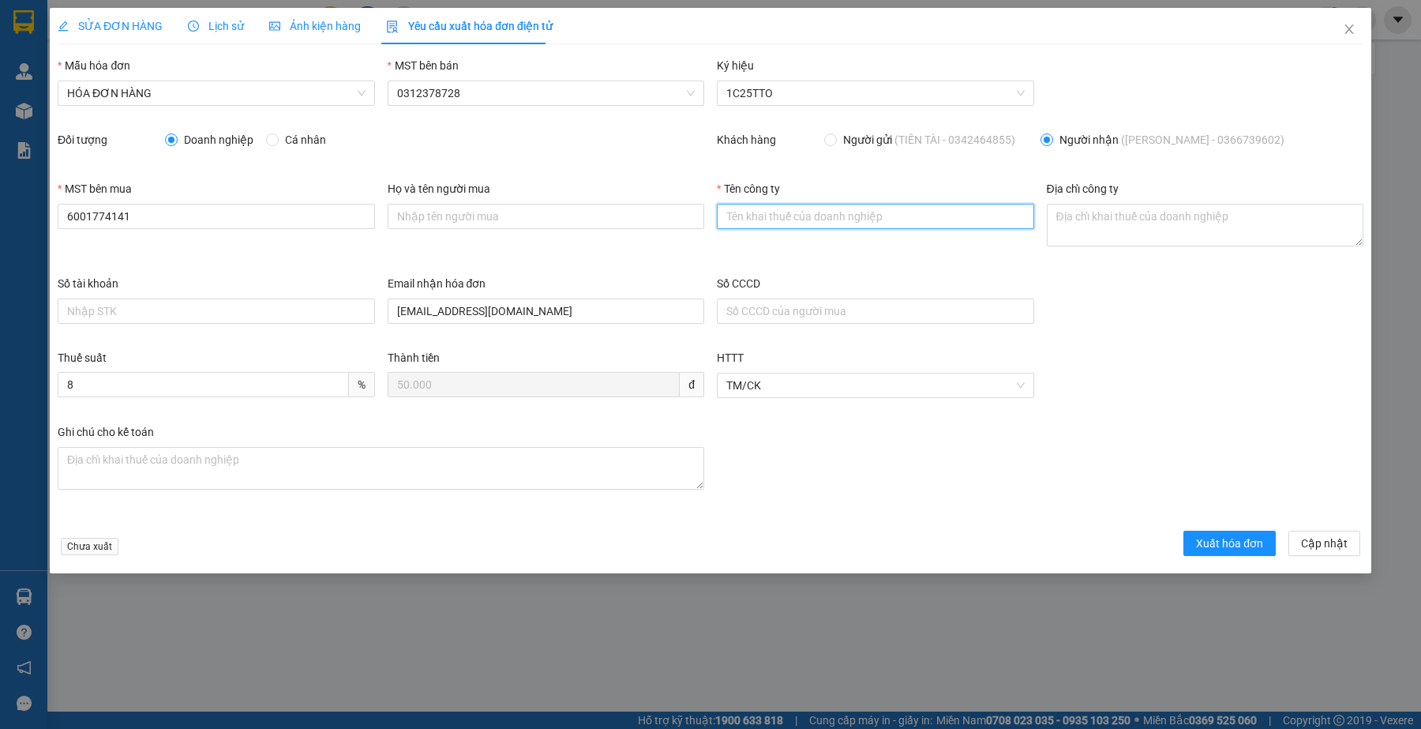
click at [910, 219] on input "Tên công ty" at bounding box center [875, 216] width 317 height 25
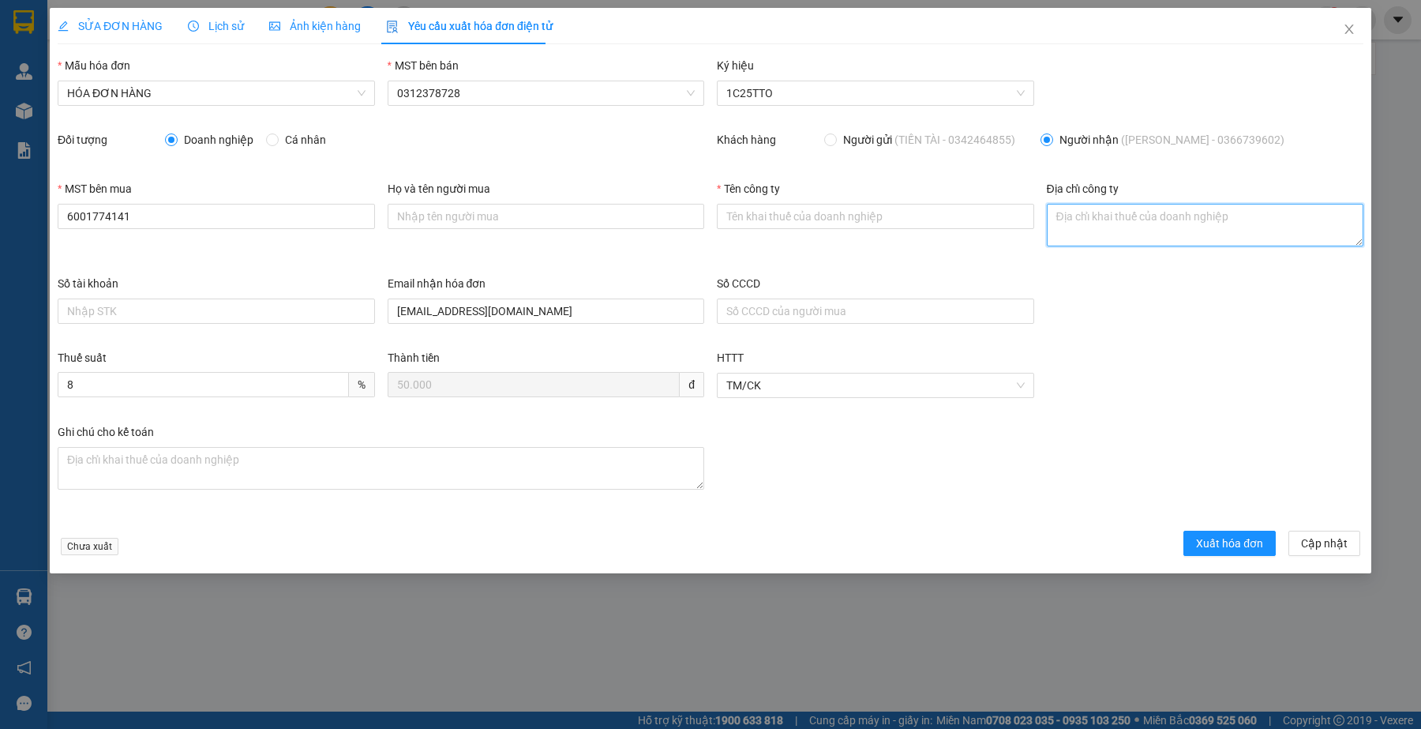
click at [1111, 222] on textarea "Địa chỉ công ty" at bounding box center [1205, 225] width 317 height 43
paste textarea "Số 117 Lý Thường Kiệt, Phường Buôn Ma Thuột, Tỉnh Đắk Lắk, Việt Nam"
type textarea "Số 117 Lý Thường Kiệt, Phường Buôn Ma Thuột, Tỉnh Đắk Lắk, Việt Nam"
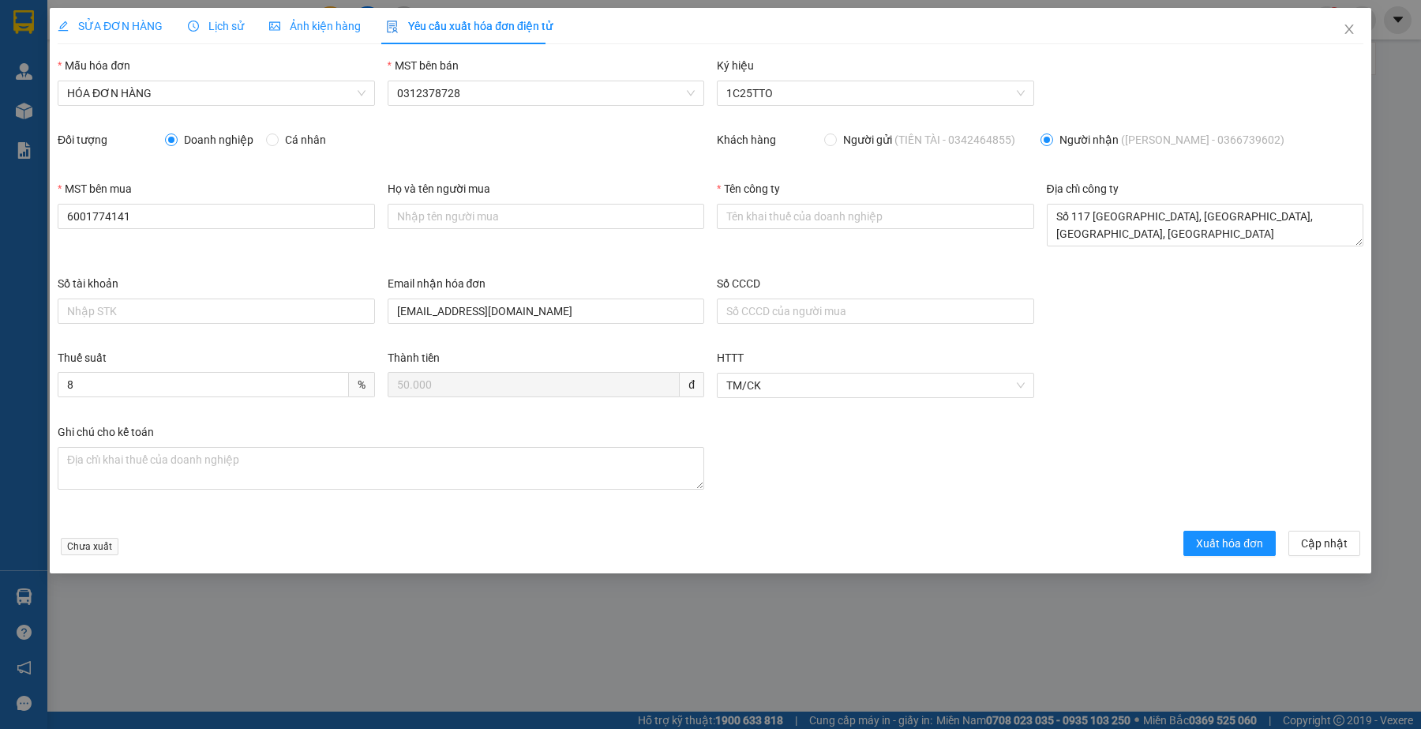
drag, startPoint x: 1125, startPoint y: 317, endPoint x: 1067, endPoint y: 313, distance: 58.6
click at [1125, 317] on div "Số tài khoản Email nhận hóa đơn hoadondongphucvinhphat86@gmail.com Số CCCD" at bounding box center [710, 312] width 1318 height 74
click at [752, 221] on input "Tên công ty" at bounding box center [875, 216] width 317 height 25
paste input "CÔNG TY TNHH TM VÀ DV ĐỒNG PHỤC VINH PHÁT"
type input "CÔNG TY TNHH TM VÀ DV ĐỒNG PHỤC VINH PHÁT"
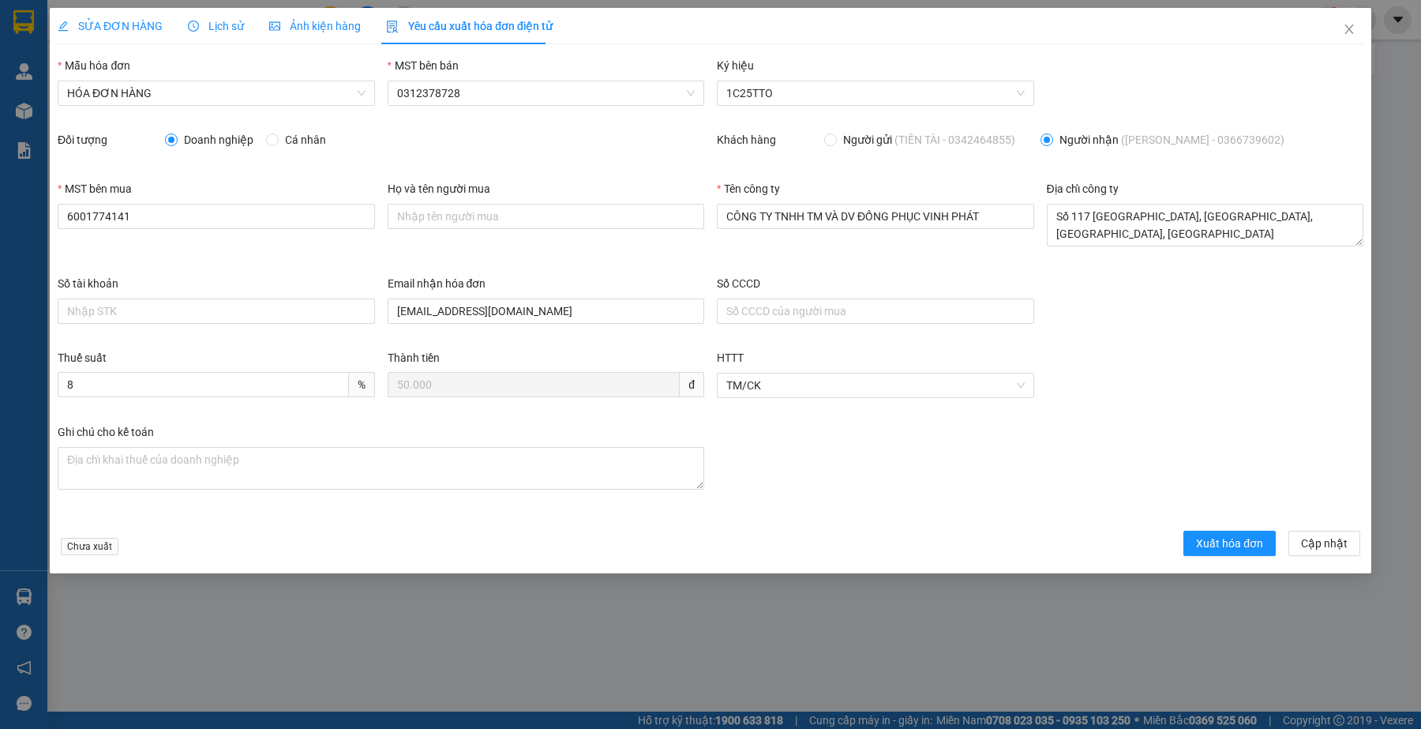
click at [1193, 357] on div "Thuế suất 8 % Thành tiền 50.000 đ HTTT TM/CK" at bounding box center [710, 386] width 1318 height 74
click at [1347, 549] on span "Cập nhật" at bounding box center [1324, 542] width 47 height 17
click at [214, 22] on span "Lịch sử" at bounding box center [216, 26] width 56 height 13
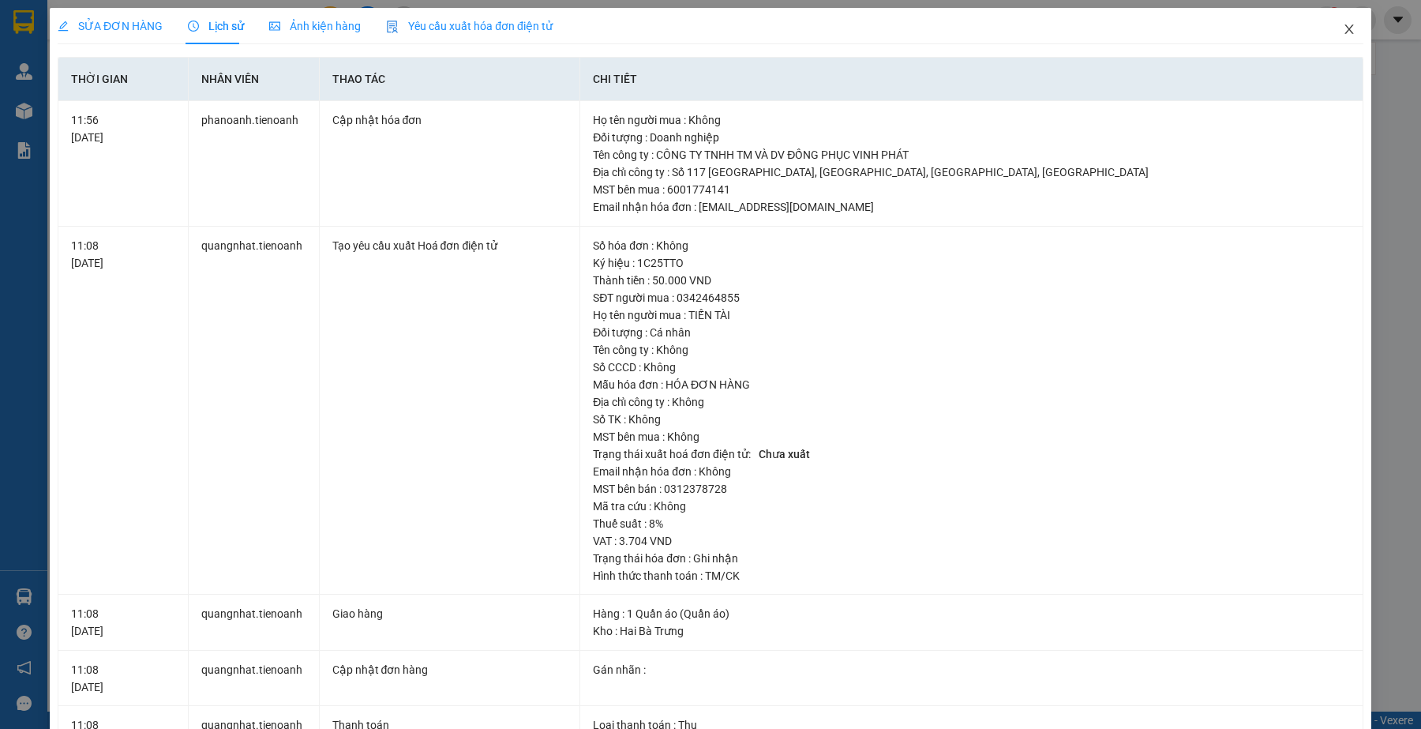
click at [1342, 26] on span "Close" at bounding box center [1349, 30] width 44 height 44
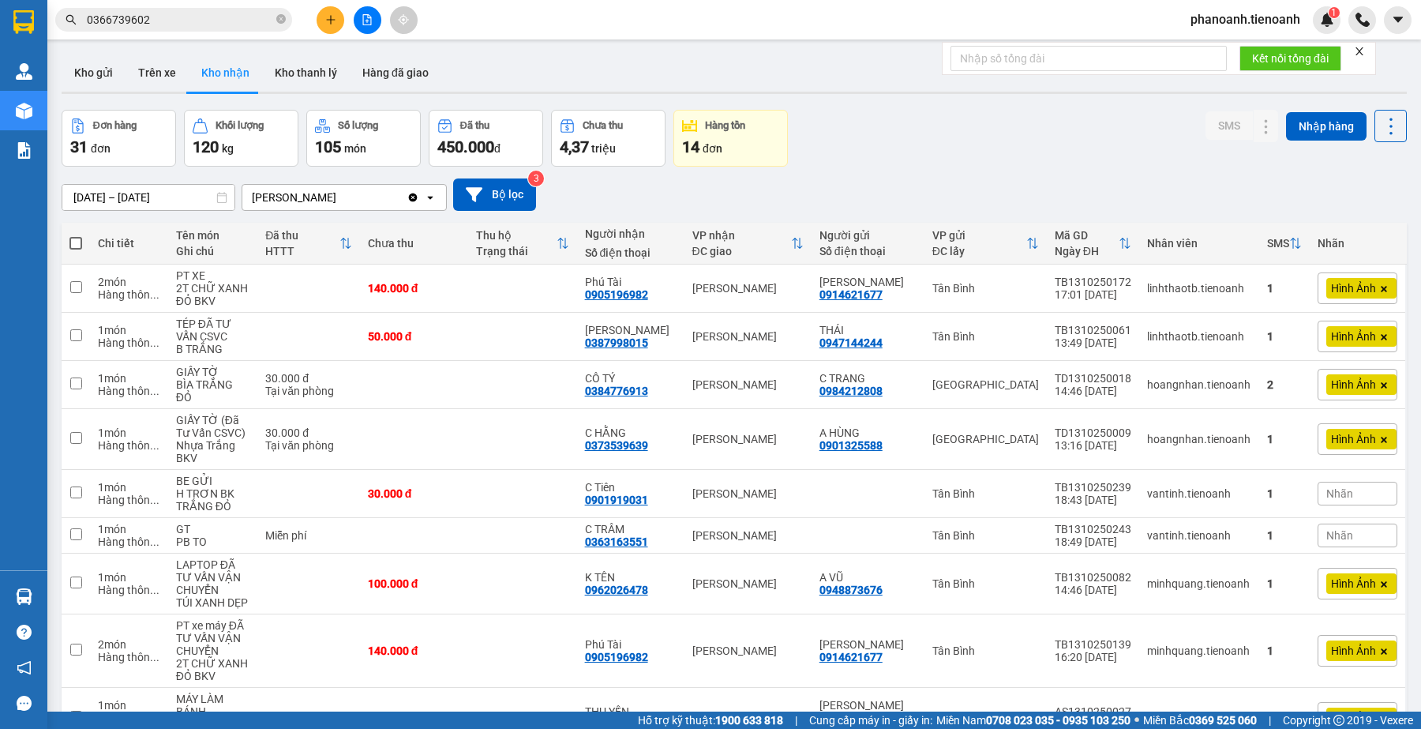
click at [196, 21] on input "0366739602" at bounding box center [180, 19] width 186 height 17
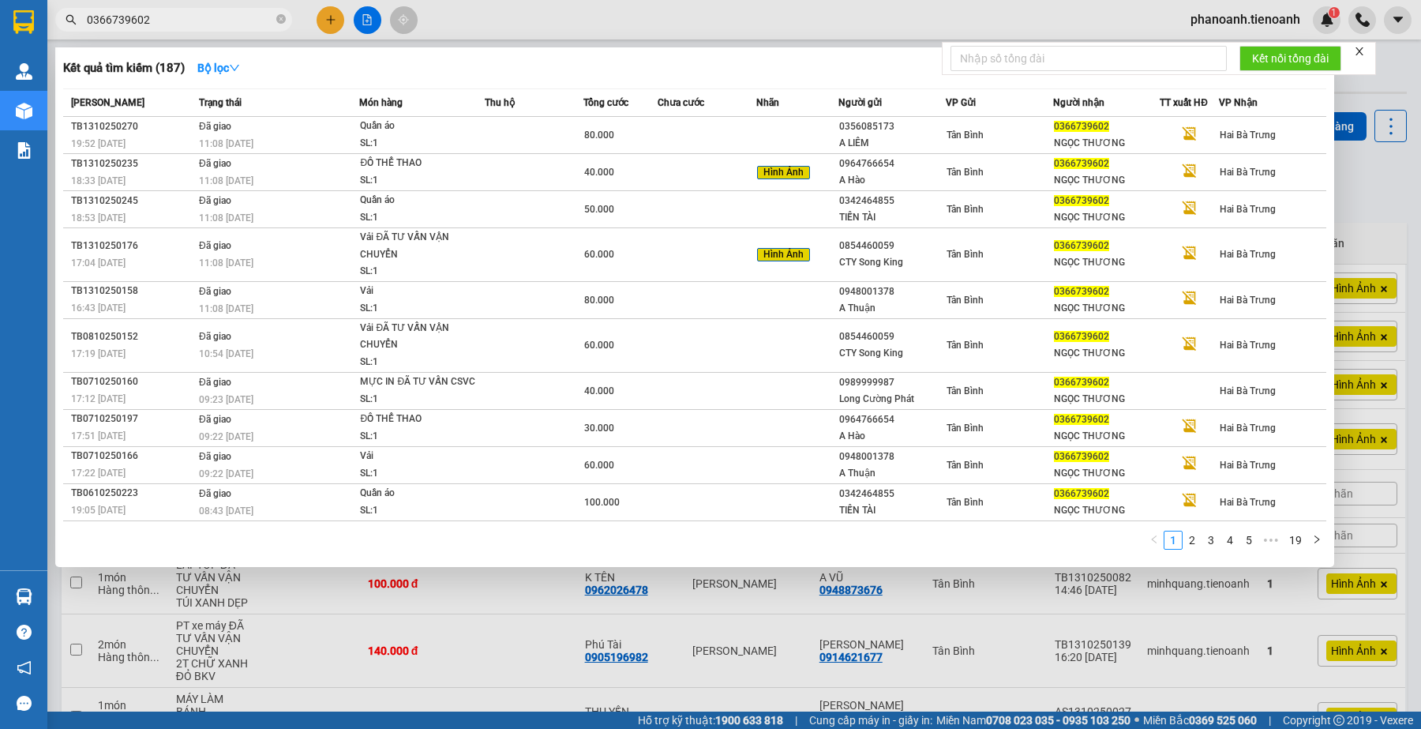
click at [189, 21] on input "0366739602" at bounding box center [180, 19] width 186 height 17
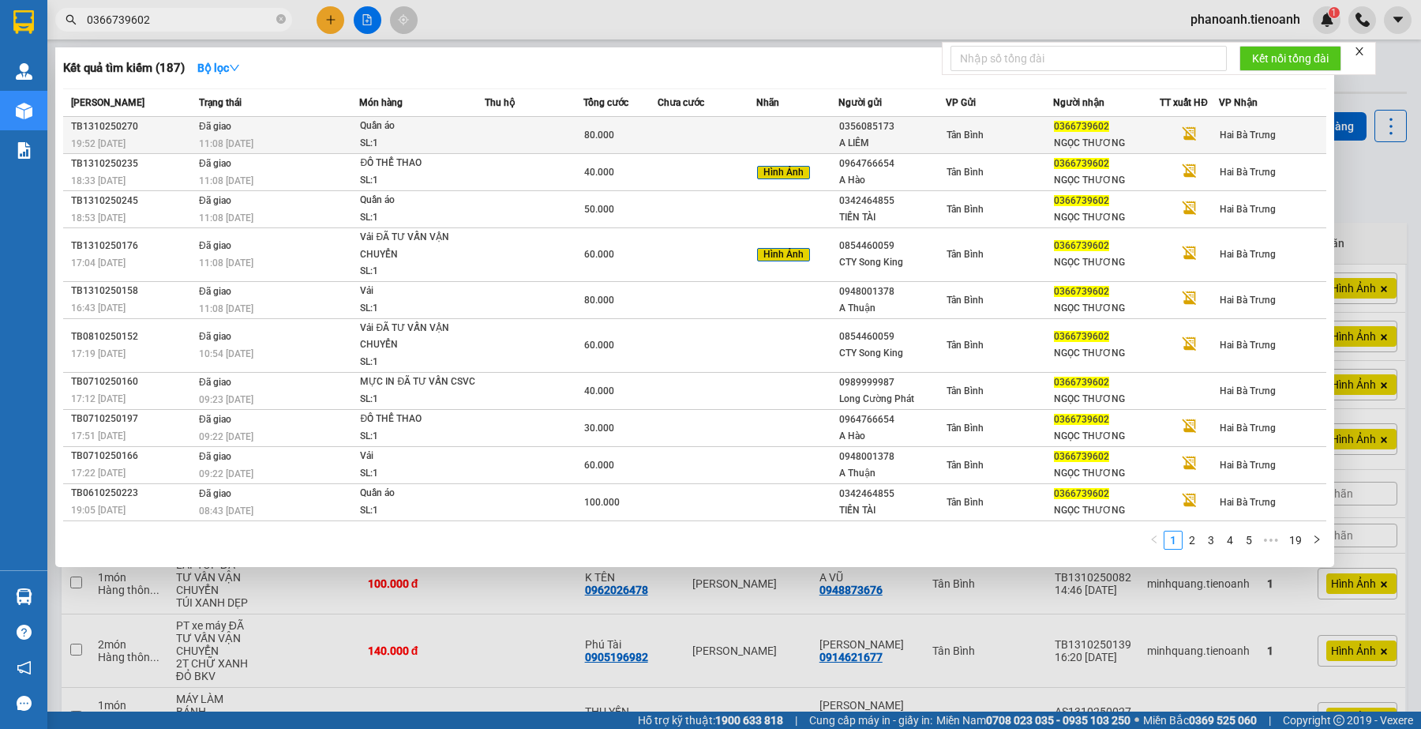
click at [1074, 128] on span "0366739602" at bounding box center [1081, 126] width 55 height 11
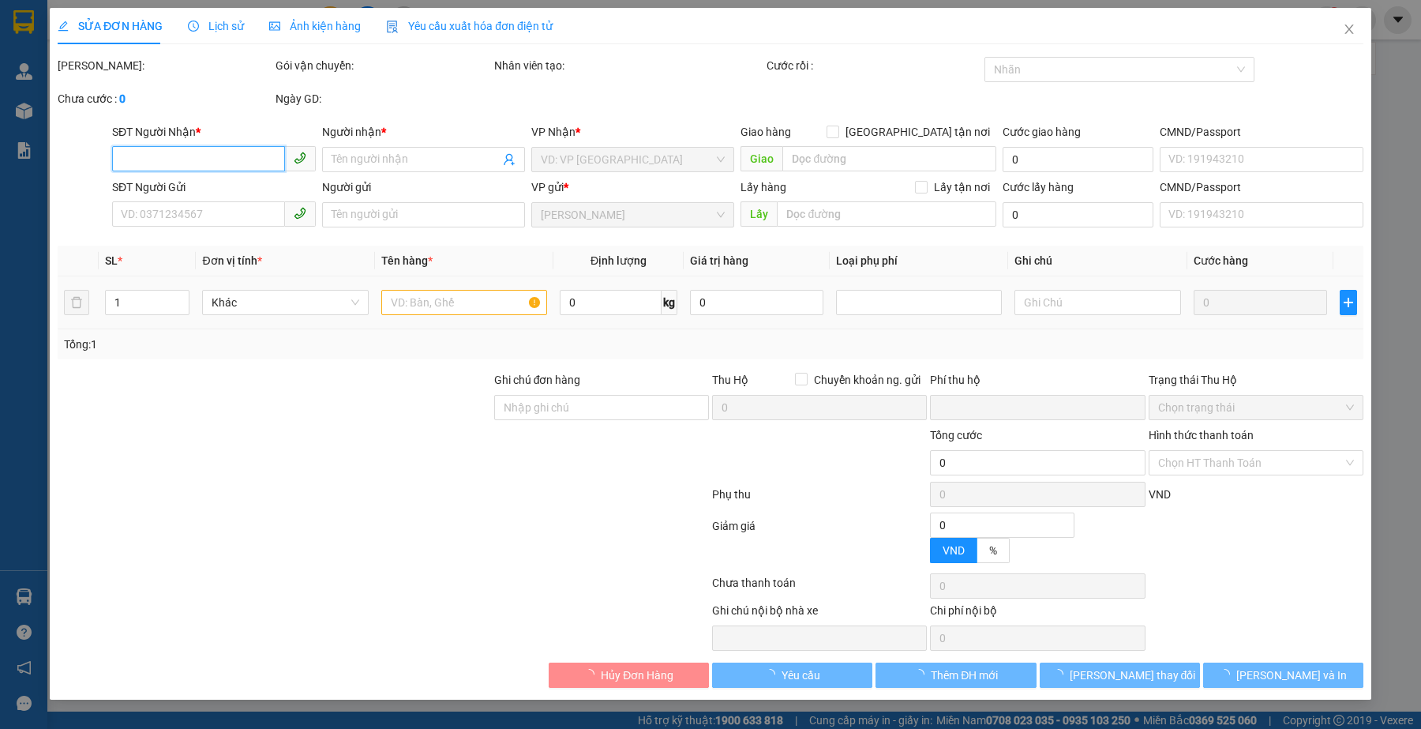
type input "0366739602"
type input "NGỌC THƯƠNG"
type input "0356085173"
type input "A LIÊM"
type input "079080029896"
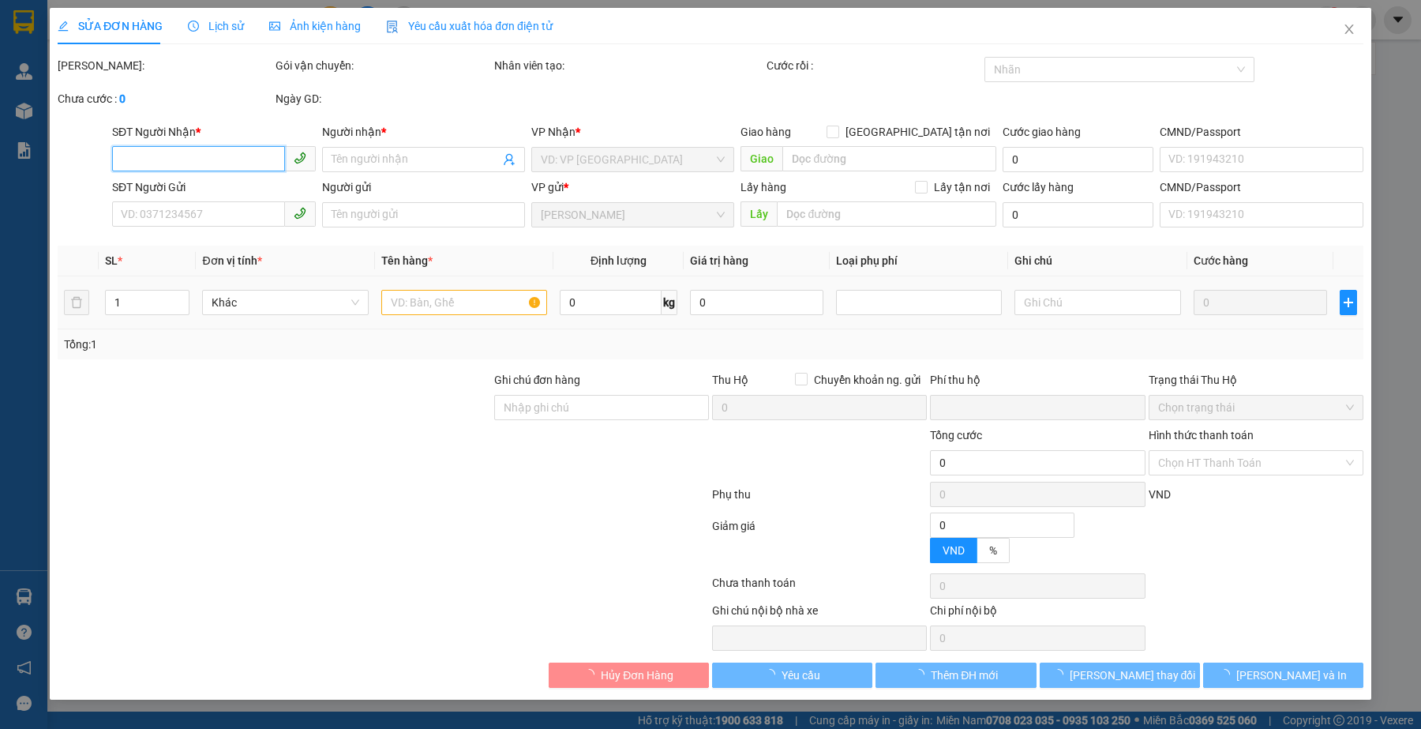
type input "XHĐ Đã nhập"
type input "0"
type input "80.000"
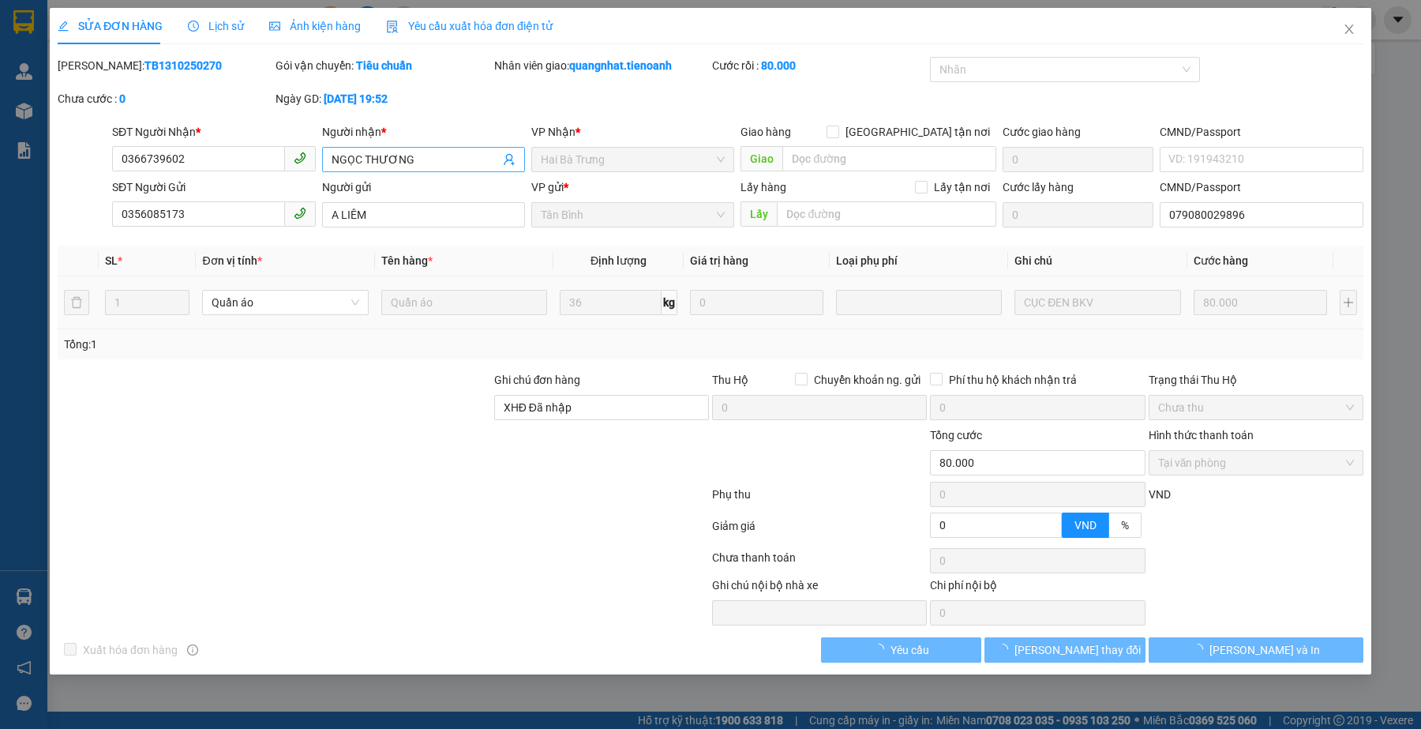
click at [455, 163] on input "NGỌC THƯƠNG" at bounding box center [416, 159] width 168 height 17
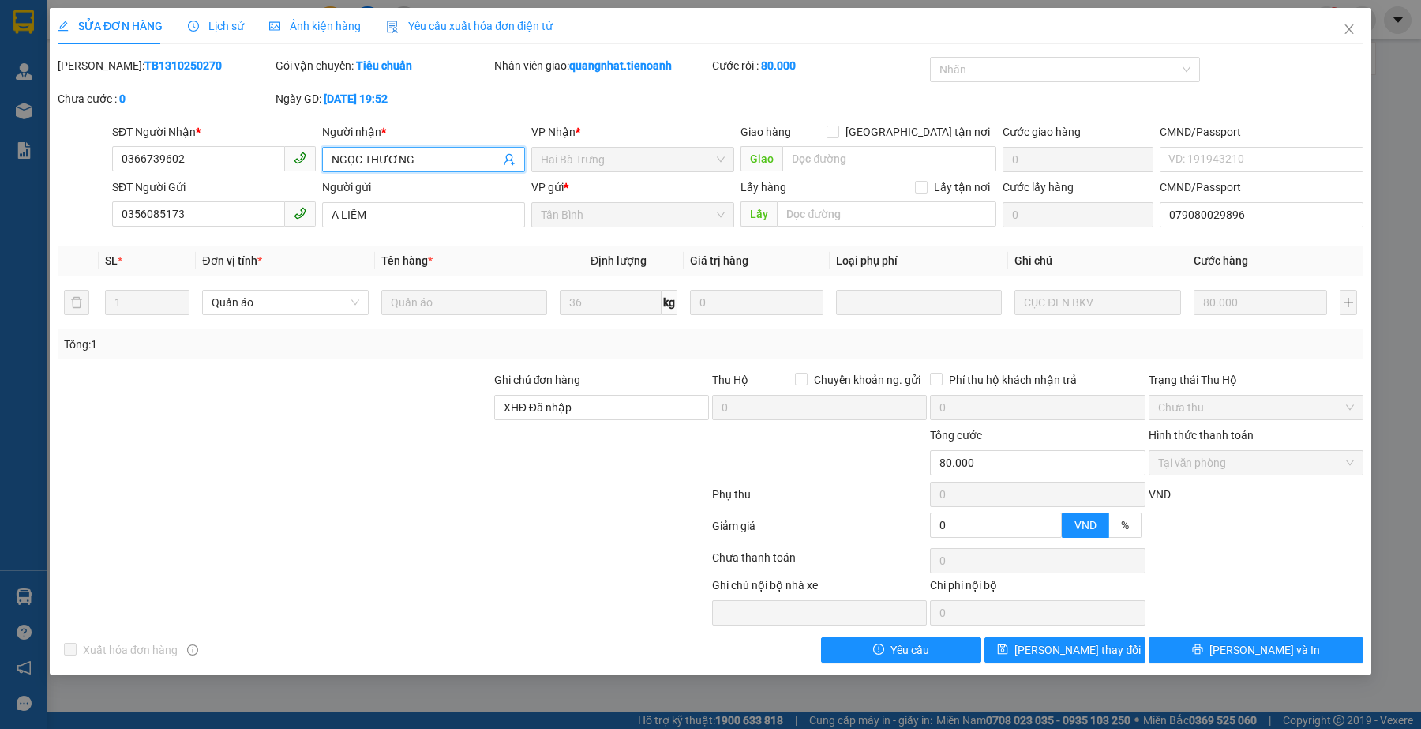
click at [338, 459] on div at bounding box center [274, 453] width 437 height 55
drag, startPoint x: 96, startPoint y: 71, endPoint x: 201, endPoint y: 69, distance: 105.0
click at [201, 69] on div "Mã ĐH: TB1310250270" at bounding box center [165, 65] width 215 height 17
copy b "TB1310250270"
click at [1351, 30] on icon "close" at bounding box center [1349, 29] width 13 height 13
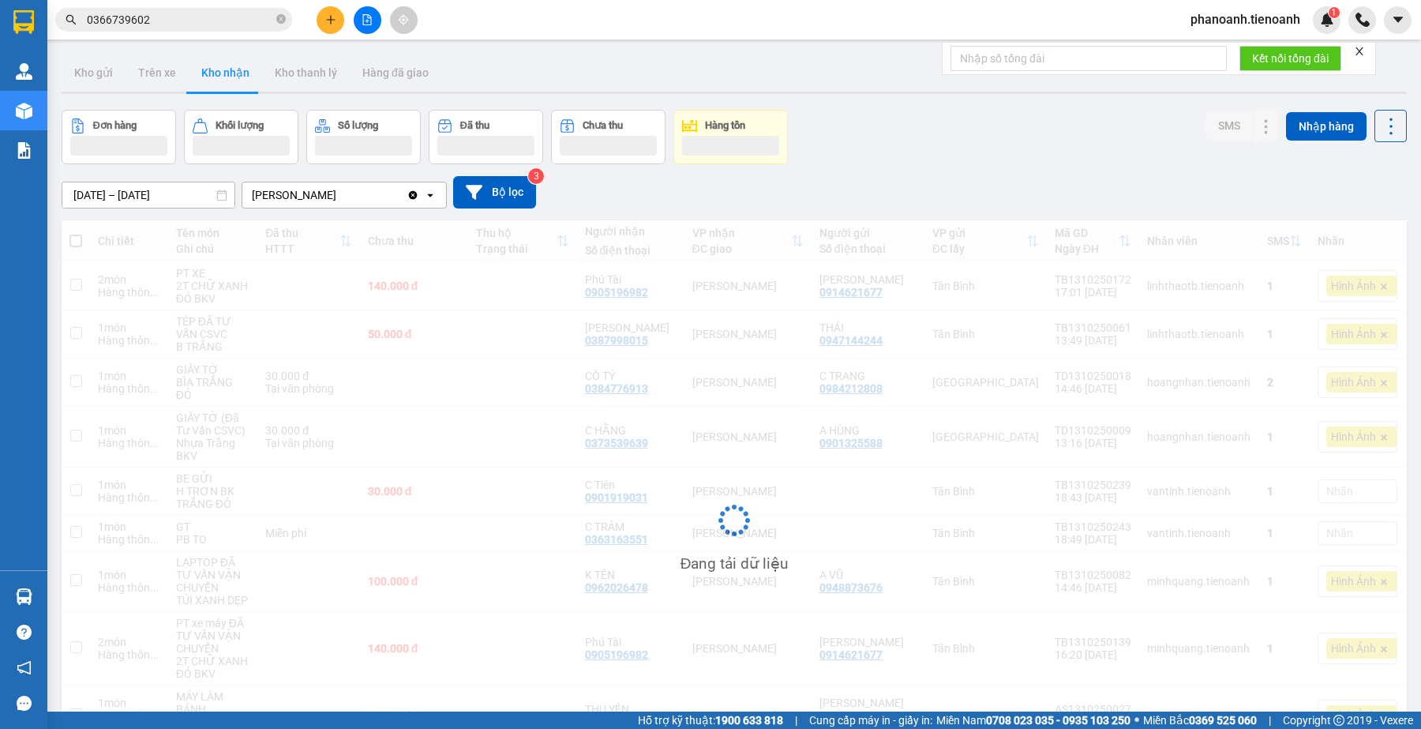
click at [227, 25] on input "0366739602" at bounding box center [180, 19] width 186 height 17
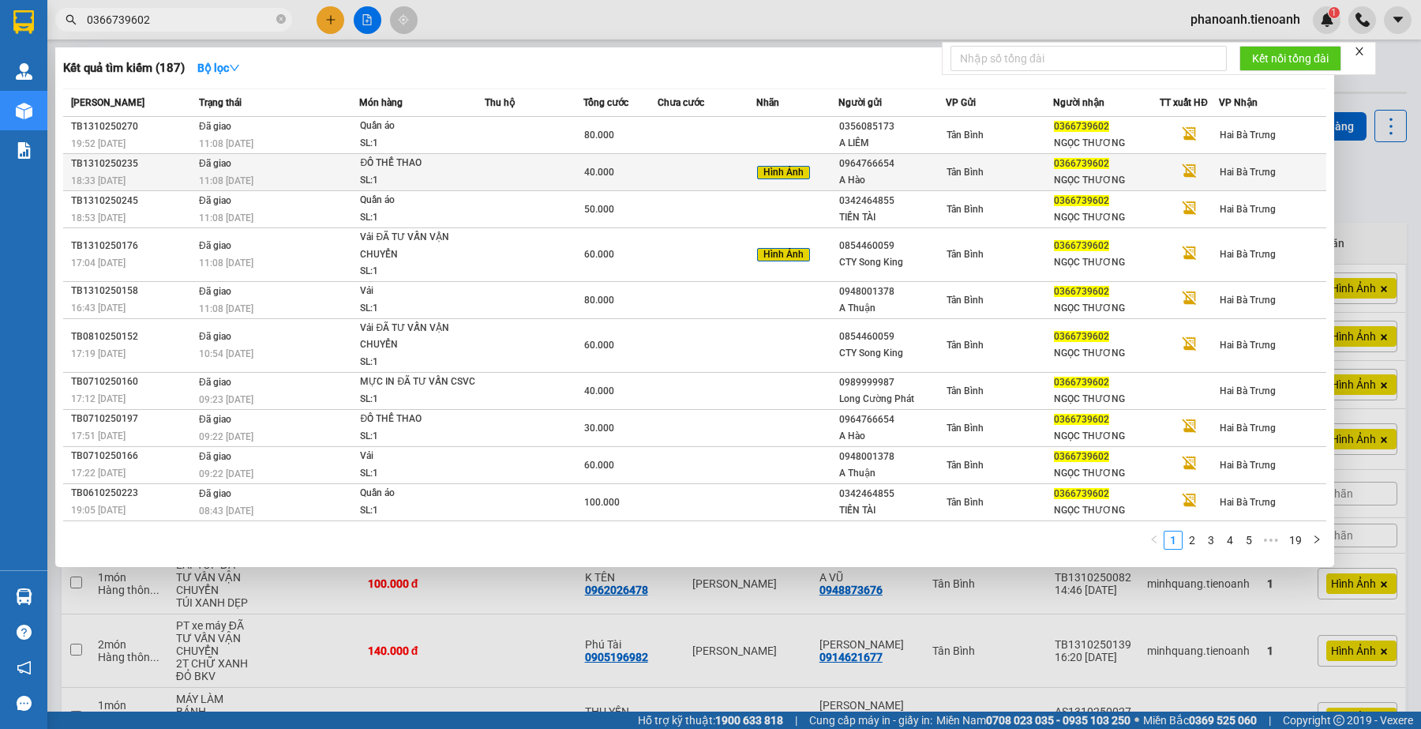
click at [854, 175] on div "A Hào" at bounding box center [892, 180] width 106 height 17
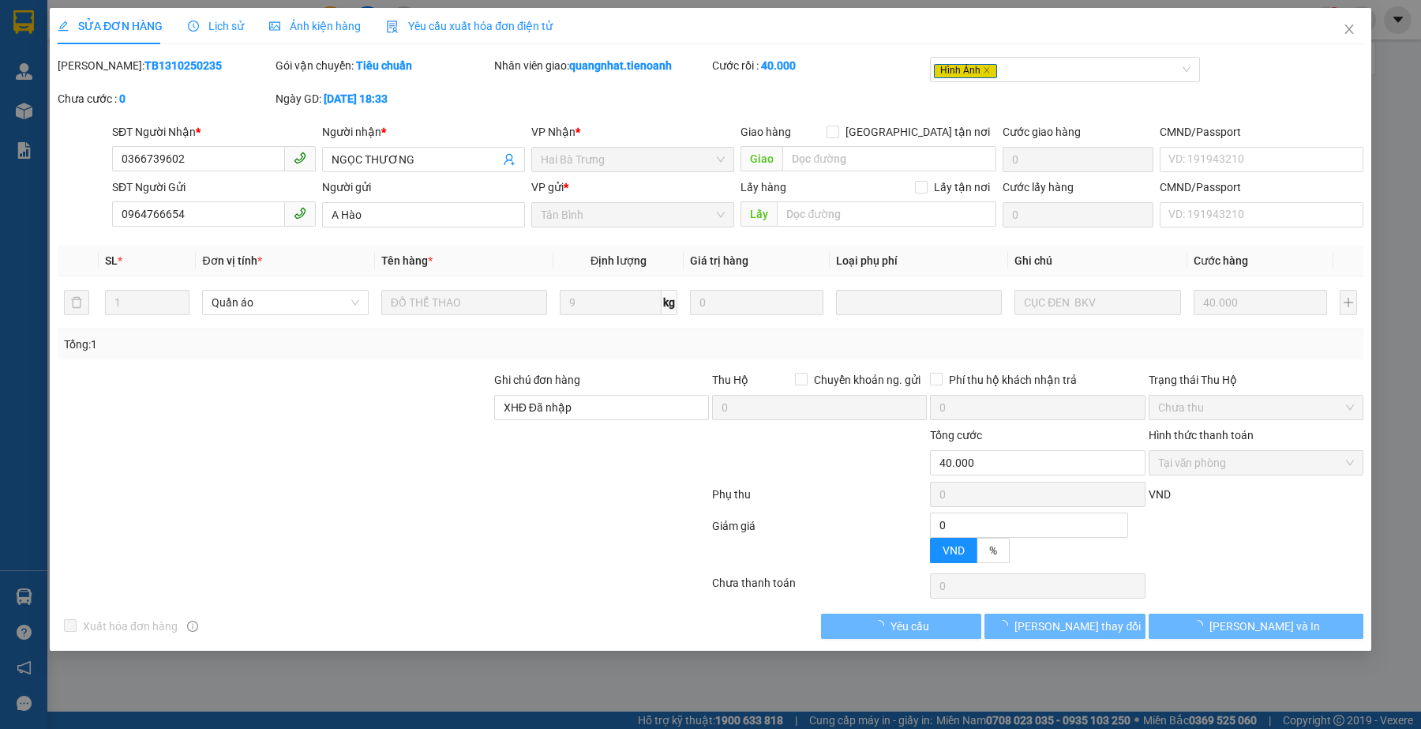
type input "0366739602"
type input "NGỌC THƯƠNG"
type input "0964766654"
type input "A Hào"
type input "XHĐ Đã nhập"
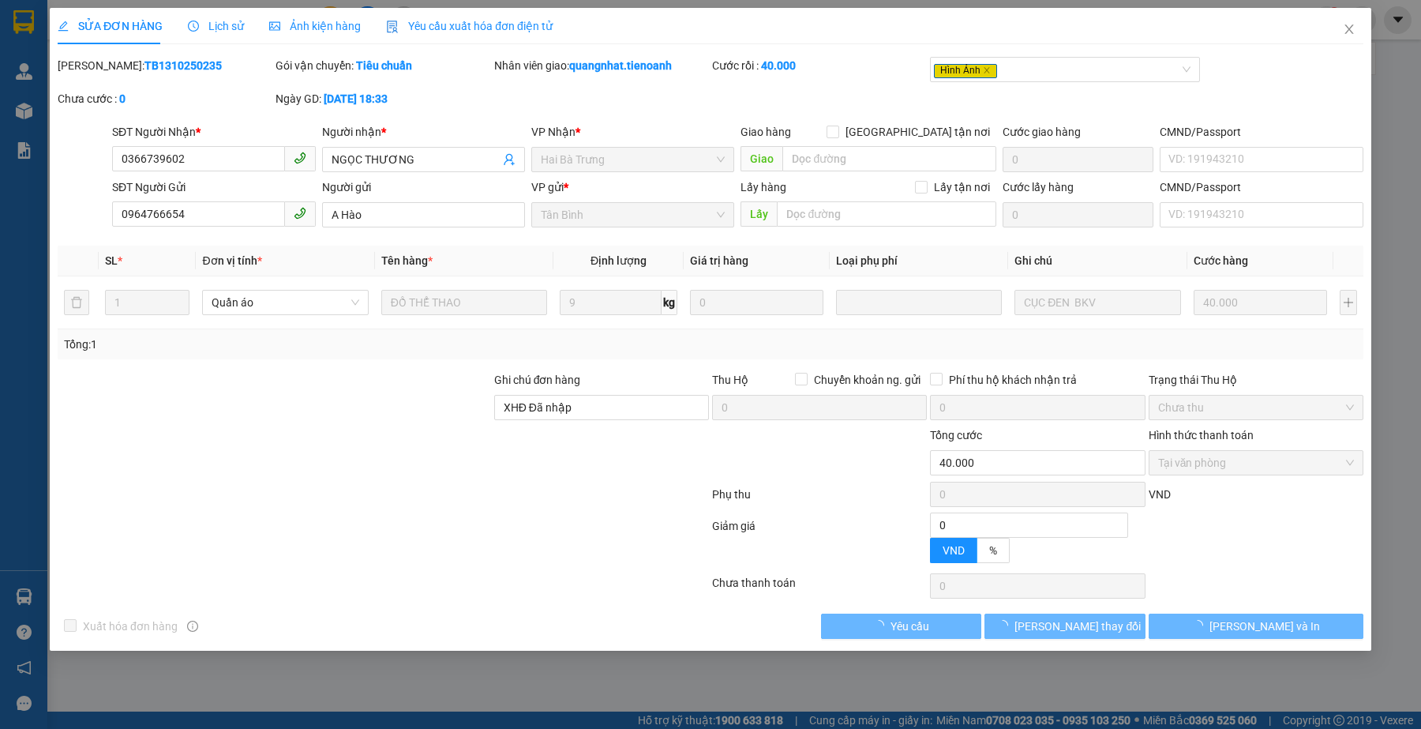
type input "0"
type input "40.000"
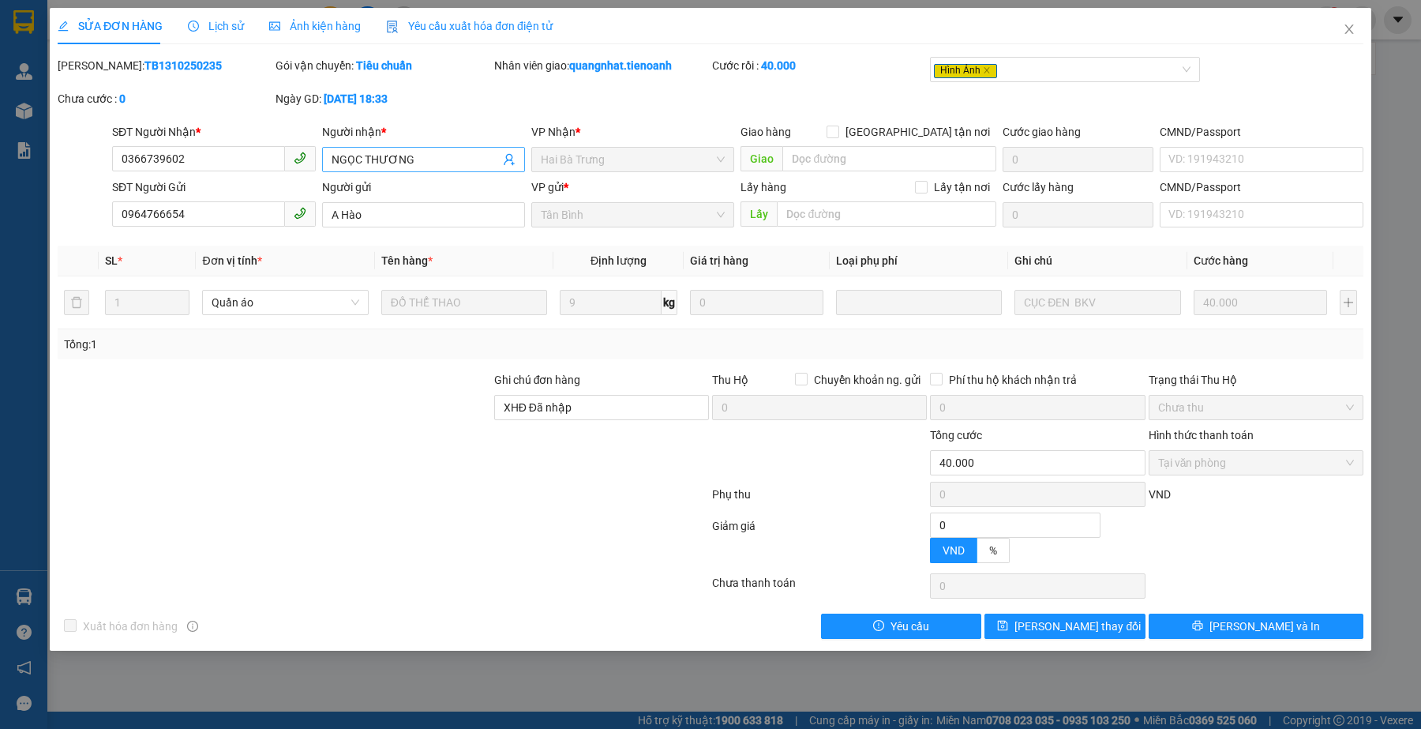
click at [428, 155] on input "NGỌC THƯƠNG" at bounding box center [416, 159] width 168 height 17
click at [167, 96] on div "Chưa cước : 0" at bounding box center [165, 98] width 215 height 17
drag, startPoint x: 95, startPoint y: 61, endPoint x: 206, endPoint y: 67, distance: 111.5
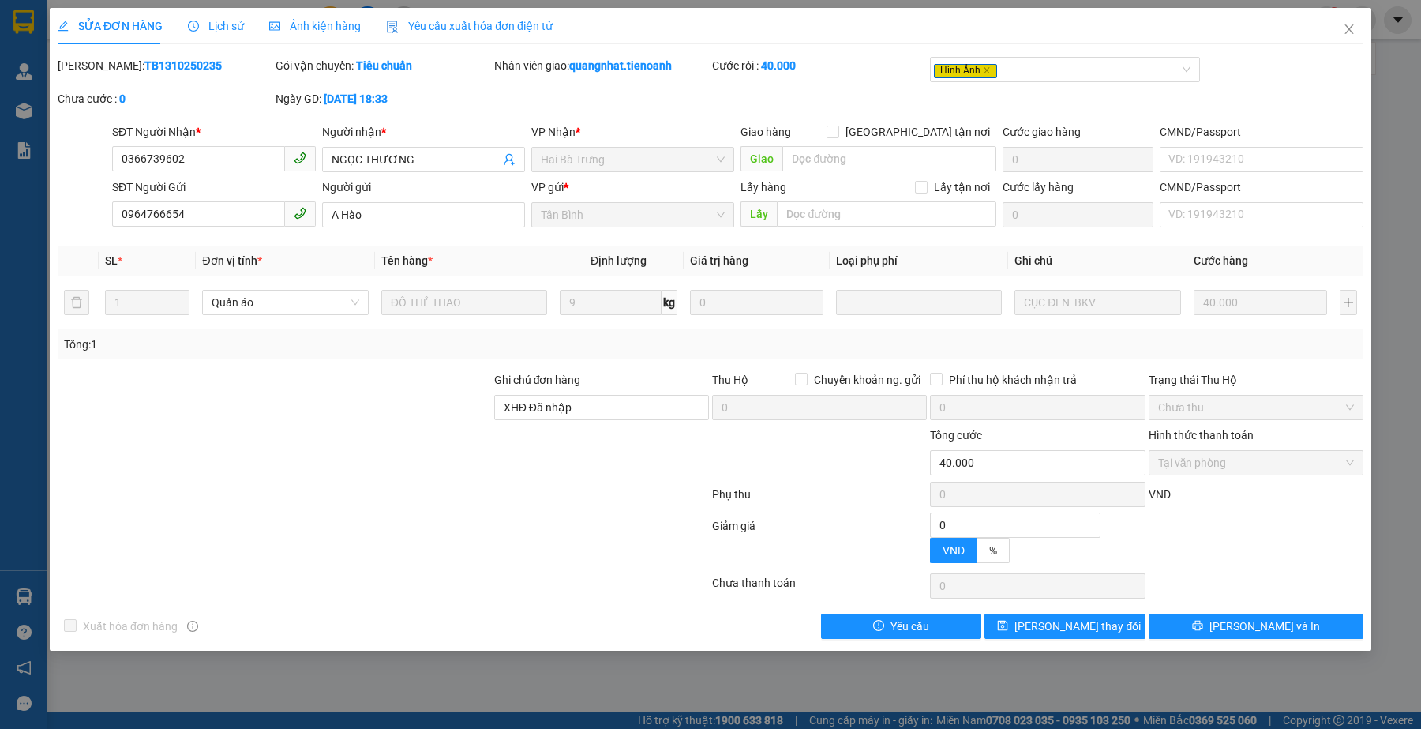
click at [206, 67] on div "Mã ĐH: TB1310250235" at bounding box center [165, 65] width 215 height 17
click at [187, 96] on div "Chưa cước : 0" at bounding box center [165, 98] width 215 height 17
drag, startPoint x: 97, startPoint y: 63, endPoint x: 203, endPoint y: 71, distance: 106.1
click at [203, 71] on div "Mã ĐH: TB1310250235" at bounding box center [165, 65] width 215 height 17
copy b "TB1310250235"
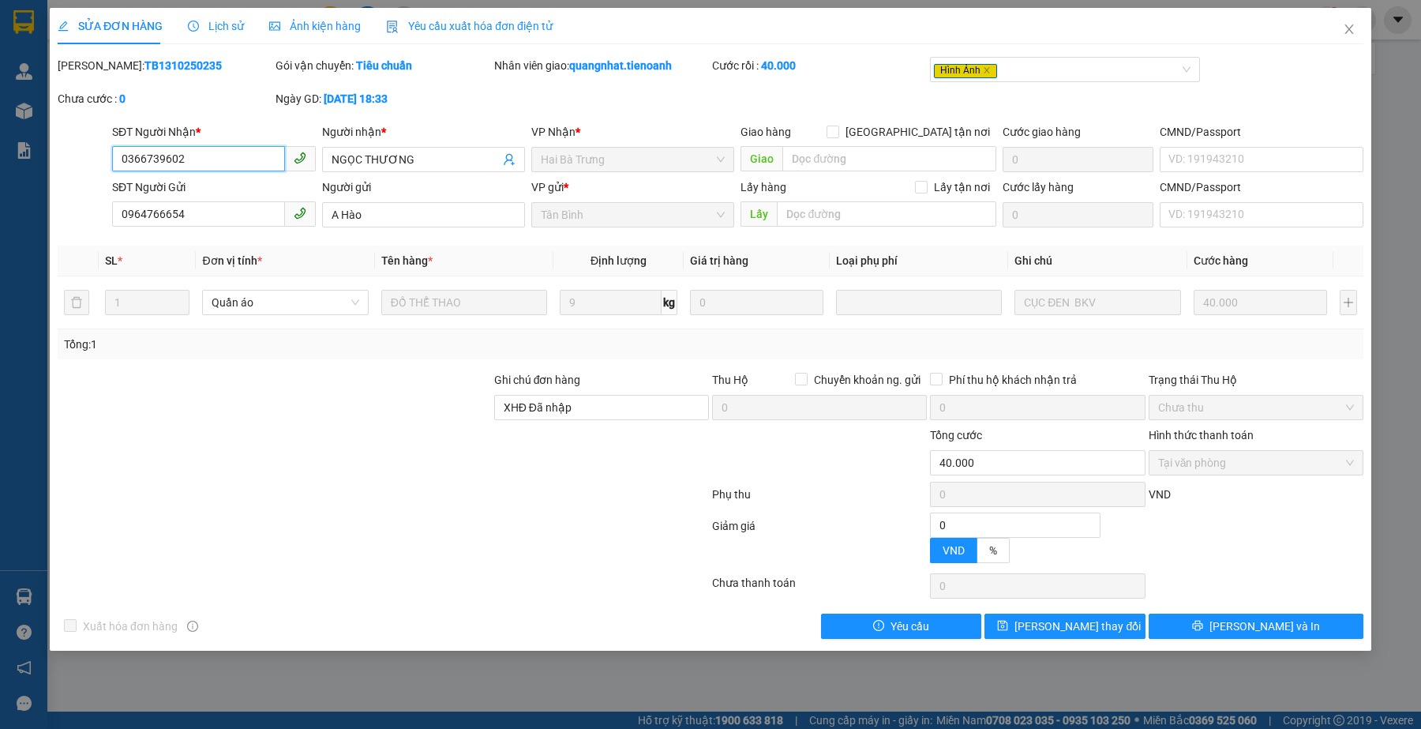
click at [223, 167] on input "0366739602" at bounding box center [198, 158] width 172 height 25
click at [1347, 26] on icon "close" at bounding box center [1348, 28] width 9 height 9
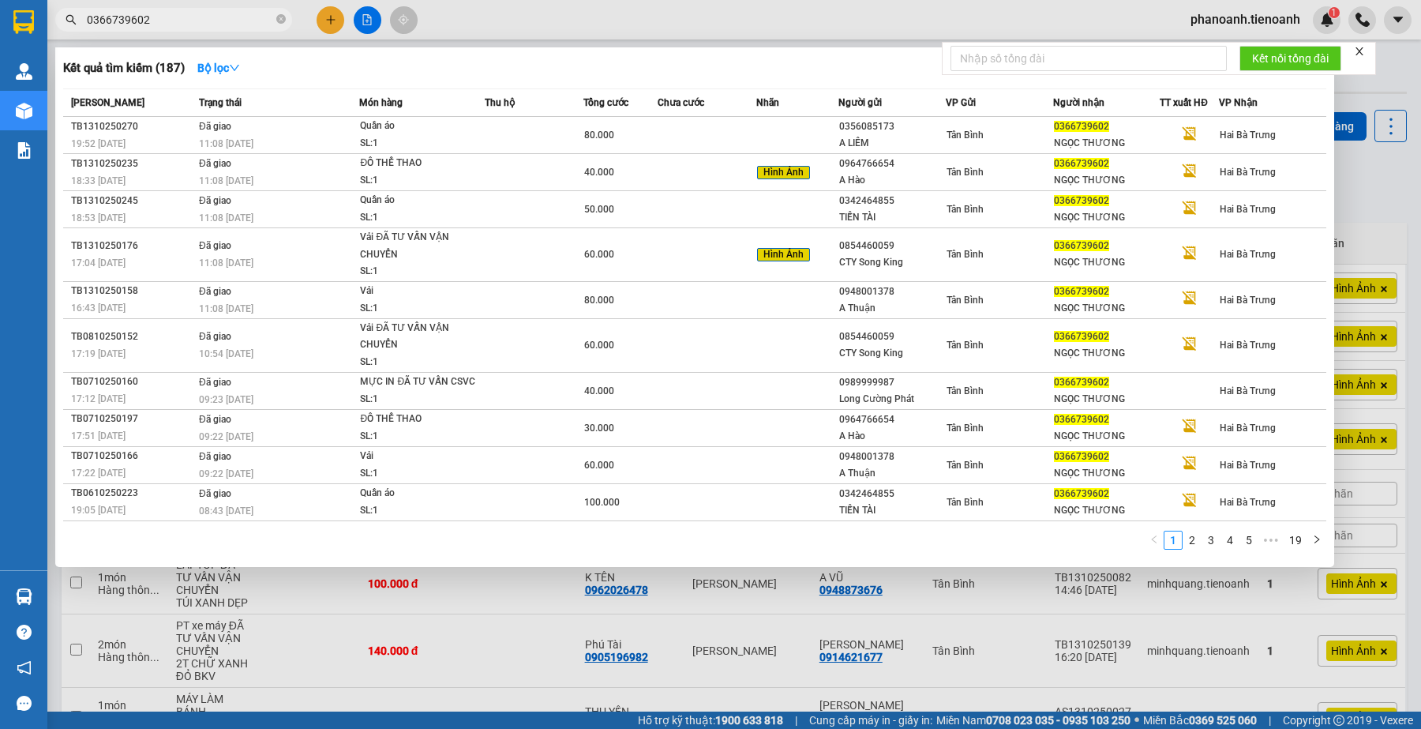
click at [214, 8] on span "0366739602" at bounding box center [173, 20] width 237 height 24
click at [226, 17] on input "0366739602" at bounding box center [180, 19] width 186 height 17
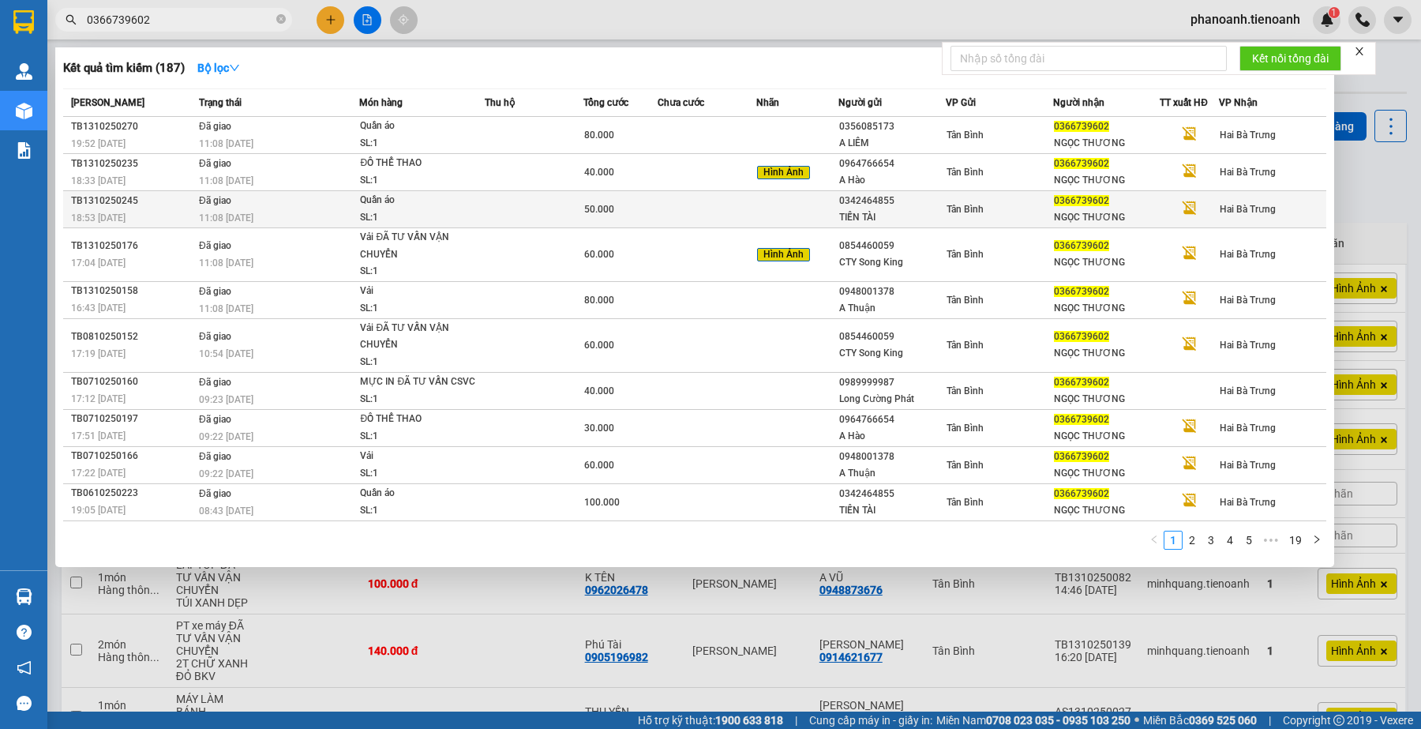
click at [969, 211] on span "Tân Bình" at bounding box center [965, 209] width 37 height 11
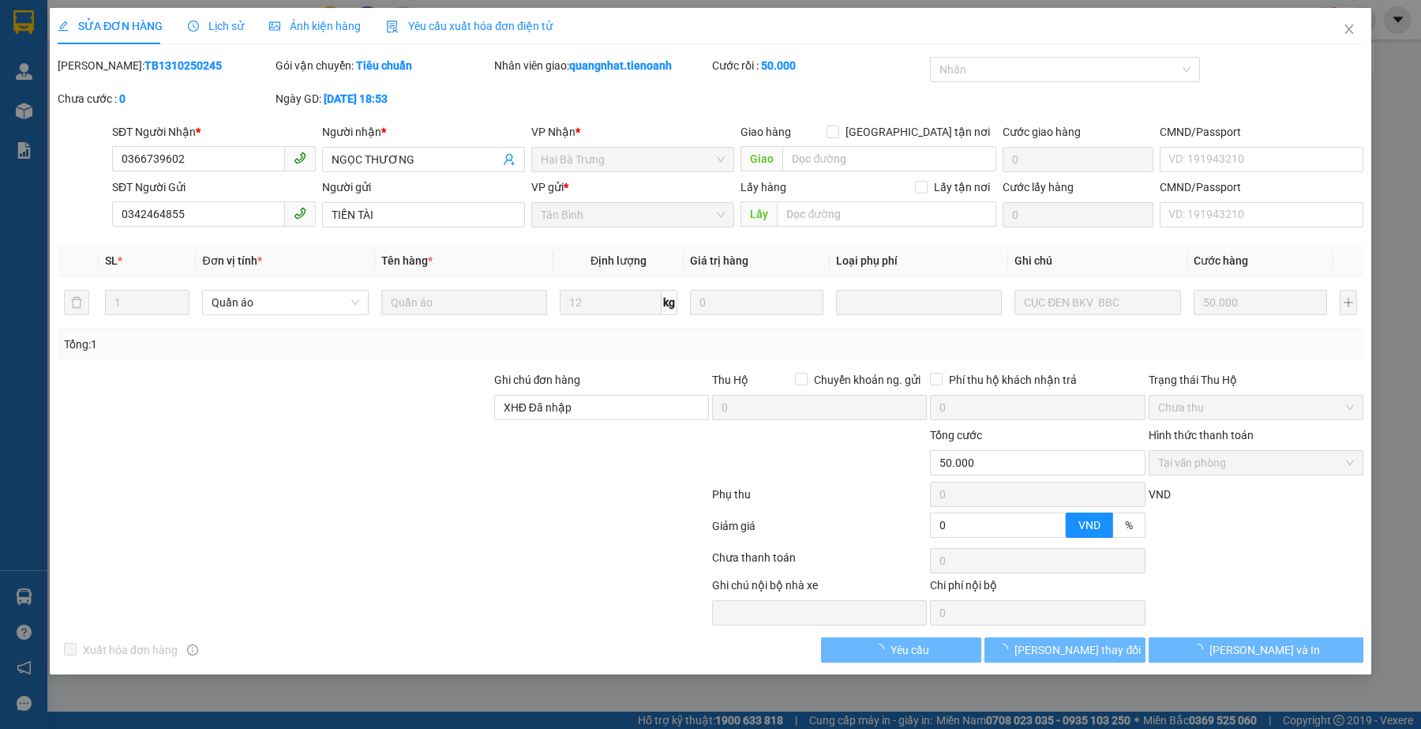
type input "0366739602"
type input "NGỌC THƯƠNG"
type input "0342464855"
type input "TIẾN TÀI"
type input "XHĐ Đã nhập"
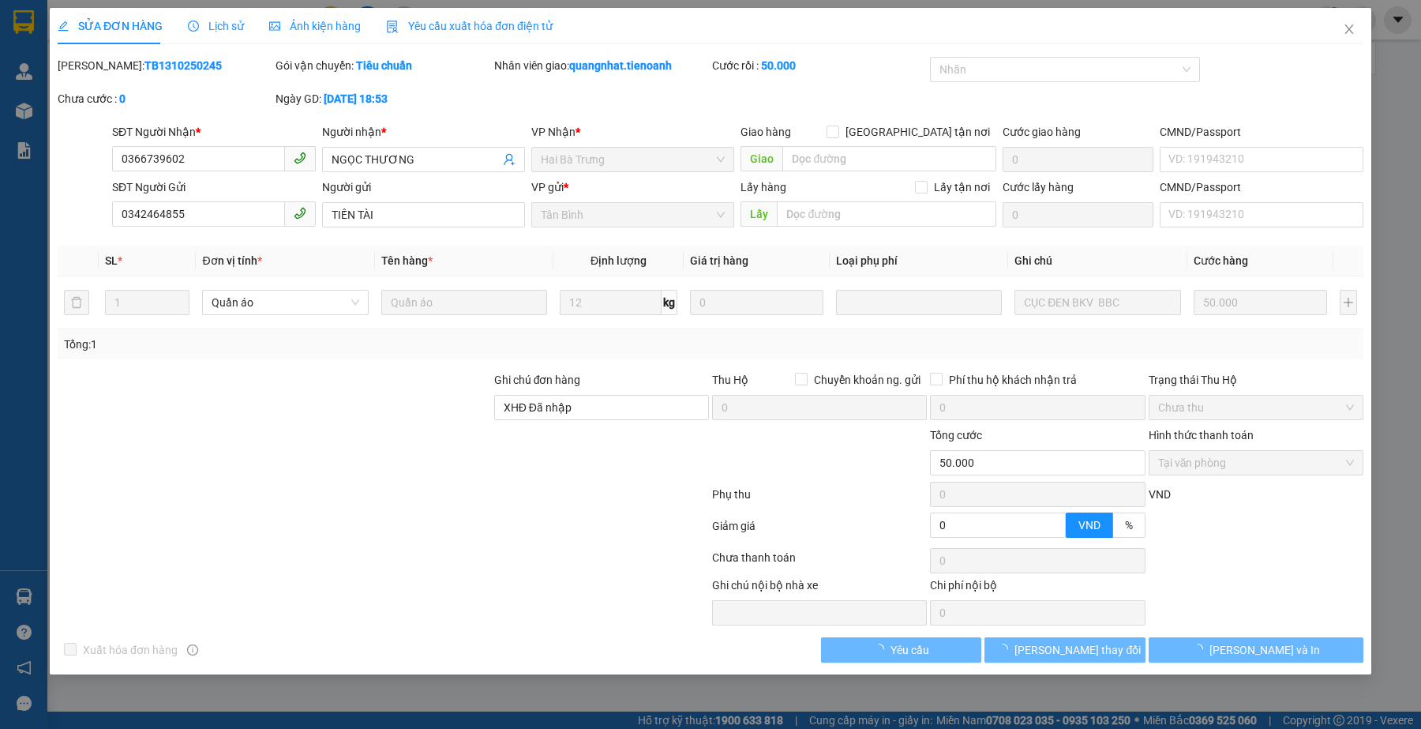
type input "0"
type input "50.000"
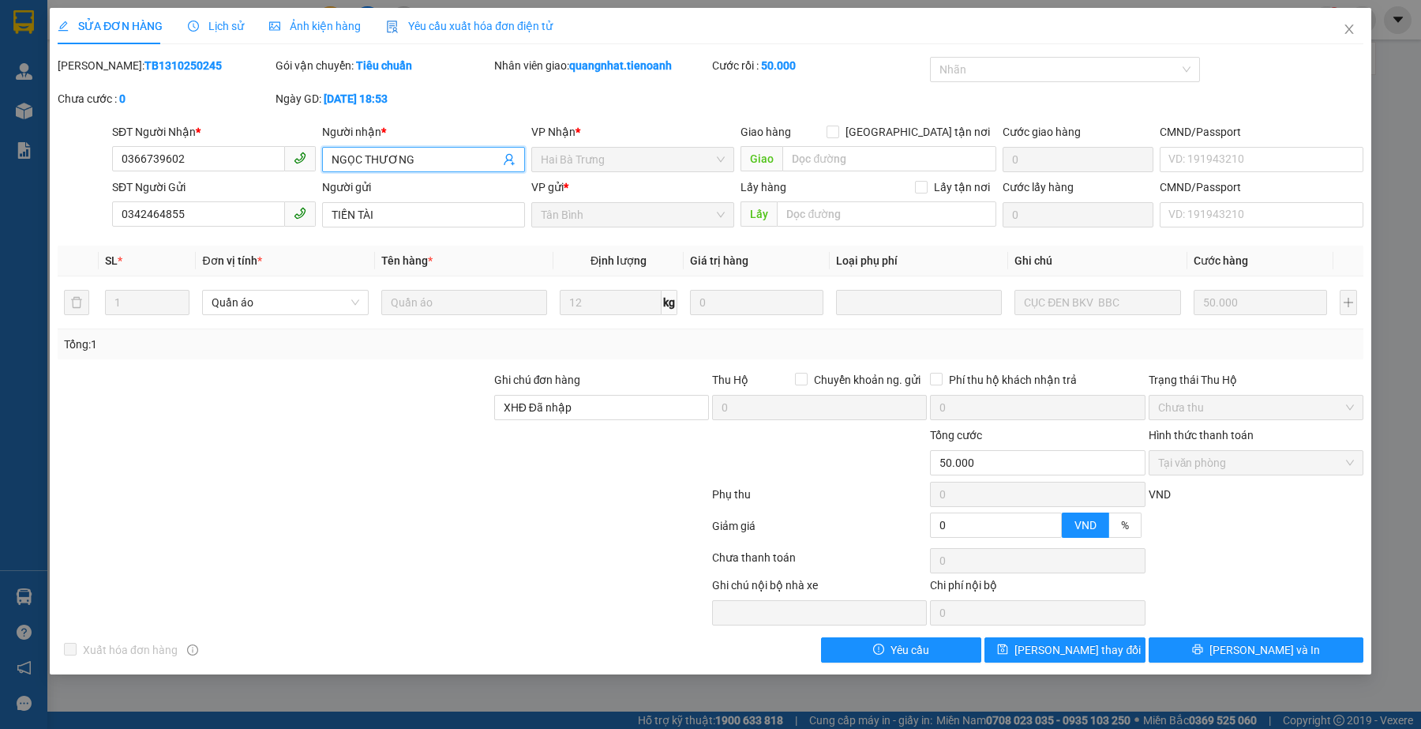
click at [431, 163] on input "NGỌC THƯƠNG" at bounding box center [416, 159] width 168 height 17
drag, startPoint x: 96, startPoint y: 63, endPoint x: 270, endPoint y: 65, distance: 174.5
click at [270, 65] on div "Mã ĐH: TB1310250245" at bounding box center [165, 65] width 215 height 17
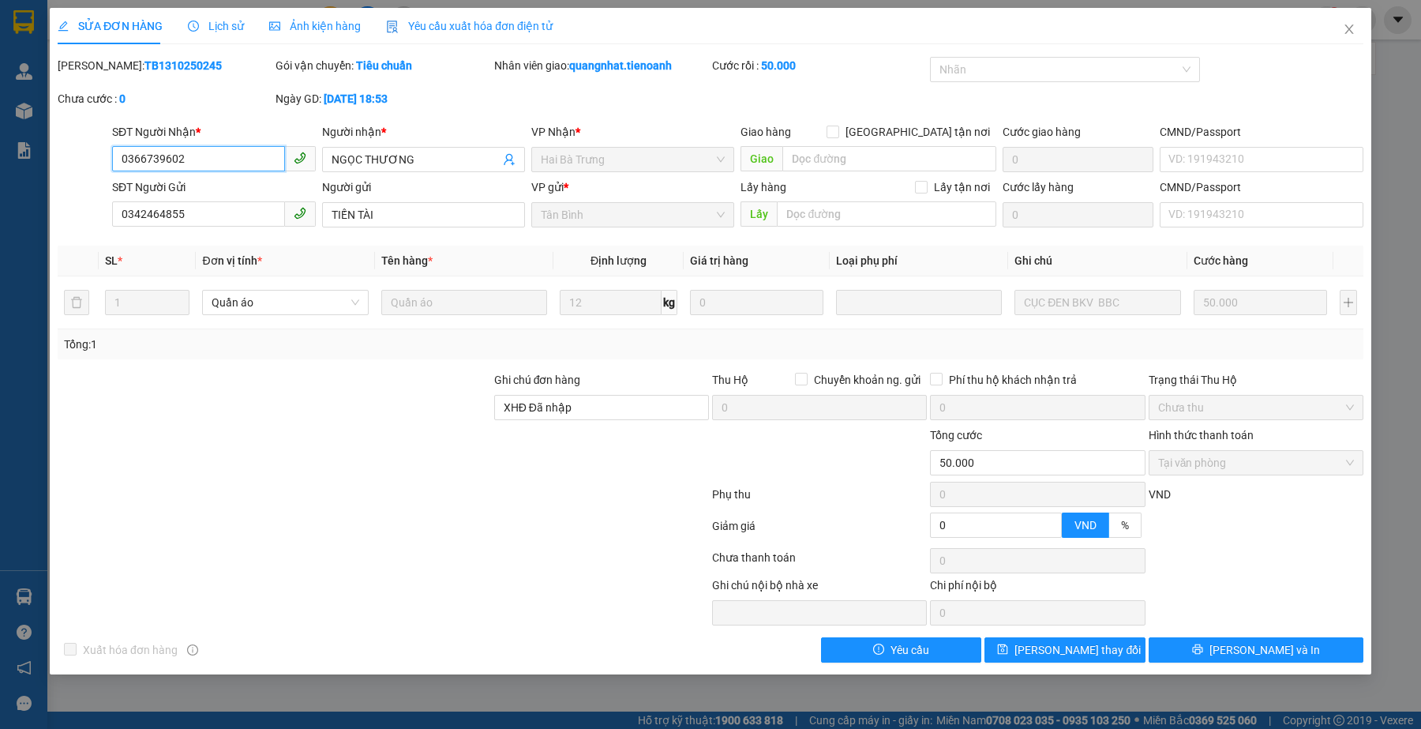
click at [242, 148] on input "0366739602" at bounding box center [198, 158] width 172 height 25
click at [237, 158] on input "0366739602" at bounding box center [198, 158] width 172 height 25
click at [1344, 25] on icon "close" at bounding box center [1349, 29] width 13 height 13
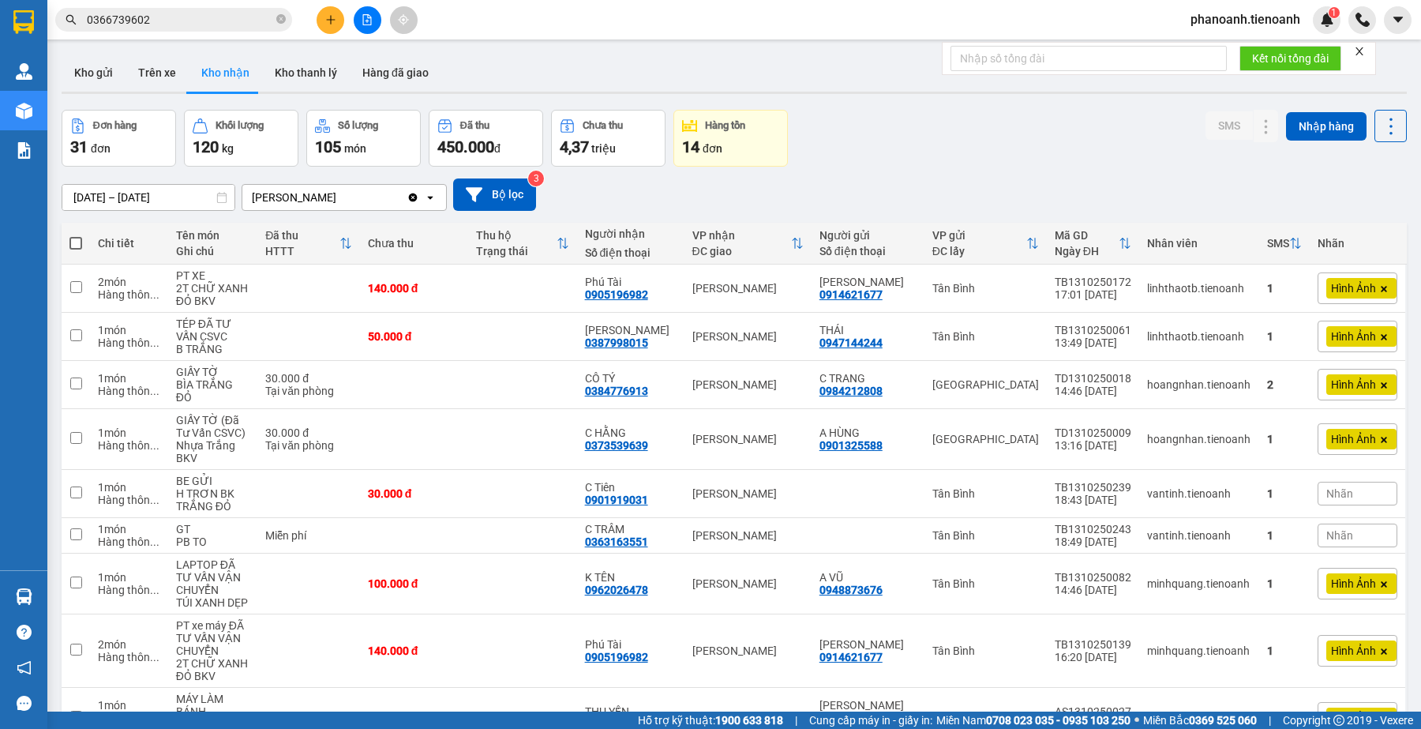
click at [198, 21] on input "0366739602" at bounding box center [180, 19] width 186 height 17
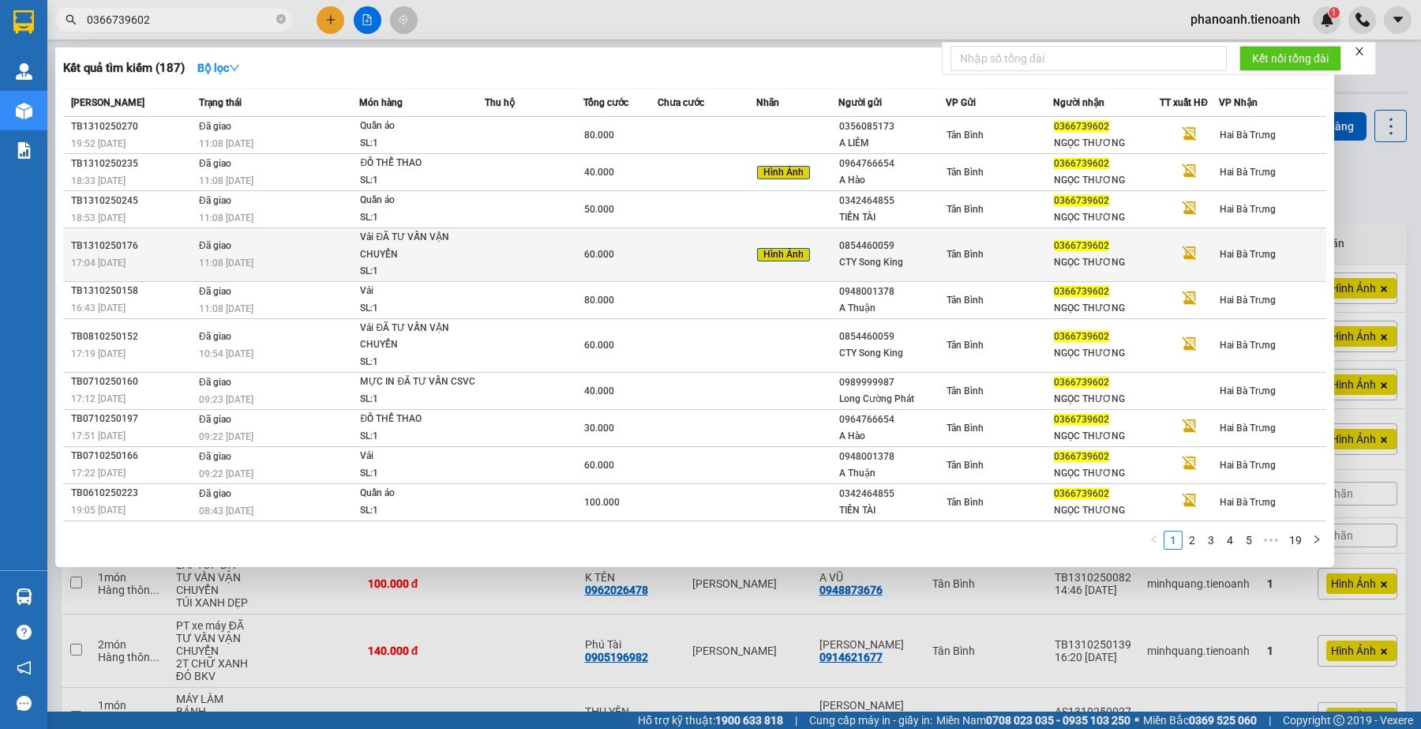
click at [997, 253] on div "Tân Bình" at bounding box center [1000, 254] width 106 height 17
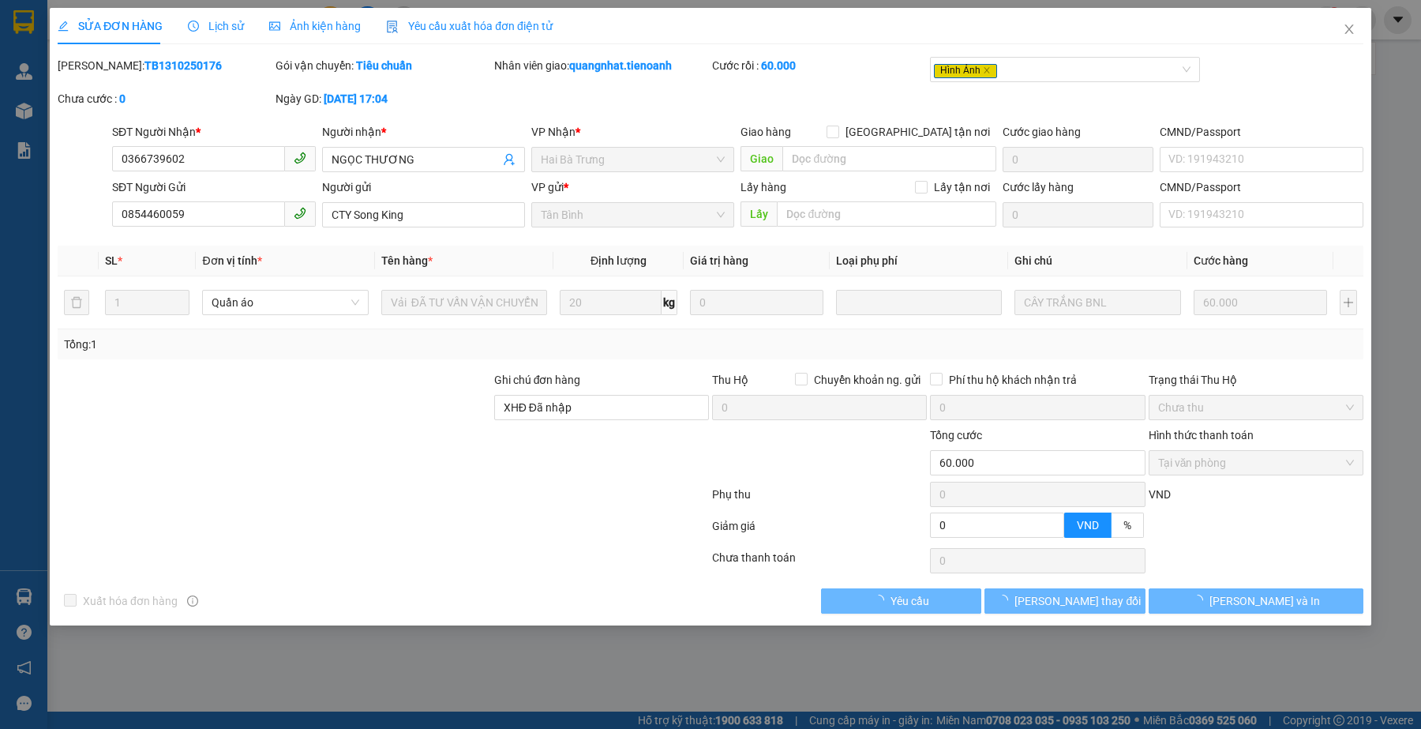
type input "0366739602"
type input "NGỌC THƯƠNG"
type input "0854460059"
type input "CTY Song King"
type input "XHĐ Đã nhập"
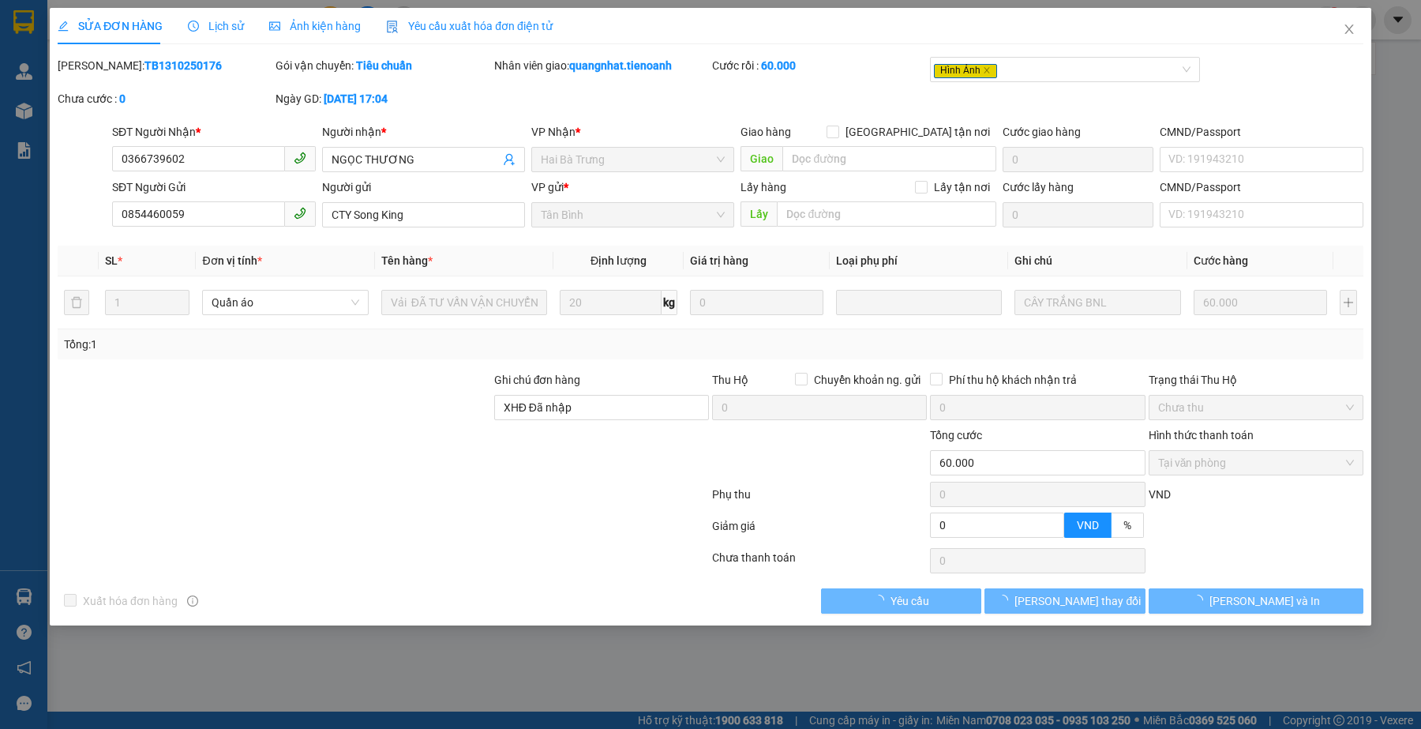
type input "0"
type input "60.000"
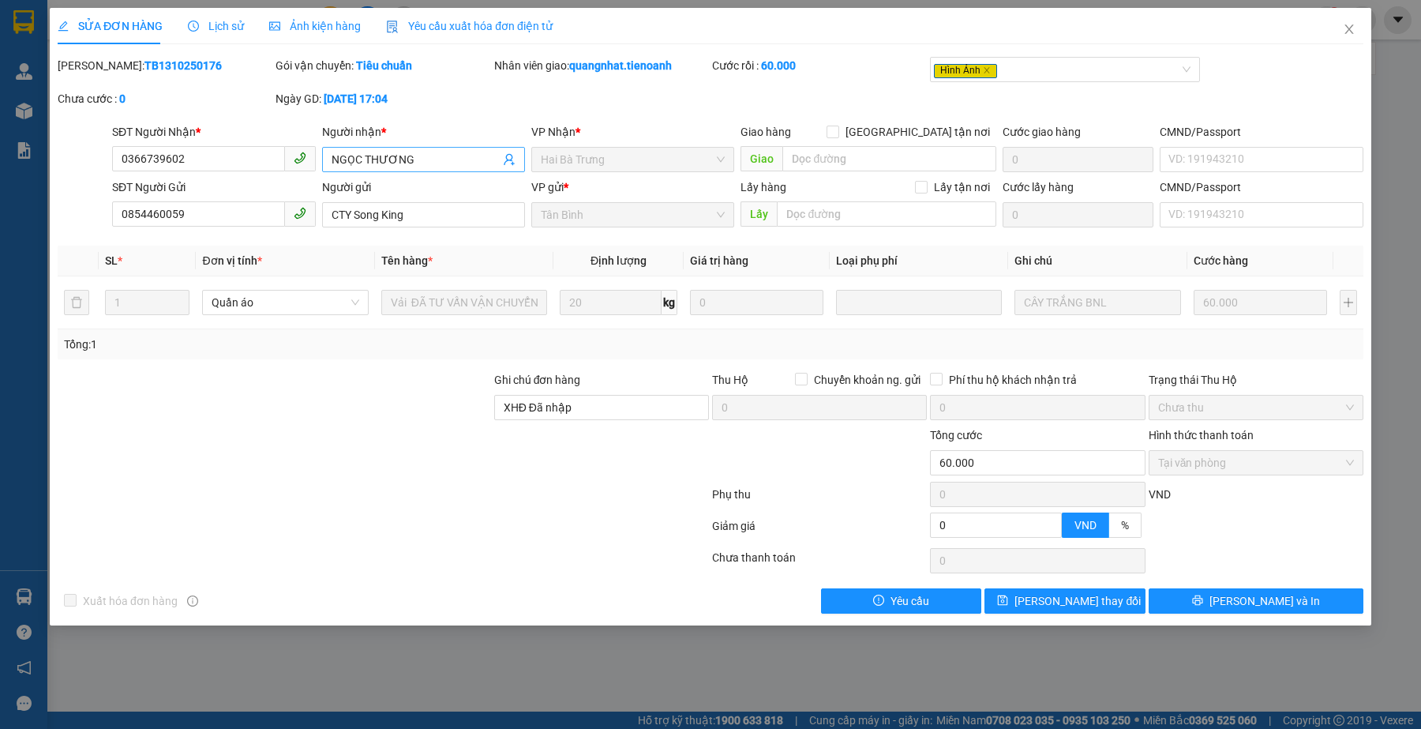
click at [407, 164] on input "NGỌC THƯƠNG" at bounding box center [416, 159] width 168 height 17
click at [144, 68] on b "TB1310250176" at bounding box center [182, 65] width 77 height 13
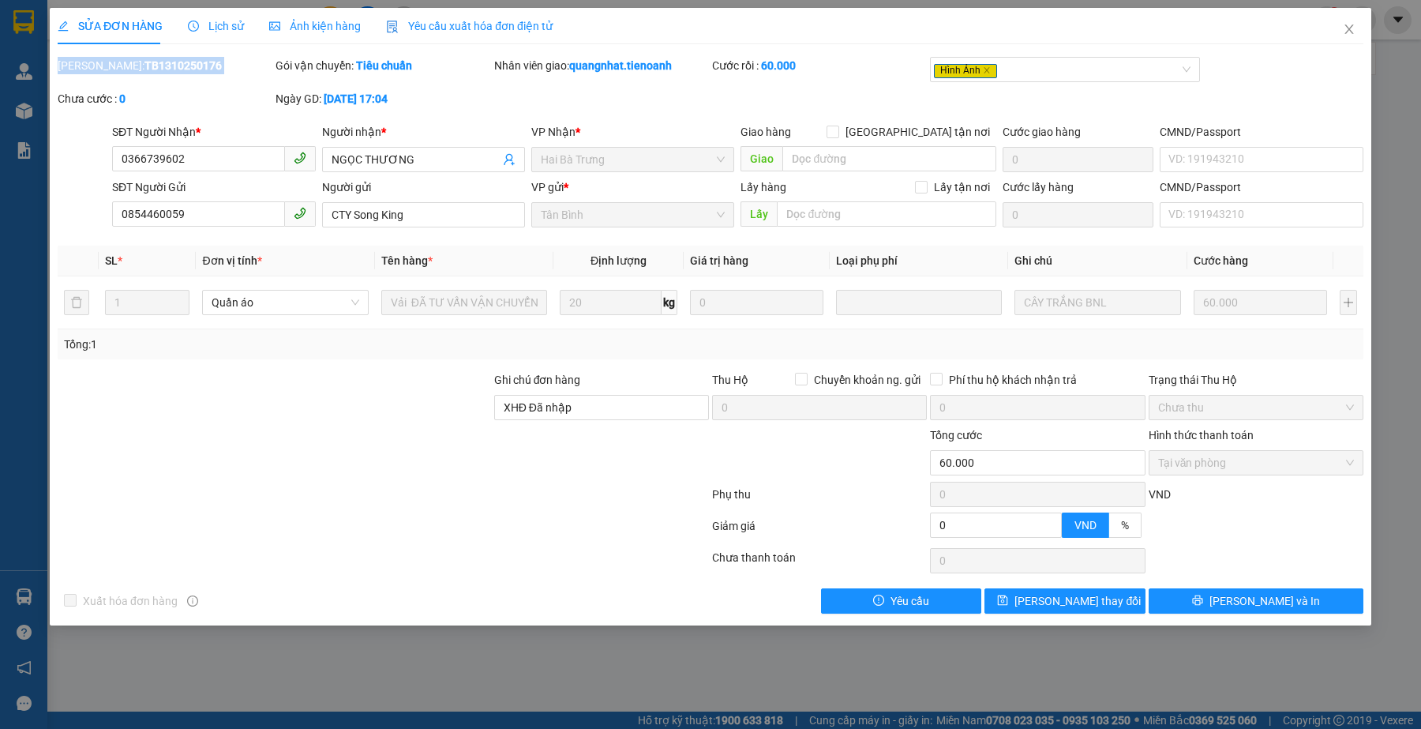
click at [144, 68] on b "TB1310250176" at bounding box center [182, 65] width 77 height 13
click at [144, 69] on b "TB1310250176" at bounding box center [182, 65] width 77 height 13
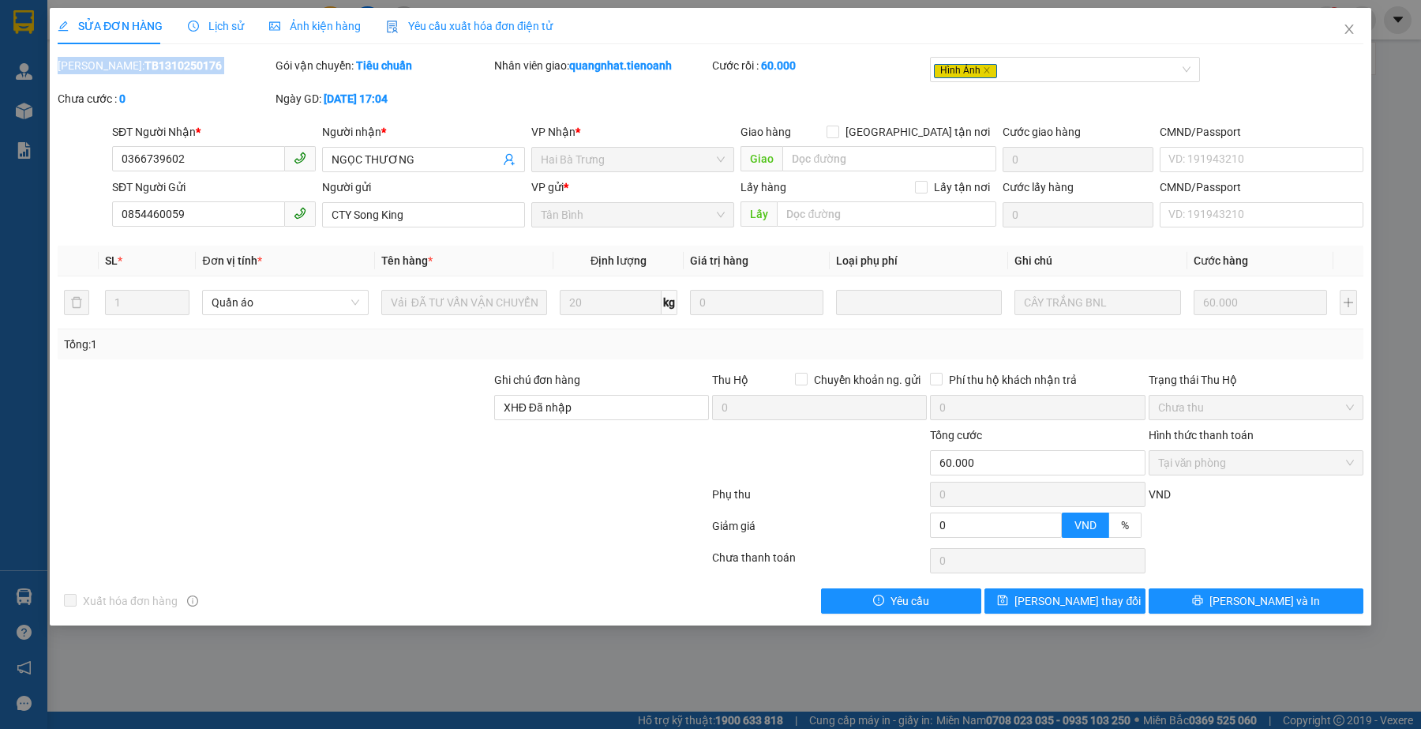
click at [144, 69] on b "TB1310250176" at bounding box center [182, 65] width 77 height 13
click at [144, 67] on b "TB1310250176" at bounding box center [182, 65] width 77 height 13
copy b "TB1310250176"
click at [227, 156] on input "0366739602" at bounding box center [198, 158] width 172 height 25
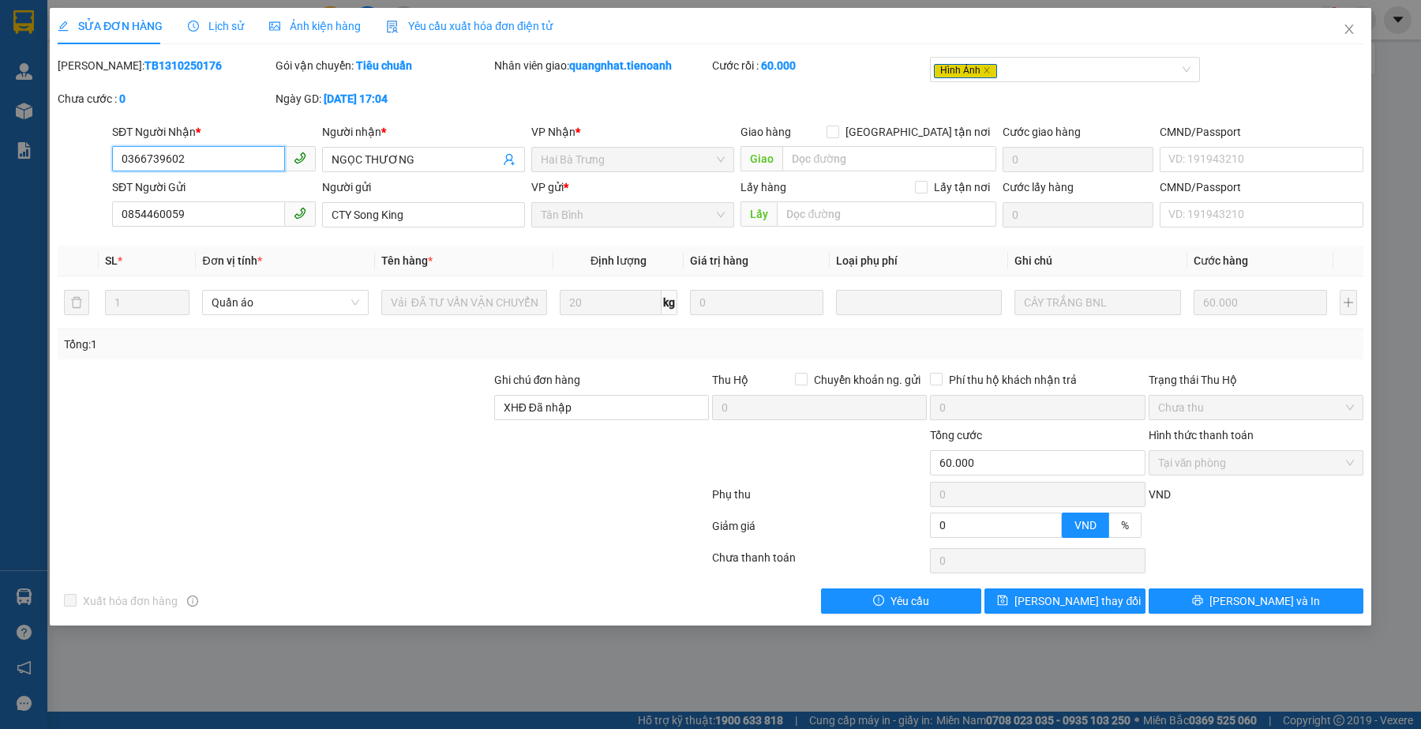
click at [227, 156] on input "0366739602" at bounding box center [198, 158] width 172 height 25
drag, startPoint x: 1347, startPoint y: 32, endPoint x: 245, endPoint y: 36, distance: 1102.0
click at [1344, 32] on icon "close" at bounding box center [1349, 29] width 13 height 13
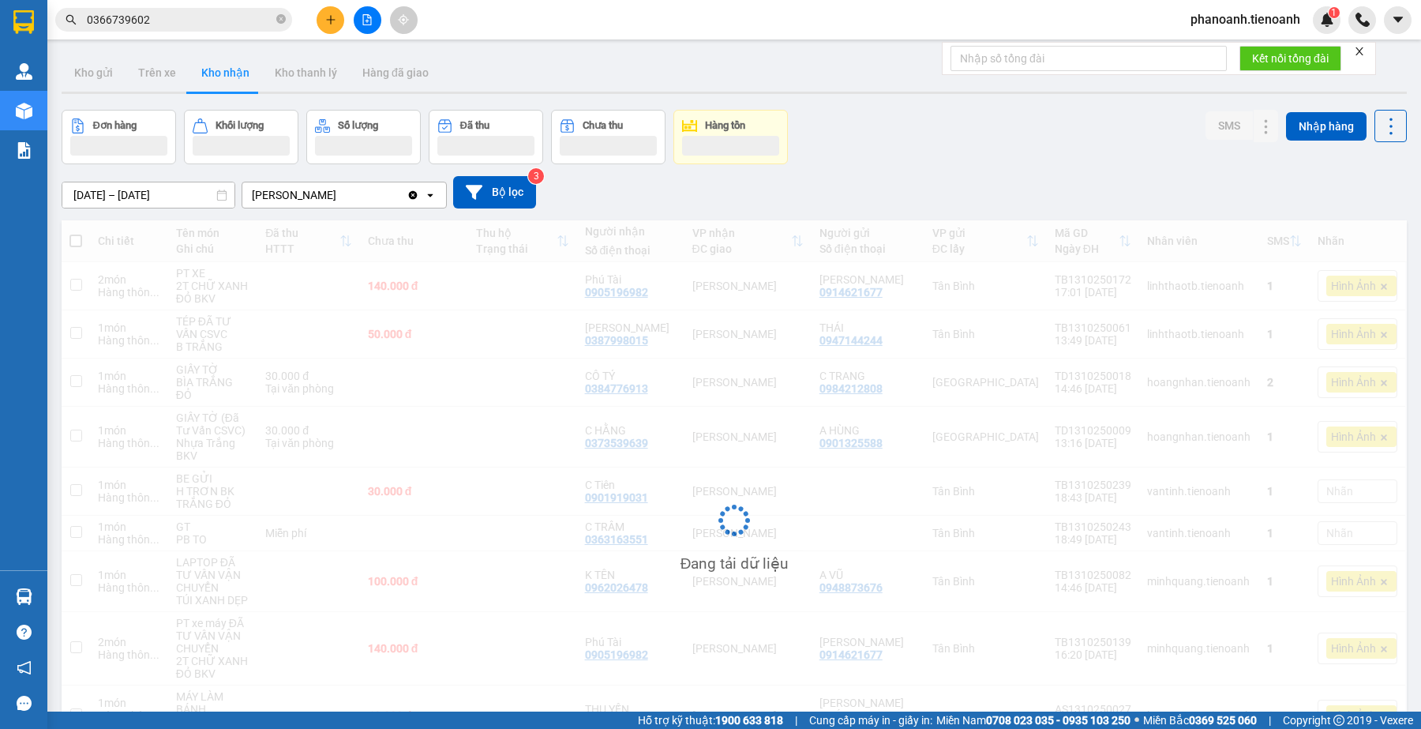
click at [222, 24] on input "0366739602" at bounding box center [180, 19] width 186 height 17
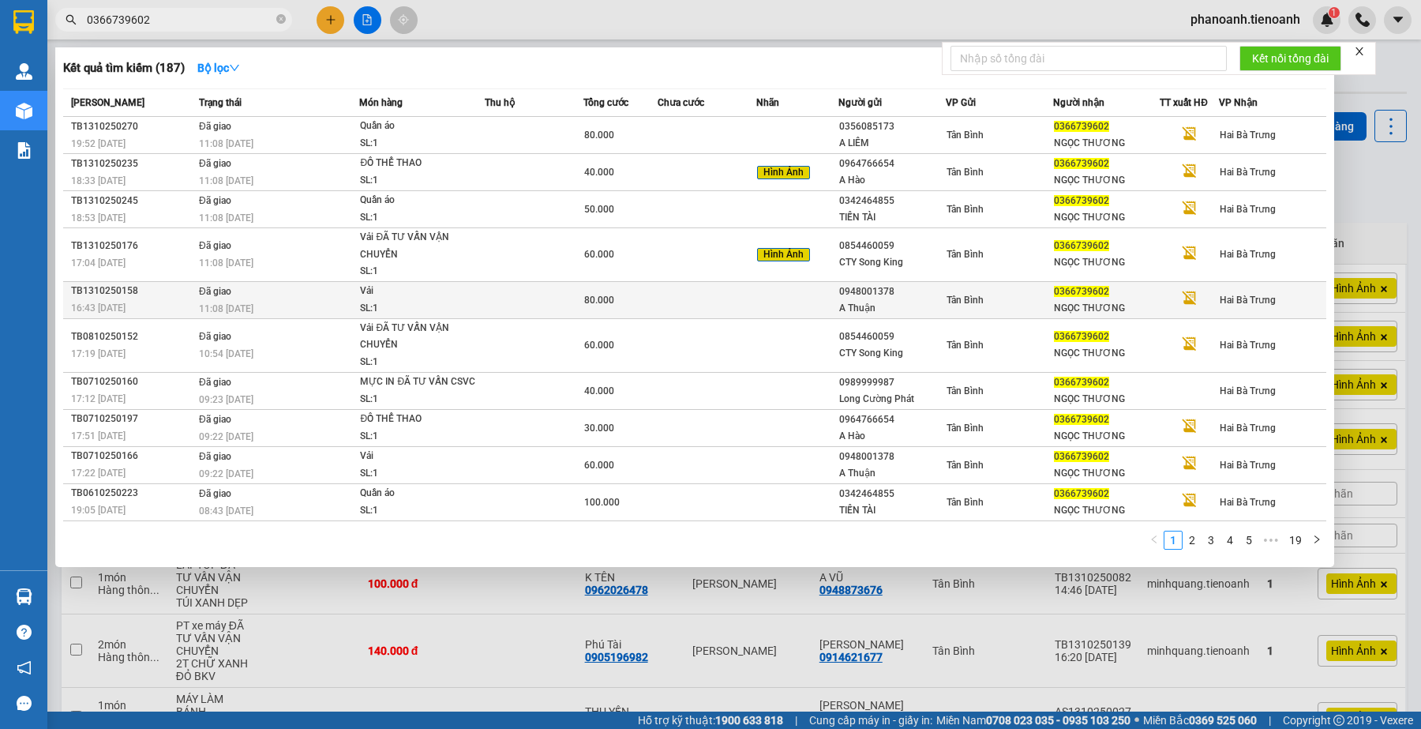
click at [860, 290] on div "0948001378" at bounding box center [892, 291] width 106 height 17
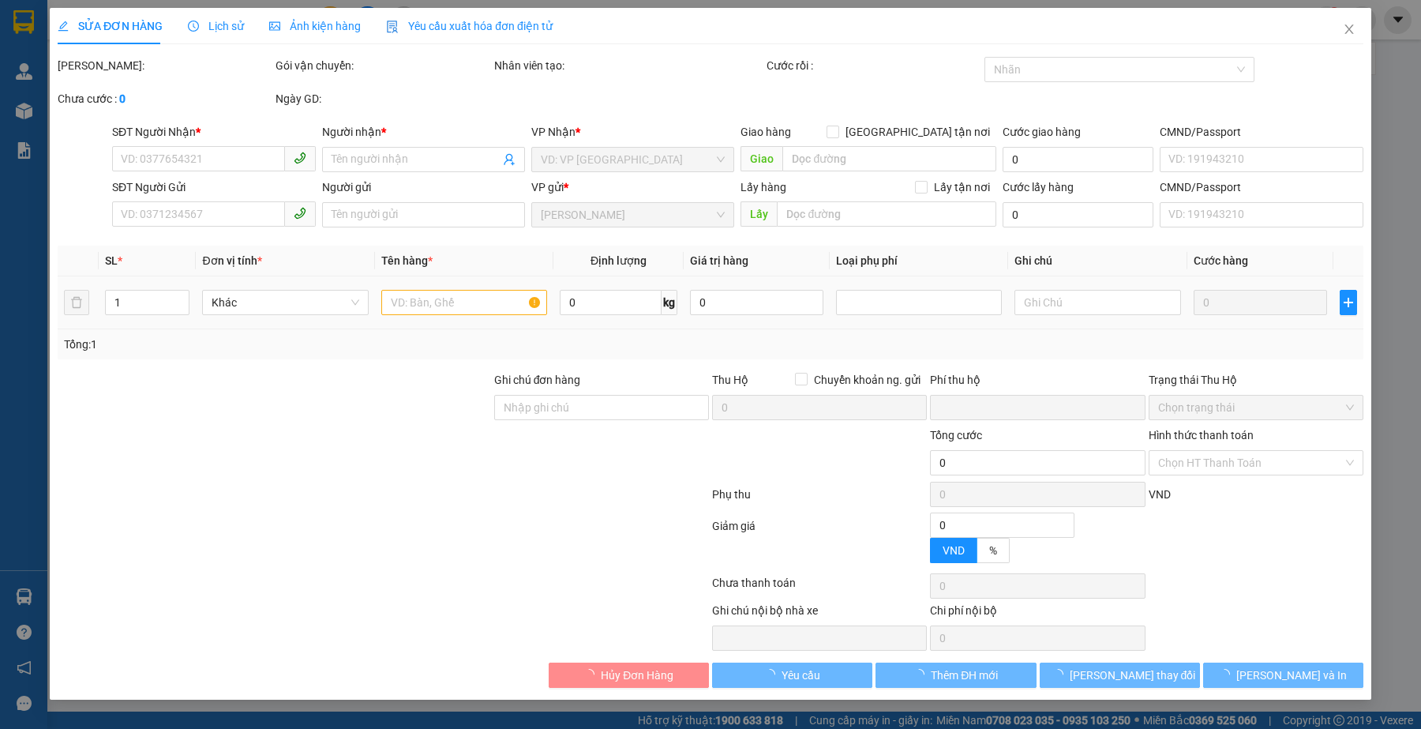
type input "0366739602"
type input "NGỌC THƯƠNG"
type input "0948001378"
type input "A Thuận"
type input "XHĐ Đã nhập"
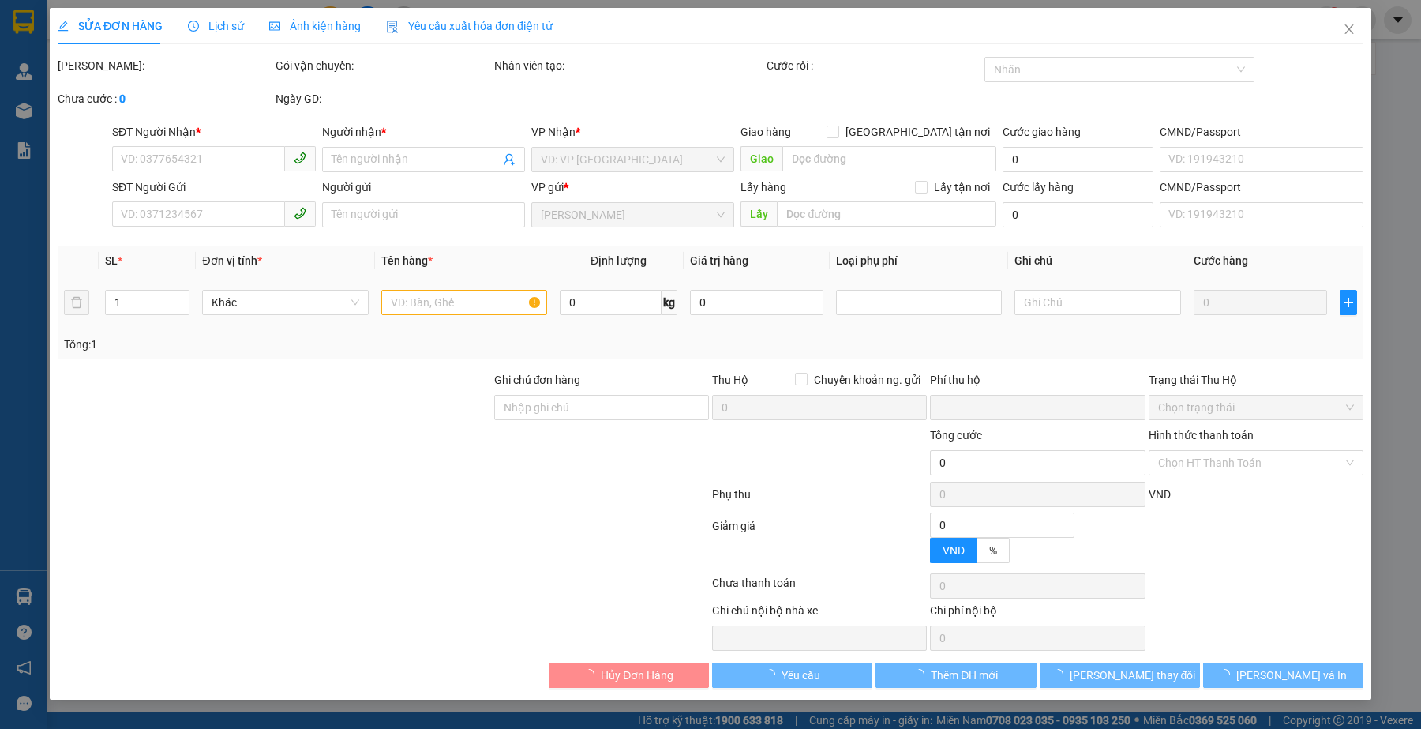
type input "0"
type input "80.000"
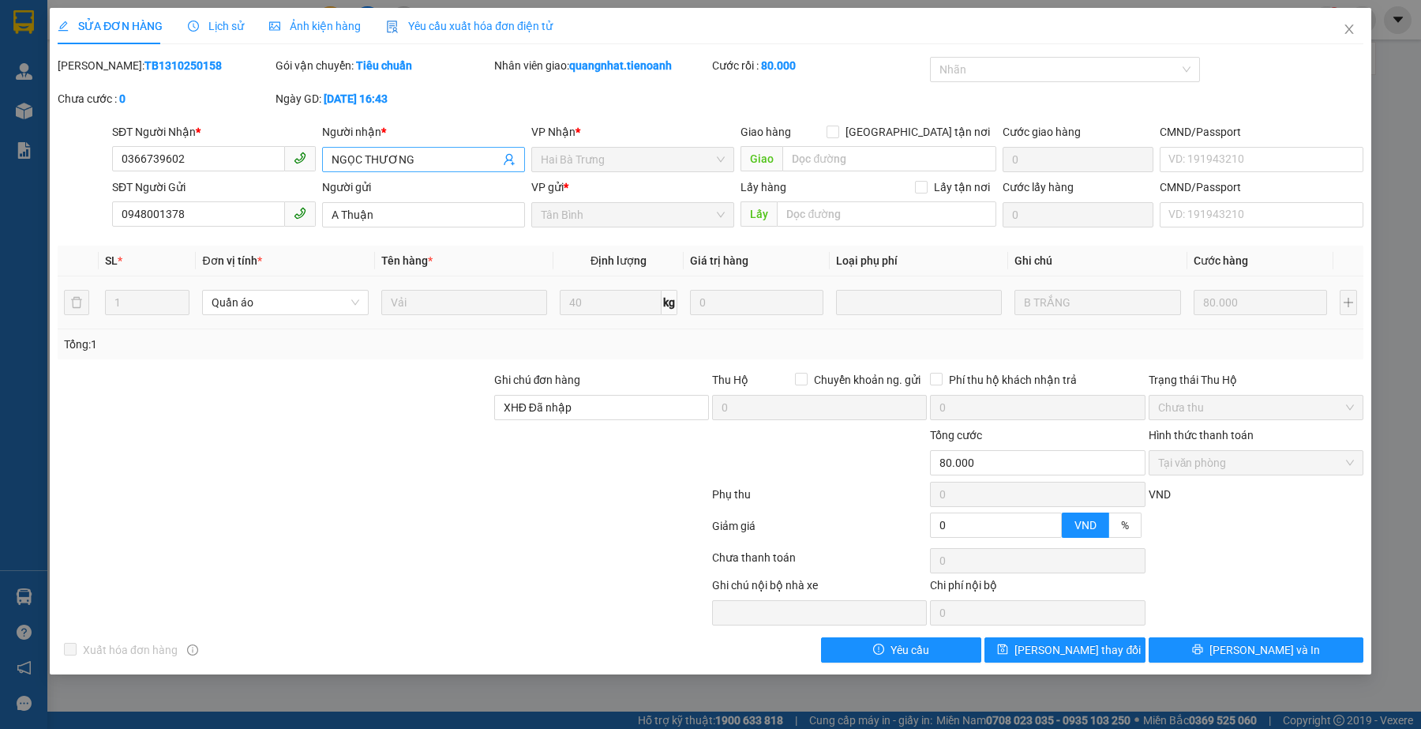
click at [459, 168] on span "NGỌC THƯƠNG" at bounding box center [423, 159] width 203 height 25
click at [452, 163] on input "NGỌC THƯƠNG" at bounding box center [416, 159] width 168 height 17
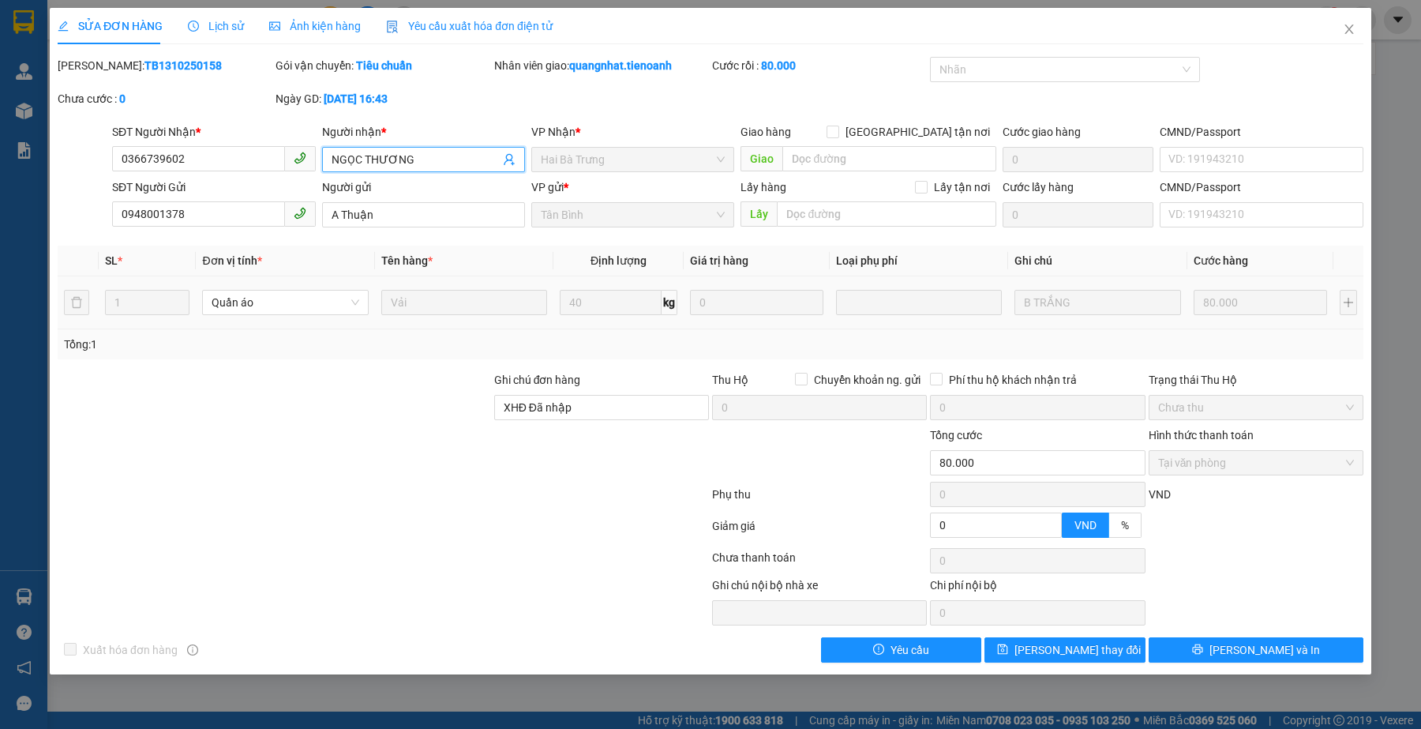
click at [154, 64] on b "TB1310250158" at bounding box center [182, 65] width 77 height 13
copy b "TB1310250158"
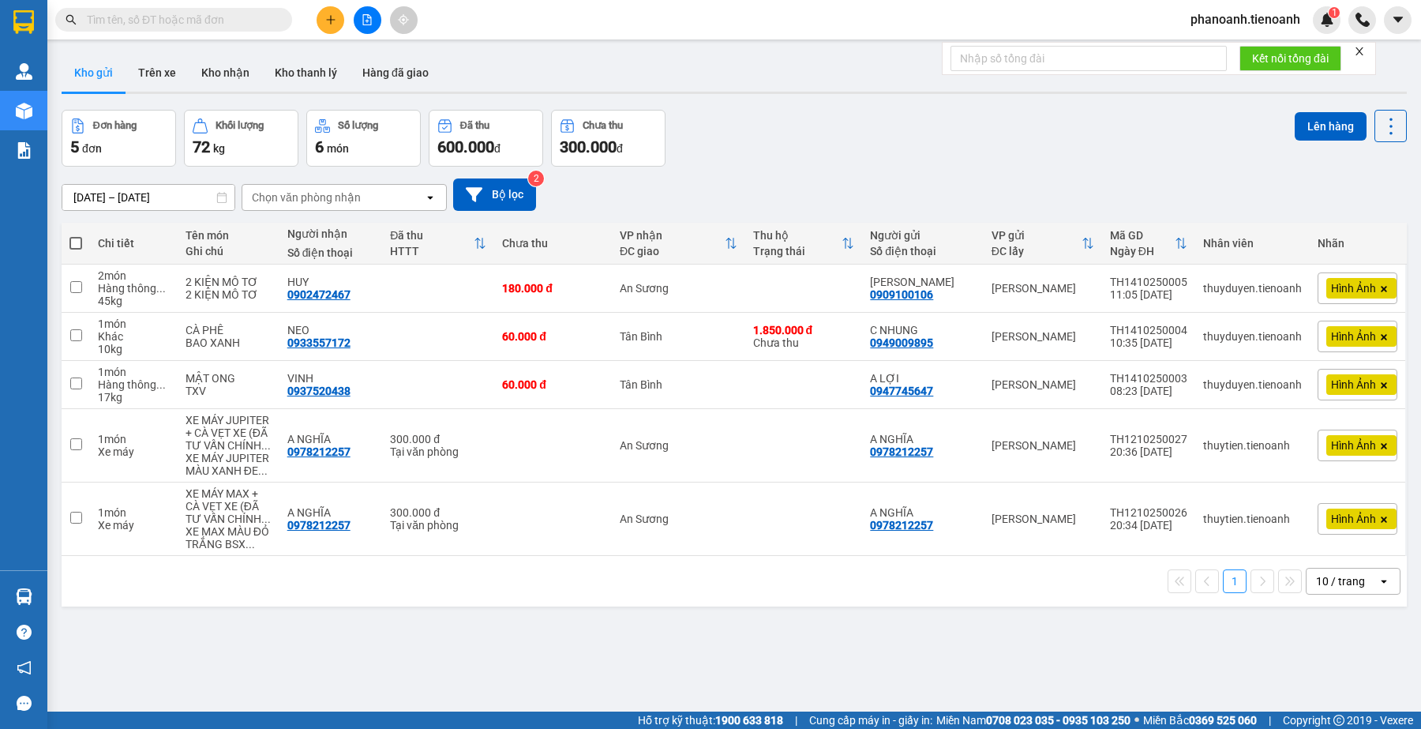
click at [159, 13] on input "text" at bounding box center [180, 19] width 186 height 17
click at [156, 18] on input "text" at bounding box center [180, 19] width 186 height 17
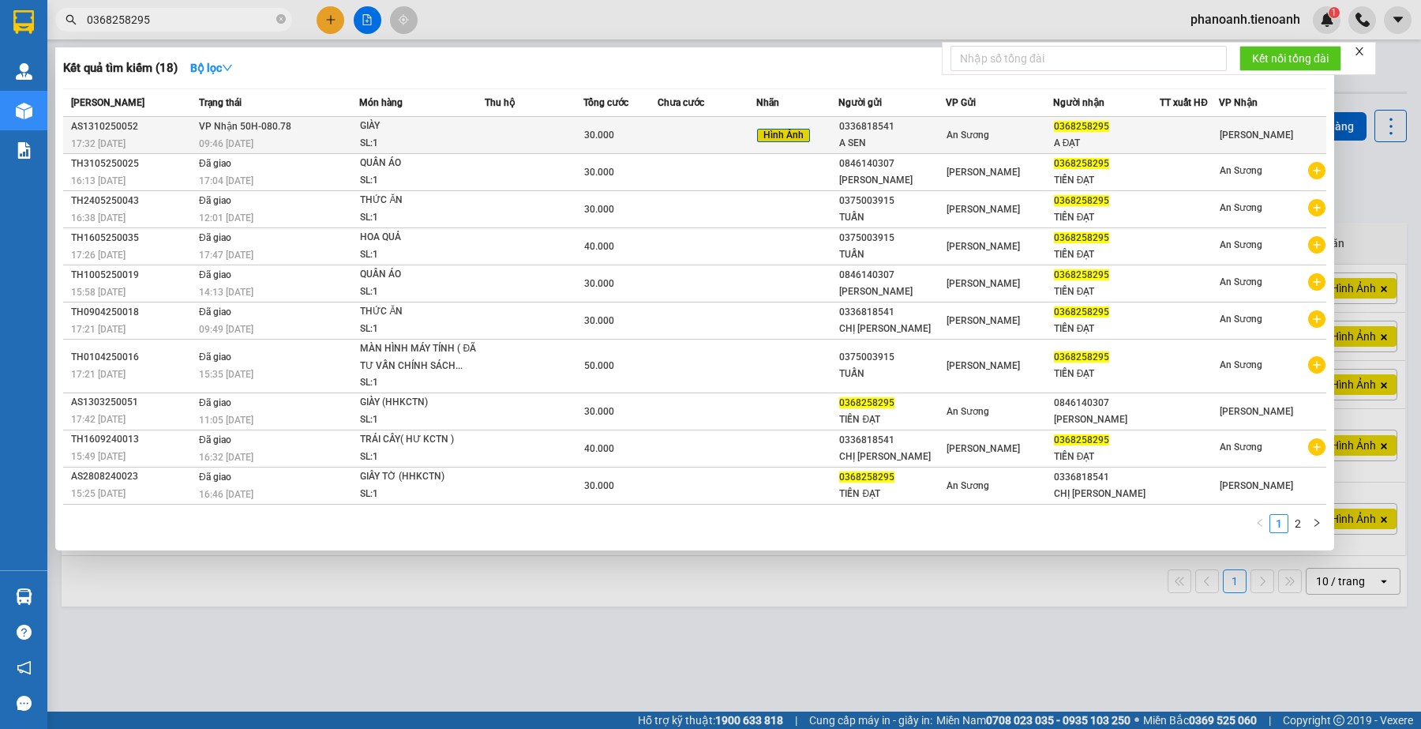
type input "0368258295"
click at [1236, 135] on span "Cư Kuin" at bounding box center [1256, 134] width 73 height 11
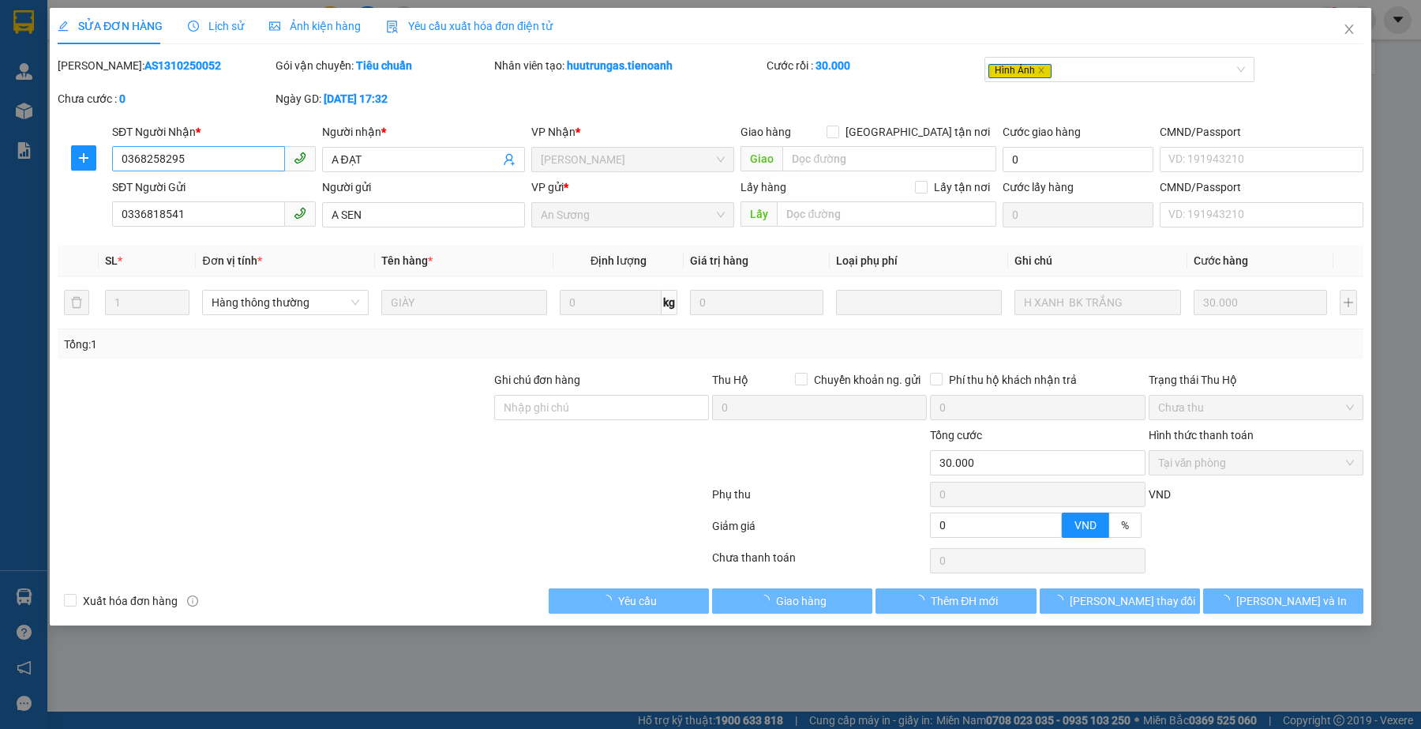
type input "0368258295"
type input "A ĐẠT"
type input "0336818541"
type input "A SEN"
type input "0"
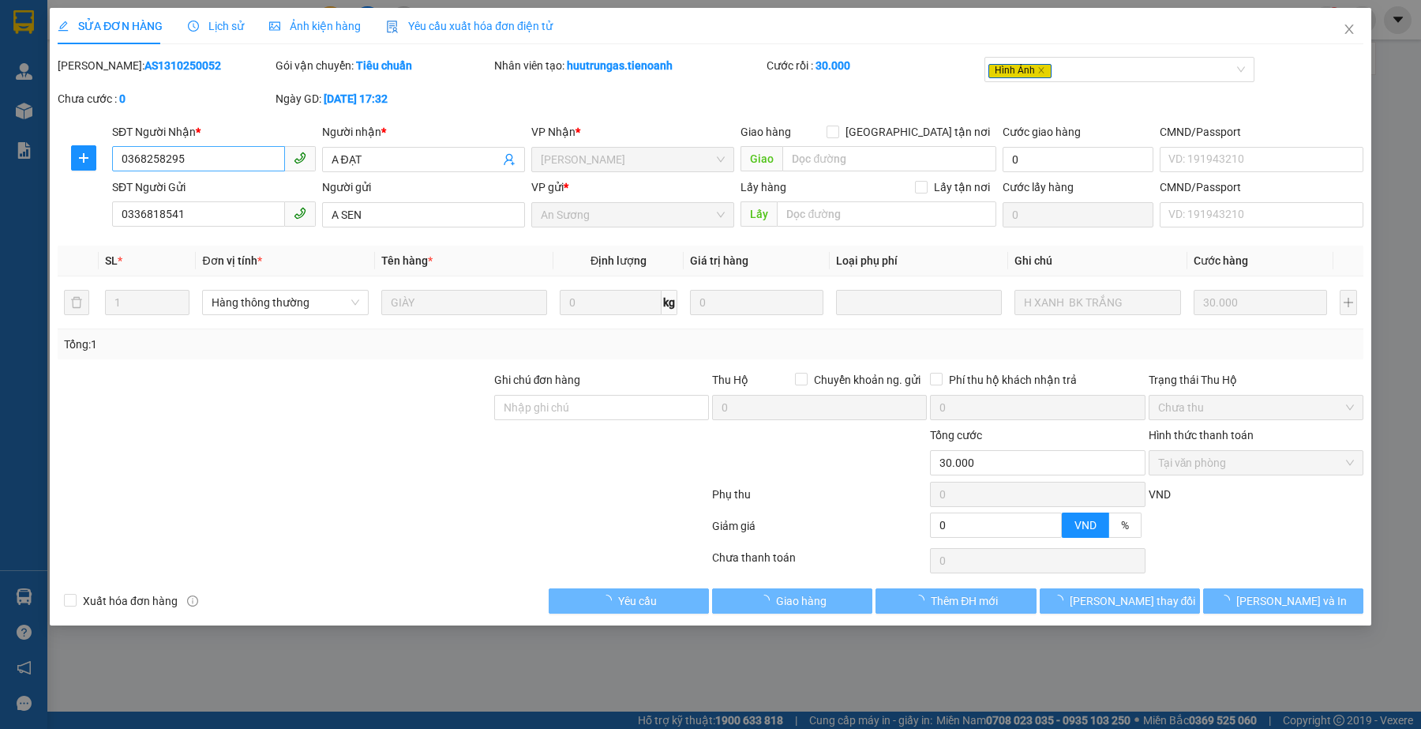
type input "30.000"
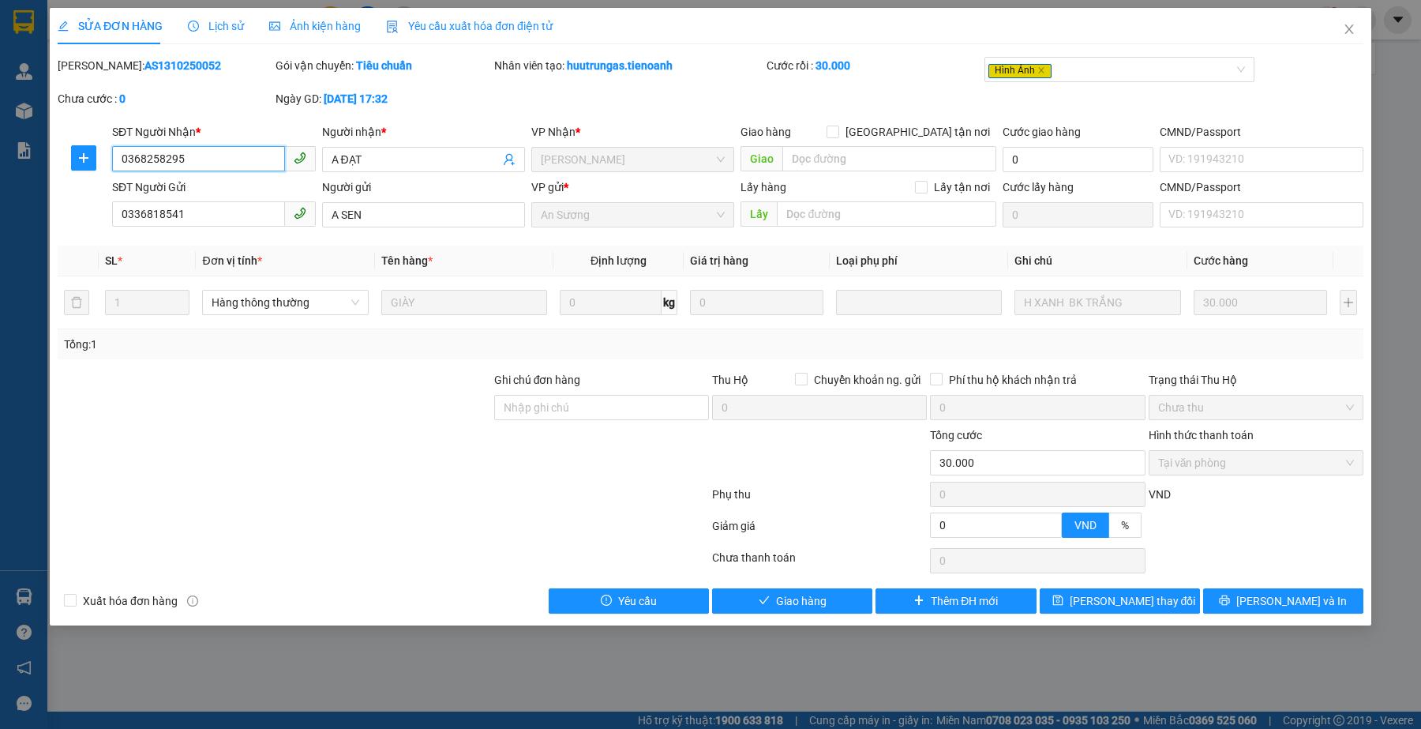
click at [193, 156] on input "0368258295" at bounding box center [198, 158] width 172 height 25
click at [838, 605] on button "Giao hàng" at bounding box center [792, 600] width 160 height 25
